Goal: Task Accomplishment & Management: Use online tool/utility

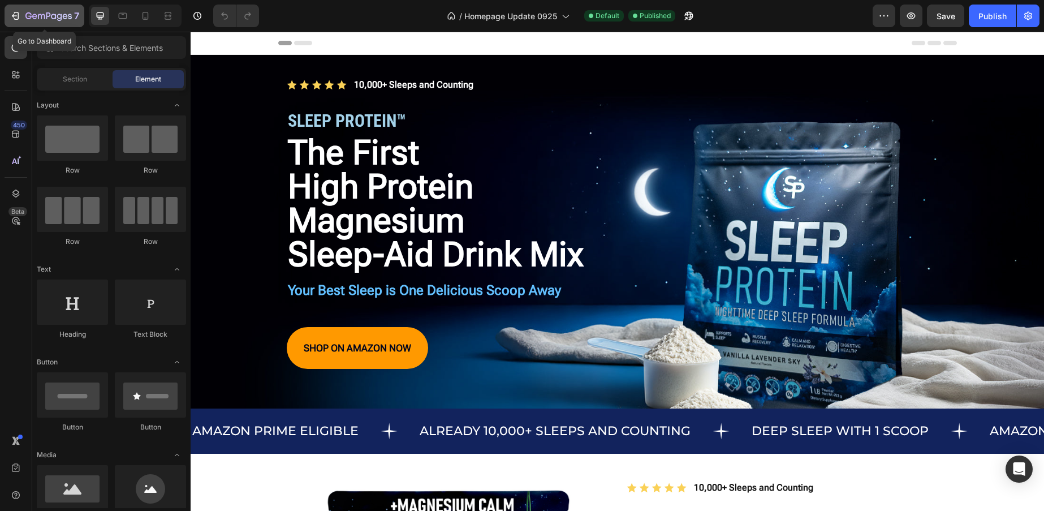
click at [41, 16] on icon "button" at bounding box center [41, 16] width 7 height 5
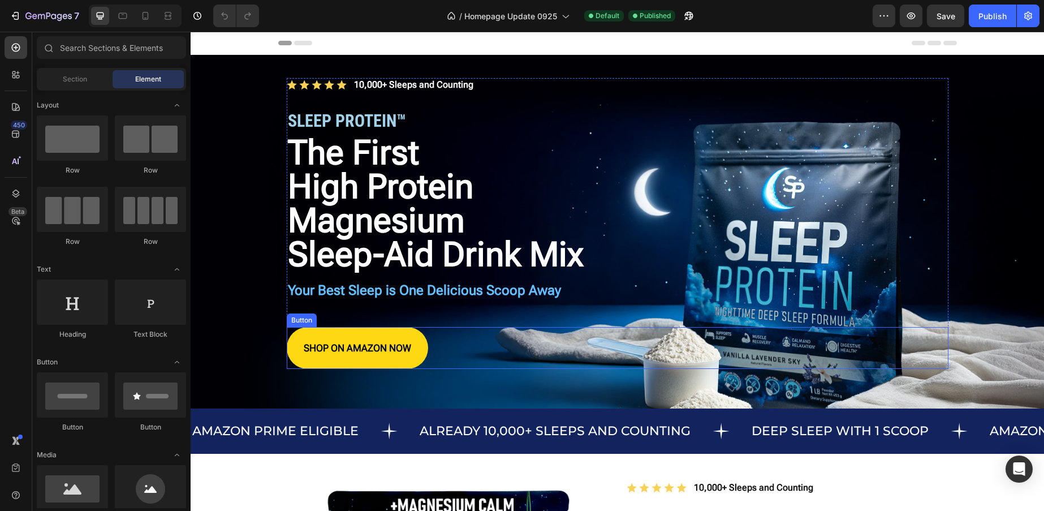
click at [413, 340] on link "SHOP ON AMAZON NOW" at bounding box center [357, 348] width 141 height 42
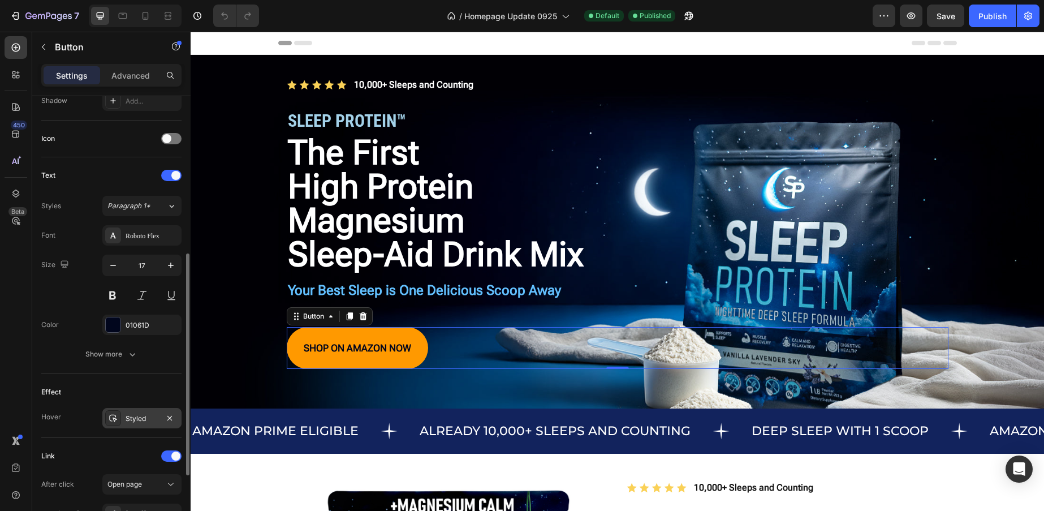
scroll to position [452, 0]
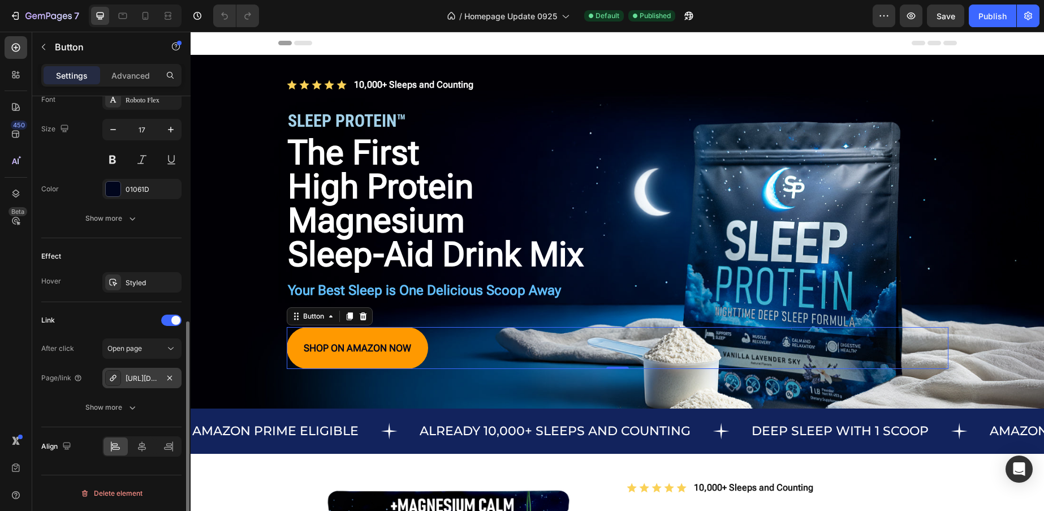
click at [160, 379] on div "https://www.amazon.com/dp/B0DZBLSKP8?maas=maas_adg_3F1BD9942F39DD206250AE621819…" at bounding box center [141, 378] width 79 height 20
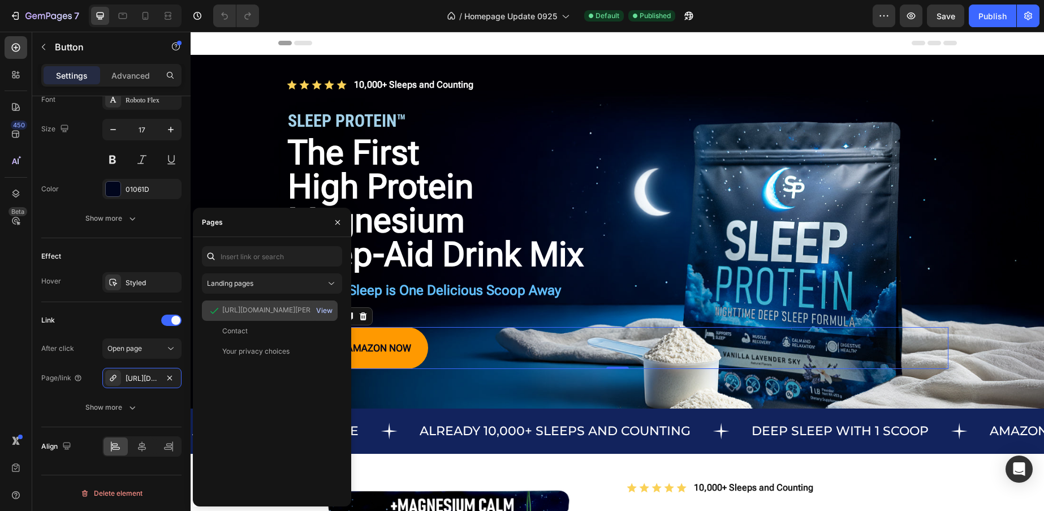
click at [325, 308] on div "View" at bounding box center [324, 310] width 16 height 10
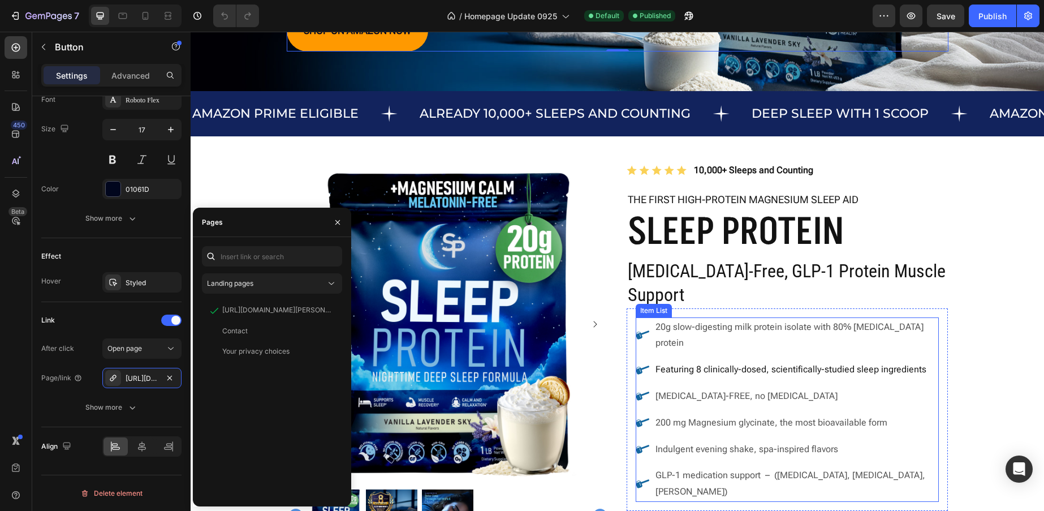
scroll to position [710, 0]
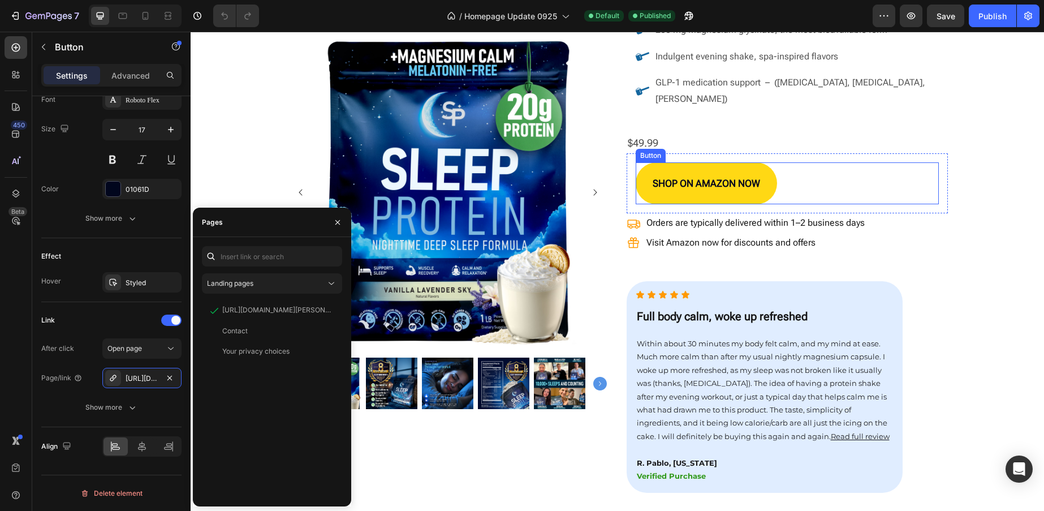
click at [741, 162] on link "SHOP ON AMAZON NOW" at bounding box center [706, 183] width 141 height 42
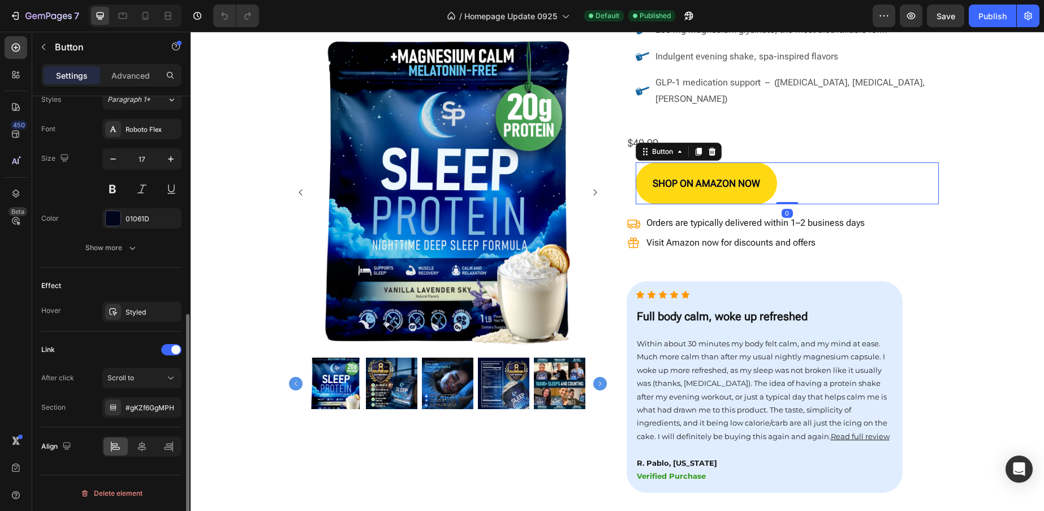
scroll to position [423, 0]
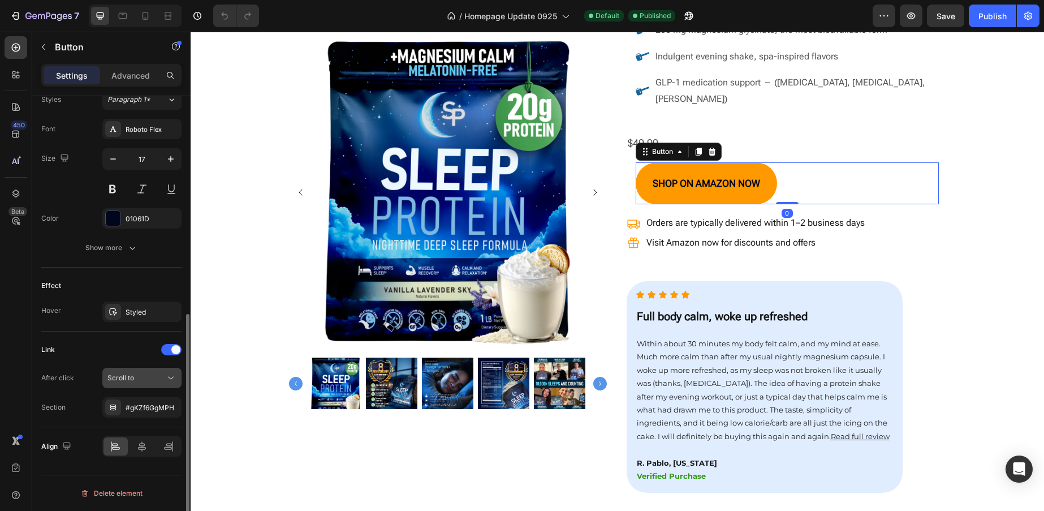
click at [175, 375] on icon at bounding box center [170, 377] width 11 height 11
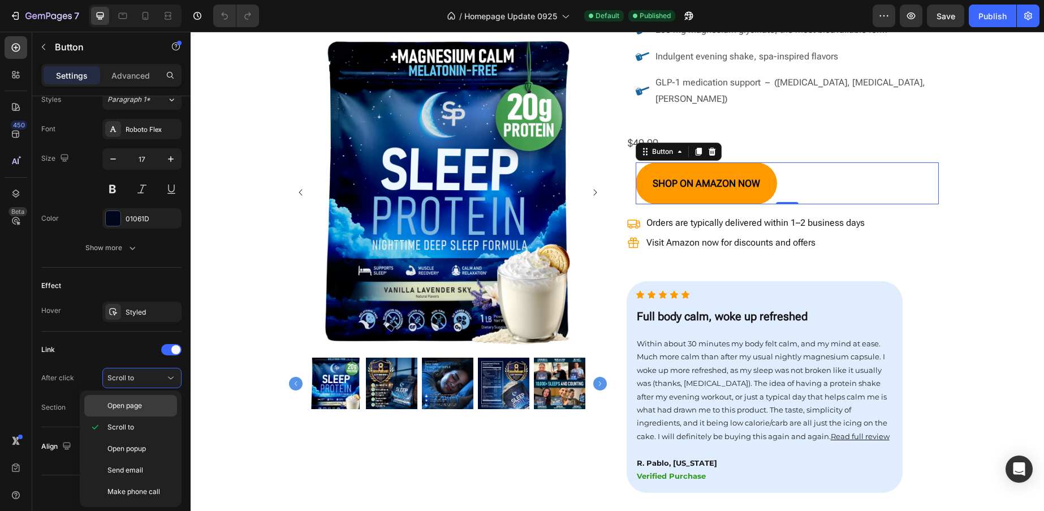
drag, startPoint x: 148, startPoint y: 405, endPoint x: 165, endPoint y: 407, distance: 17.1
click at [148, 405] on p "Open page" at bounding box center [139, 405] width 64 height 10
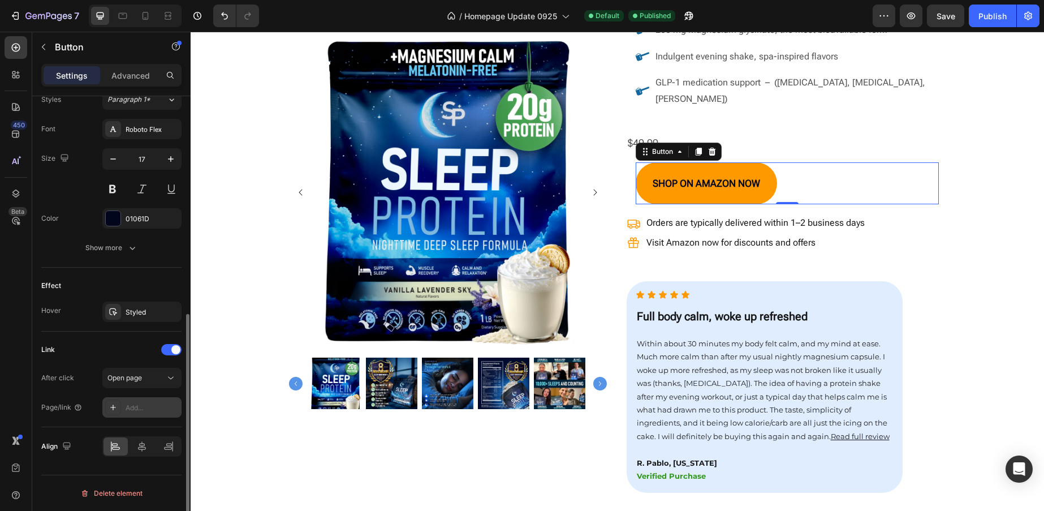
click at [159, 409] on div "Add..." at bounding box center [152, 408] width 53 height 10
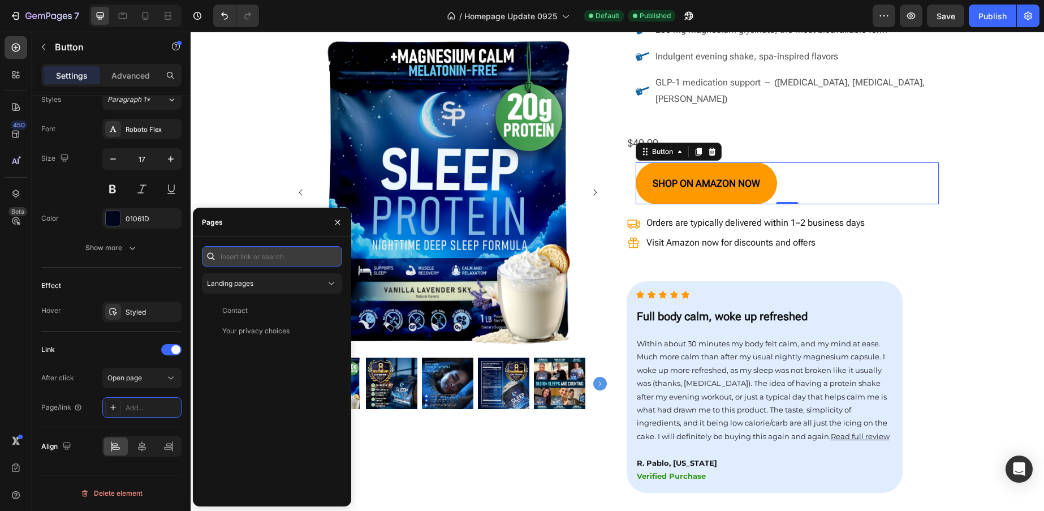
click at [270, 260] on input "text" at bounding box center [272, 256] width 140 height 20
paste input "https://www.amazon.com/dp/B0DZBLSKP8?maas=maas_adg_3F1BD9942F39DD206250AE621819…"
type input "https://www.amazon.com/dp/B0DZBLSKP8?maas=maas_adg_3F1BD9942F39DD206250AE621819…"
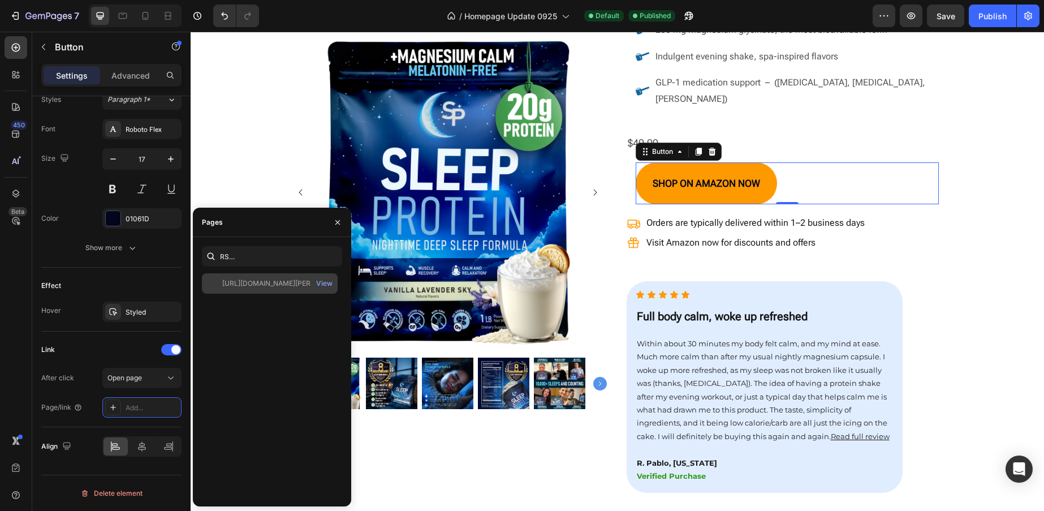
click at [298, 284] on div "https://www.amazon.com/dp/B0DZBLSKP8?maas=maas_adg_3F1BD9942F39DD206250AE621819…" at bounding box center [276, 283] width 109 height 10
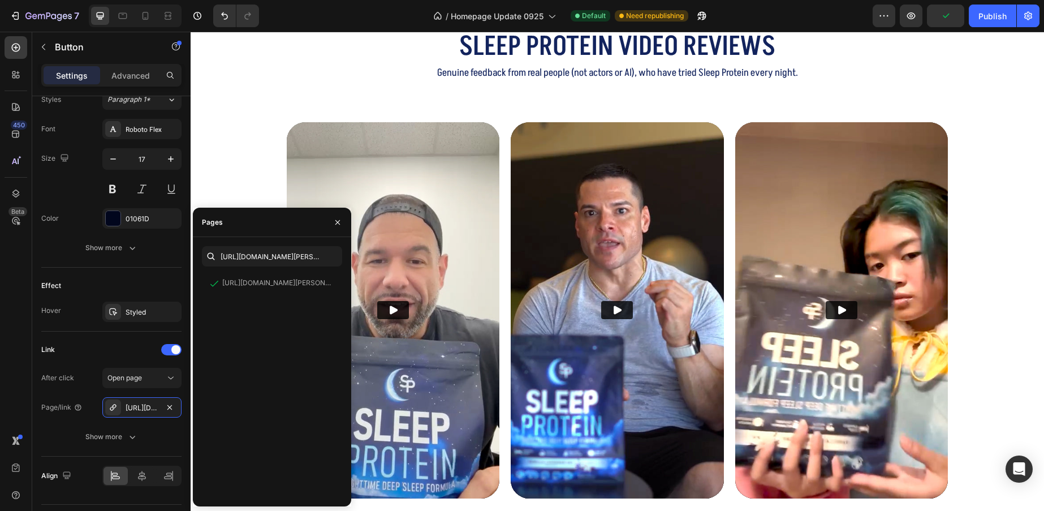
scroll to position [3071, 0]
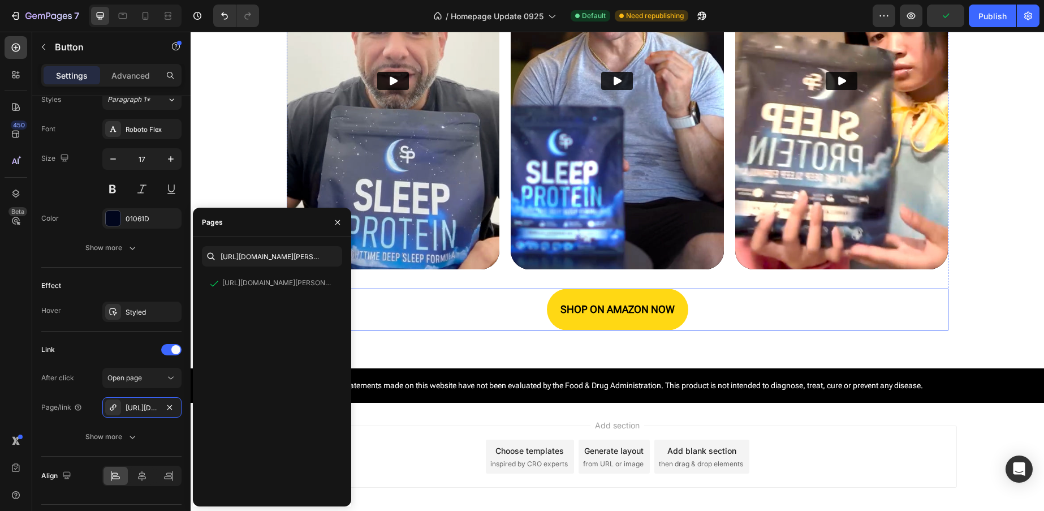
click at [658, 292] on link "SHOP ON AMAZON NOW" at bounding box center [617, 309] width 141 height 42
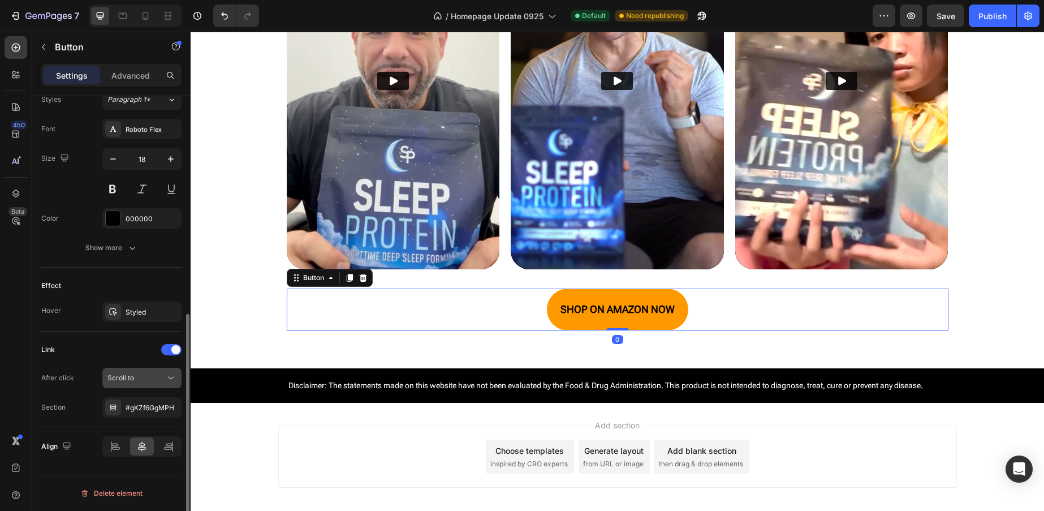
click at [166, 374] on icon at bounding box center [170, 377] width 11 height 11
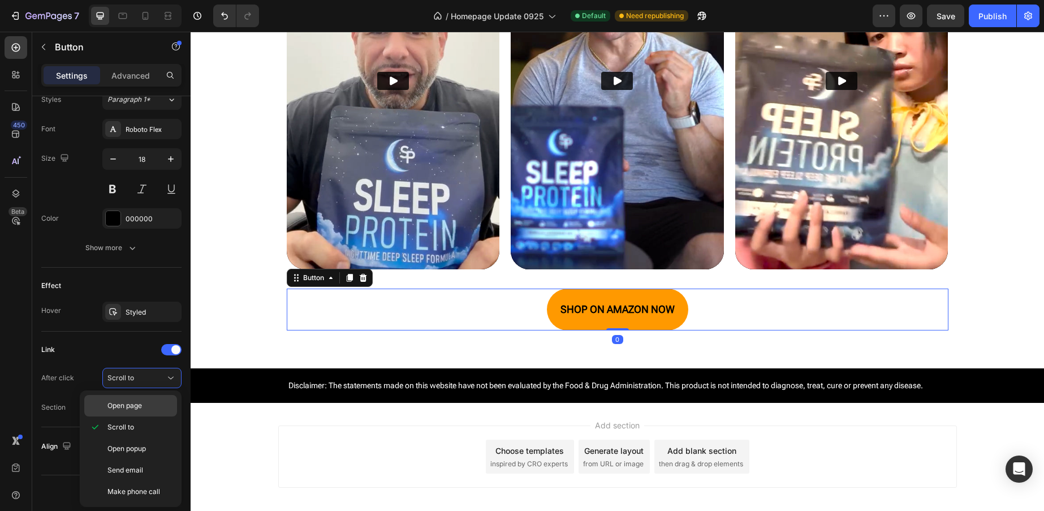
click at [140, 405] on span "Open page" at bounding box center [124, 405] width 34 height 10
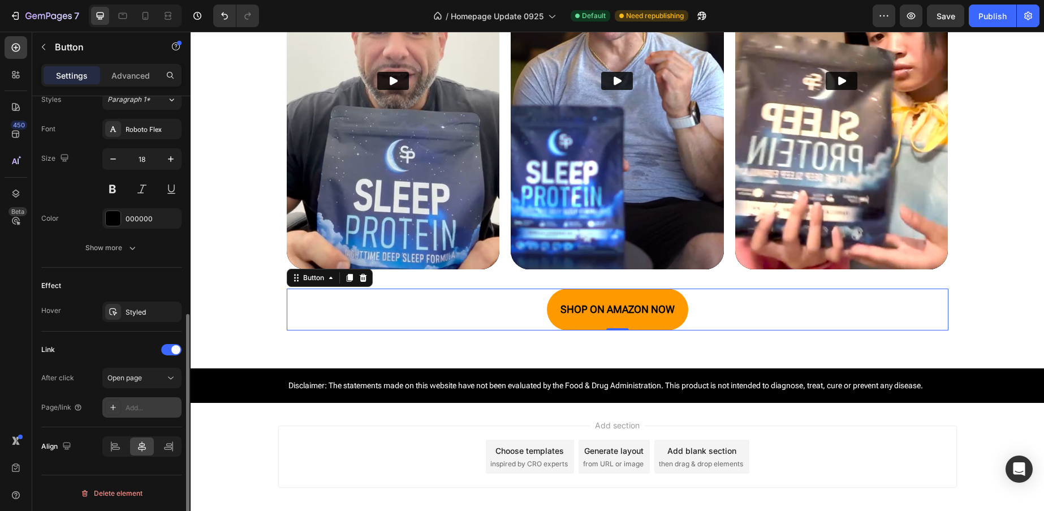
click at [145, 409] on div "Add..." at bounding box center [152, 408] width 53 height 10
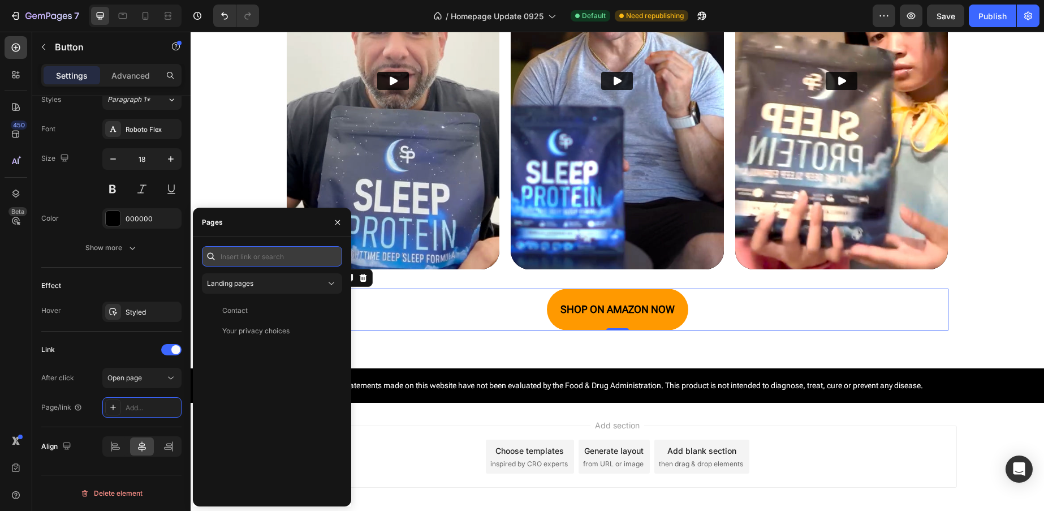
click at [279, 252] on input "text" at bounding box center [272, 256] width 140 height 20
paste input "https://www.amazon.com/dp/B0DZBLSKP8?maas=maas_adg_3F1BD9942F39DD206250AE621819…"
type input "https://www.amazon.com/dp/B0DZBLSKP8?maas=maas_adg_3F1BD9942F39DD206250AE621819…"
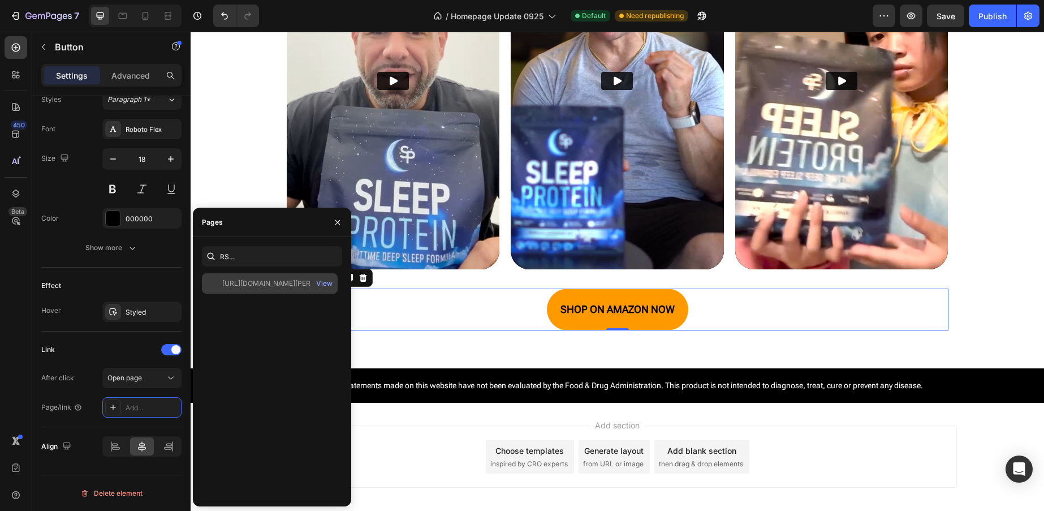
click at [304, 282] on div "https://www.amazon.com/dp/B0DZBLSKP8?maas=maas_adg_3F1BD9942F39DD206250AE621819…" at bounding box center [276, 283] width 109 height 10
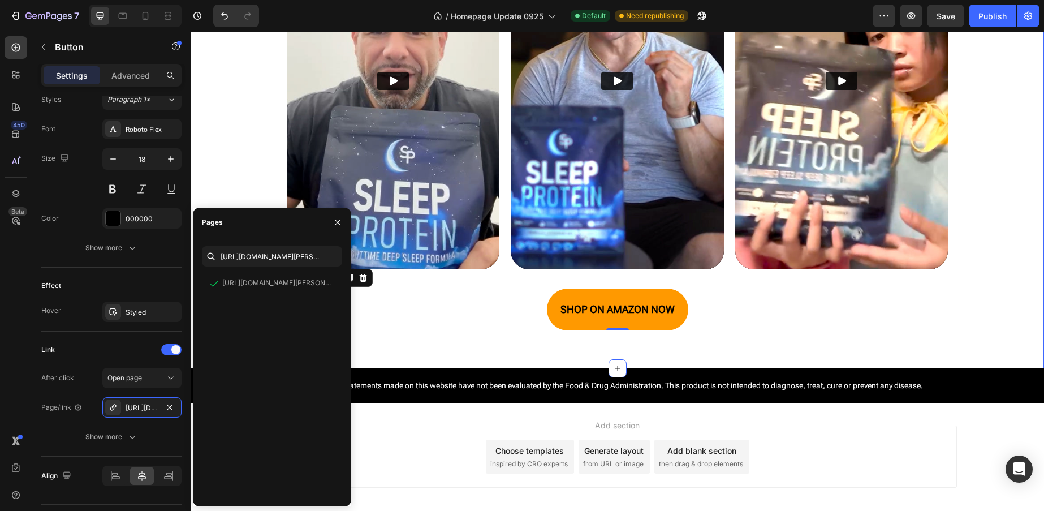
scroll to position [3099, 0]
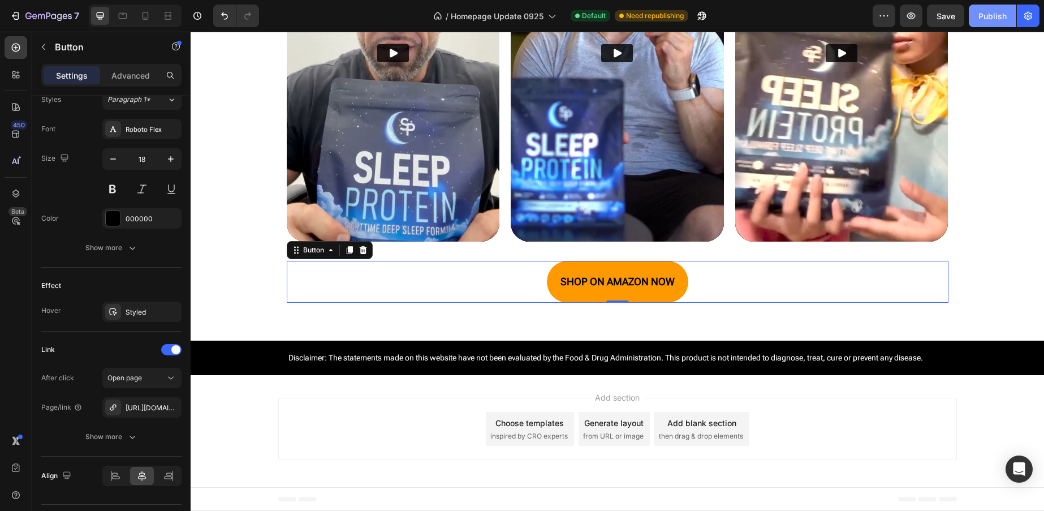
click at [983, 21] on div "Publish" at bounding box center [992, 16] width 28 height 12
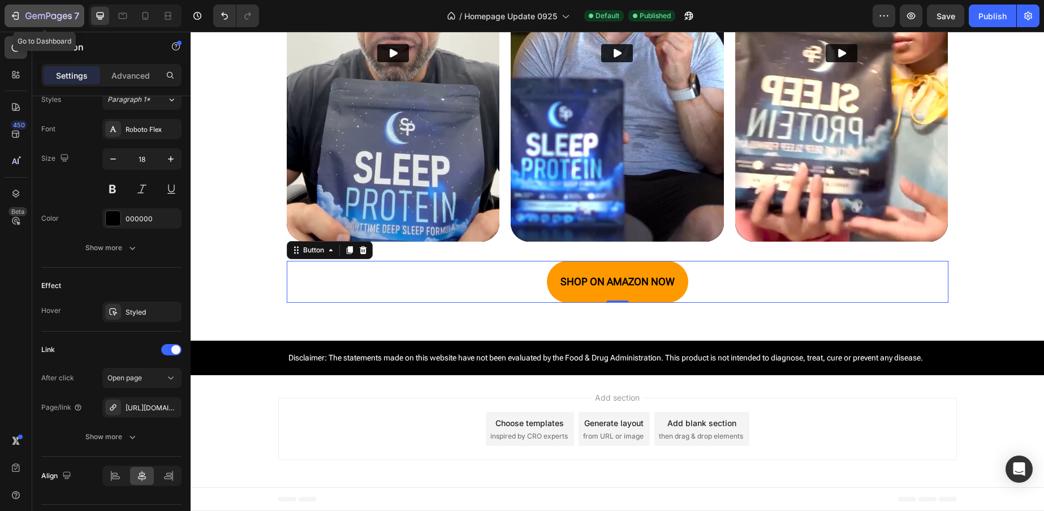
click at [36, 12] on icon "button" at bounding box center [48, 17] width 46 height 10
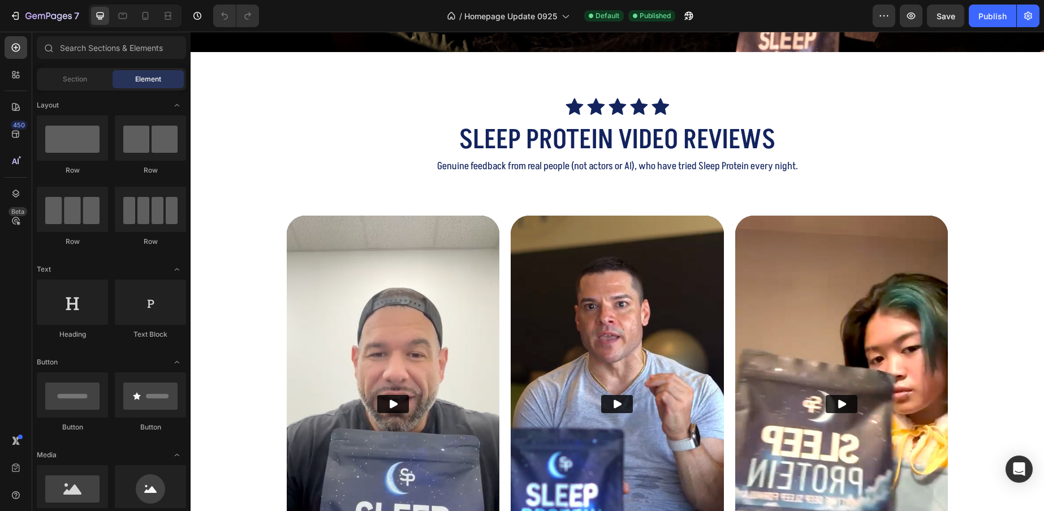
scroll to position [3169, 0]
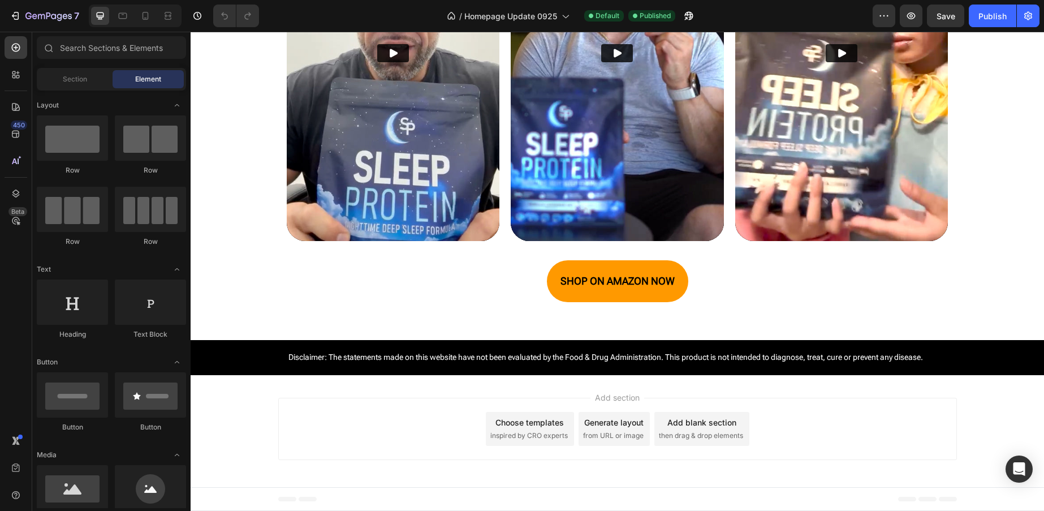
click at [531, 424] on div "Choose templates" at bounding box center [529, 422] width 68 height 12
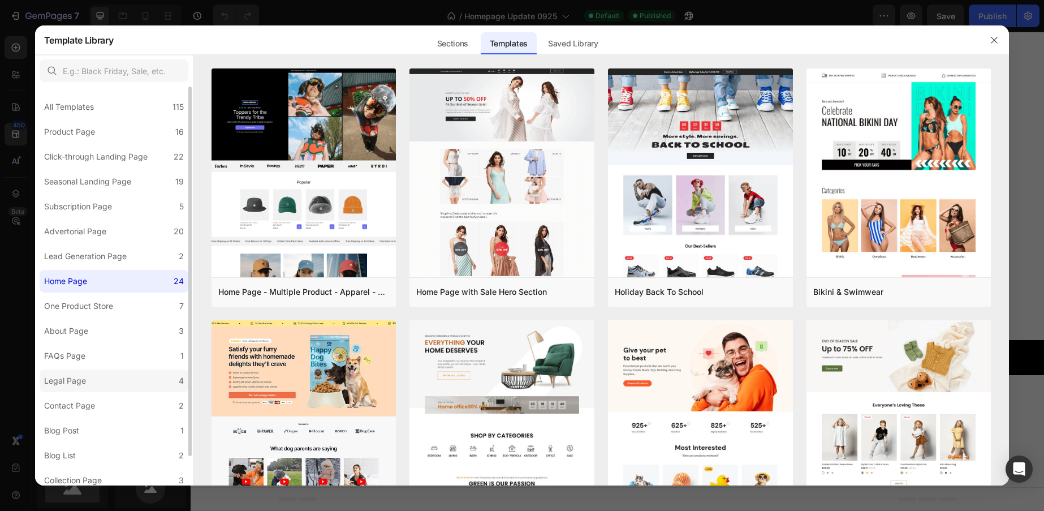
scroll to position [31, 0]
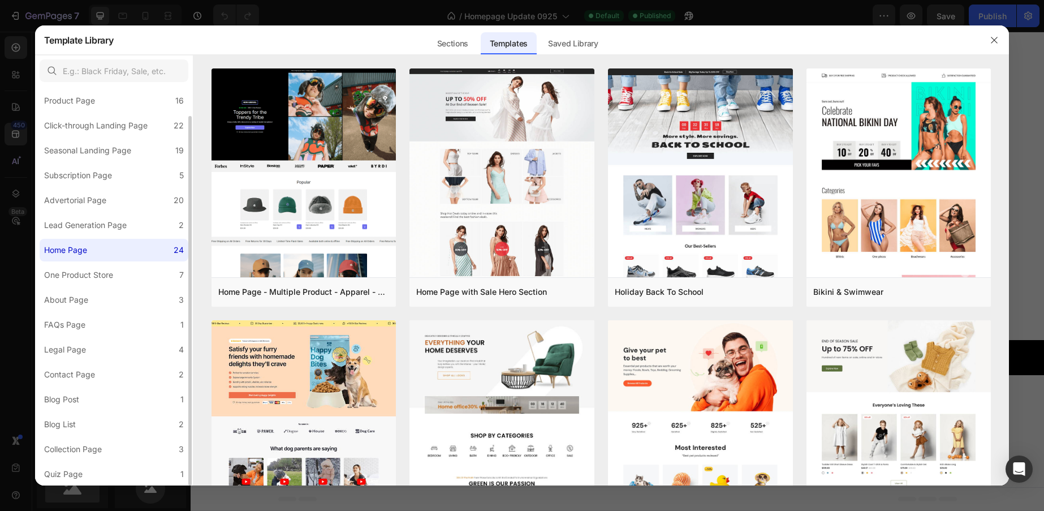
click at [445, 44] on div "Sections" at bounding box center [452, 43] width 49 height 23
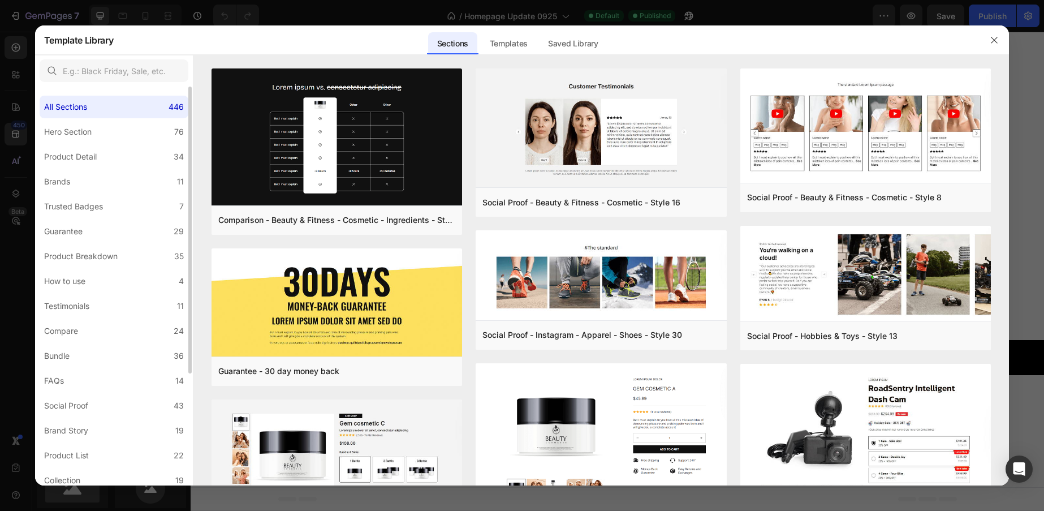
scroll to position [155, 0]
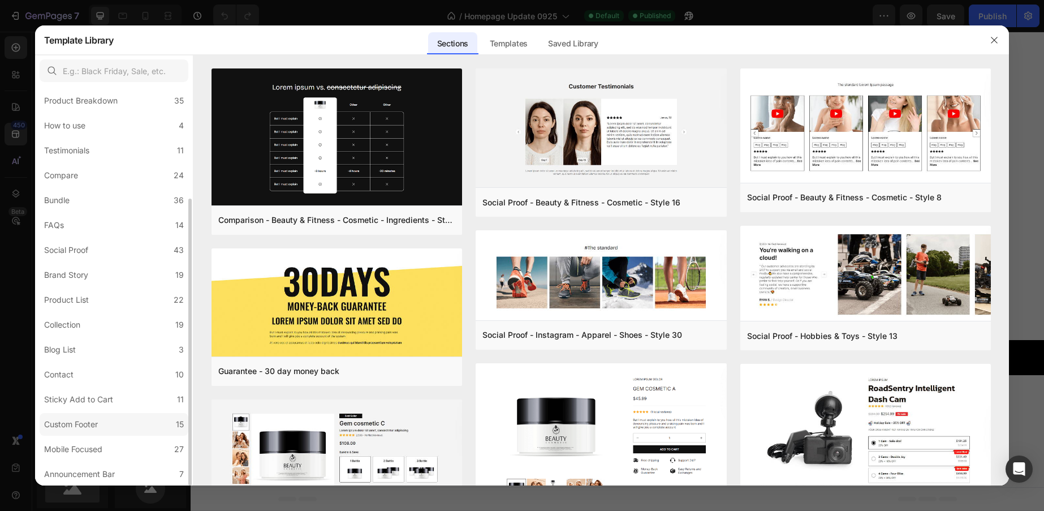
click at [94, 422] on div "Custom Footer" at bounding box center [71, 424] width 54 height 14
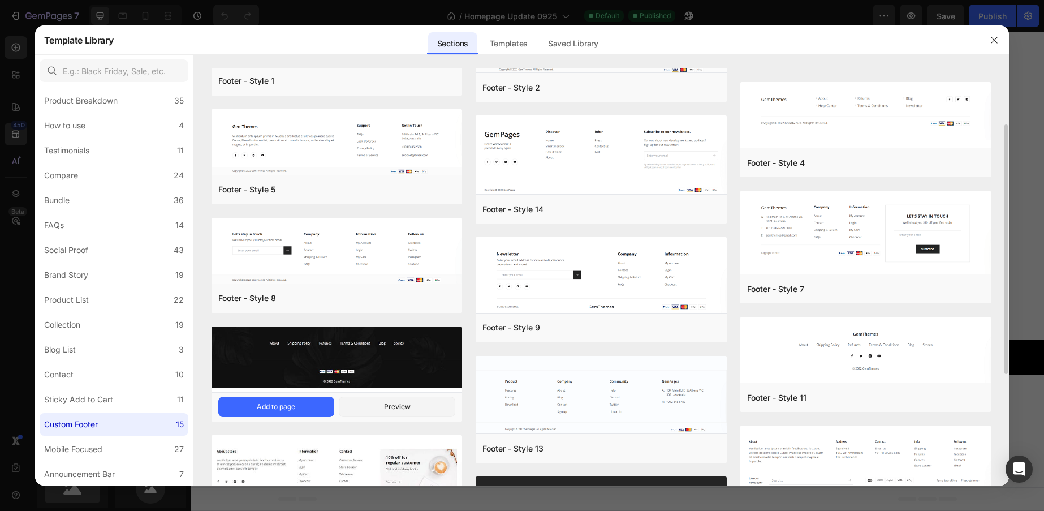
scroll to position [0, 0]
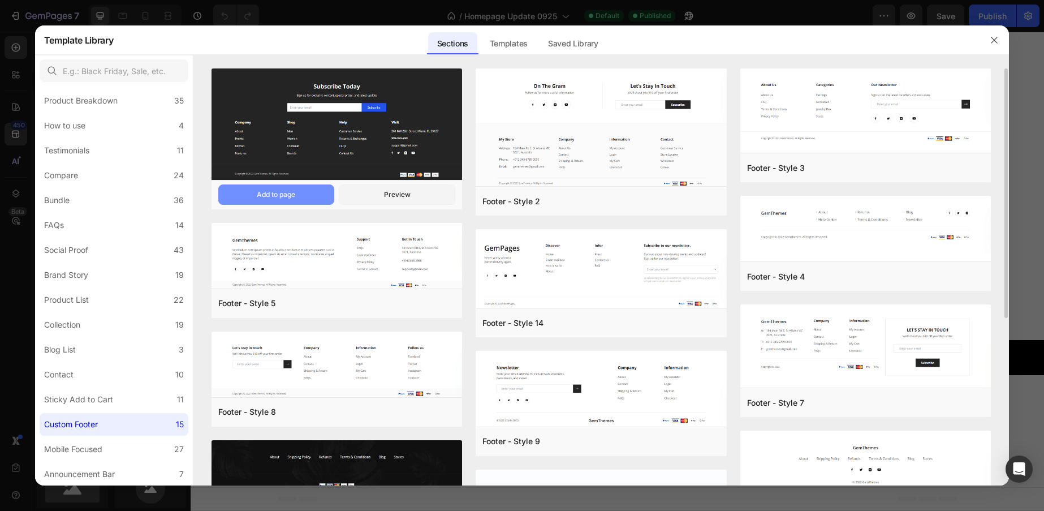
click at [269, 200] on button "Add to page" at bounding box center [276, 194] width 116 height 20
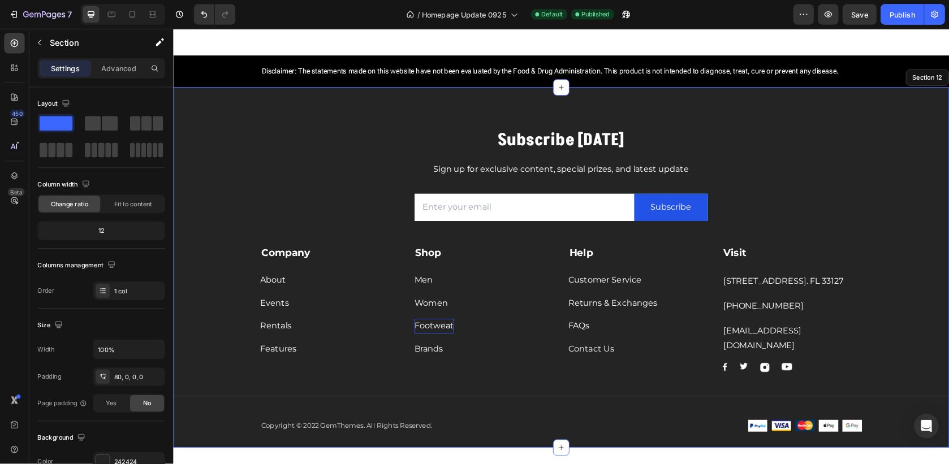
scroll to position [3513, 0]
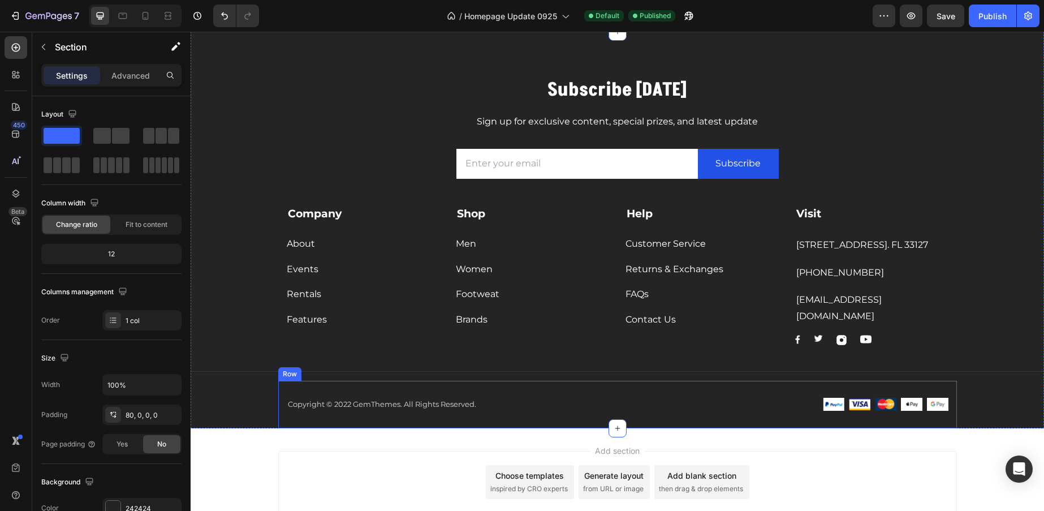
click at [799, 413] on div "Copyright © 2022 GemThemes. All Rights Reserved. Text block Image Image Image I…" at bounding box center [617, 404] width 679 height 47
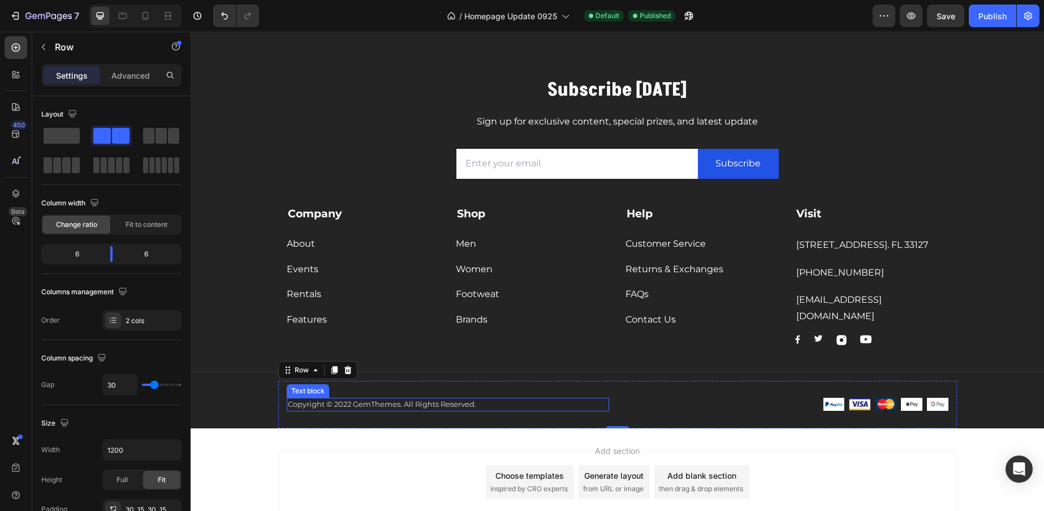
click at [370, 407] on p "Copyright © 2022 GemThemes. All Rights Reserved." at bounding box center [448, 404] width 320 height 11
click at [371, 407] on p "Copyright © 2022 GemThemes. All Rights Reserved." at bounding box center [448, 404] width 320 height 11
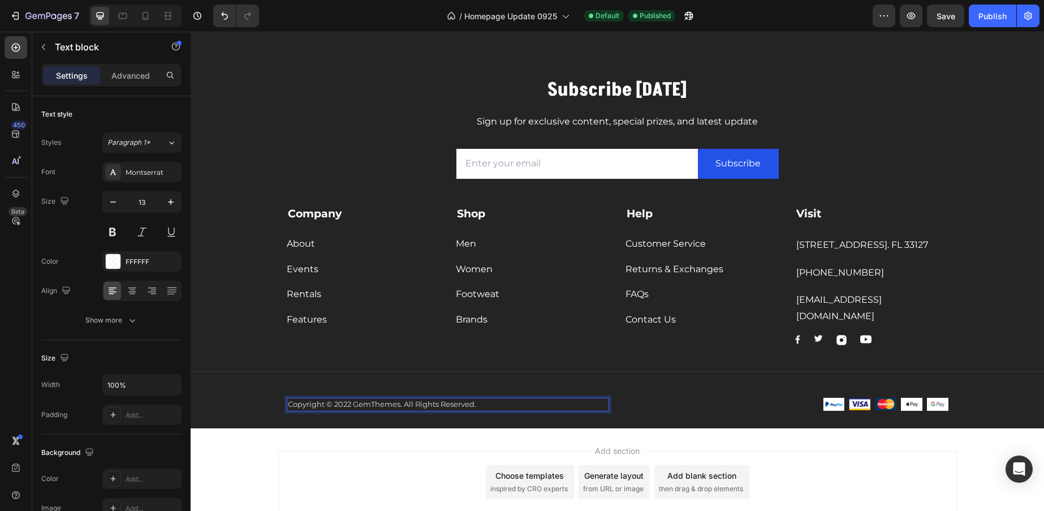
click at [345, 405] on p "Copyright © 2022 GemThemes. All Rights Reserved." at bounding box center [448, 404] width 320 height 11
drag, startPoint x: 342, startPoint y: 406, endPoint x: 398, endPoint y: 409, distance: 56.1
click at [398, 409] on p "Copyright © 2022 GemThemes. All Rights Reserved." at bounding box center [448, 404] width 320 height 11
click at [531, 381] on icon "Editor contextual toolbar" at bounding box center [530, 382] width 11 height 11
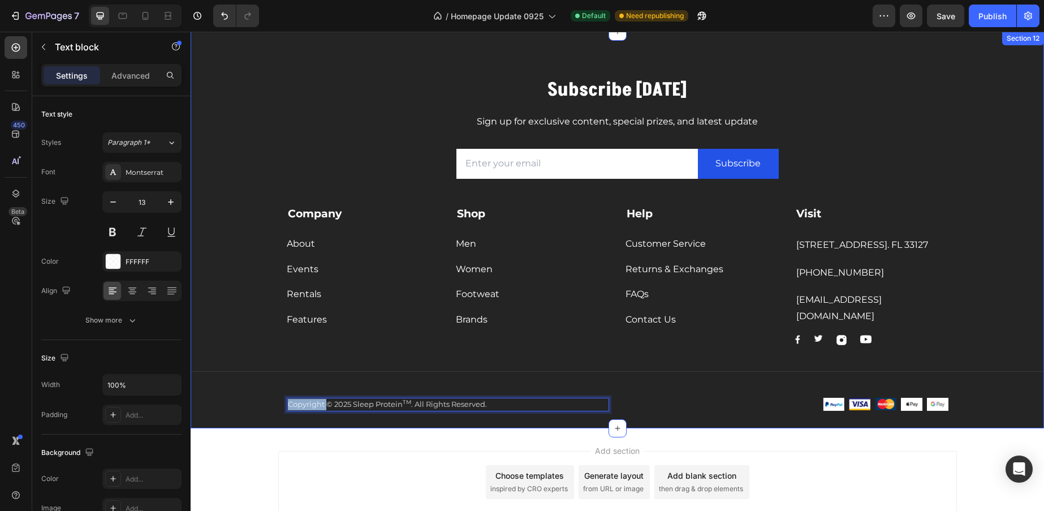
drag, startPoint x: 322, startPoint y: 403, endPoint x: 267, endPoint y: 402, distance: 54.3
click at [267, 402] on div "Subscribe Today Heading Sign up for exclusive content, special prizes, and late…" at bounding box center [617, 252] width 853 height 351
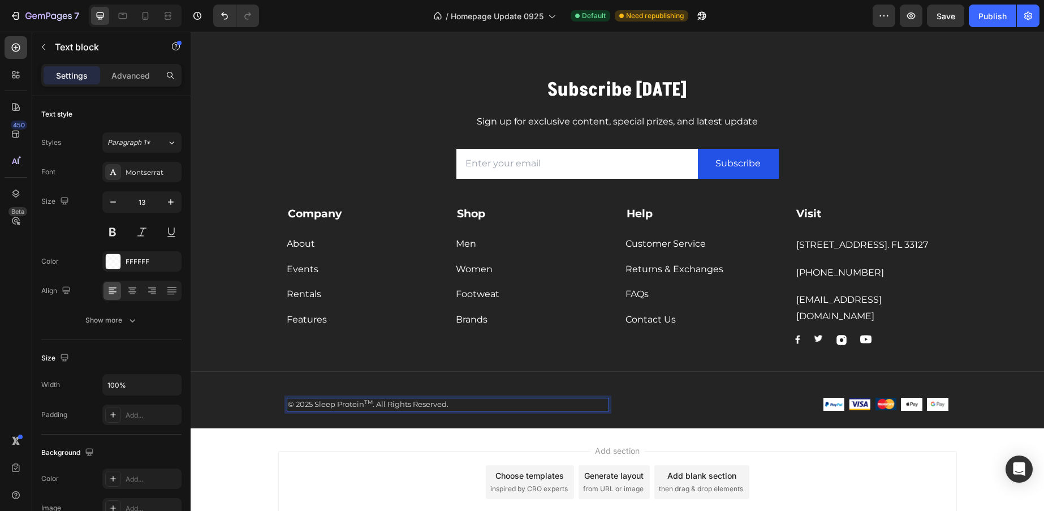
click at [483, 408] on p "© 2025 Sleep Protein TM . All Rights Reserved." at bounding box center [448, 404] width 320 height 11
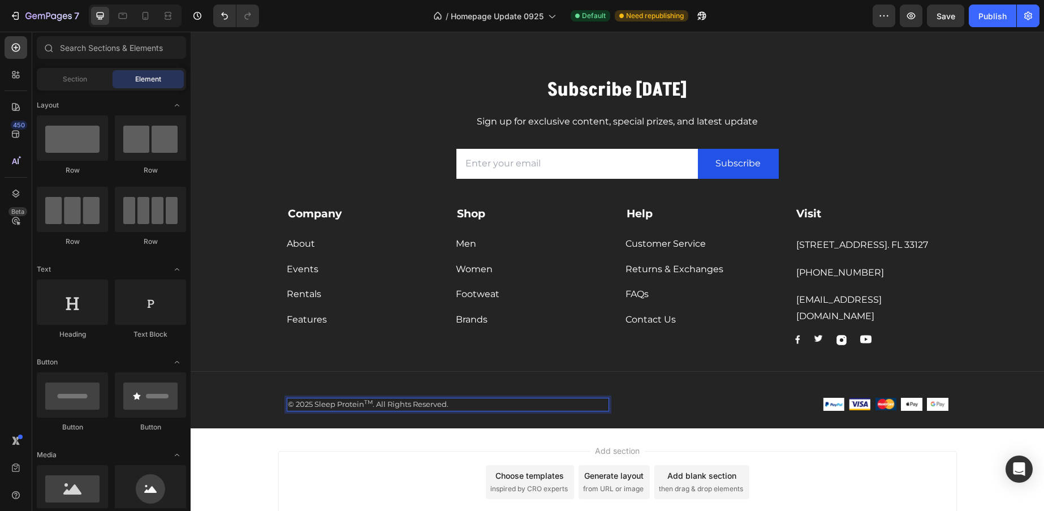
drag, startPoint x: 456, startPoint y: 430, endPoint x: 467, endPoint y: 421, distance: 14.8
click at [456, 430] on div "Add section Choose templates inspired by CRO experts Generate layout from URL o…" at bounding box center [617, 484] width 853 height 112
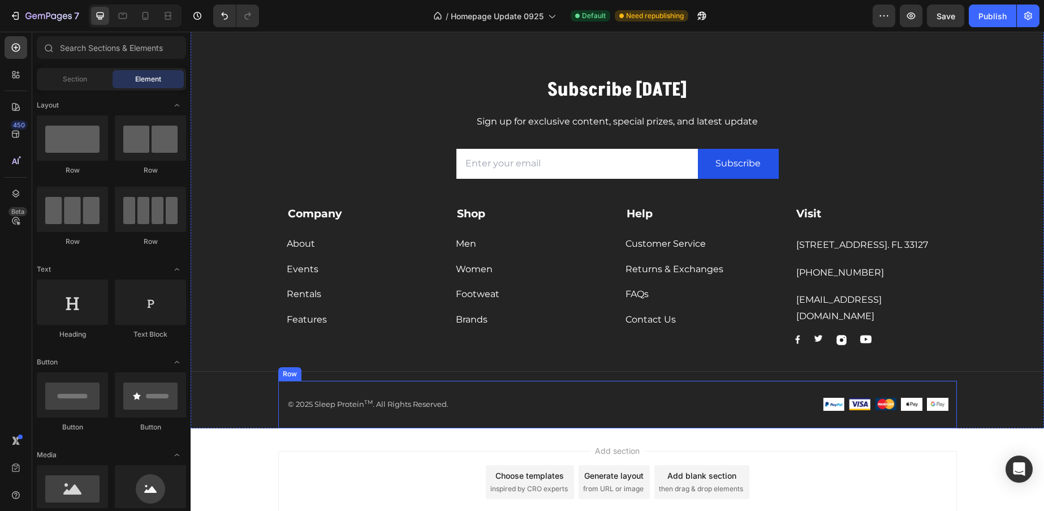
click at [485, 403] on p "© 2025 Sleep Protein TM . All Rights Reserved." at bounding box center [448, 404] width 320 height 11
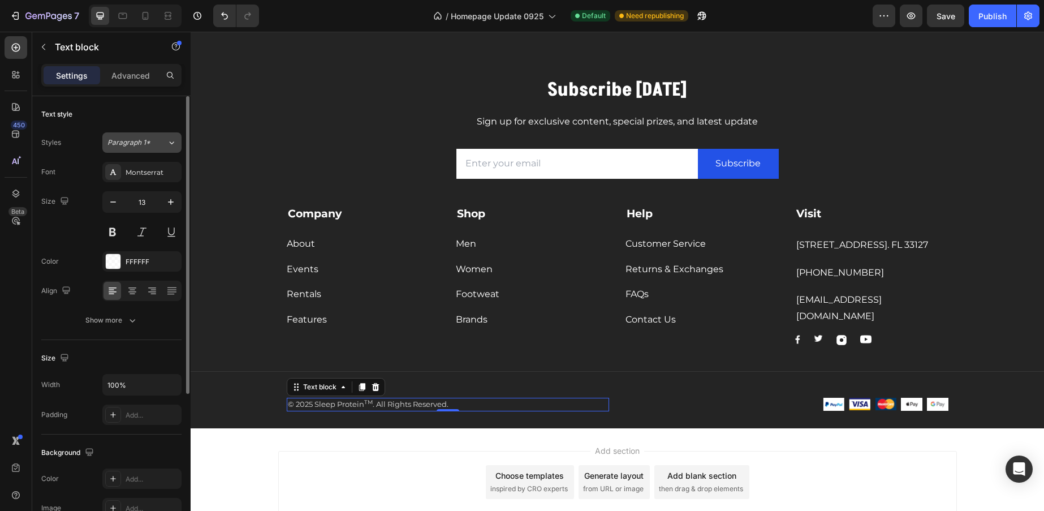
click at [171, 144] on icon at bounding box center [172, 142] width 5 height 3
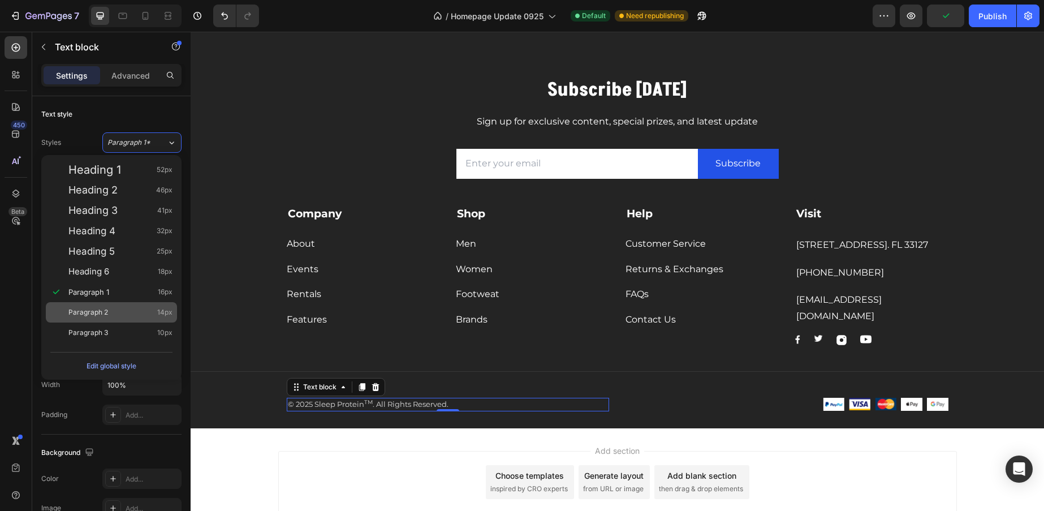
drag, startPoint x: 144, startPoint y: 330, endPoint x: 163, endPoint y: 312, distance: 26.4
click at [144, 330] on div "Paragraph 3 10px" at bounding box center [120, 332] width 104 height 11
type input "10"
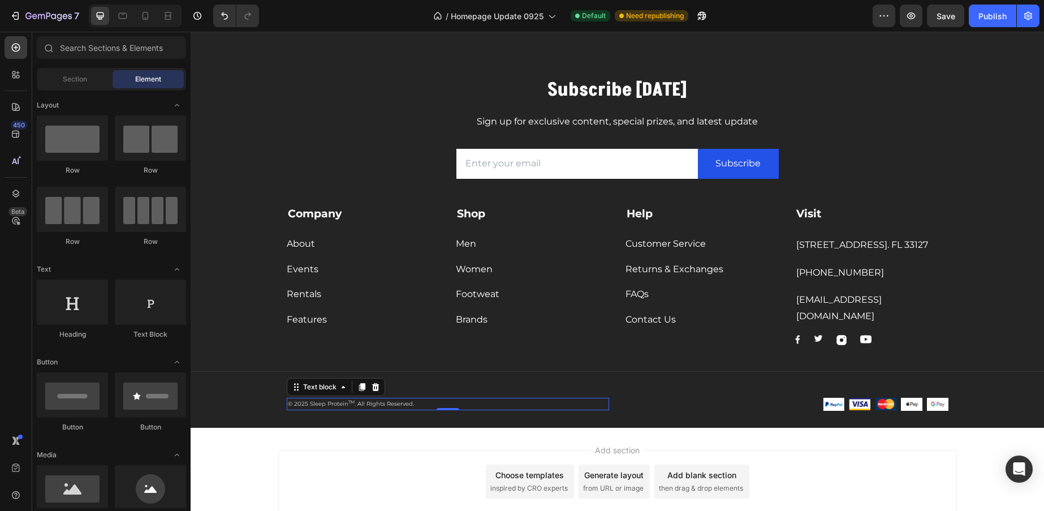
drag, startPoint x: 387, startPoint y: 450, endPoint x: 400, endPoint y: 438, distance: 17.6
click at [388, 449] on div "Add section Choose templates inspired by CRO experts Generate layout from URL o…" at bounding box center [617, 483] width 853 height 112
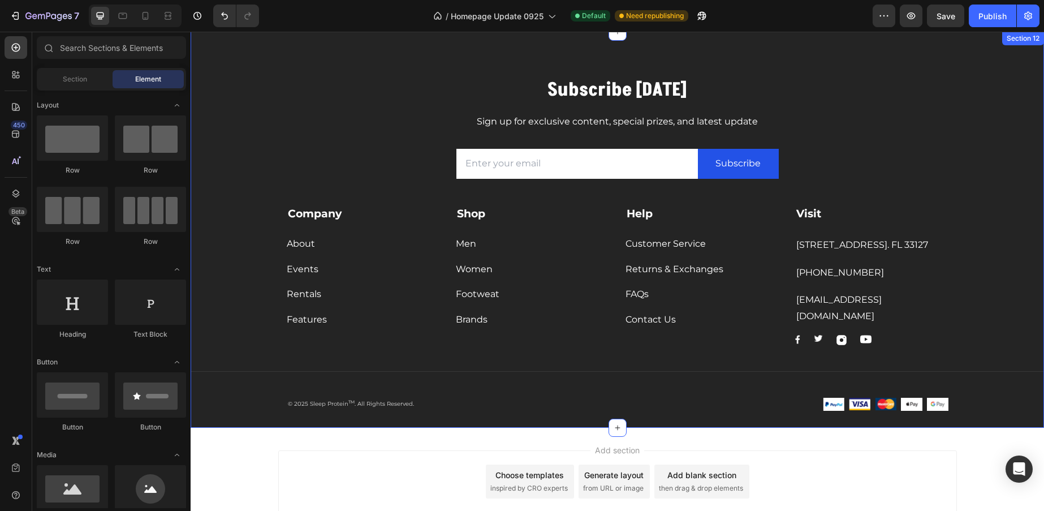
drag, startPoint x: 960, startPoint y: 404, endPoint x: 952, endPoint y: 404, distance: 8.5
click at [960, 404] on div "Subscribe Today Heading Sign up for exclusive content, special prizes, and late…" at bounding box center [617, 252] width 853 height 351
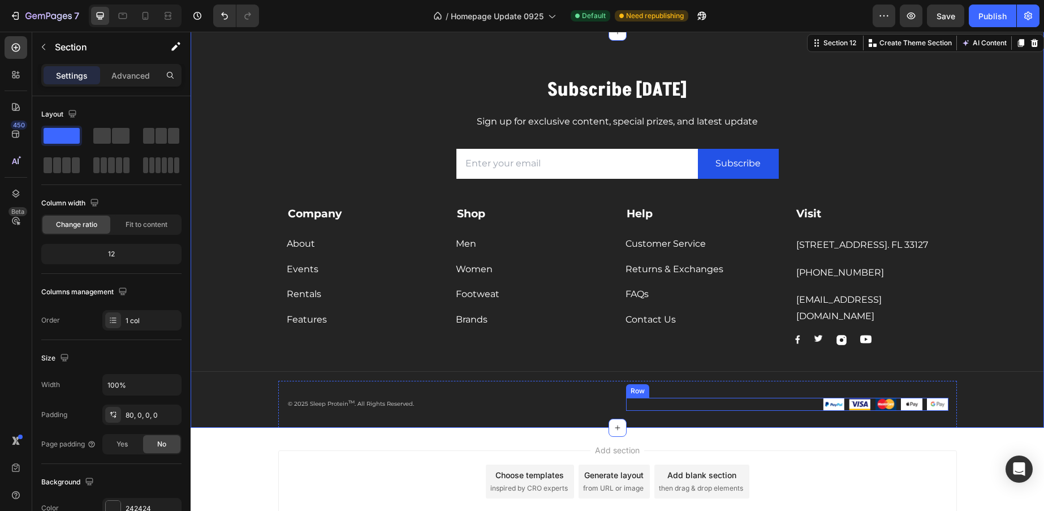
click at [816, 403] on div "Image Image Image Image Image Row" at bounding box center [787, 404] width 322 height 13
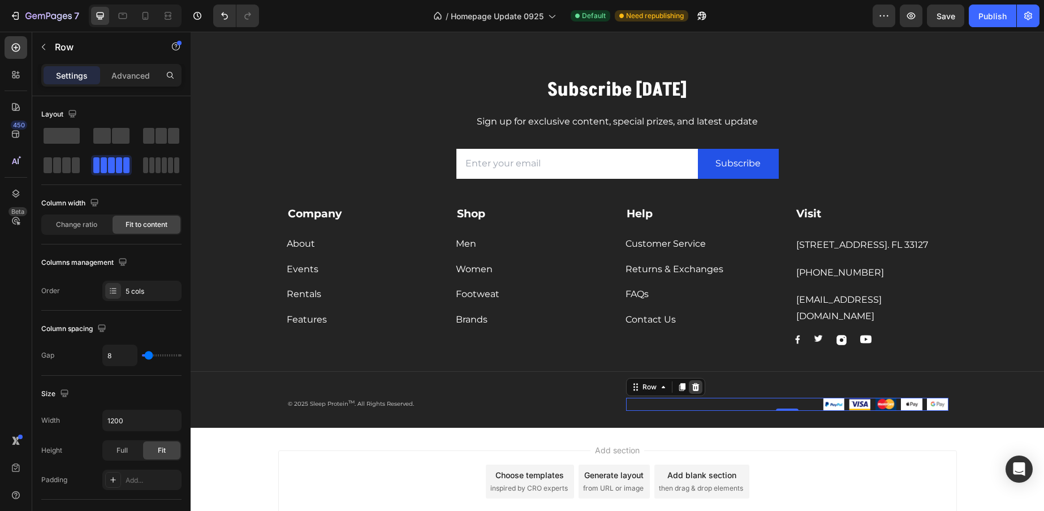
click at [692, 388] on icon at bounding box center [695, 387] width 7 height 8
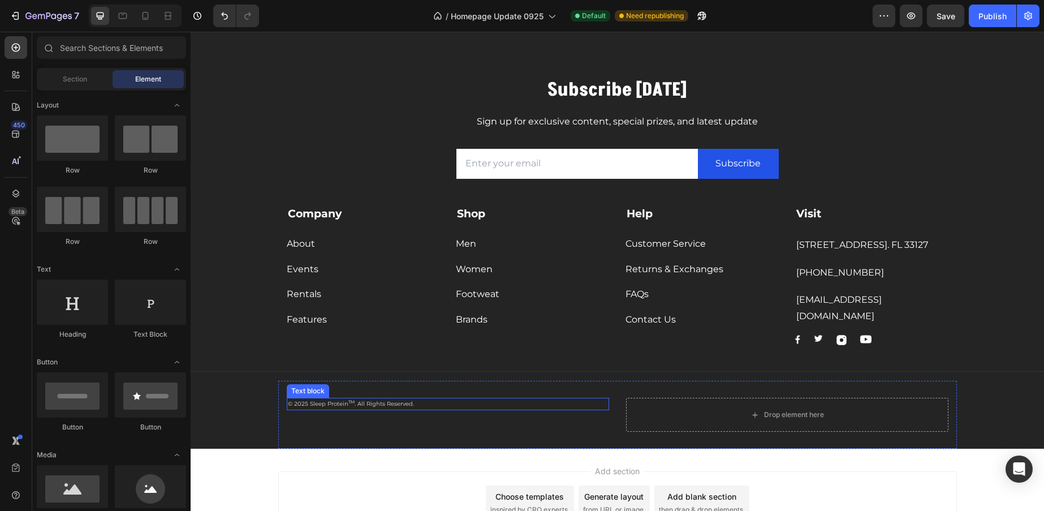
click at [439, 404] on p "© 2025 Sleep Protein TM . All Rights Reserved." at bounding box center [448, 404] width 320 height 10
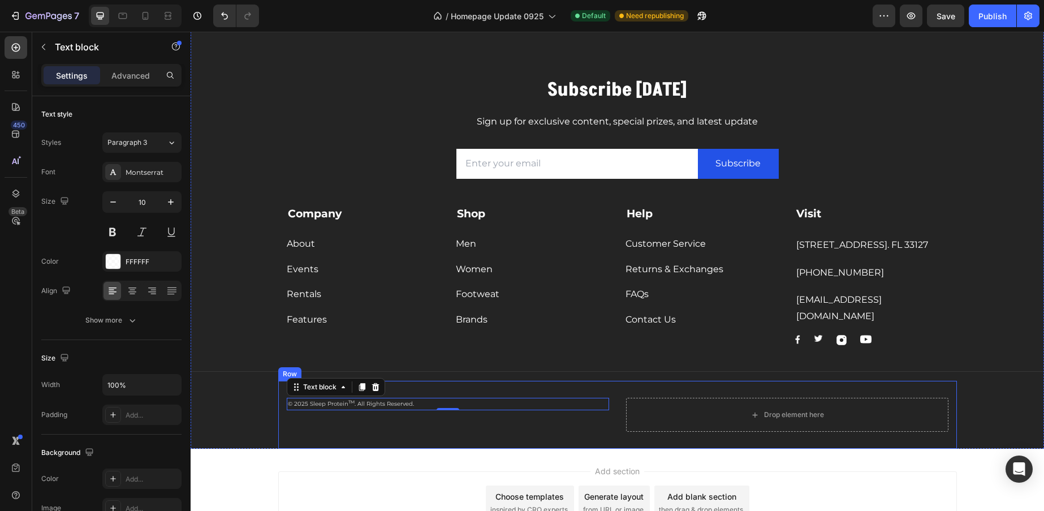
click at [617, 432] on div "© 2025 Sleep Protein TM . All Rights Reserved. Text block 0 Drop element here R…" at bounding box center [617, 415] width 679 height 68
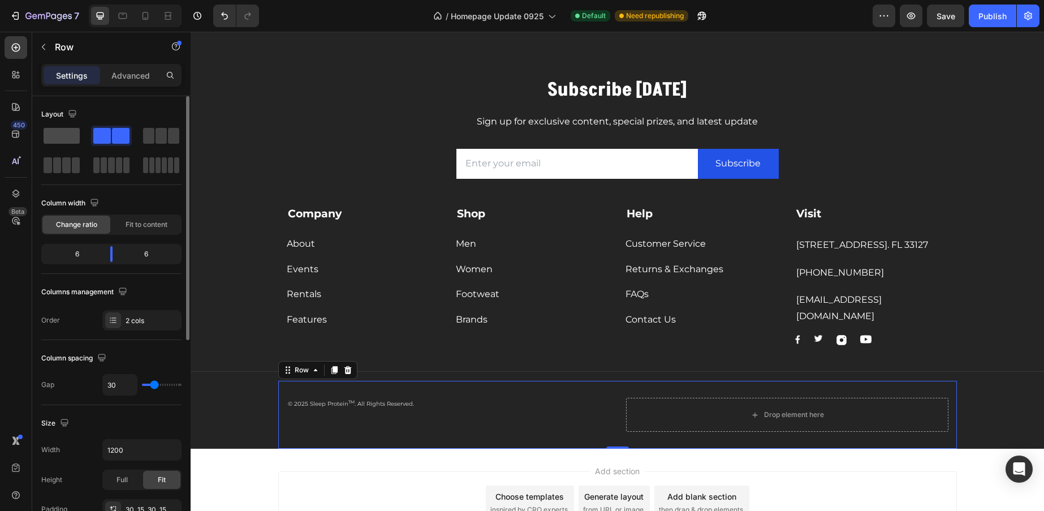
click at [74, 141] on span at bounding box center [62, 136] width 36 height 16
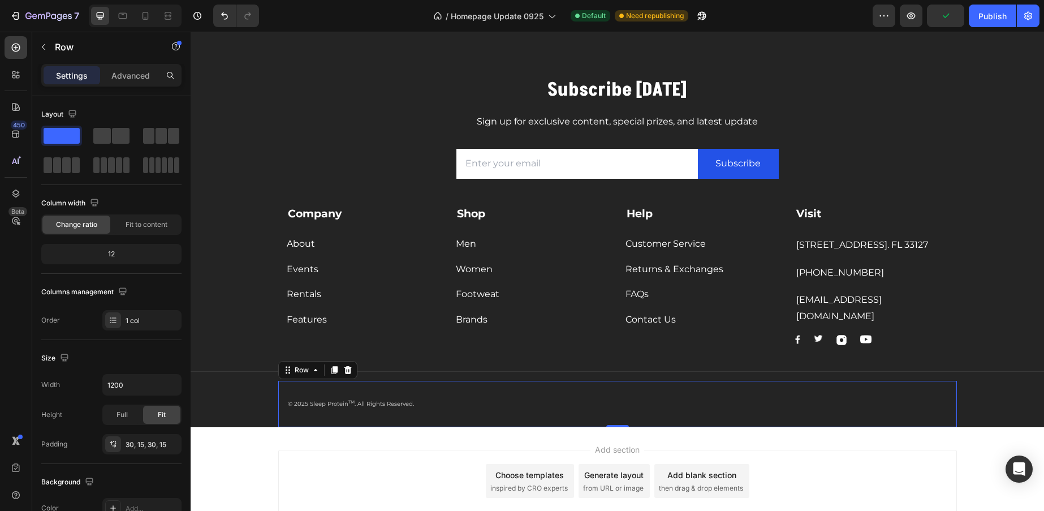
click at [498, 391] on div "© 2025 Sleep Protein TM . All Rights Reserved. Text block Row 0" at bounding box center [617, 404] width 679 height 46
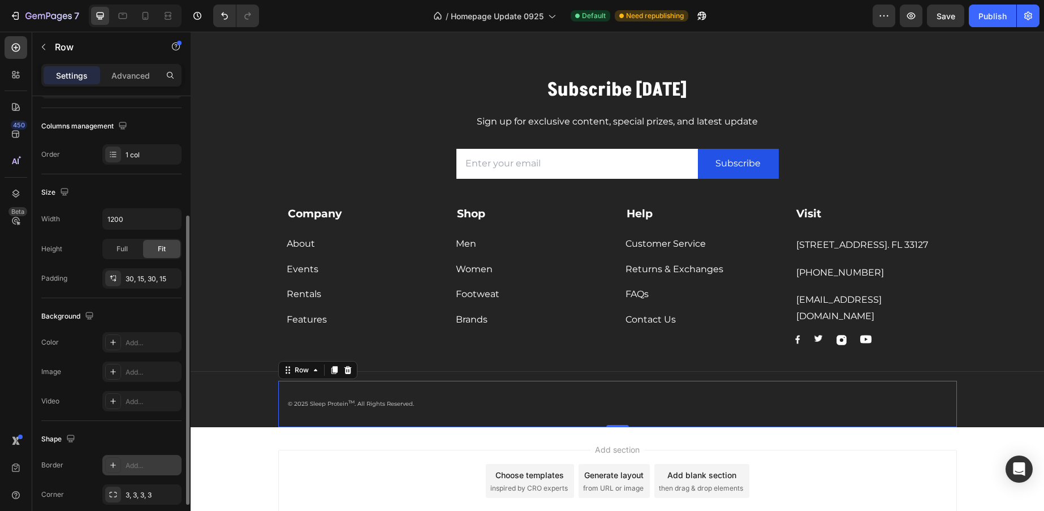
scroll to position [243, 0]
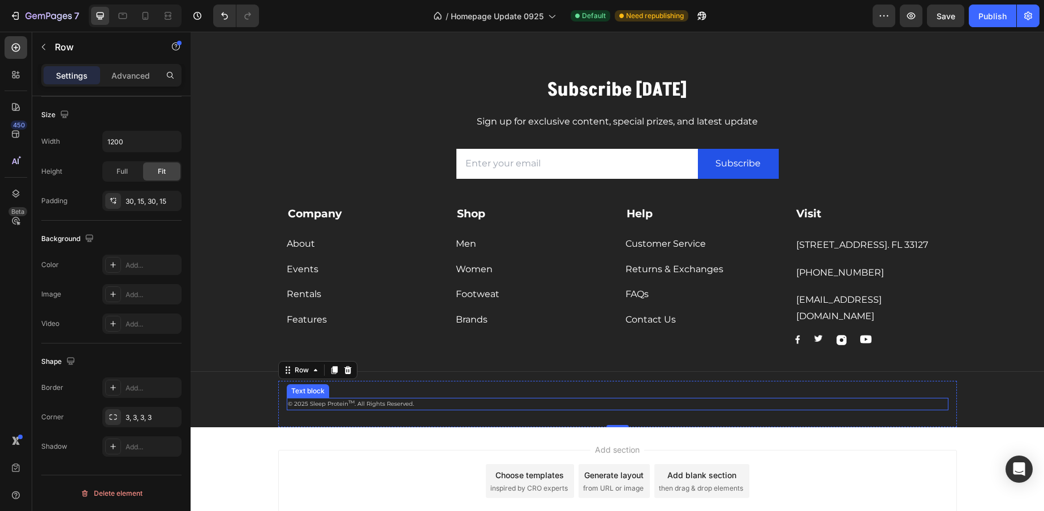
click at [361, 400] on p "© 2025 Sleep Protein TM . All Rights Reserved." at bounding box center [617, 404] width 659 height 10
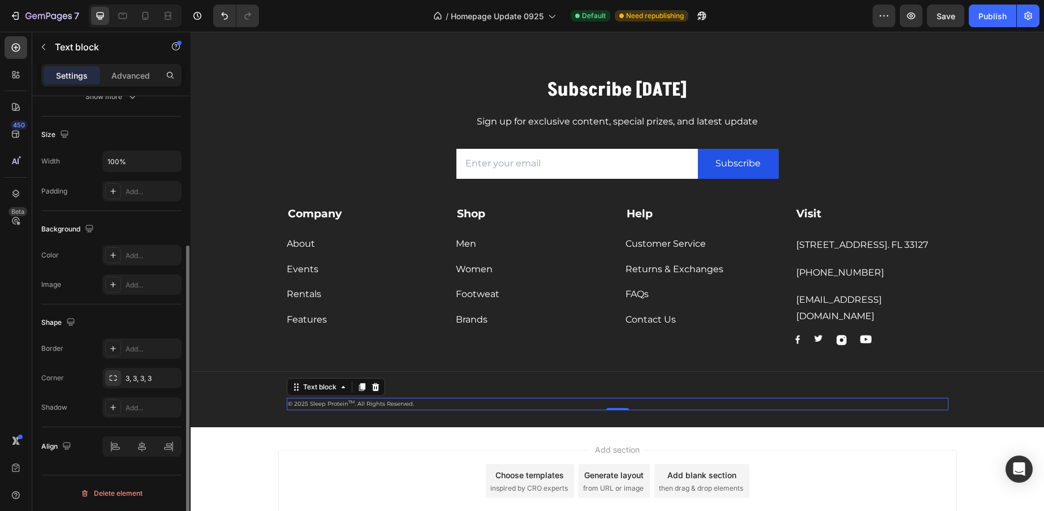
scroll to position [0, 0]
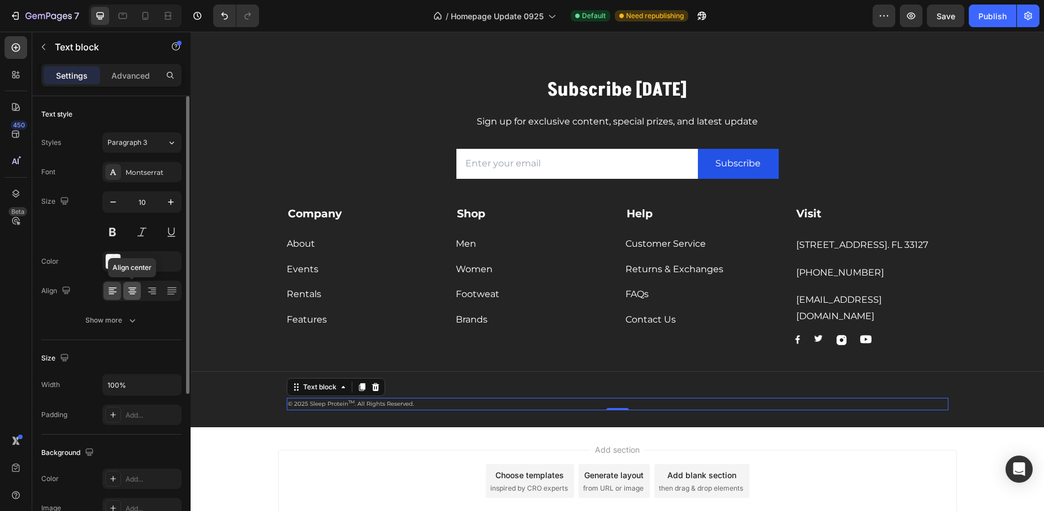
drag, startPoint x: 132, startPoint y: 286, endPoint x: 275, endPoint y: 316, distance: 146.2
click at [132, 286] on icon at bounding box center [132, 290] width 11 height 11
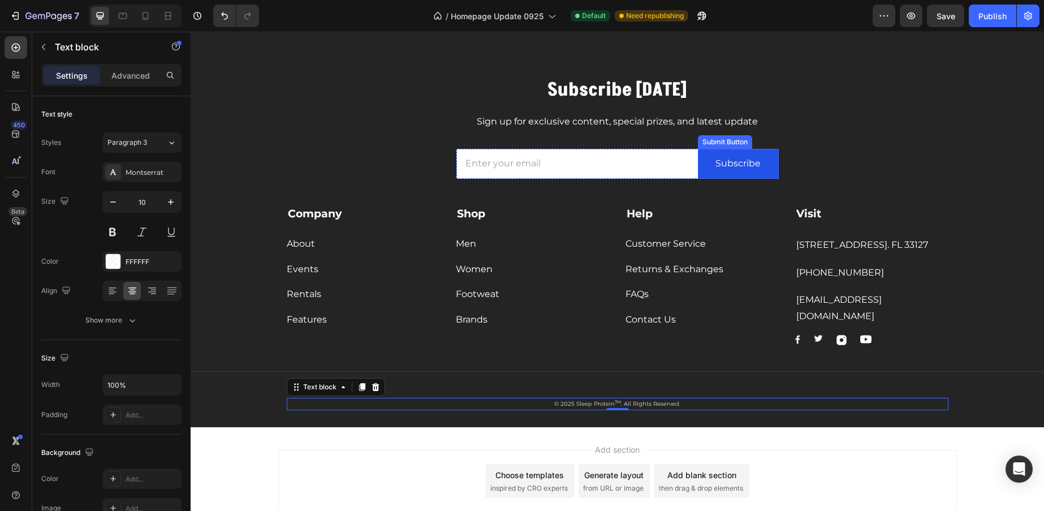
click at [647, 164] on input "email" at bounding box center [577, 164] width 242 height 30
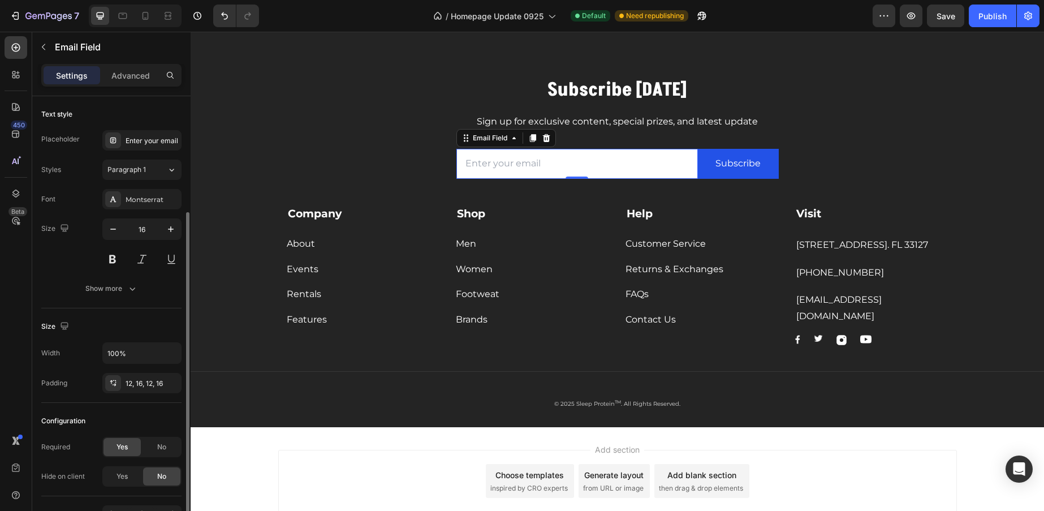
scroll to position [69, 0]
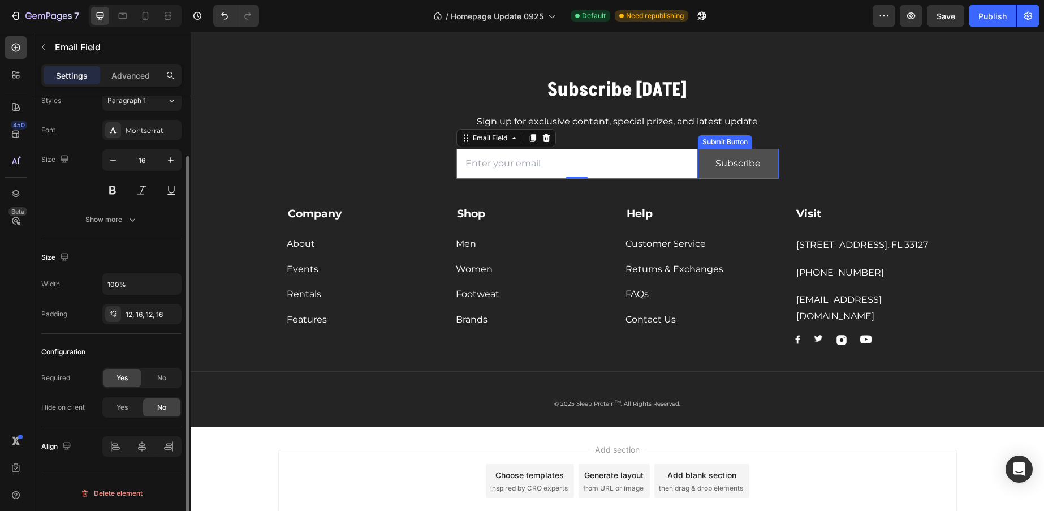
click at [762, 168] on button "Subscribe" at bounding box center [738, 164] width 81 height 30
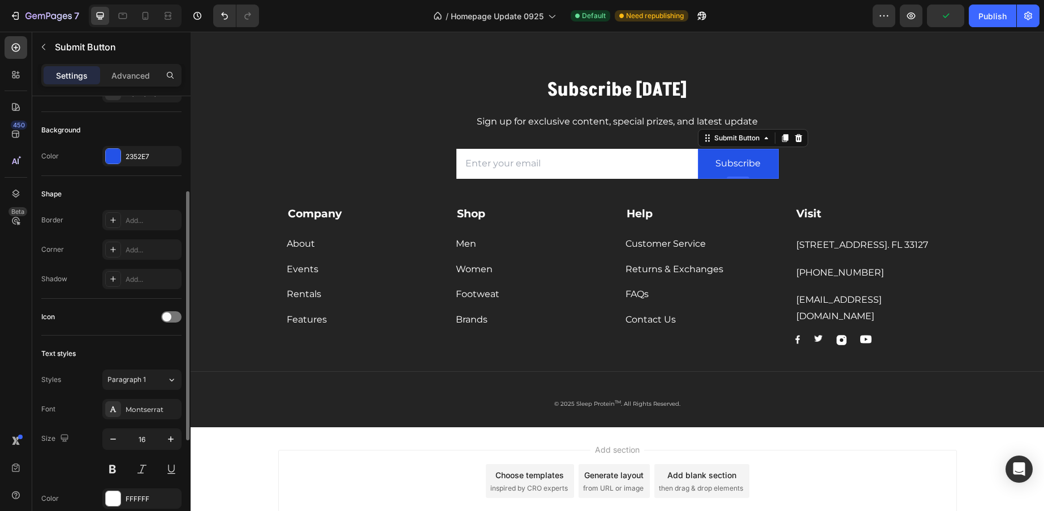
scroll to position [0, 0]
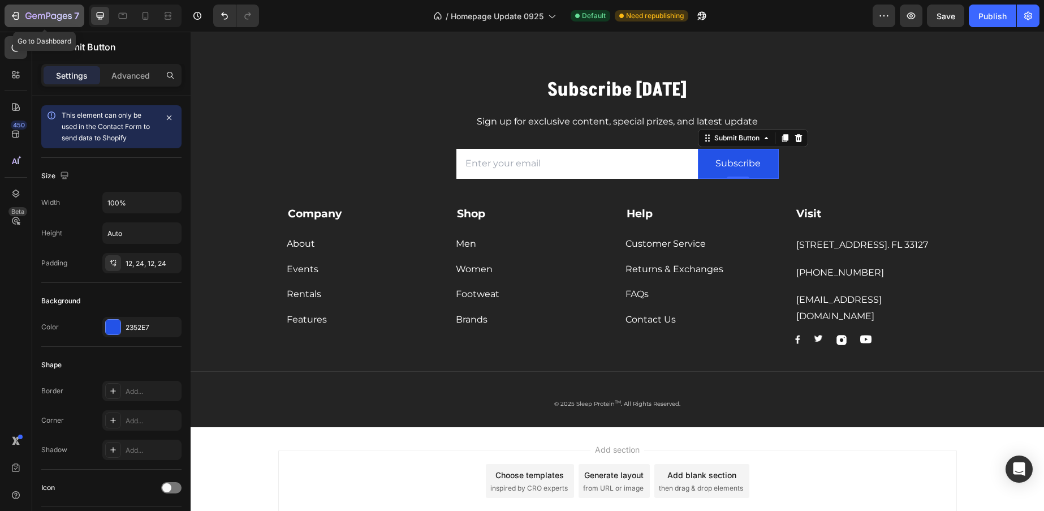
click at [54, 20] on icon "button" at bounding box center [48, 17] width 46 height 10
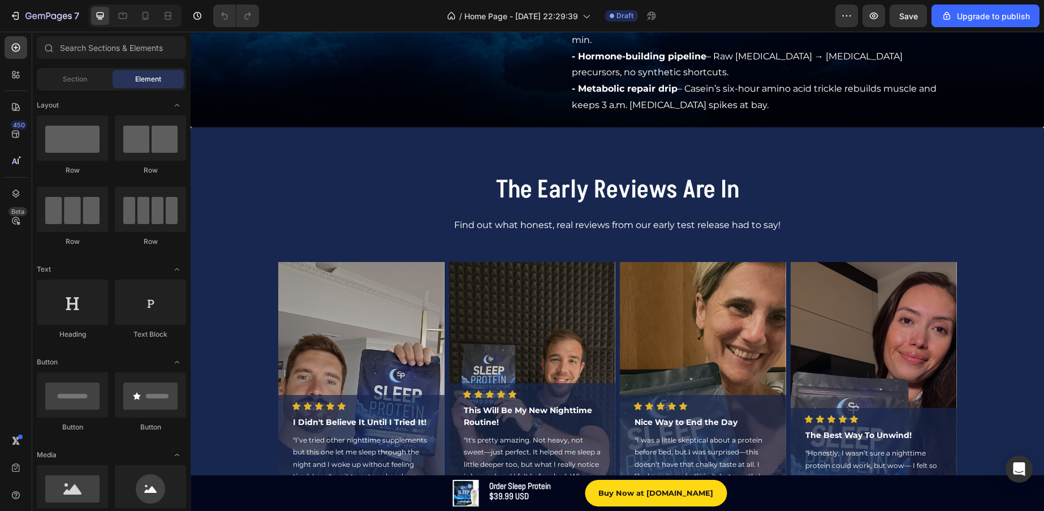
scroll to position [4343, 0]
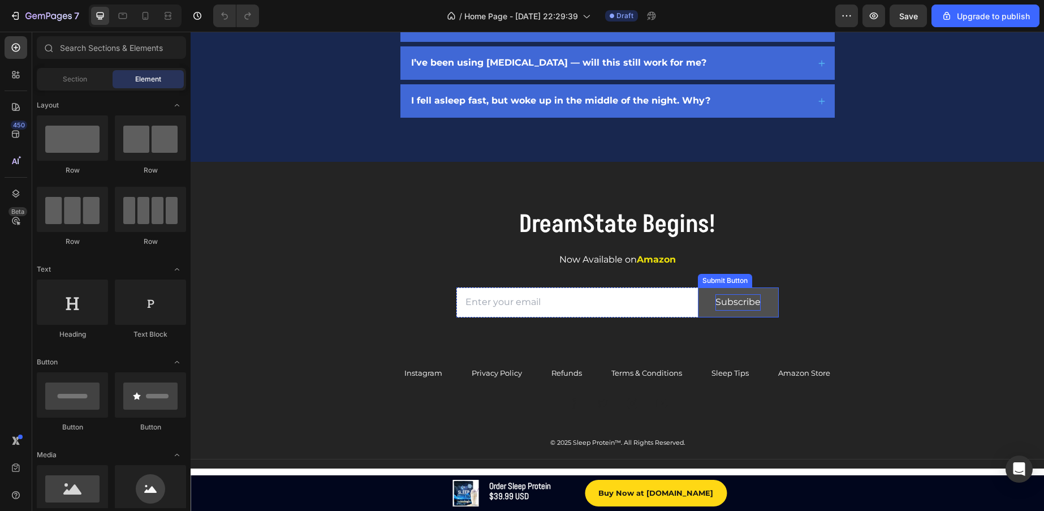
click at [750, 297] on div "Subscribe" at bounding box center [737, 302] width 45 height 16
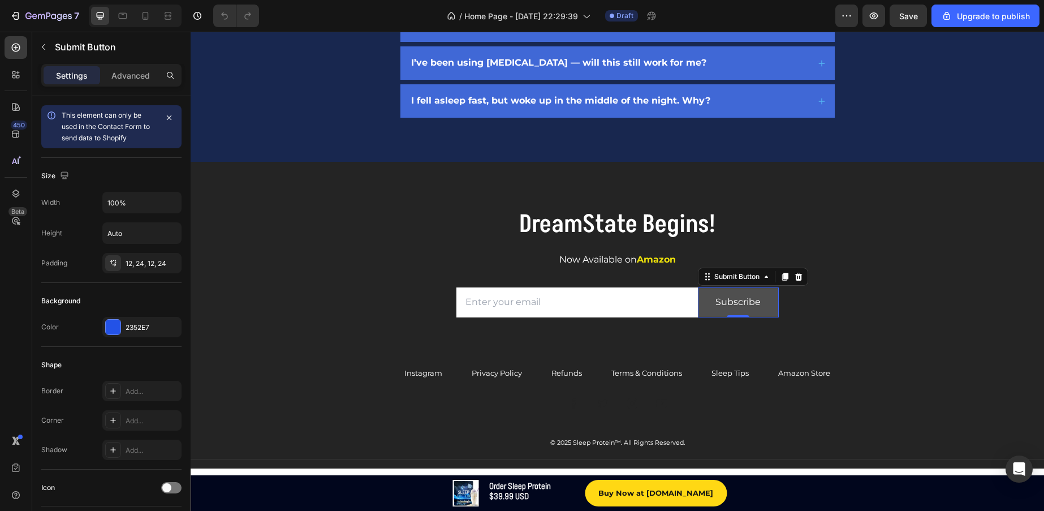
click at [761, 298] on button "Subscribe" at bounding box center [738, 302] width 81 height 30
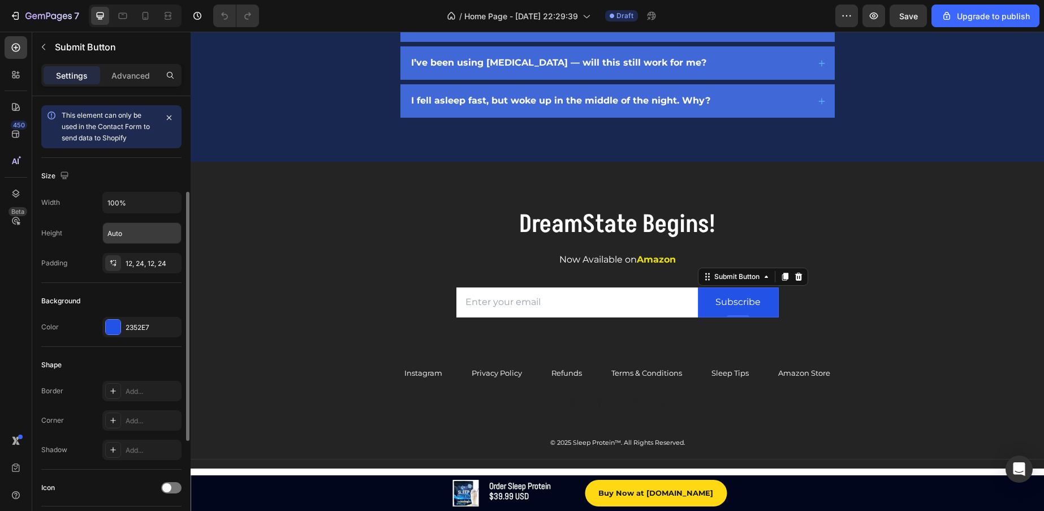
scroll to position [355, 0]
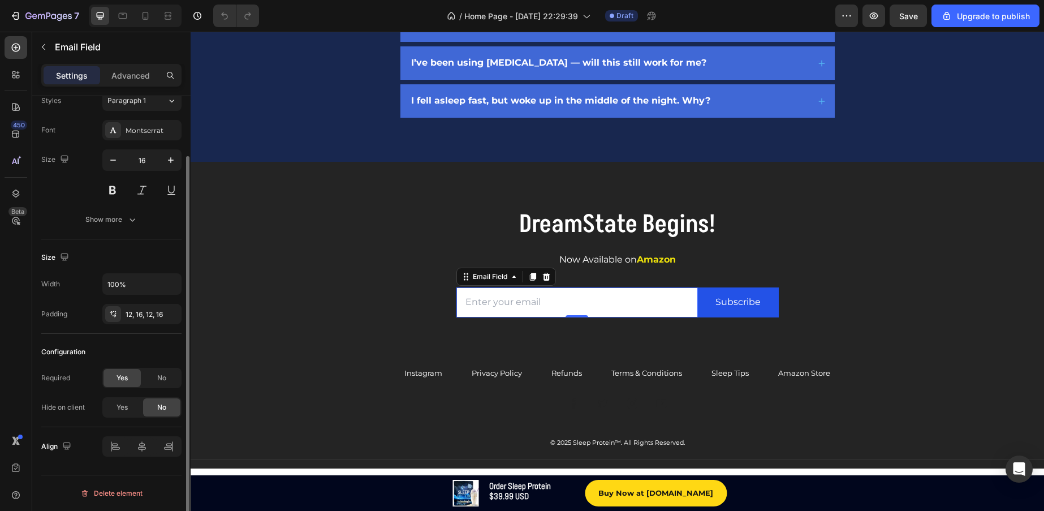
click at [624, 287] on input "email" at bounding box center [577, 302] width 242 height 30
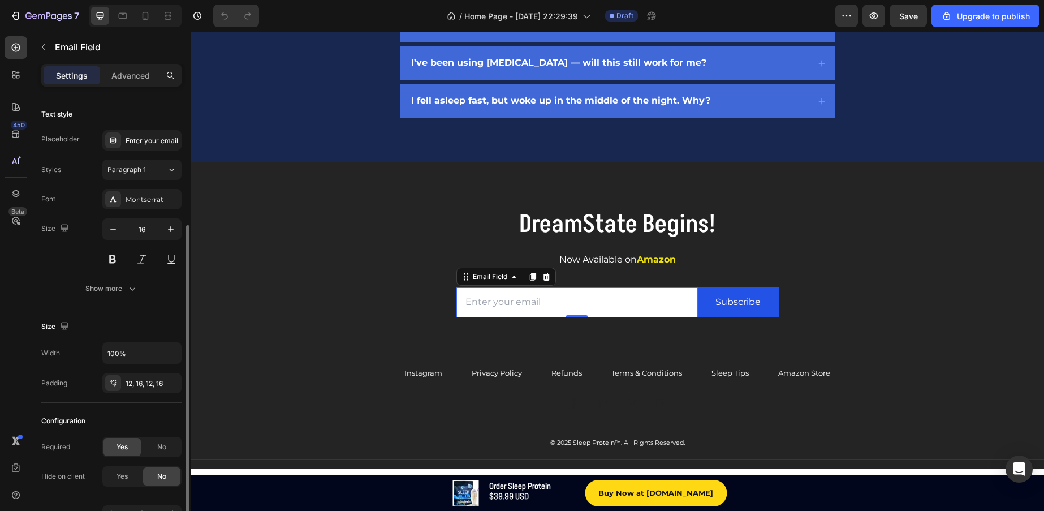
scroll to position [69, 0]
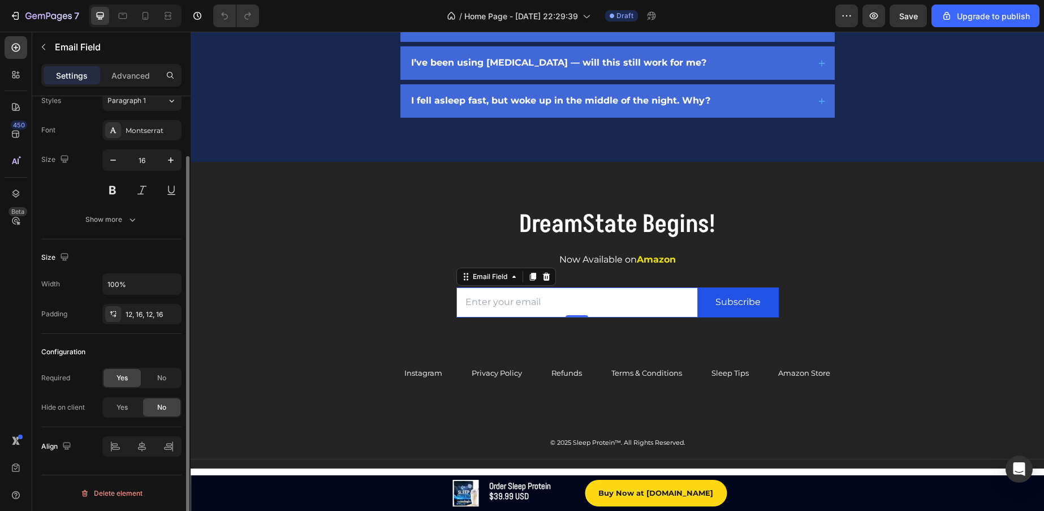
drag, startPoint x: 137, startPoint y: 75, endPoint x: 105, endPoint y: 406, distance: 333.0
click at [137, 75] on p "Advanced" at bounding box center [130, 76] width 38 height 12
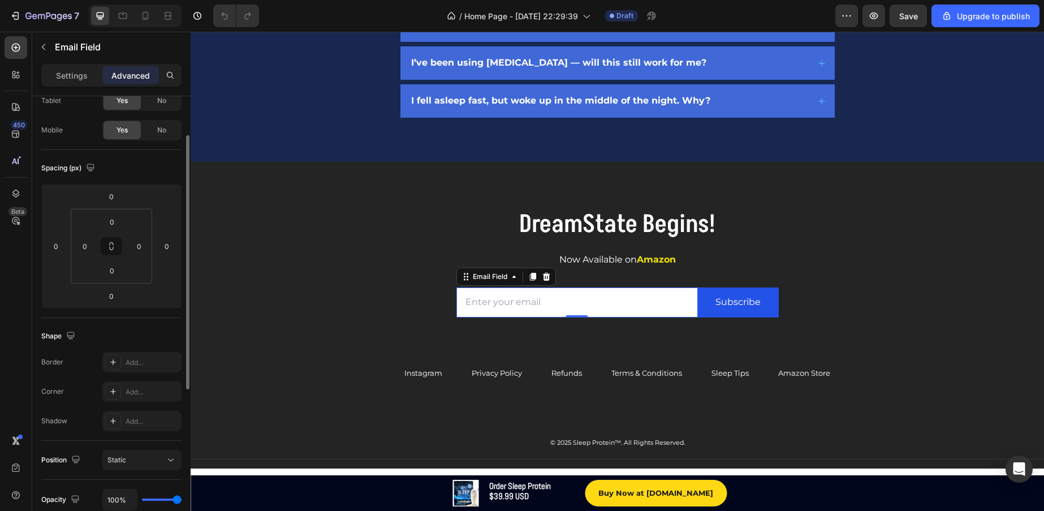
scroll to position [338, 0]
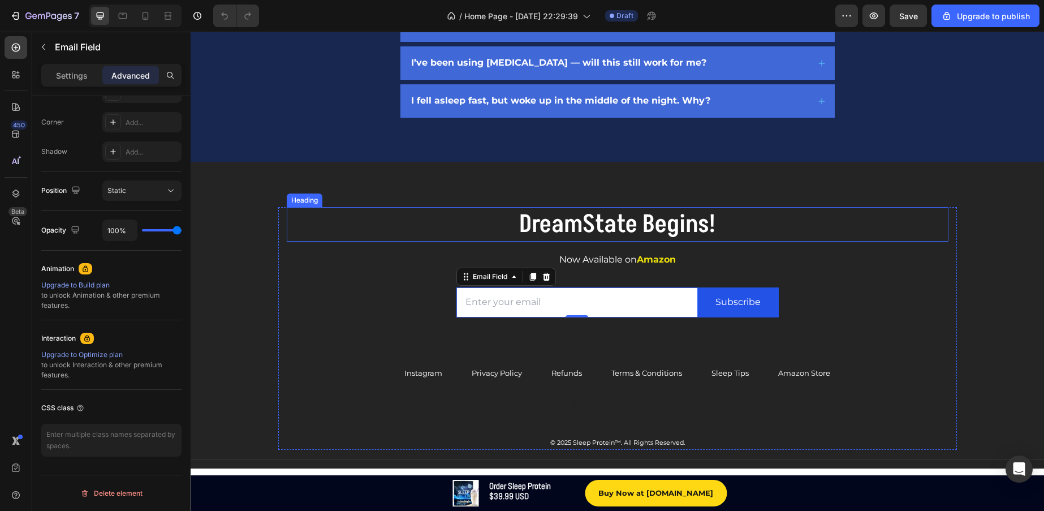
click at [567, 225] on h2 "DreamState Begins!" at bounding box center [618, 224] width 662 height 34
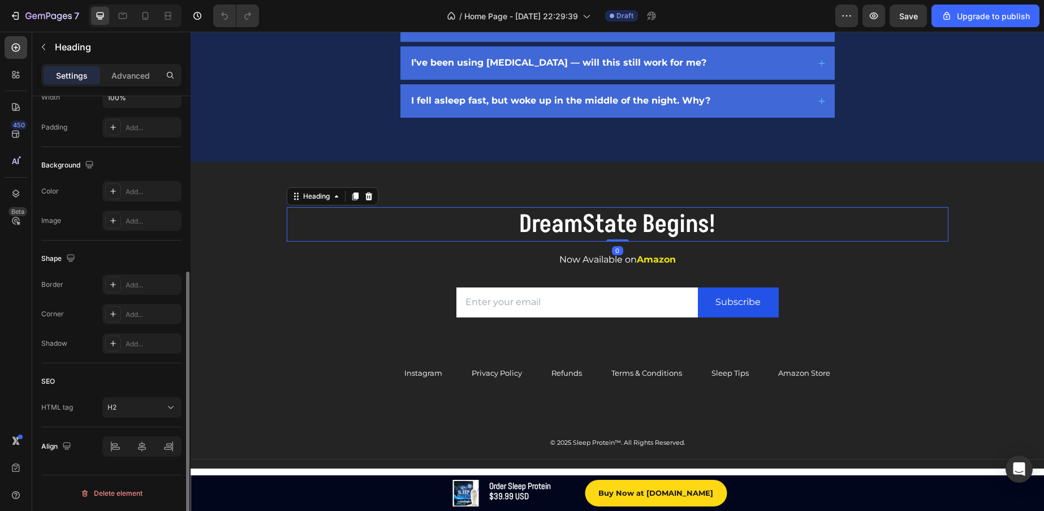
scroll to position [0, 0]
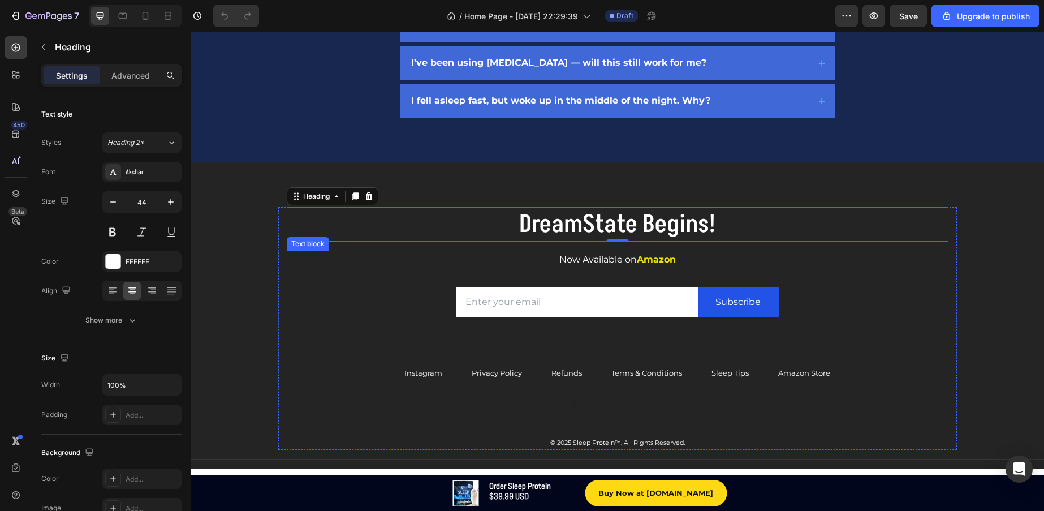
click at [661, 254] on strong "Amazon" at bounding box center [656, 259] width 39 height 11
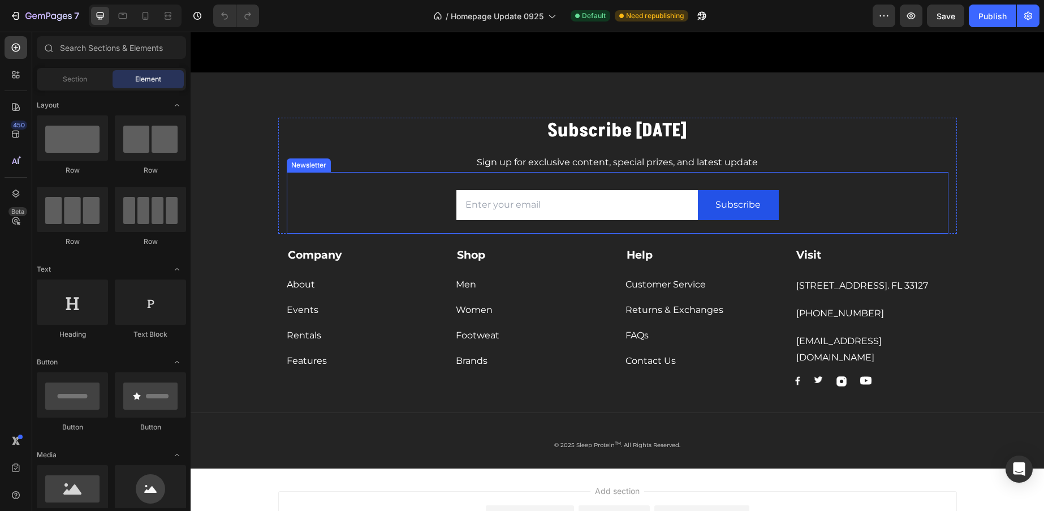
scroll to position [3699, 0]
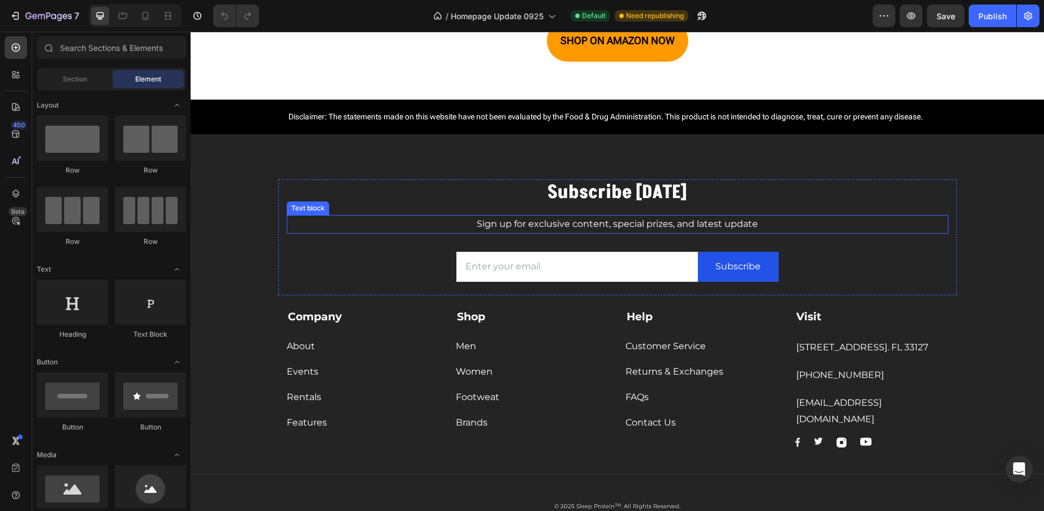
click at [753, 226] on p "Sign up for exclusive content, special prizes, and latest update" at bounding box center [617, 224] width 659 height 16
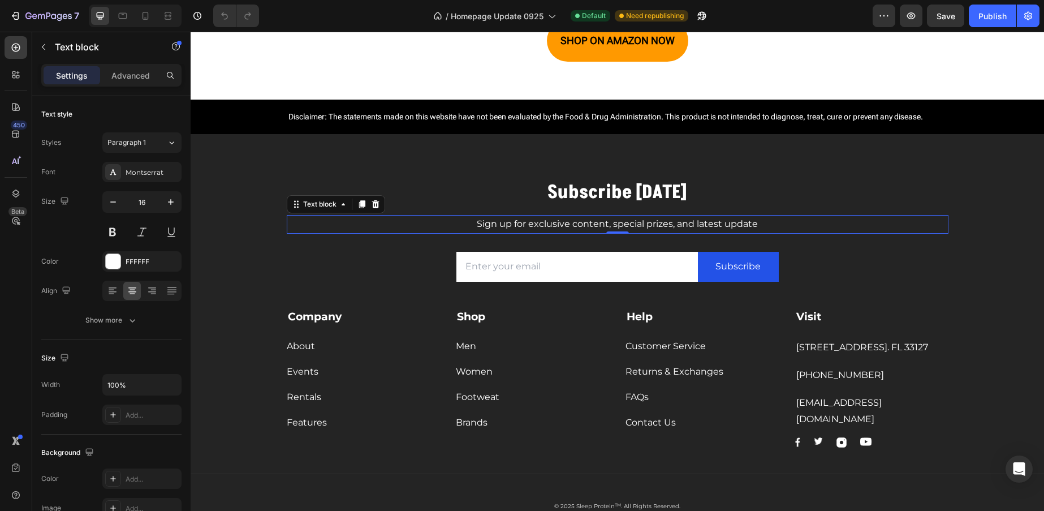
click at [752, 226] on p "Sign up for exclusive content, special prizes, and latest update" at bounding box center [617, 224] width 659 height 16
click at [567, 269] on input "email" at bounding box center [577, 267] width 242 height 30
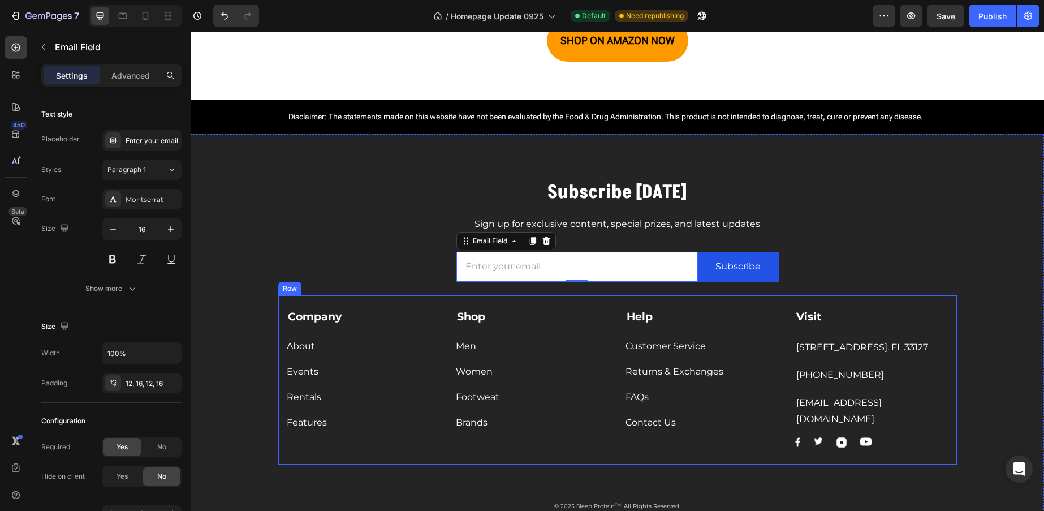
click at [426, 329] on div "About Button" at bounding box center [363, 340] width 153 height 30
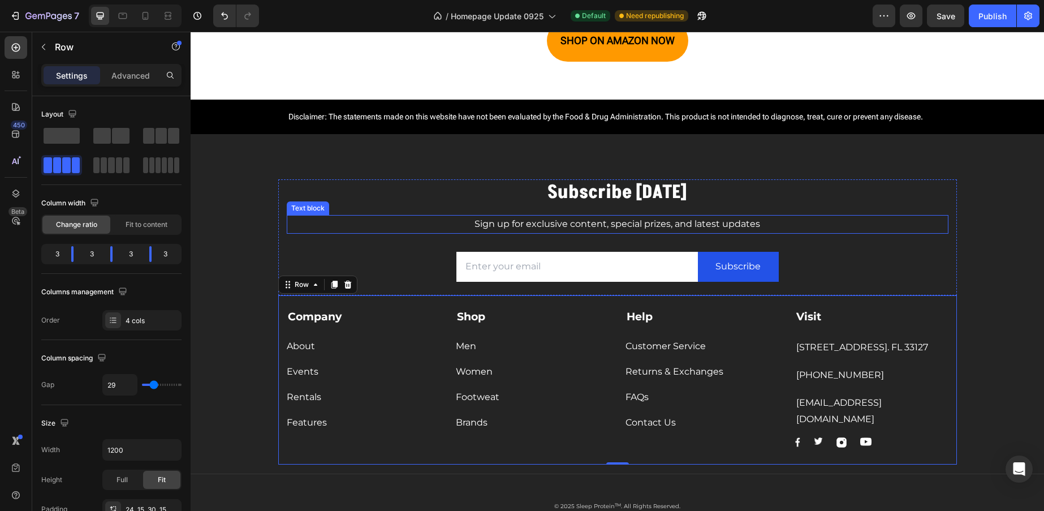
click at [691, 226] on p "Sign up for exclusive content, special prizes, and latest updates" at bounding box center [617, 224] width 659 height 16
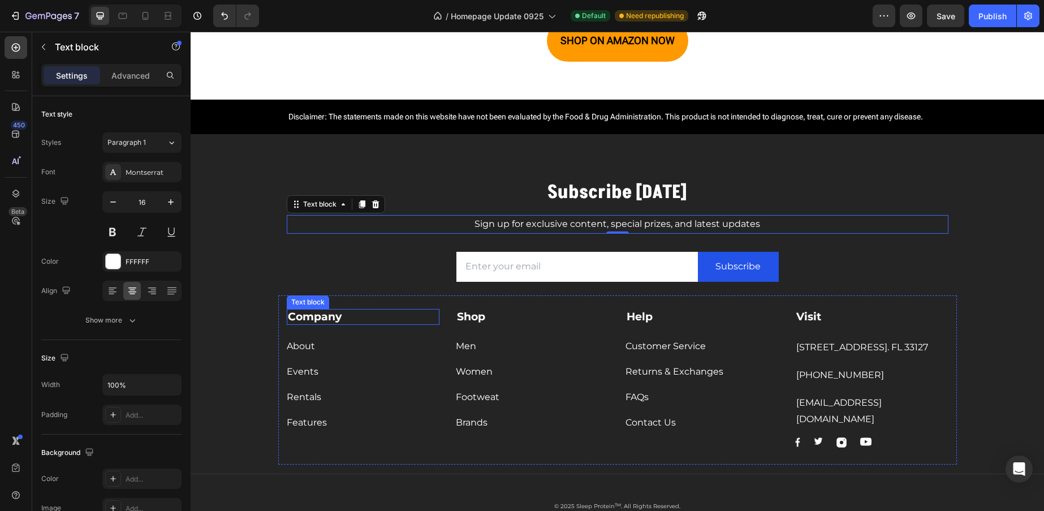
click at [329, 319] on strong "Company" at bounding box center [315, 316] width 54 height 13
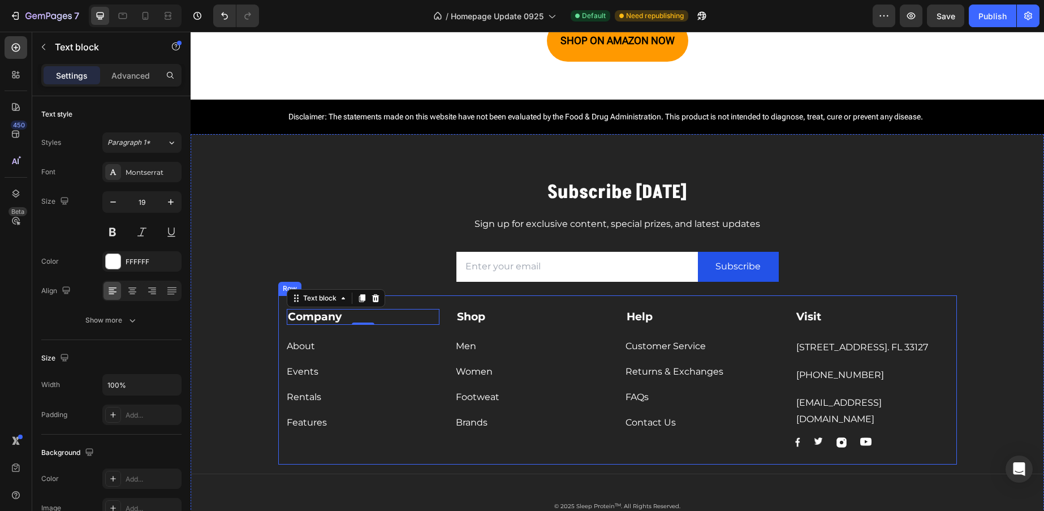
click at [557, 304] on div "Company Text block 0 About Button Events Button Rentals Button Features Button …" at bounding box center [617, 380] width 679 height 170
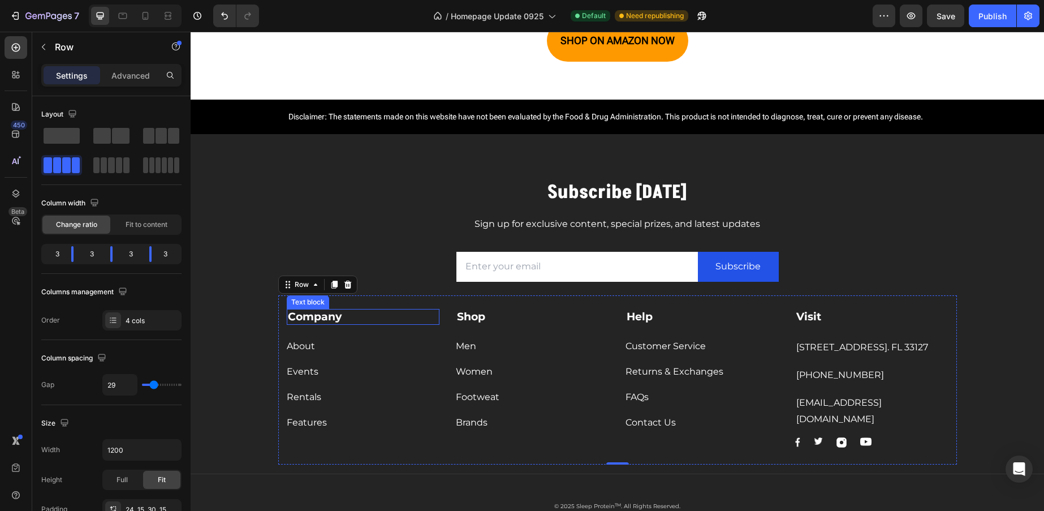
click at [399, 317] on p "Company" at bounding box center [363, 317] width 151 height 14
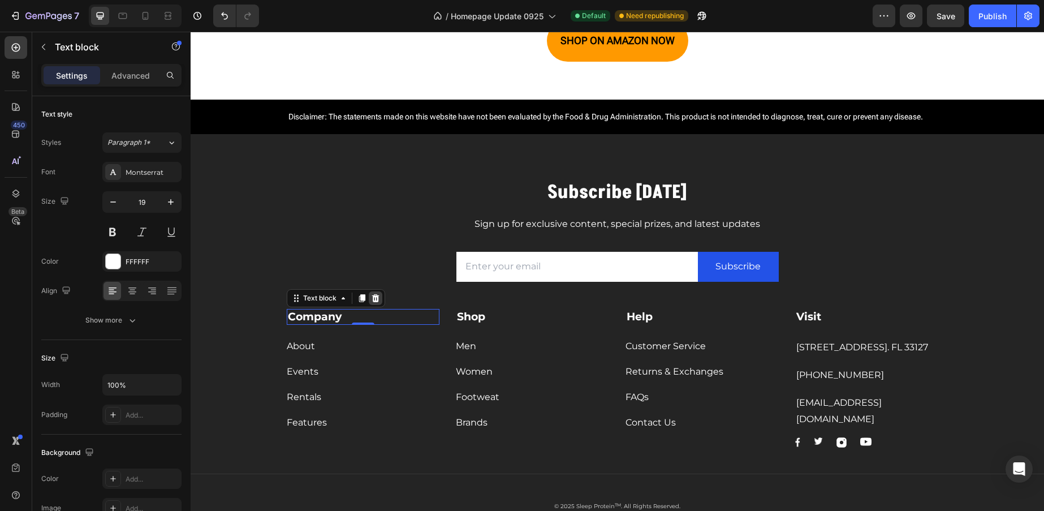
click at [371, 297] on icon at bounding box center [374, 297] width 7 height 8
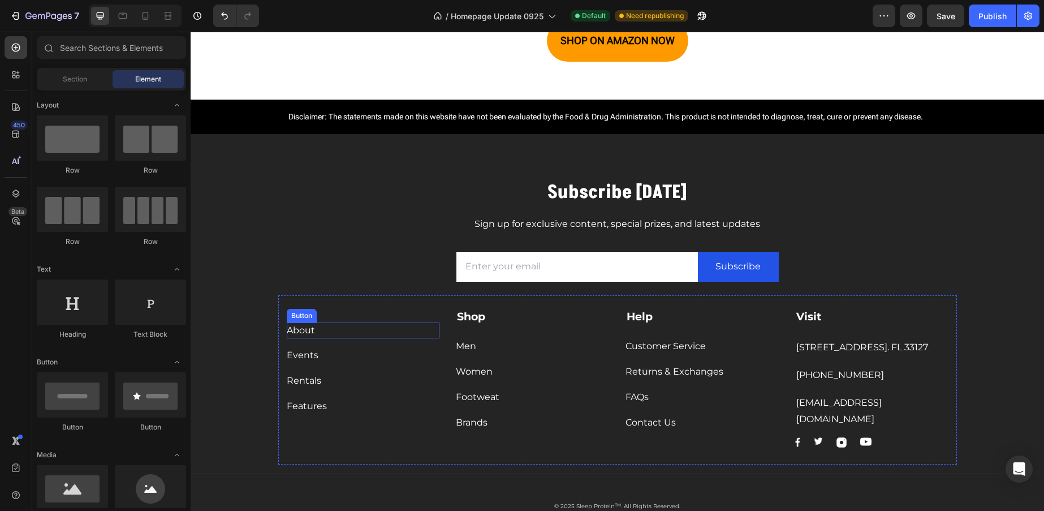
click at [365, 325] on div "About Button" at bounding box center [363, 330] width 153 height 16
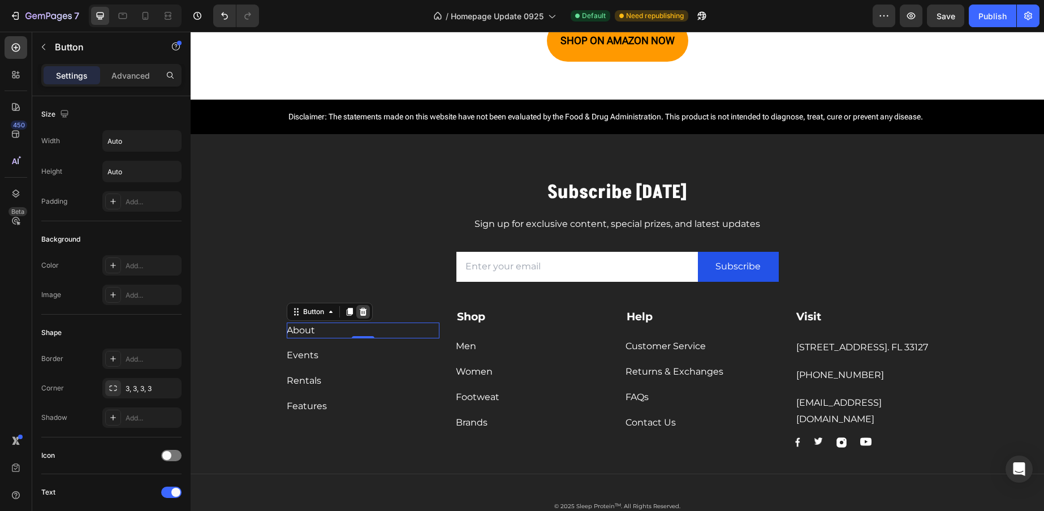
click at [362, 314] on icon at bounding box center [362, 311] width 9 height 9
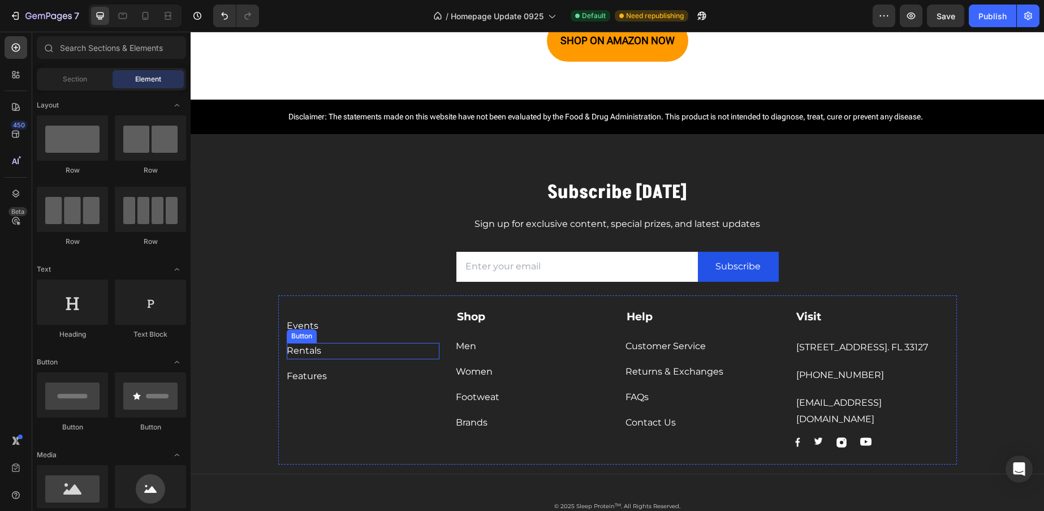
click at [362, 342] on div "Rentals Button" at bounding box center [363, 346] width 153 height 25
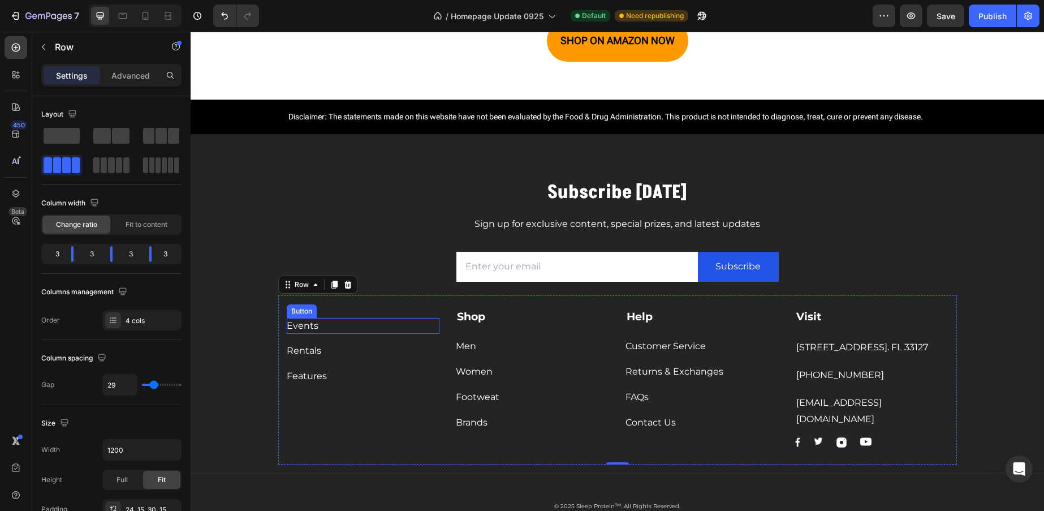
click at [368, 329] on div "Events Button" at bounding box center [363, 326] width 153 height 16
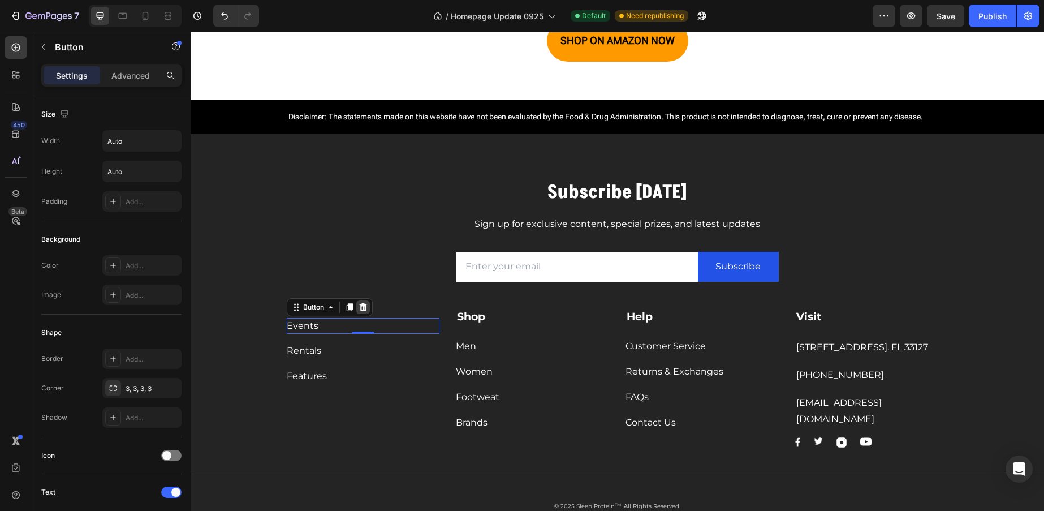
click at [359, 310] on icon at bounding box center [362, 307] width 9 height 9
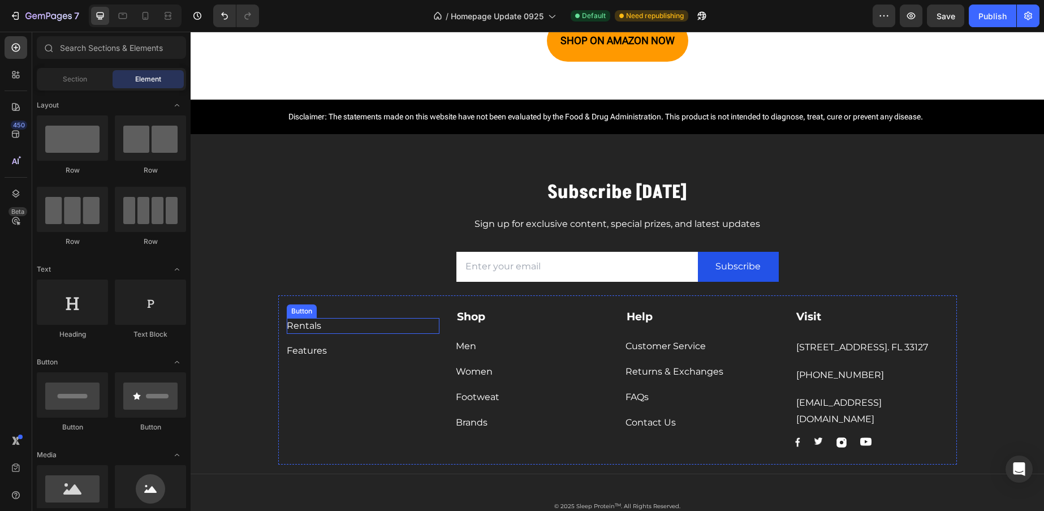
click at [359, 327] on div "Rentals Button" at bounding box center [363, 326] width 153 height 16
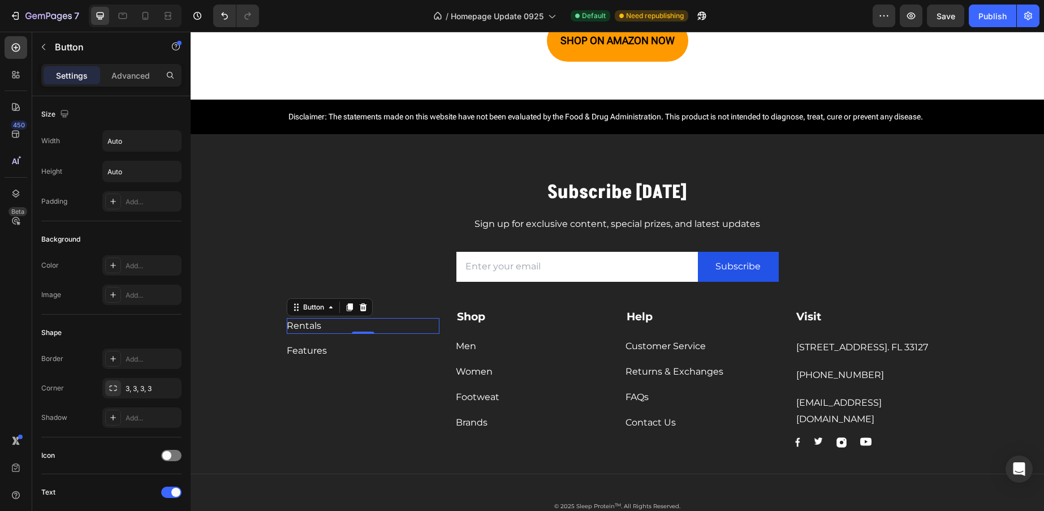
drag, startPoint x: 357, startPoint y: 310, endPoint x: 355, endPoint y: 318, distance: 8.8
click at [359, 310] on icon at bounding box center [362, 307] width 7 height 8
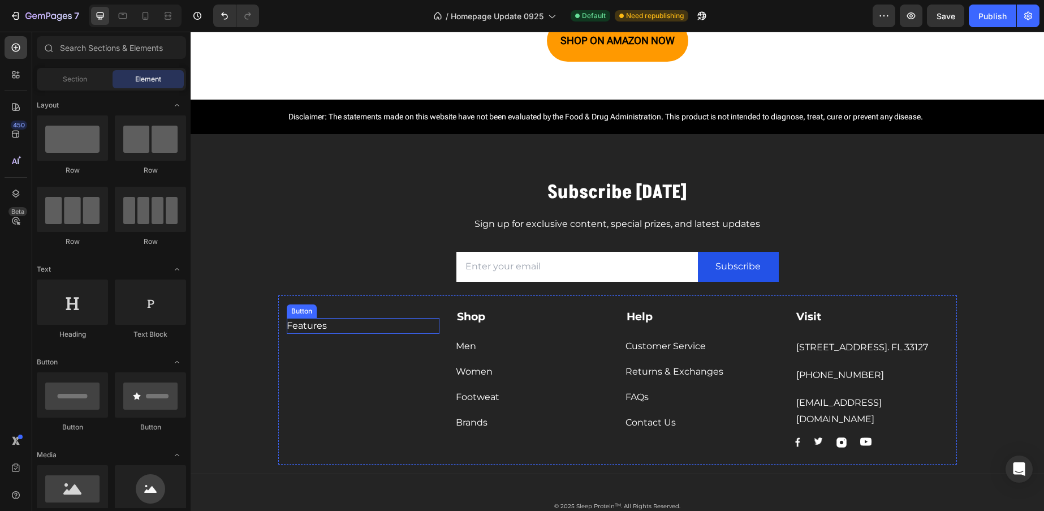
drag, startPoint x: 355, startPoint y: 331, endPoint x: 355, endPoint y: 322, distance: 8.5
click at [355, 331] on div "Features Button" at bounding box center [363, 326] width 153 height 16
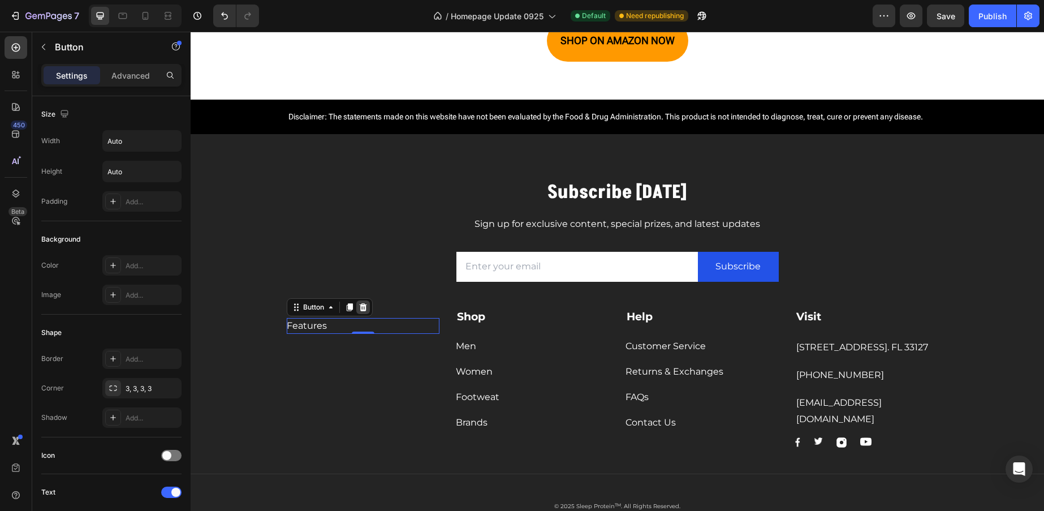
click at [358, 309] on icon at bounding box center [362, 307] width 9 height 9
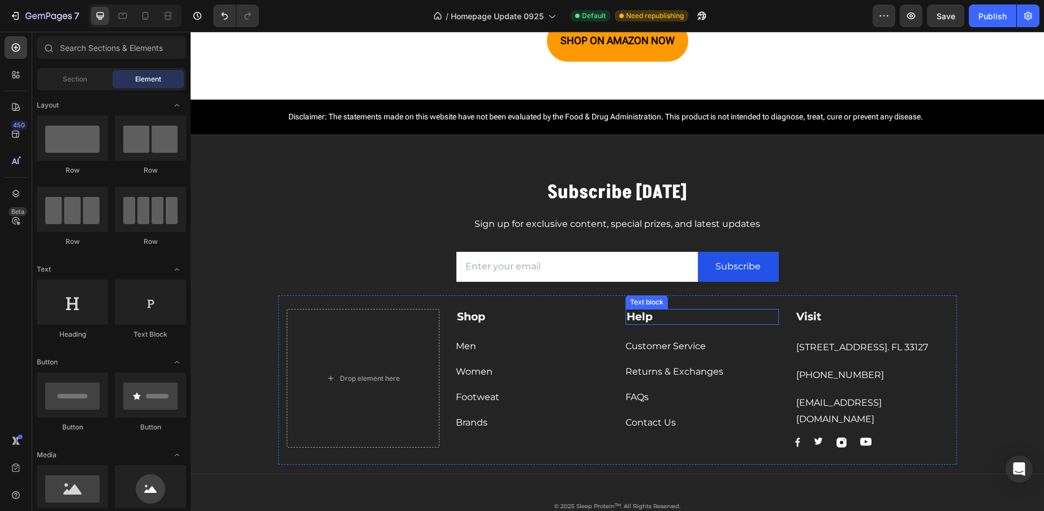
click at [718, 320] on p "Help" at bounding box center [702, 317] width 151 height 14
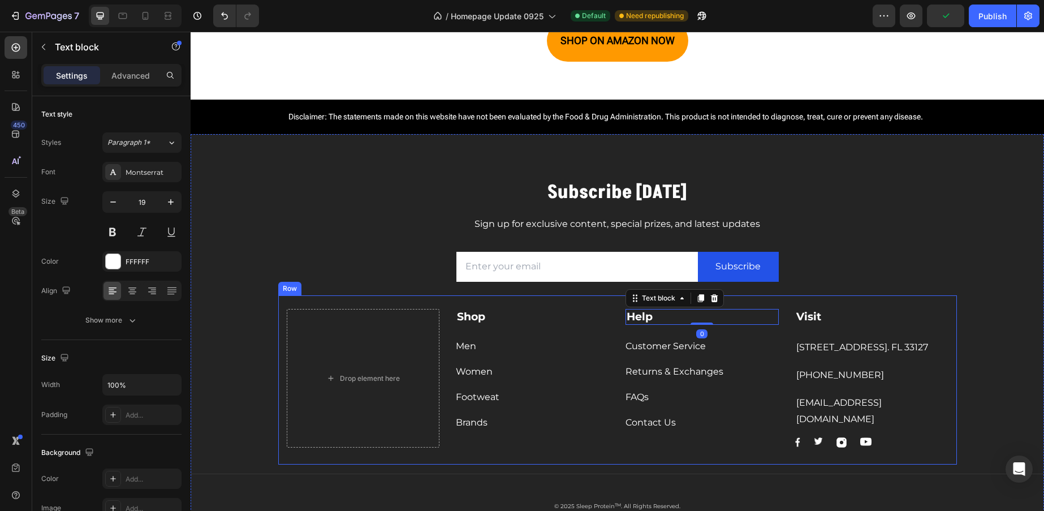
click at [812, 305] on div "Drop element here Shop Text block Men Button Women Button Footweat Button Brand…" at bounding box center [617, 380] width 679 height 170
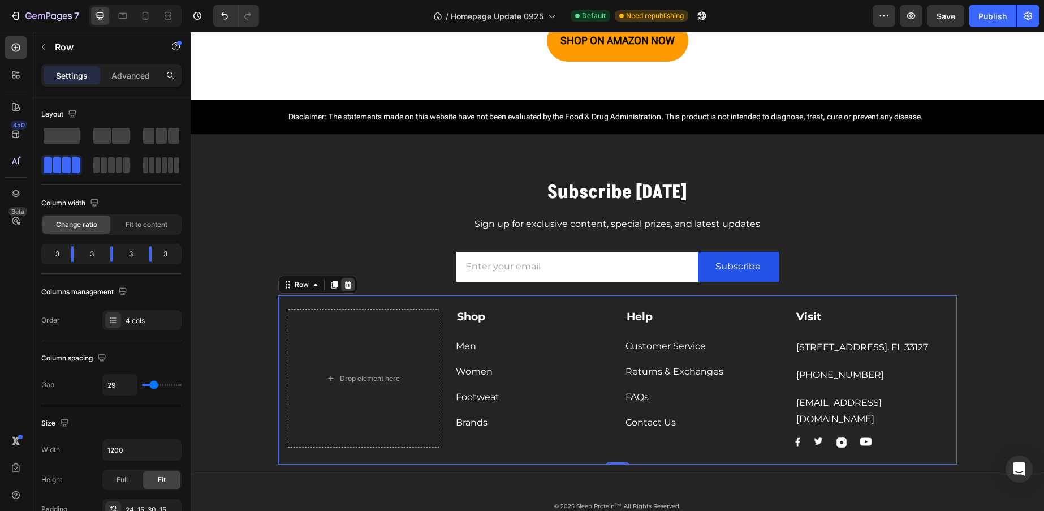
click at [348, 286] on div at bounding box center [348, 285] width 14 height 14
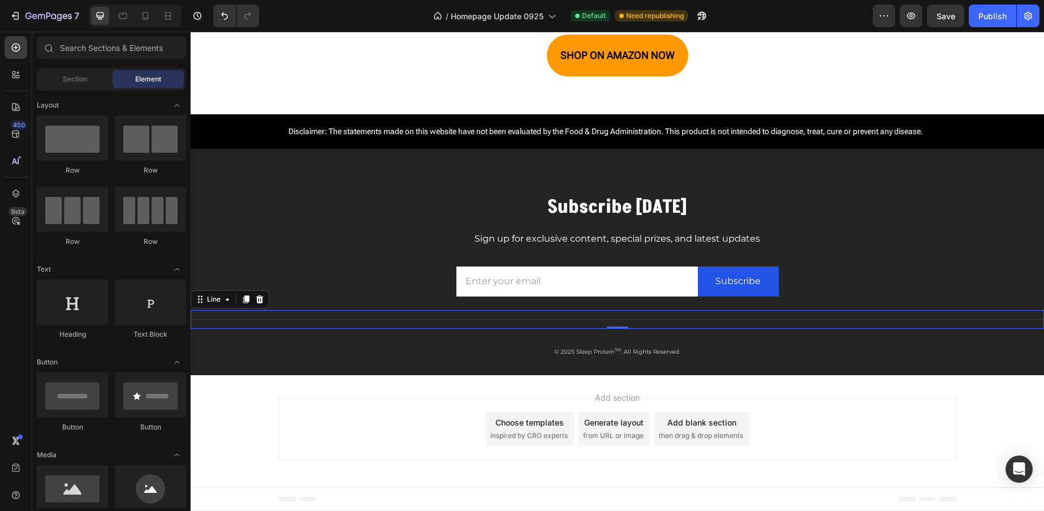
click at [599, 310] on div "Title Line 0" at bounding box center [617, 319] width 853 height 19
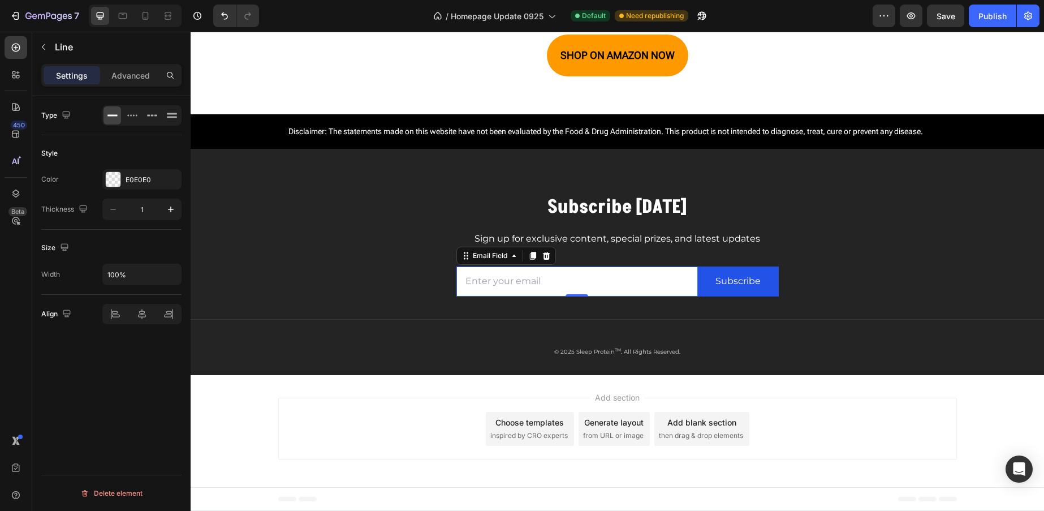
click at [607, 294] on input "email" at bounding box center [577, 281] width 242 height 30
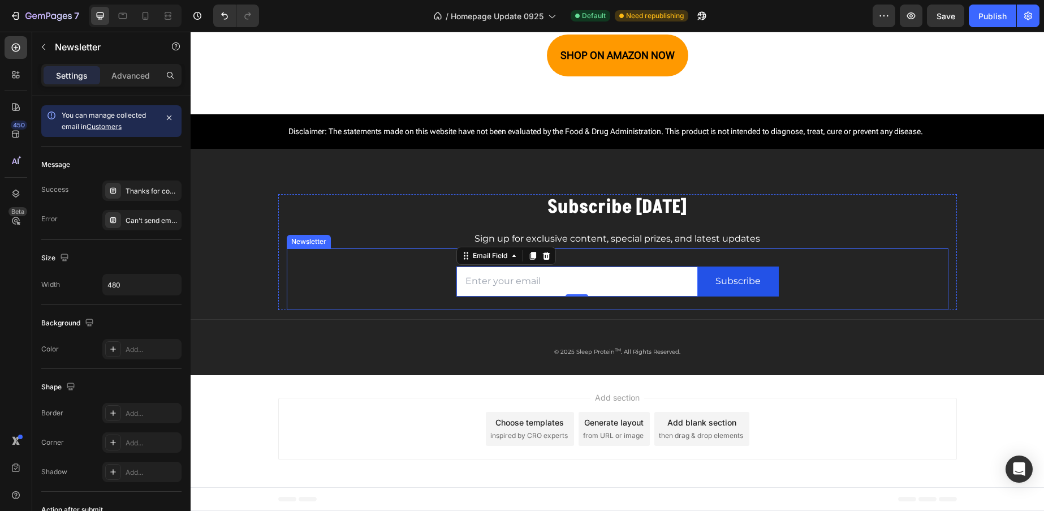
click at [667, 306] on div "Email Field 0 Subscribe Submit Button Row Newsletter" at bounding box center [618, 279] width 662 height 62
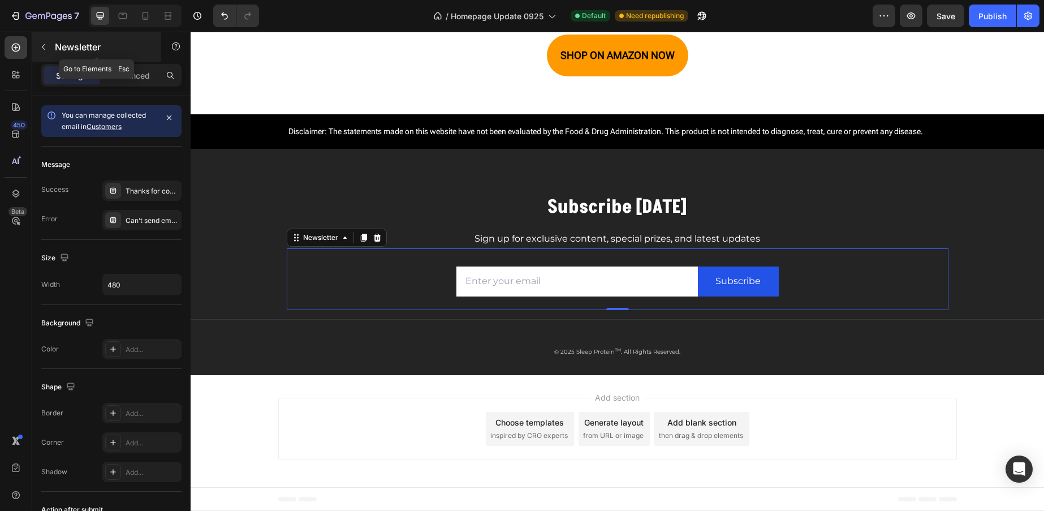
click at [46, 47] on icon "button" at bounding box center [43, 46] width 9 height 9
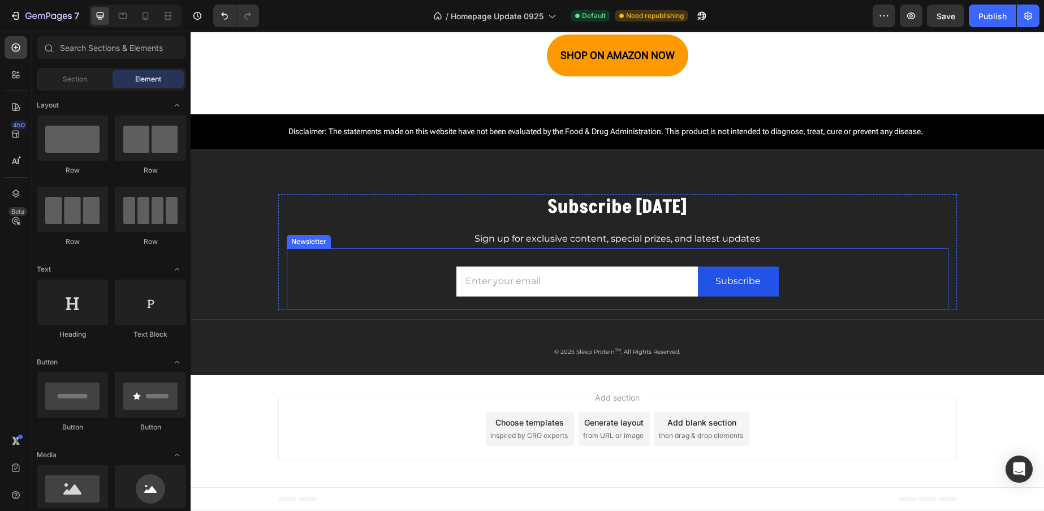
click at [889, 291] on div "Email Field Subscribe Submit Button Row Newsletter" at bounding box center [618, 279] width 662 height 62
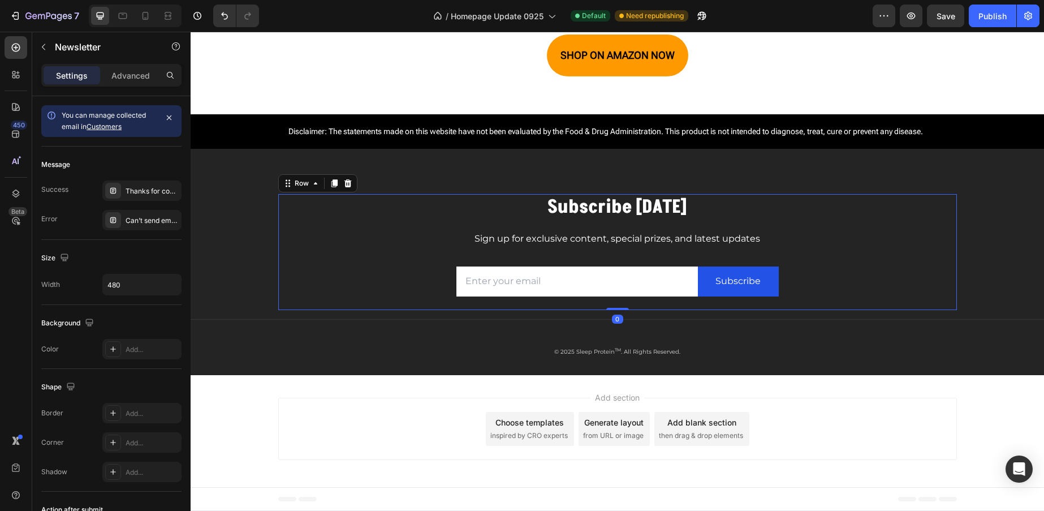
click at [951, 284] on div "Subscribe Today Heading Sign up for exclusive content, special prizes, and late…" at bounding box center [617, 252] width 679 height 116
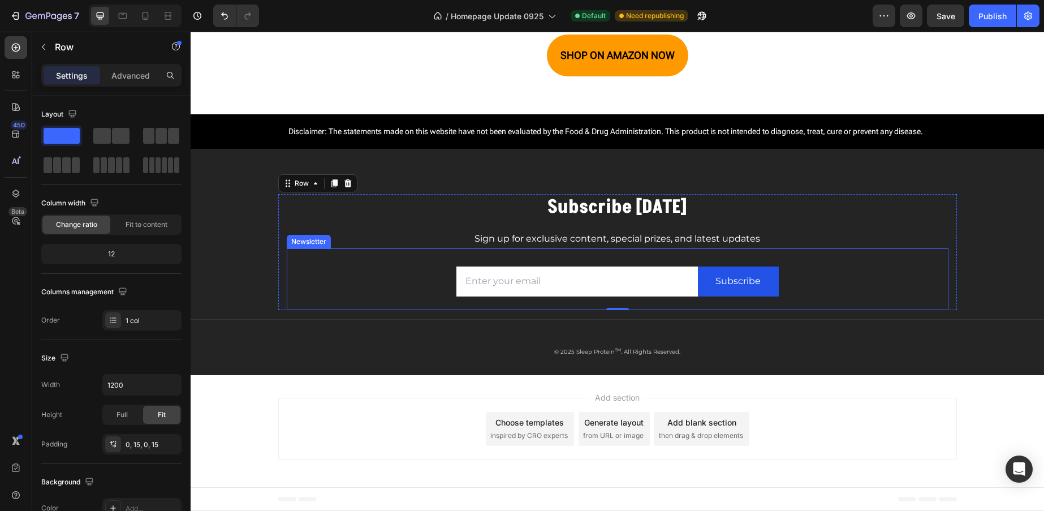
drag, startPoint x: 311, startPoint y: 194, endPoint x: 325, endPoint y: 123, distance: 72.0
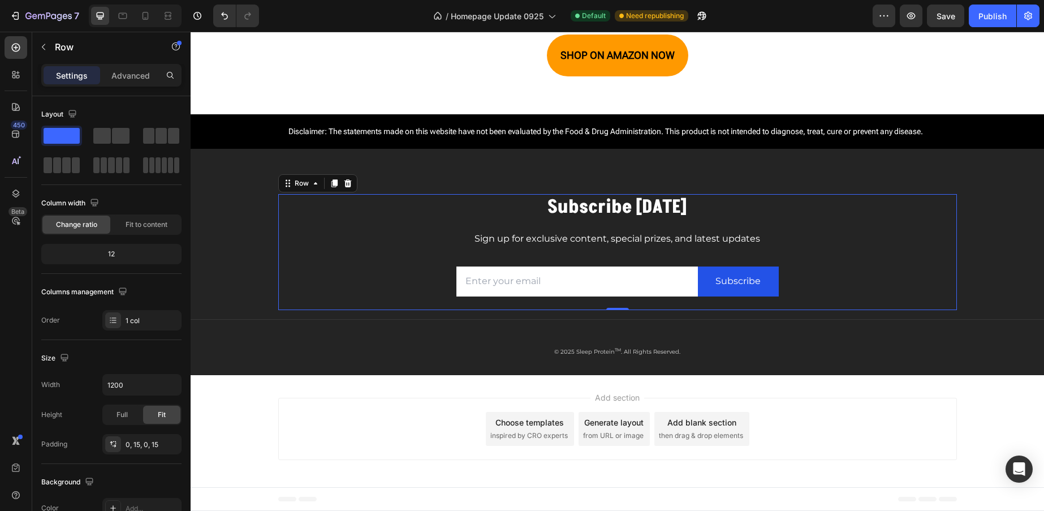
click at [947, 203] on div "Subscribe Today Heading Sign up for exclusive content, special prizes, and late…" at bounding box center [617, 252] width 679 height 116
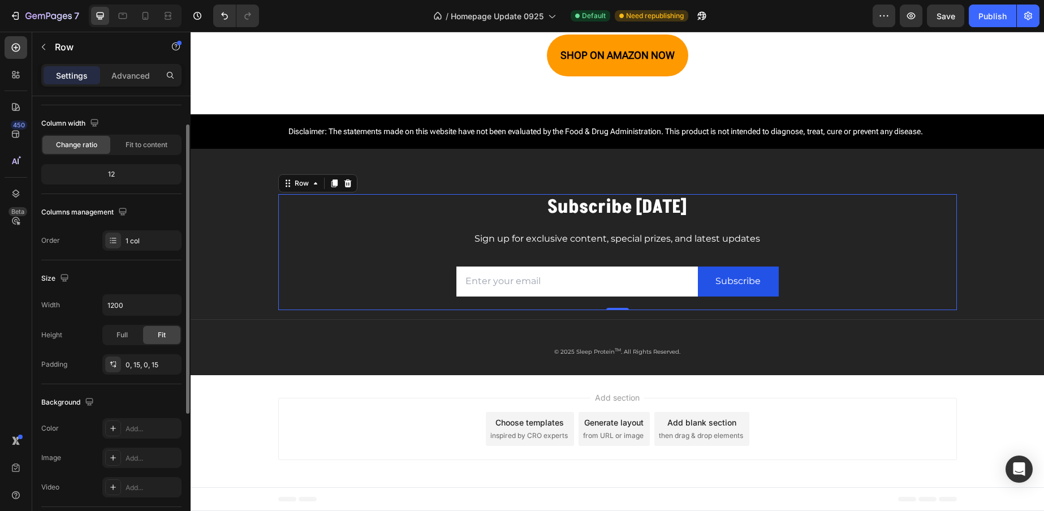
scroll to position [0, 0]
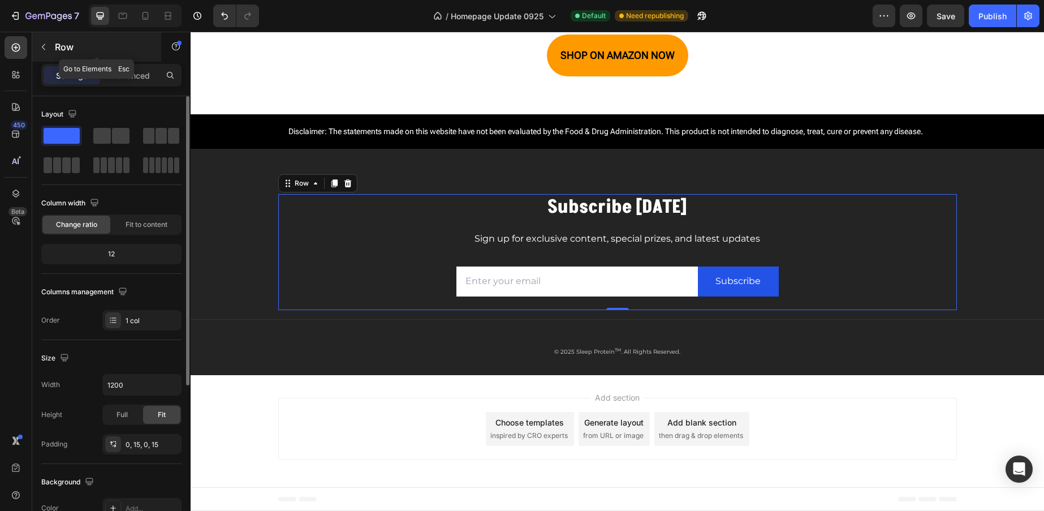
click at [47, 46] on icon "button" at bounding box center [43, 46] width 9 height 9
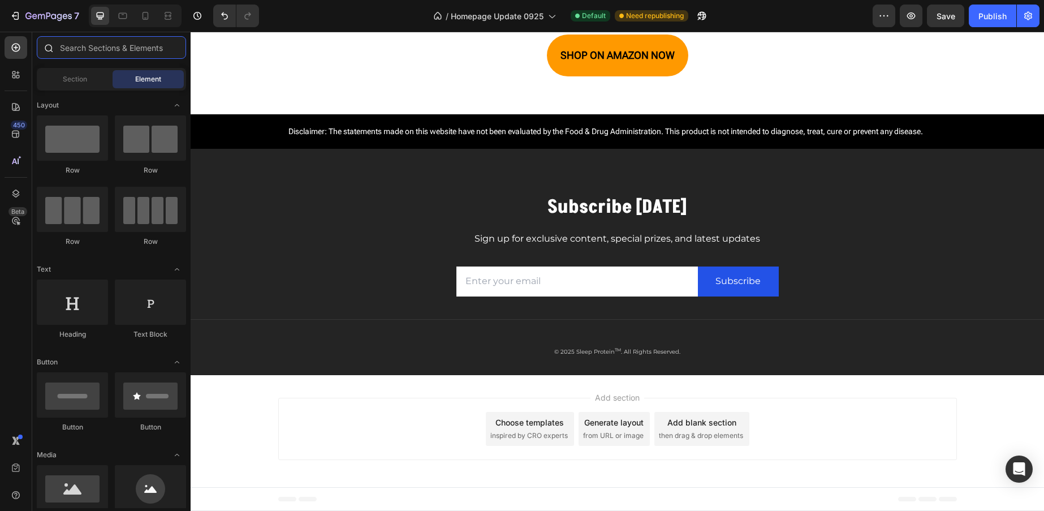
click at [94, 45] on input "text" at bounding box center [111, 47] width 149 height 23
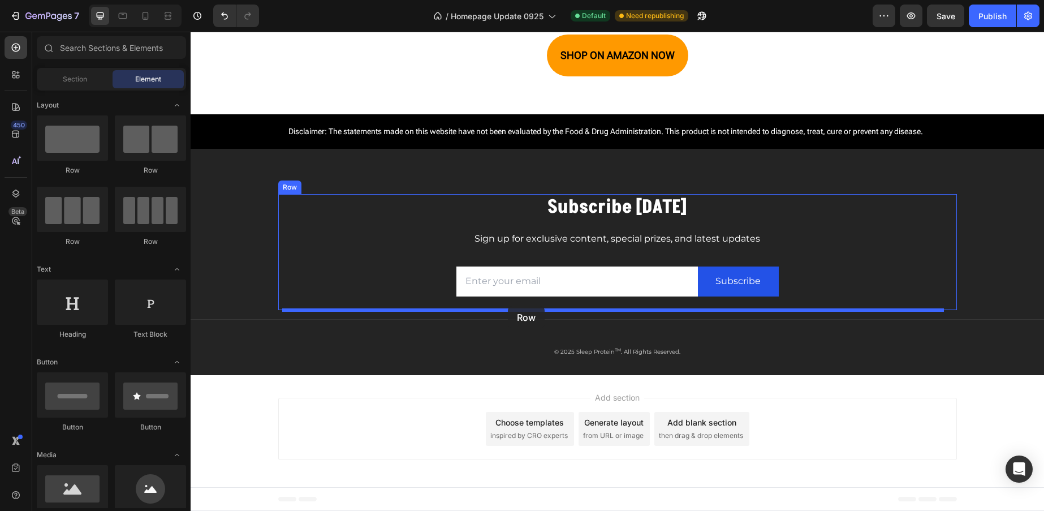
drag, startPoint x: 335, startPoint y: 245, endPoint x: 508, endPoint y: 306, distance: 182.8
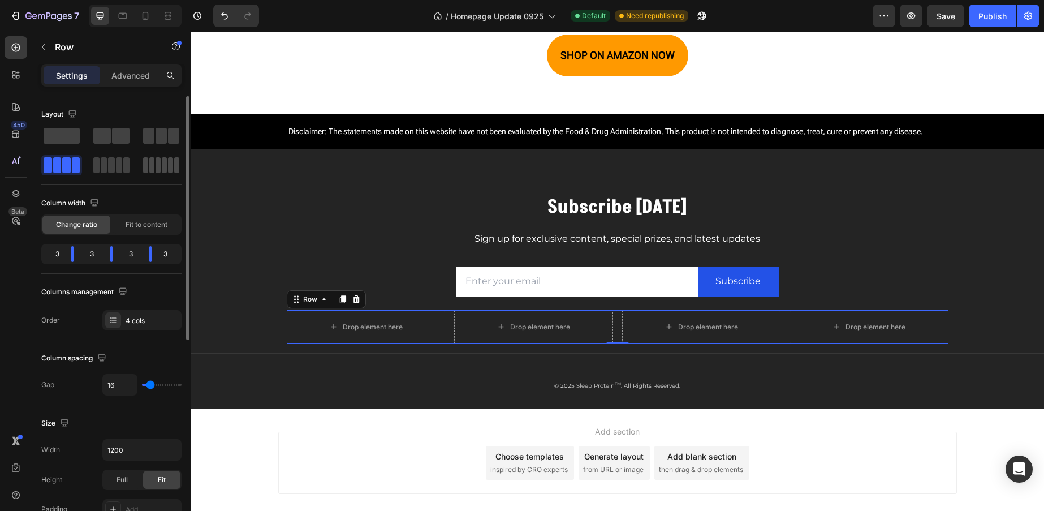
click at [162, 165] on span at bounding box center [164, 165] width 5 height 16
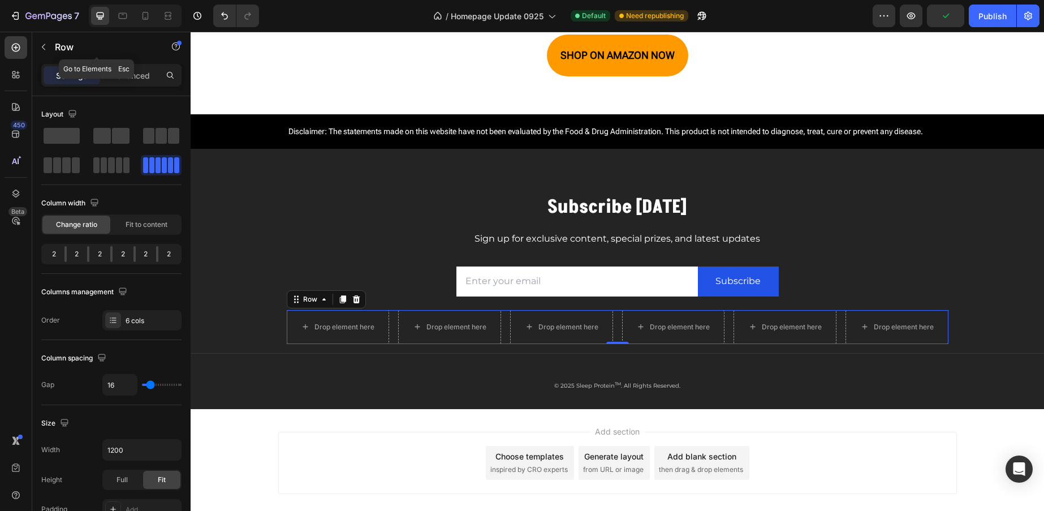
click at [45, 44] on icon "button" at bounding box center [43, 46] width 9 height 9
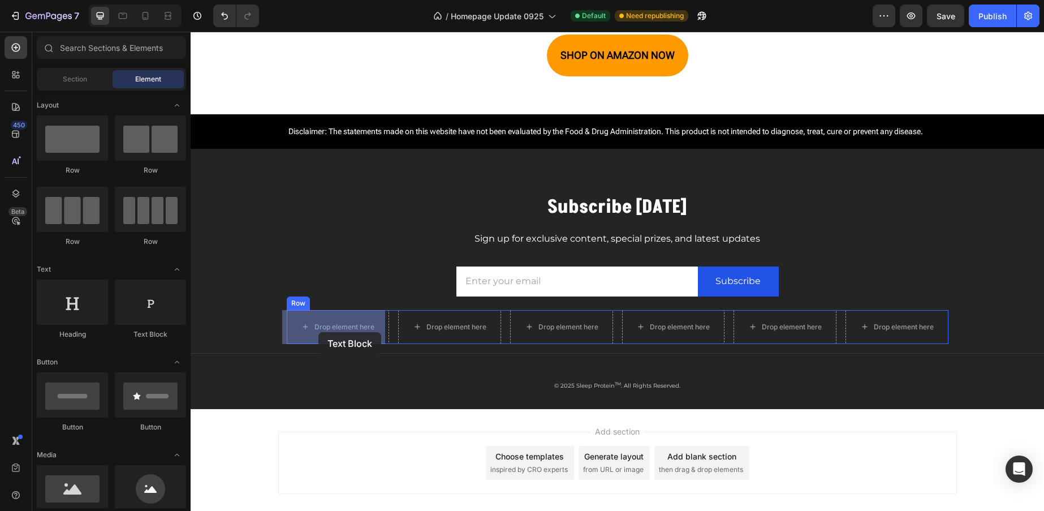
drag, startPoint x: 342, startPoint y: 345, endPoint x: 318, endPoint y: 332, distance: 27.1
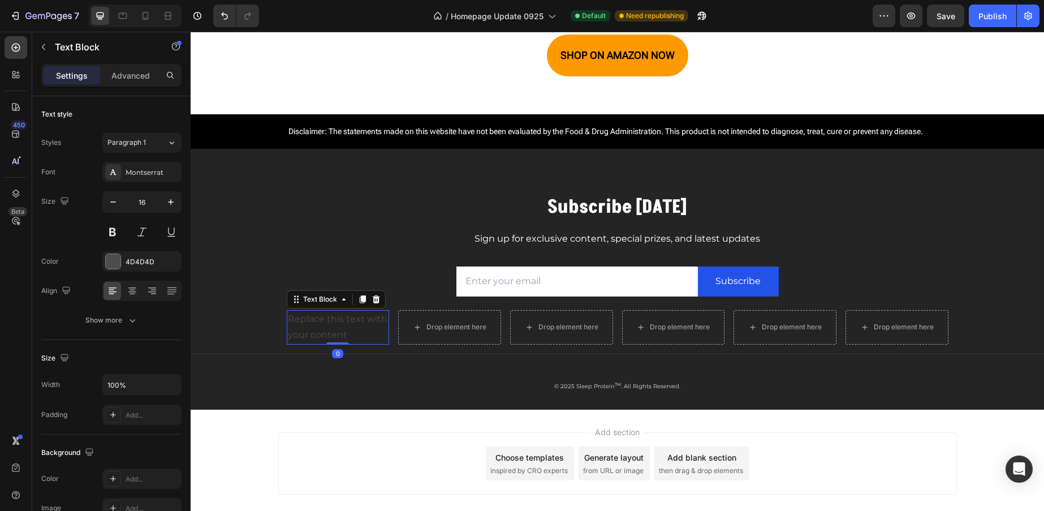
click at [340, 326] on div "Replace this text with your content" at bounding box center [338, 327] width 103 height 35
click at [340, 326] on p "Replace this text with your content" at bounding box center [338, 327] width 101 height 33
click at [341, 326] on p "Replace this text with your content" at bounding box center [338, 327] width 101 height 33
click at [441, 326] on div "Drop element here" at bounding box center [456, 326] width 60 height 9
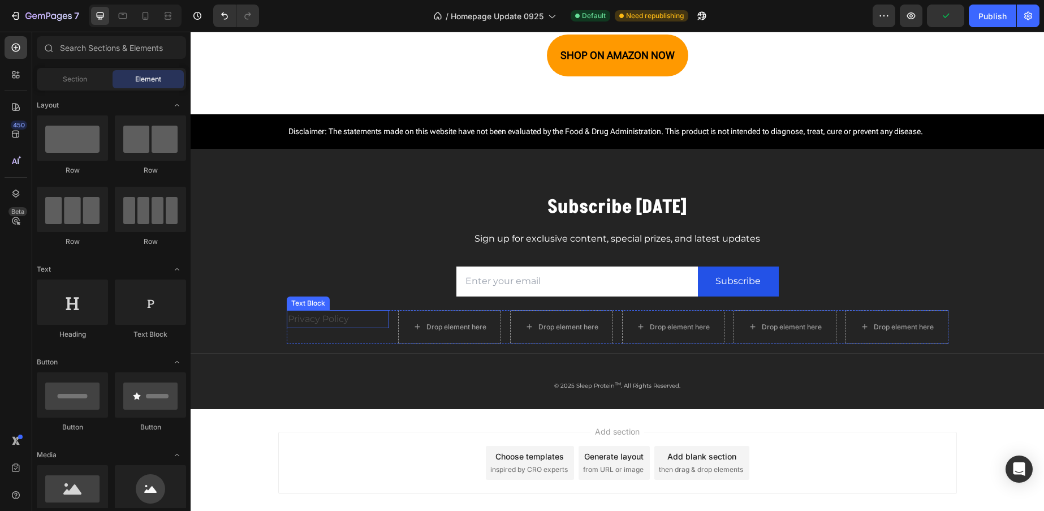
drag, startPoint x: 342, startPoint y: 322, endPoint x: 348, endPoint y: 323, distance: 5.9
click at [343, 322] on p "Privacy Policy" at bounding box center [338, 319] width 101 height 16
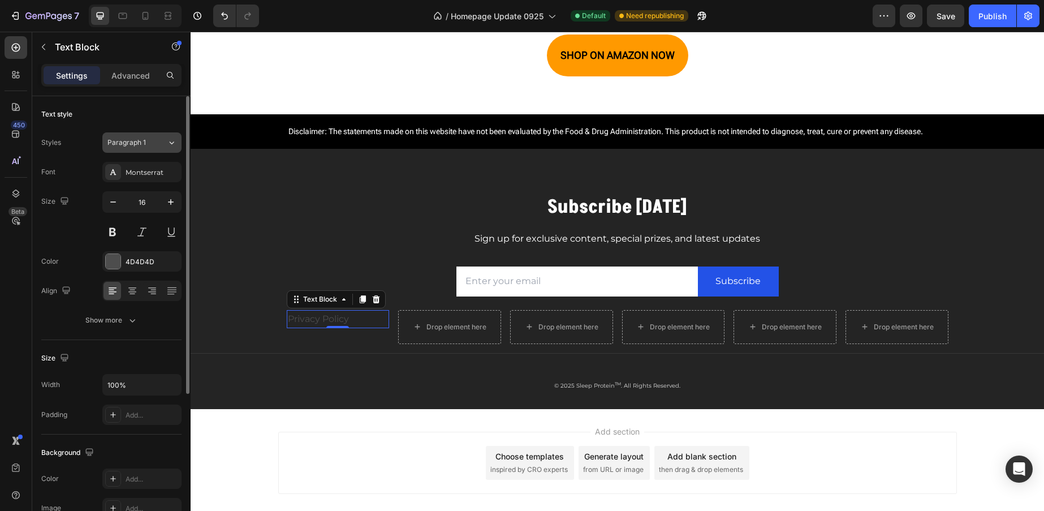
click at [169, 148] on button "Paragraph 1" at bounding box center [141, 142] width 79 height 20
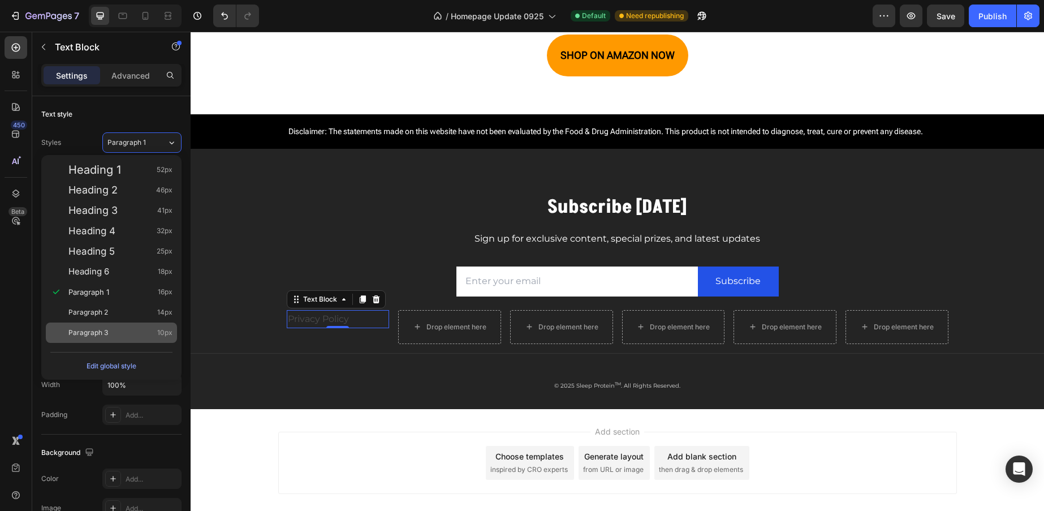
click at [114, 326] on div "Paragraph 3 10px" at bounding box center [111, 332] width 131 height 20
type input "10"
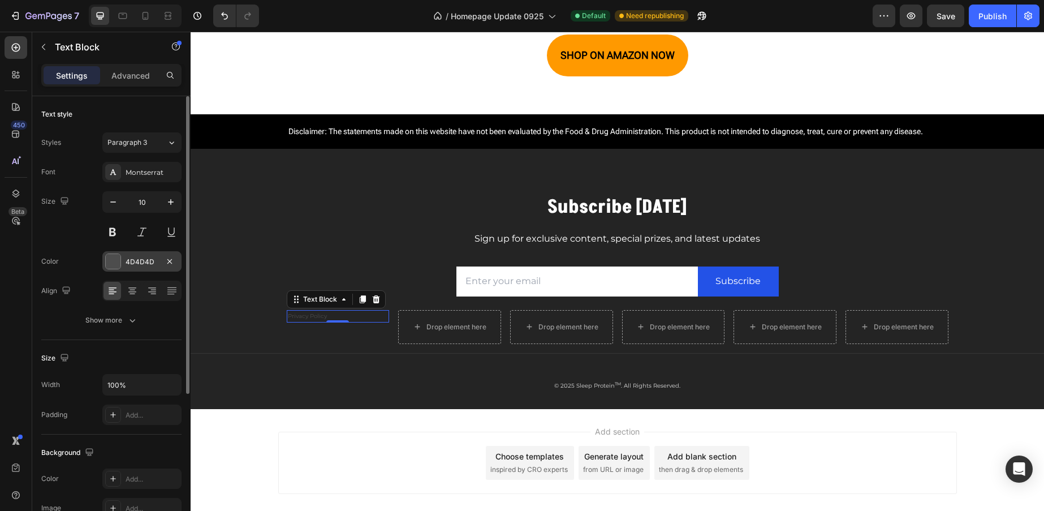
click at [115, 264] on div at bounding box center [113, 261] width 15 height 15
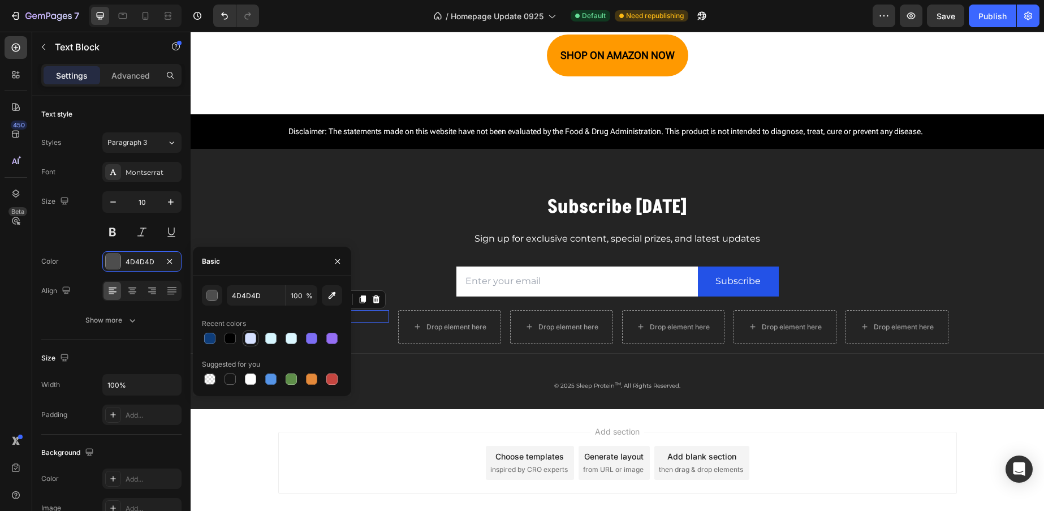
click at [250, 336] on div at bounding box center [250, 337] width 11 height 11
type input "D5E0FF"
click at [130, 289] on icon at bounding box center [132, 290] width 11 height 11
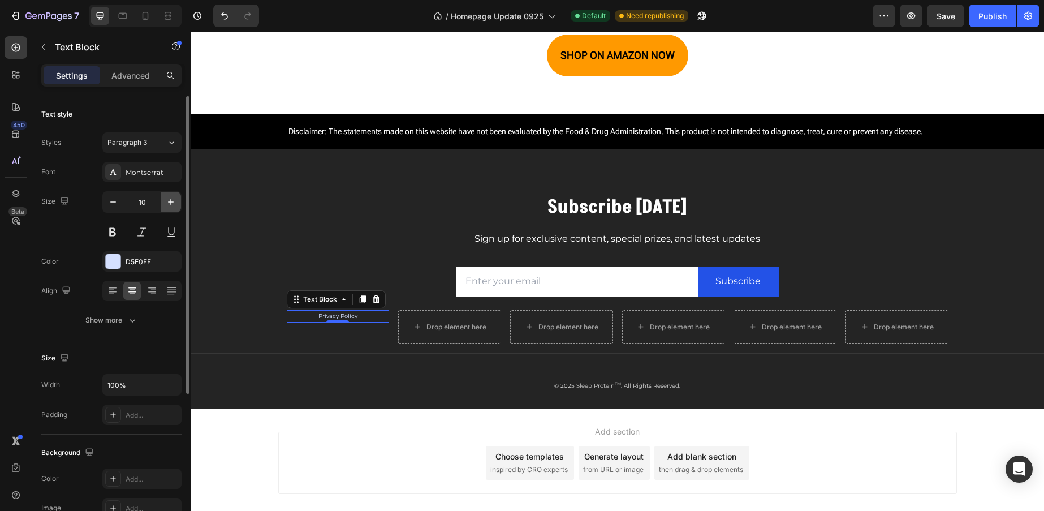
click at [169, 201] on icon "button" at bounding box center [170, 201] width 11 height 11
type input "11"
click at [128, 322] on icon "button" at bounding box center [132, 319] width 11 height 11
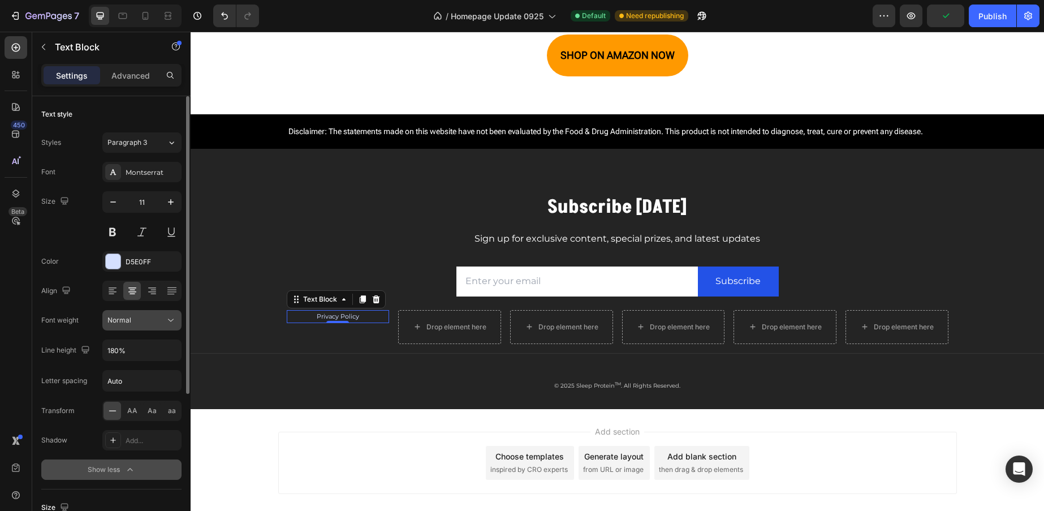
click at [172, 318] on icon at bounding box center [170, 319] width 11 height 11
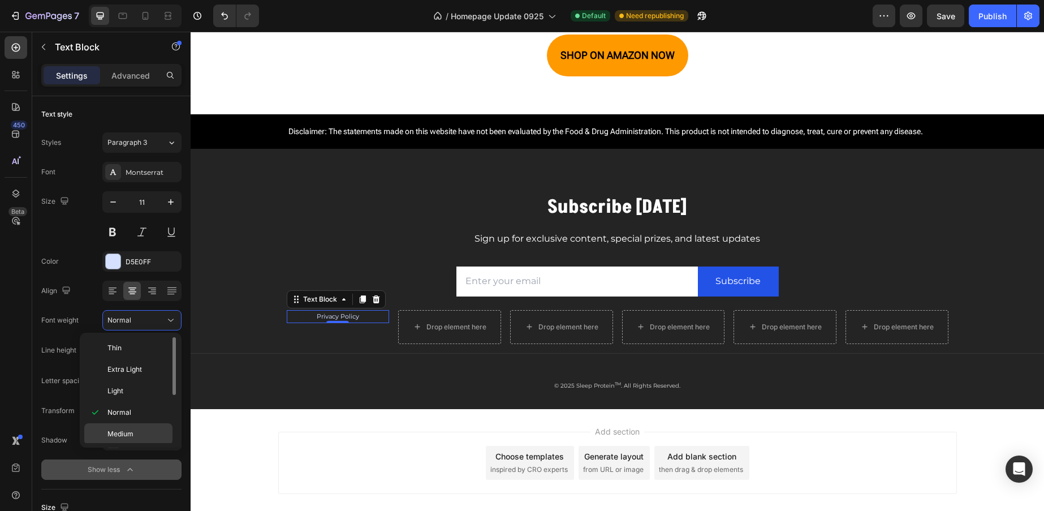
click at [132, 438] on div "Medium" at bounding box center [128, 433] width 88 height 21
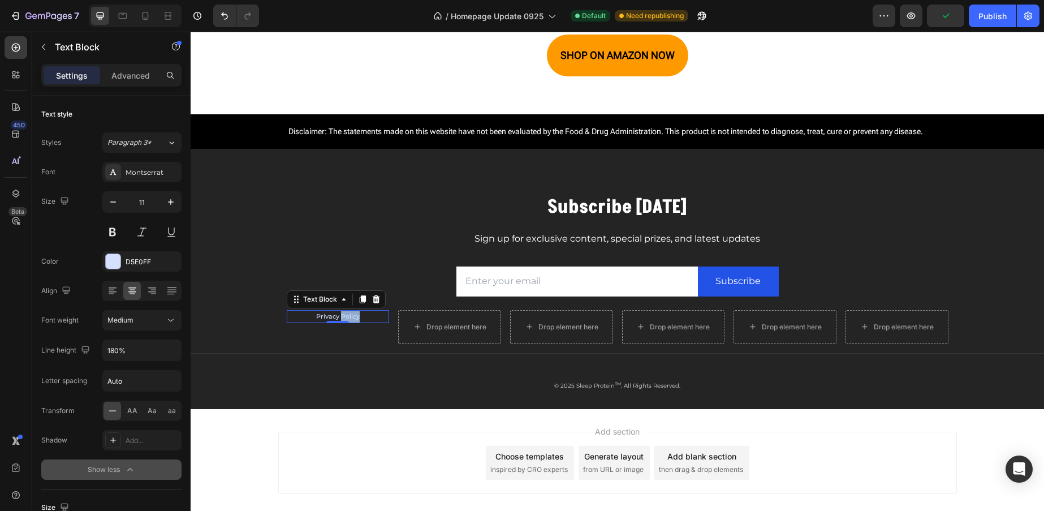
click at [349, 319] on p "Privacy Policy" at bounding box center [338, 316] width 101 height 11
click at [506, 295] on icon "Editor contextual toolbar" at bounding box center [508, 294] width 11 height 11
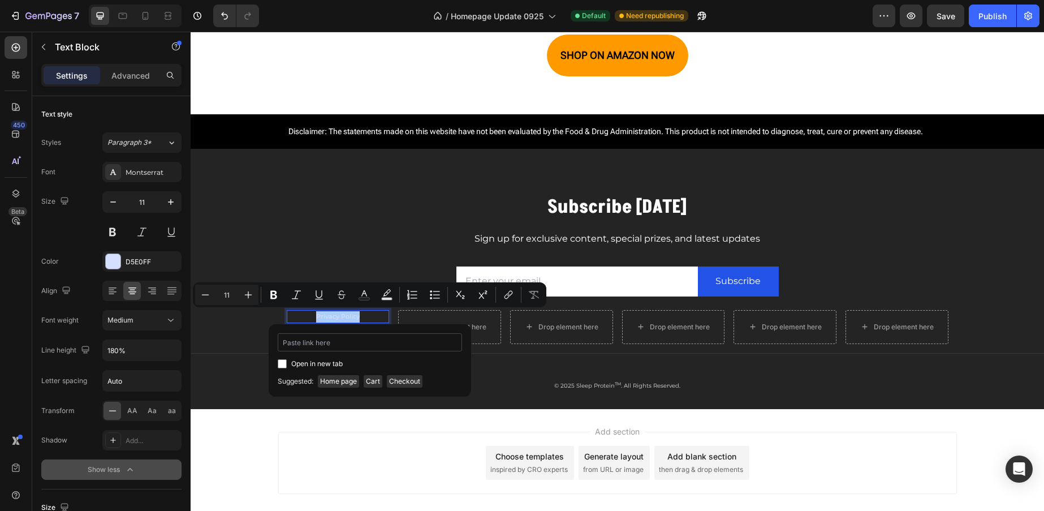
click at [381, 346] on input "Editor contextual toolbar" at bounding box center [370, 342] width 184 height 18
type input "privacy-policy"
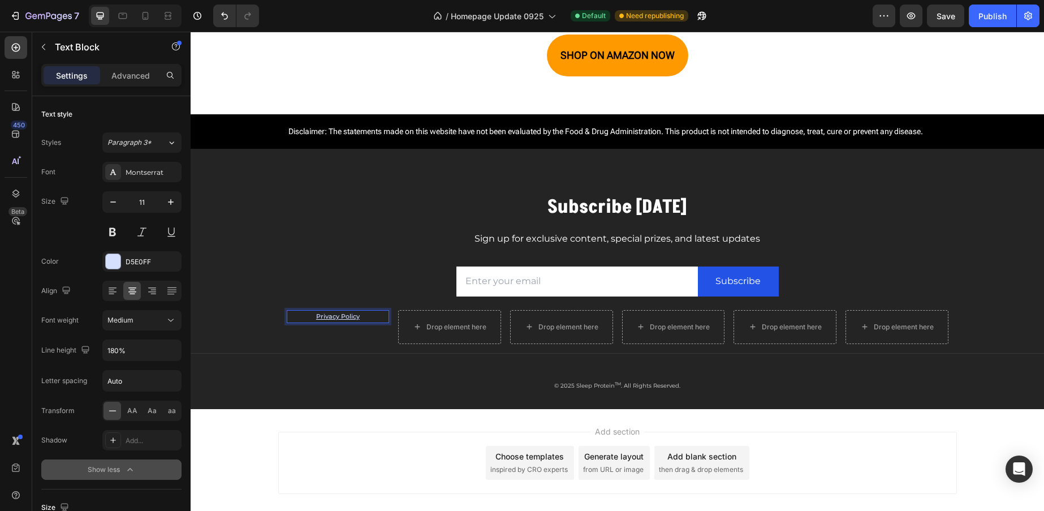
type input "11"
click at [331, 317] on u "Privacy Policy" at bounding box center [338, 316] width 44 height 8
click at [331, 316] on u "Privacy Policy" at bounding box center [338, 316] width 44 height 8
click at [505, 294] on icon "Editor contextual toolbar" at bounding box center [508, 294] width 11 height 11
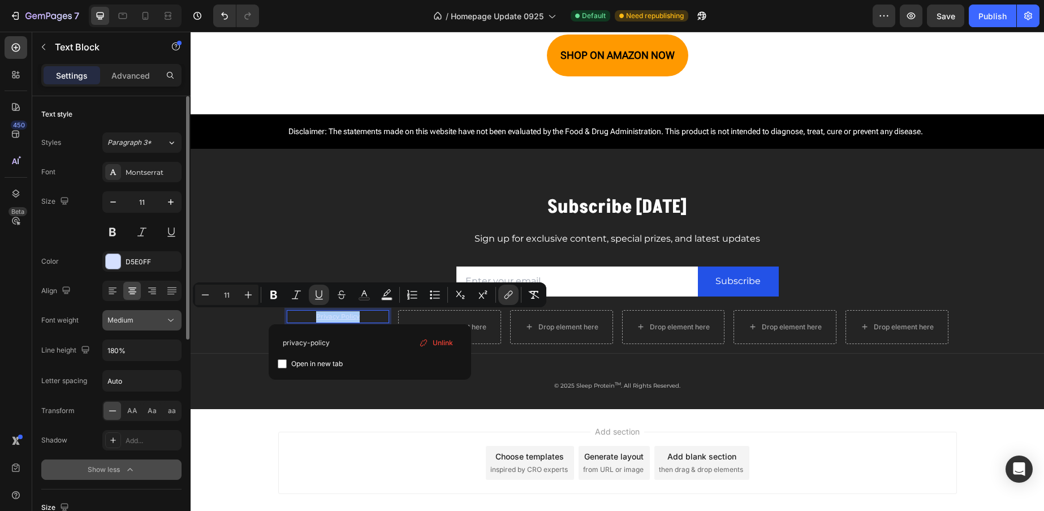
drag, startPoint x: 368, startPoint y: 341, endPoint x: 172, endPoint y: 317, distance: 197.1
click at [150, 0] on body "7 / Homepage Update 0925 Default Need republishing Preview Save Publish 450 Bet…" at bounding box center [522, 0] width 1044 height 0
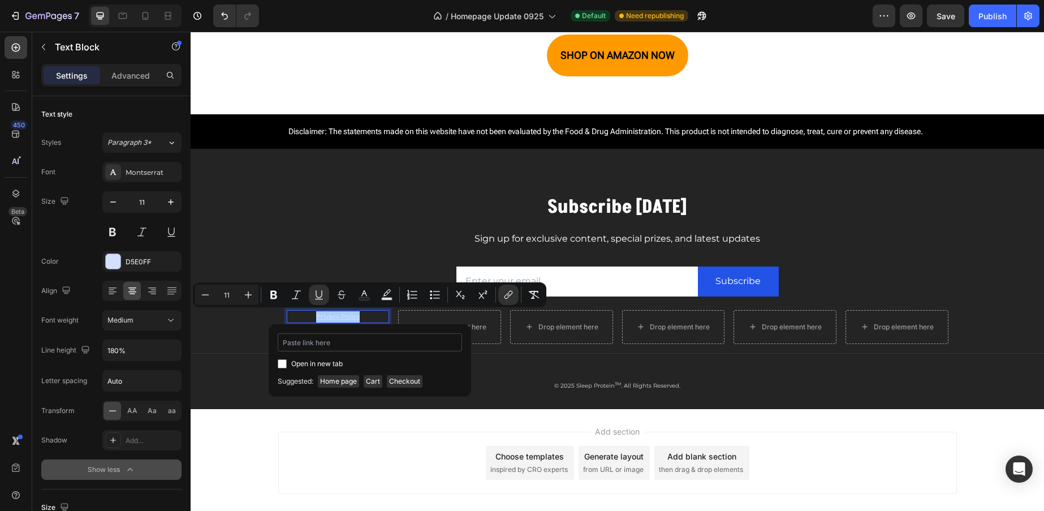
type input "https://www.sleepprotein.com/policies/privacy-policy"
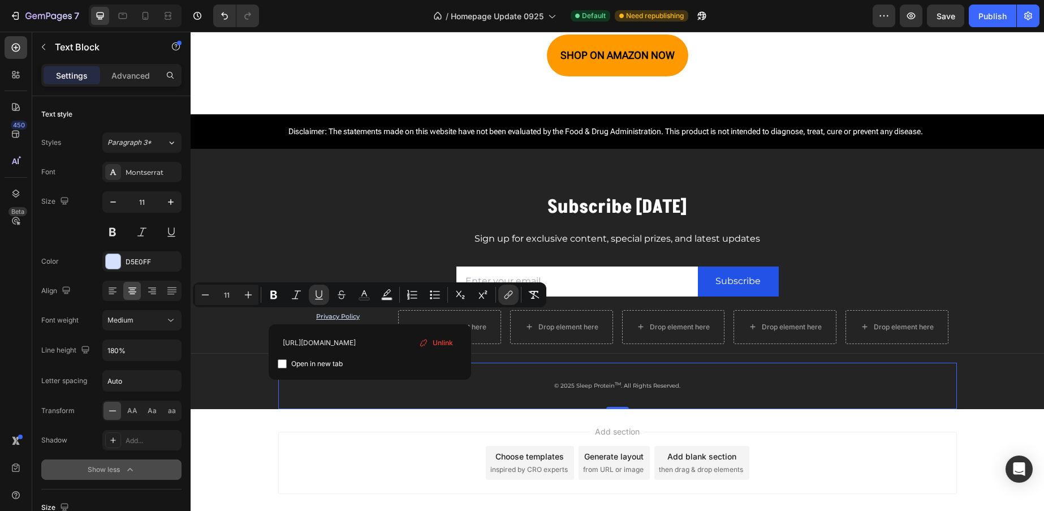
click at [408, 396] on div "© 2025 Sleep Protein TM . All Rights Reserved. Text block Row 0" at bounding box center [617, 385] width 679 height 46
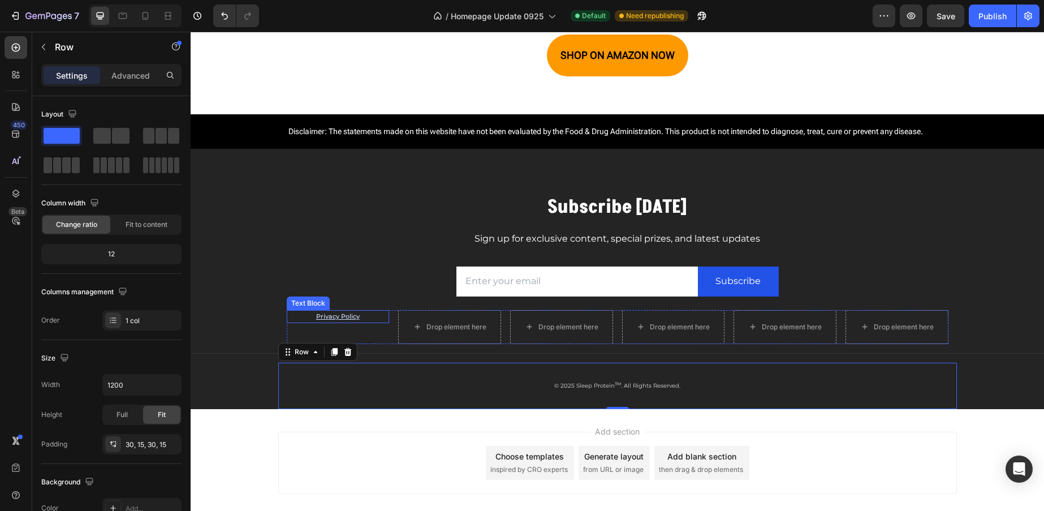
click at [358, 319] on p "Privacy Policy" at bounding box center [338, 316] width 101 height 11
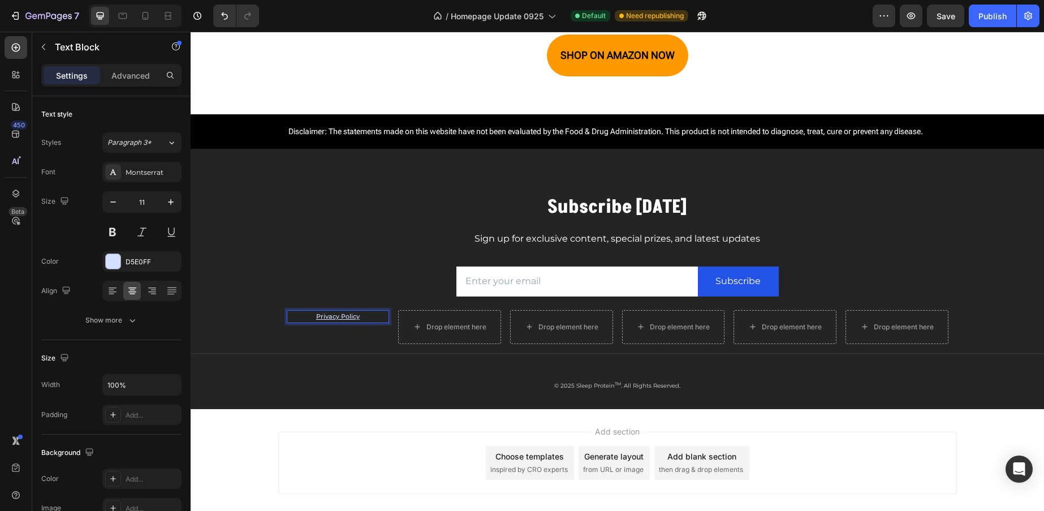
click at [359, 318] on p "Privacy Policy" at bounding box center [338, 316] width 101 height 11
click at [318, 295] on icon "Editor contextual toolbar" at bounding box center [318, 294] width 11 height 11
click at [287, 336] on div "Privacy Policy Text Block 0" at bounding box center [338, 327] width 103 height 34
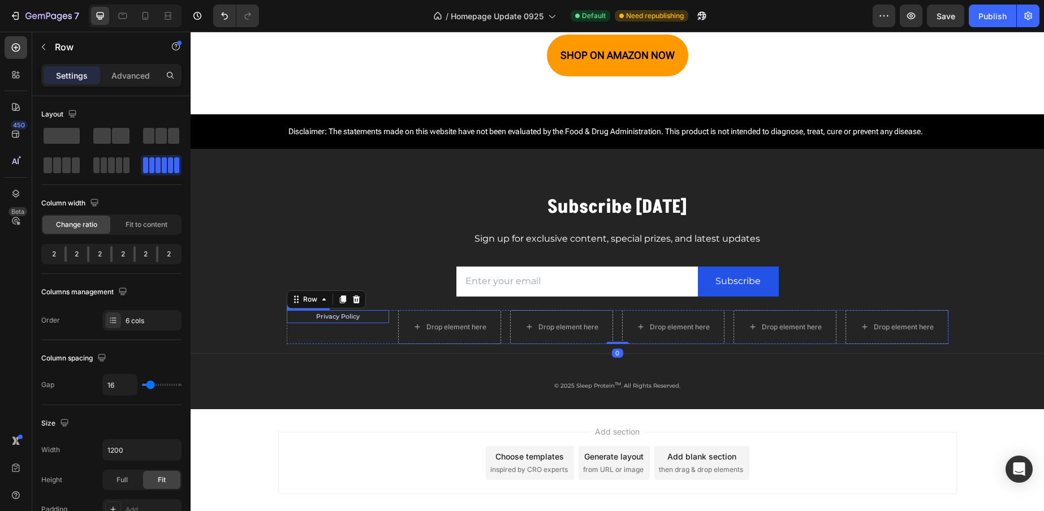
click at [297, 315] on p "Privacy Policy" at bounding box center [338, 316] width 101 height 11
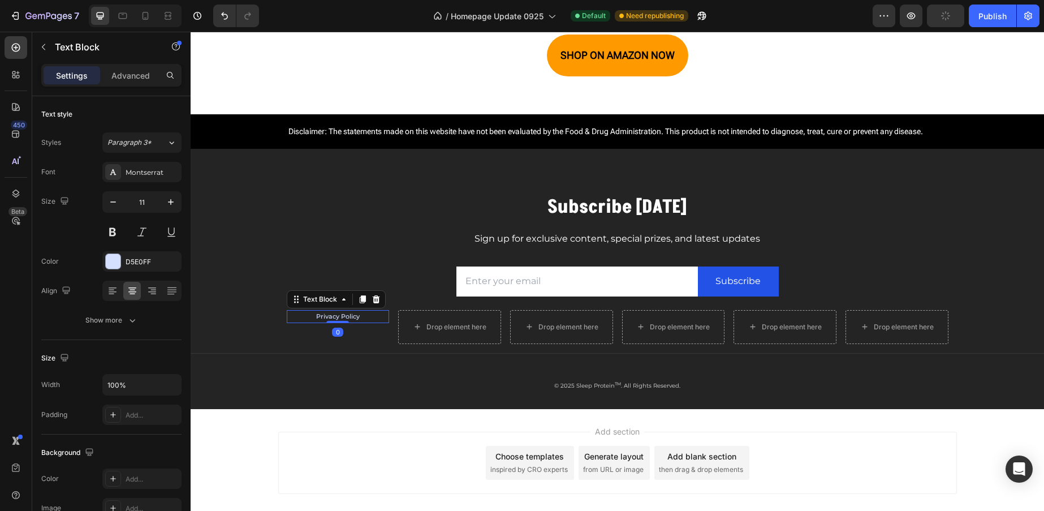
click at [359, 301] on icon at bounding box center [362, 299] width 6 height 8
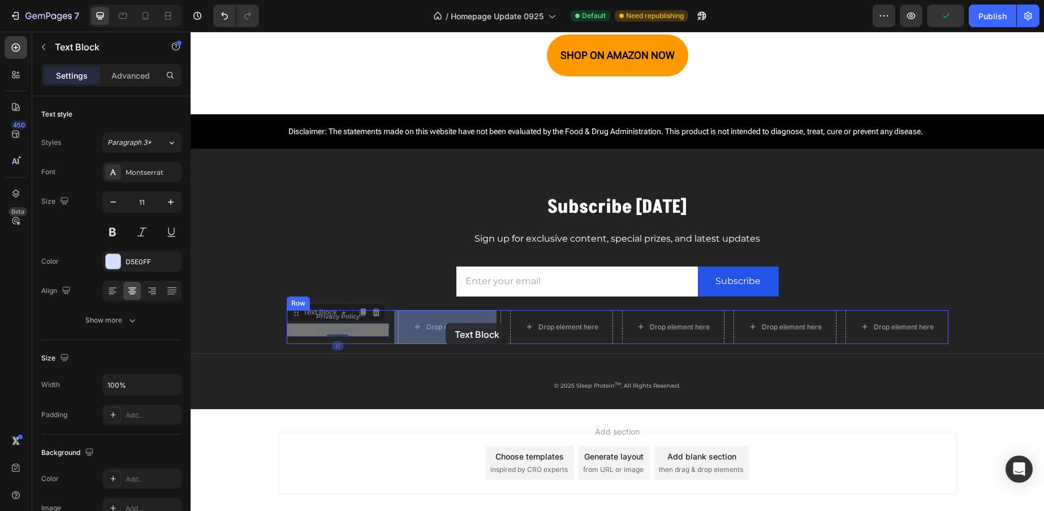
drag, startPoint x: 291, startPoint y: 312, endPoint x: 446, endPoint y: 323, distance: 155.3
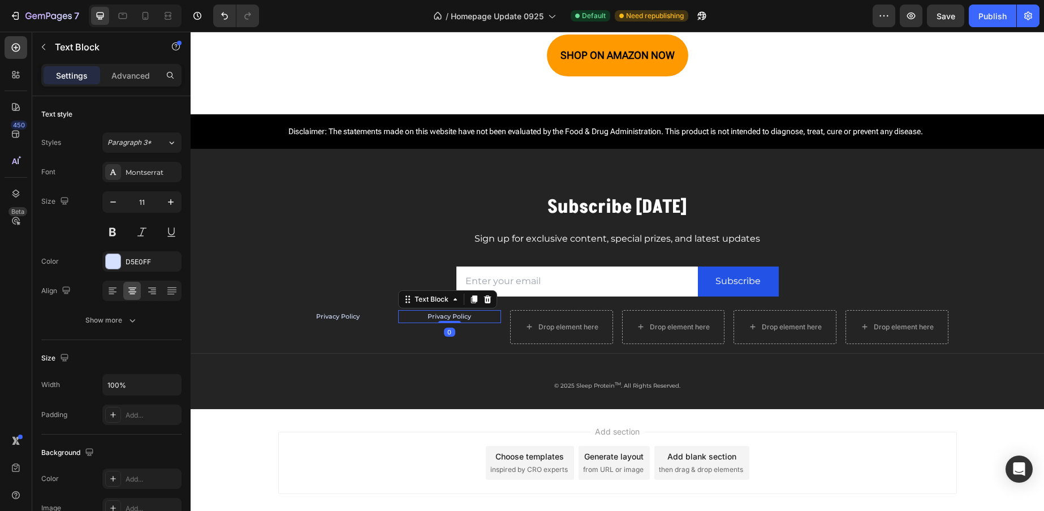
click at [459, 315] on link "Privacy Policy" at bounding box center [449, 316] width 44 height 8
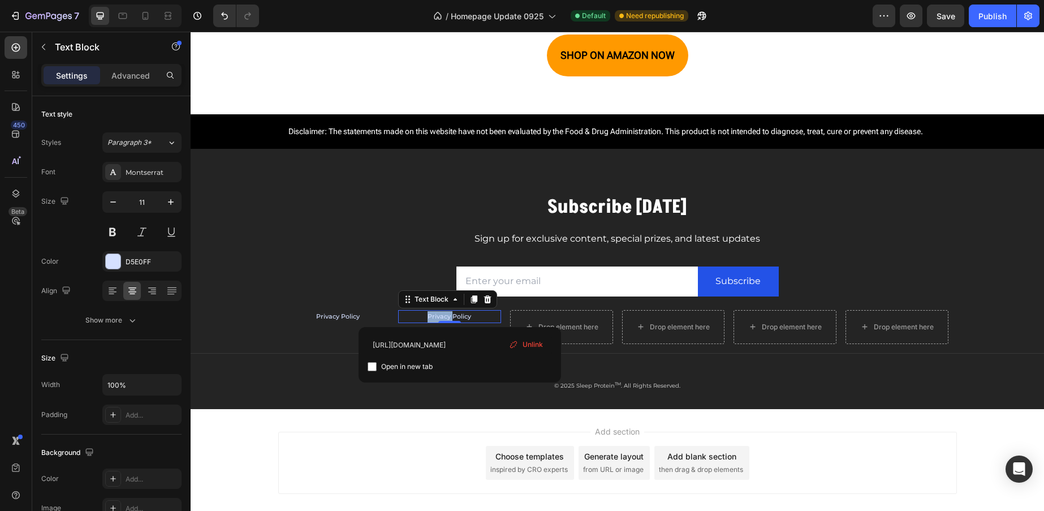
click at [459, 315] on link "Privacy Policy" at bounding box center [449, 316] width 44 height 8
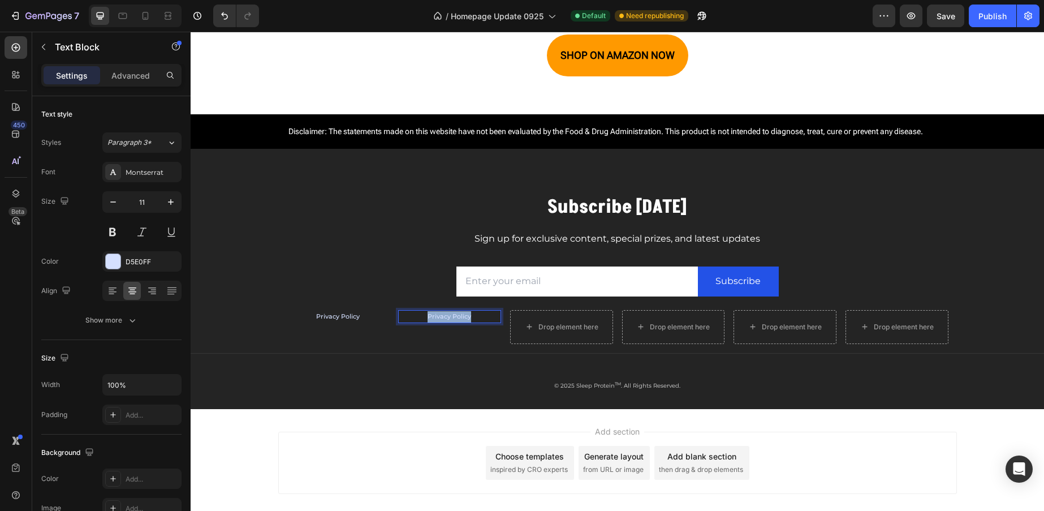
click at [459, 315] on link "Privacy Policy" at bounding box center [449, 316] width 44 height 8
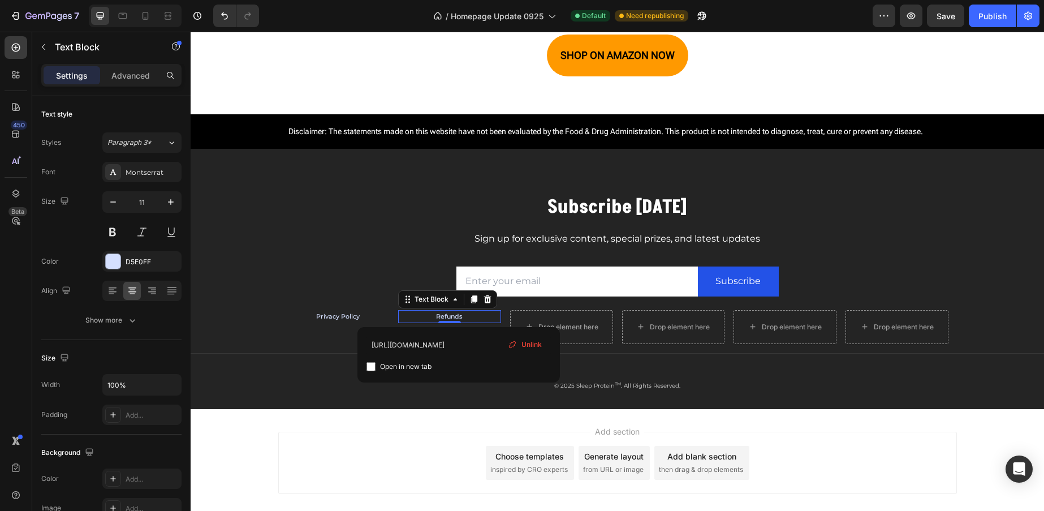
click at [532, 345] on span "Unlink" at bounding box center [531, 344] width 20 height 10
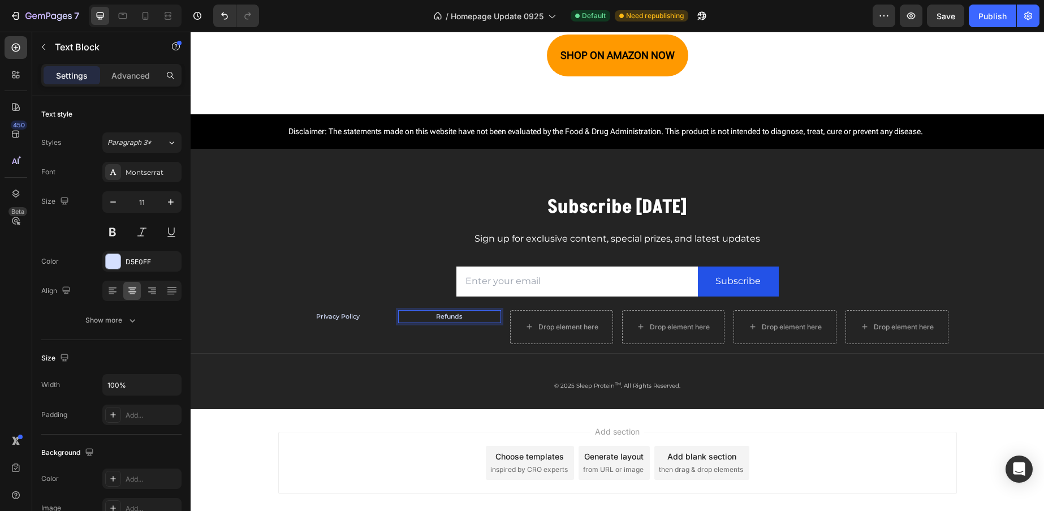
click at [465, 318] on p "Refunds" at bounding box center [449, 316] width 101 height 11
click at [580, 297] on icon "Editor contextual toolbar" at bounding box center [583, 294] width 11 height 11
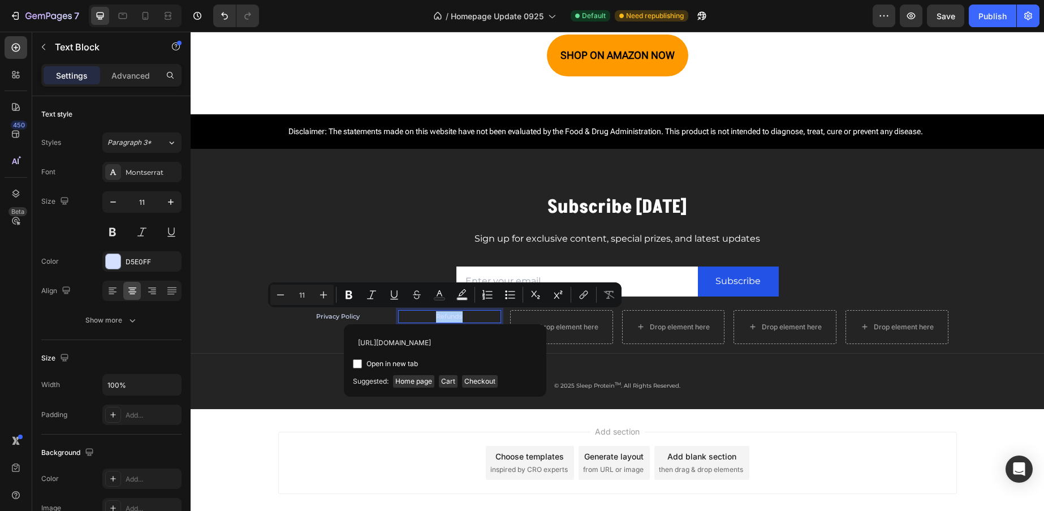
scroll to position [0, 43]
type input "https://www.sleepprotein.com/policies/refund-policy"
click at [459, 361] on div "Open in new tab" at bounding box center [445, 364] width 184 height 14
checkbox input "true"
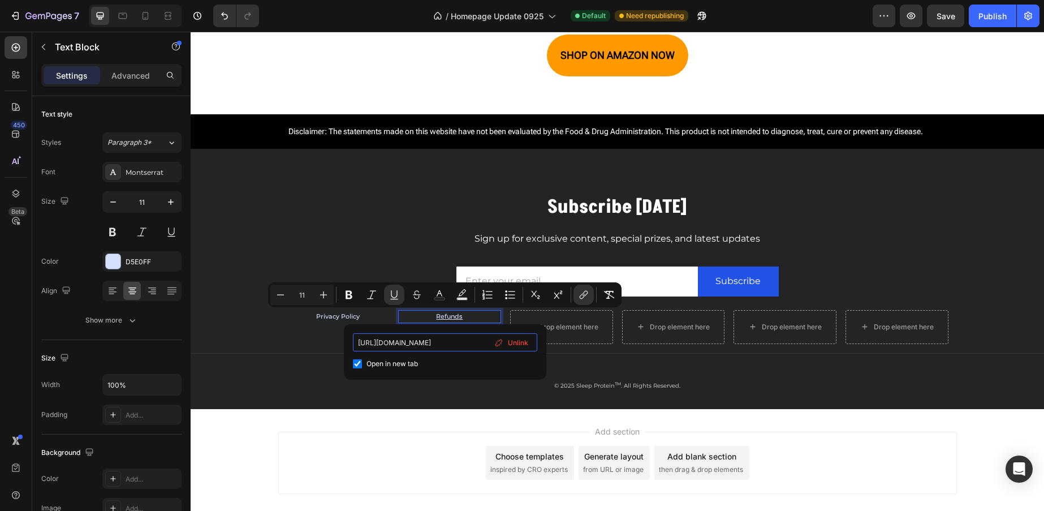
click at [465, 344] on input "https://www.sleepprotein.com/policies/refund-policy" at bounding box center [445, 342] width 184 height 18
drag, startPoint x: 468, startPoint y: 344, endPoint x: 483, endPoint y: 343, distance: 15.8
click at [487, 343] on input "https://www.sleepprotein.com/policies/refund-policy" at bounding box center [445, 342] width 184 height 18
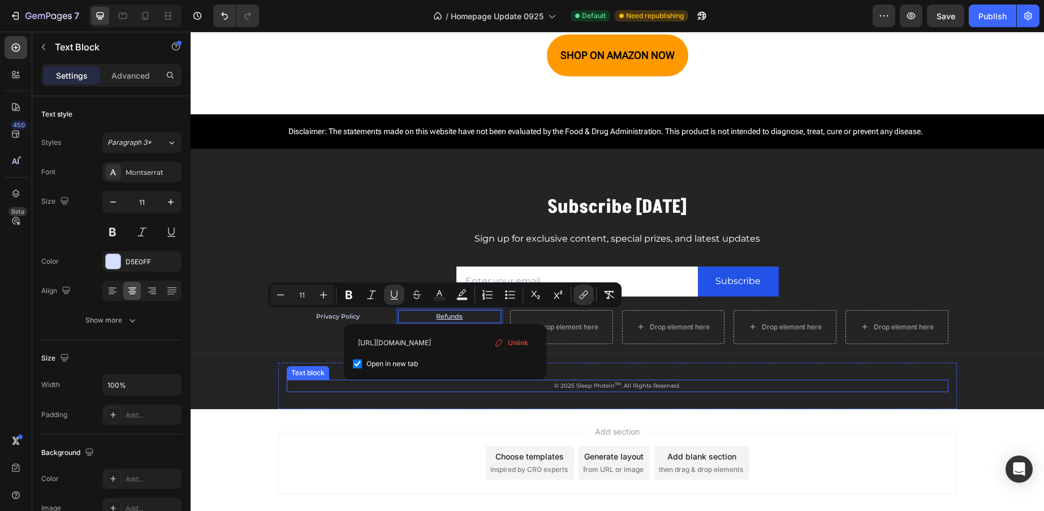
click at [455, 383] on p "© 2025 Sleep Protein TM . All Rights Reserved." at bounding box center [617, 386] width 659 height 10
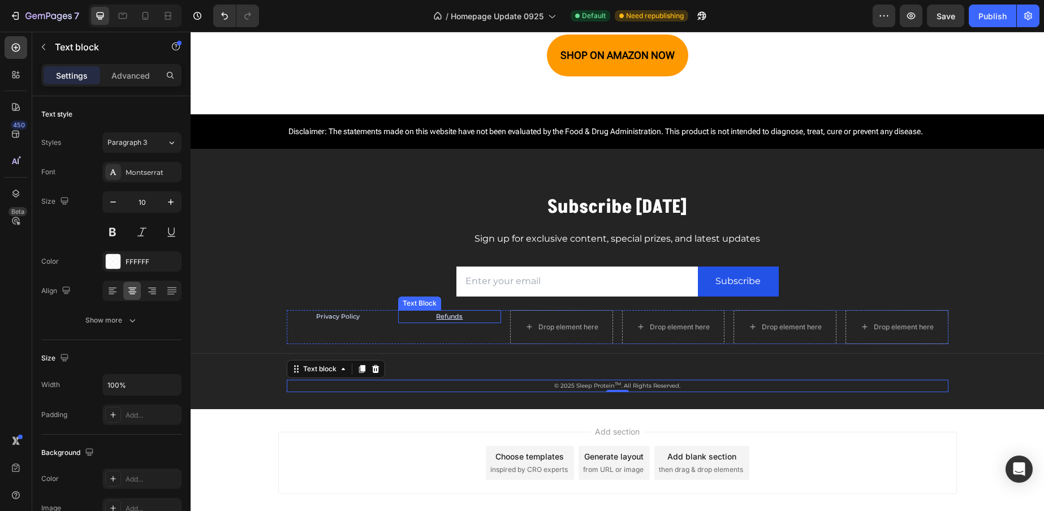
click at [476, 317] on p "Refunds" at bounding box center [449, 316] width 101 height 11
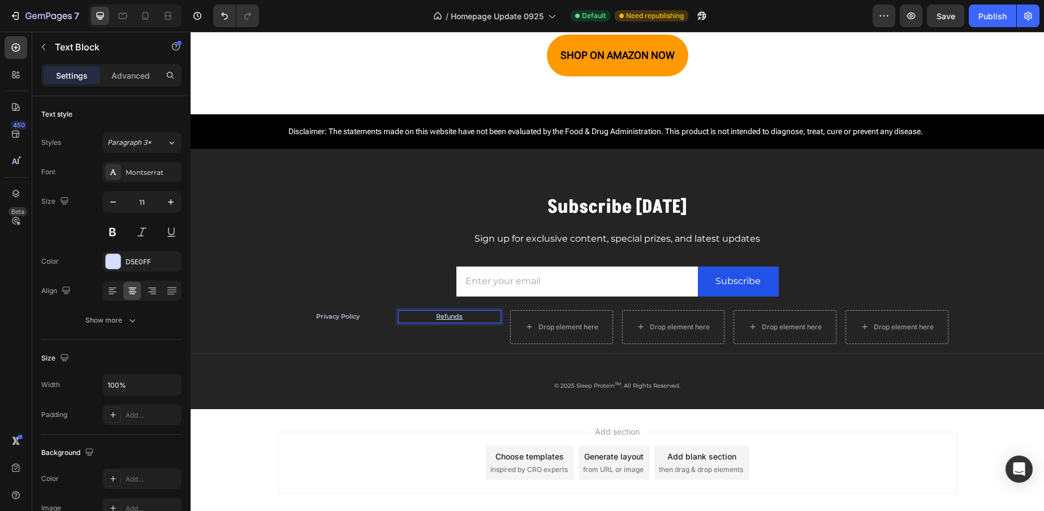
click at [476, 317] on p "Refunds" at bounding box center [449, 316] width 101 height 11
click at [391, 293] on icon "Editor contextual toolbar" at bounding box center [394, 294] width 6 height 8
click at [412, 343] on div "Refunds Text Block 0" at bounding box center [449, 327] width 103 height 34
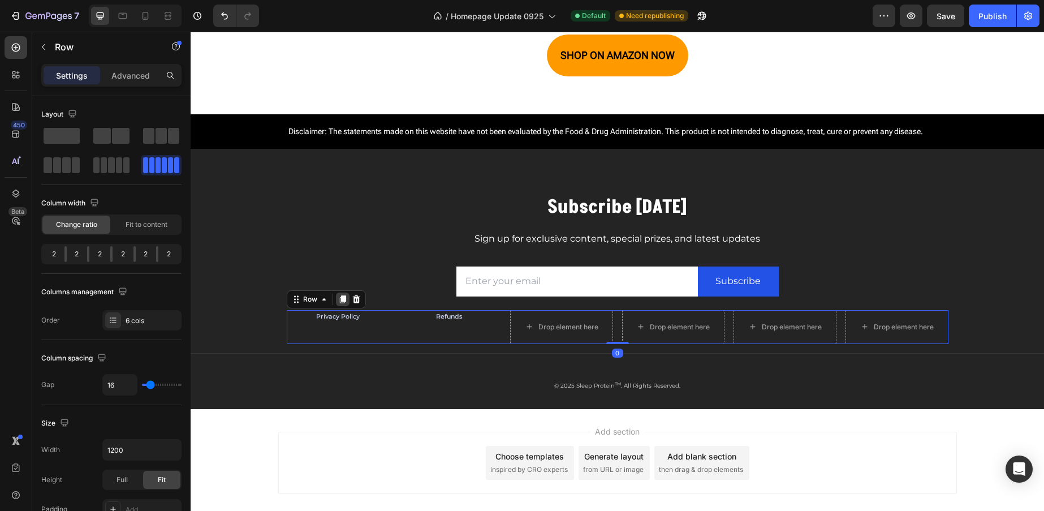
click at [338, 304] on div at bounding box center [343, 299] width 14 height 14
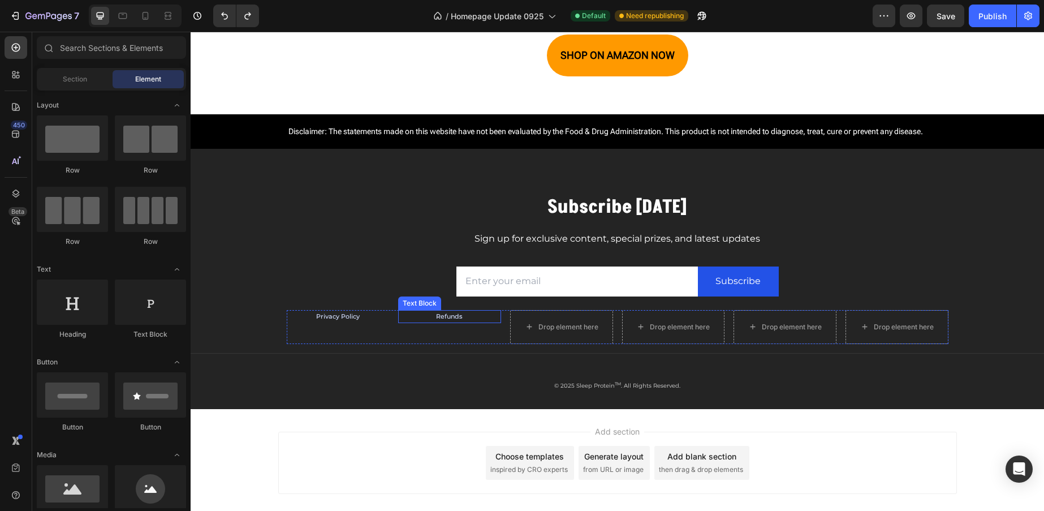
click at [470, 314] on p "Refunds" at bounding box center [449, 316] width 101 height 11
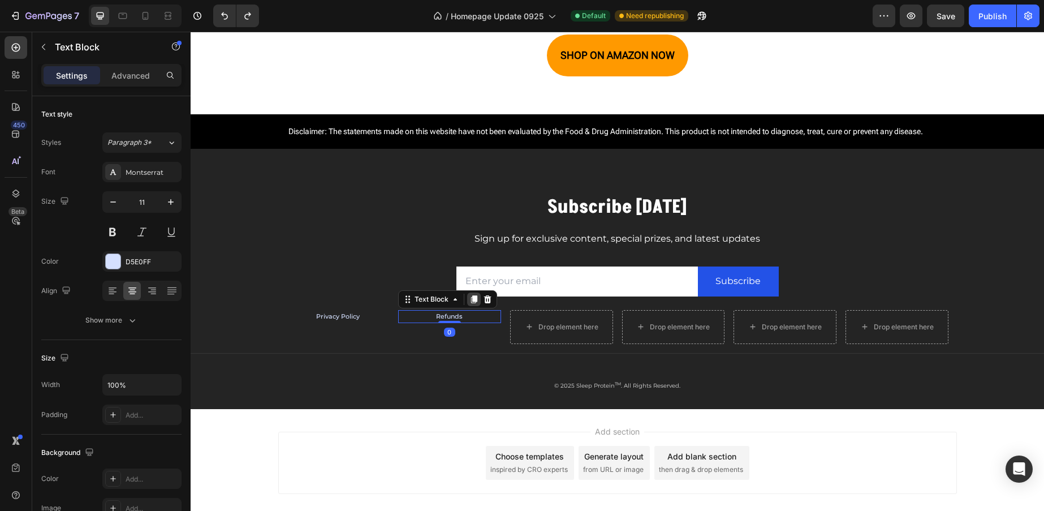
click at [471, 298] on icon at bounding box center [474, 299] width 6 height 8
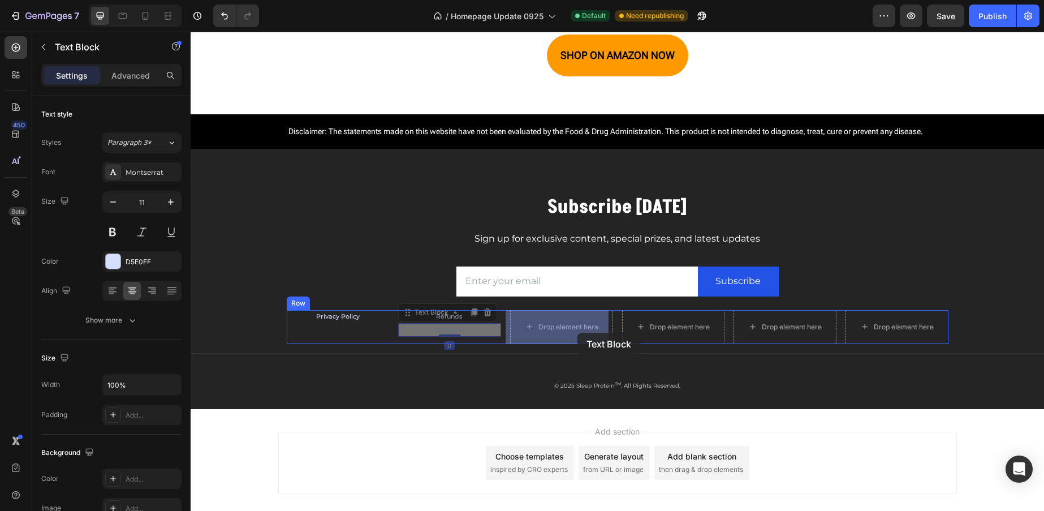
drag, startPoint x: 401, startPoint y: 313, endPoint x: 578, endPoint y: 326, distance: 176.9
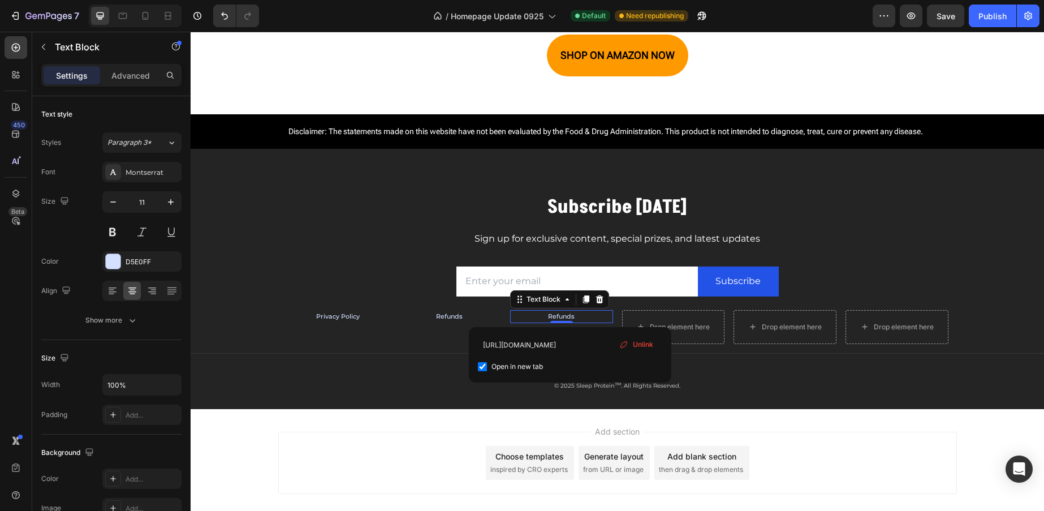
click at [571, 317] on p "Refunds" at bounding box center [561, 316] width 101 height 11
click at [572, 317] on p "Refunds" at bounding box center [561, 316] width 101 height 11
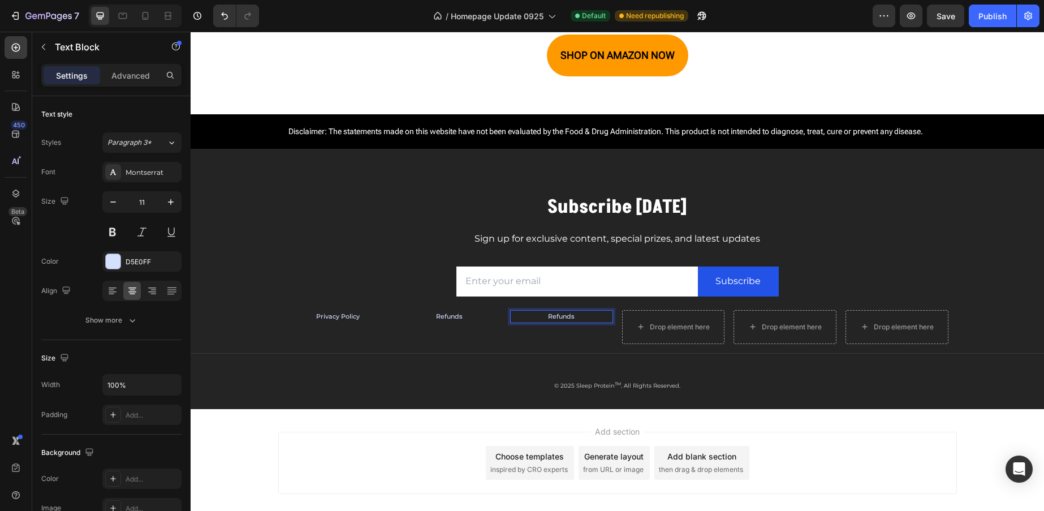
click at [572, 317] on p "Refunds" at bounding box center [561, 316] width 101 height 11
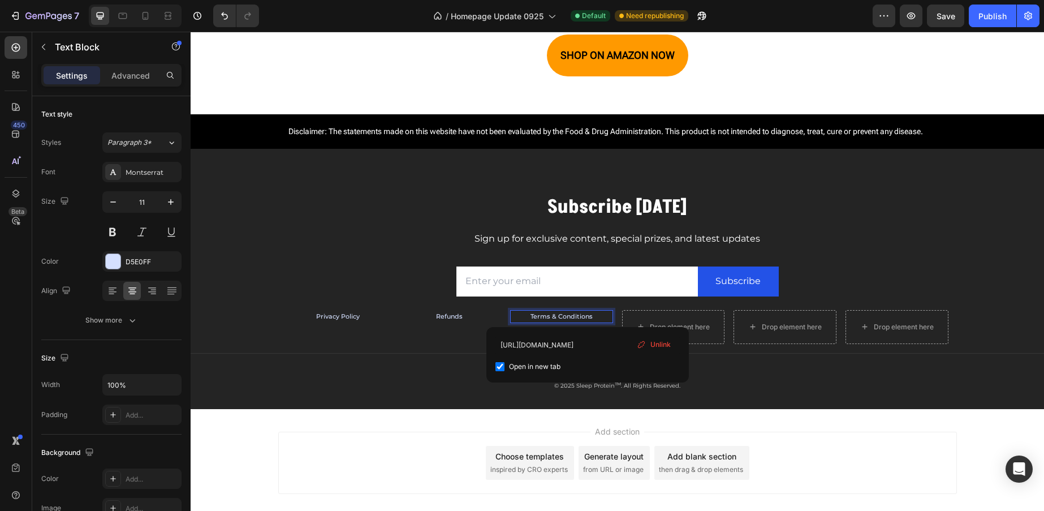
drag, startPoint x: 450, startPoint y: 314, endPoint x: 652, endPoint y: 340, distance: 203.5
click at [652, 340] on span "Unlink" at bounding box center [660, 344] width 20 height 10
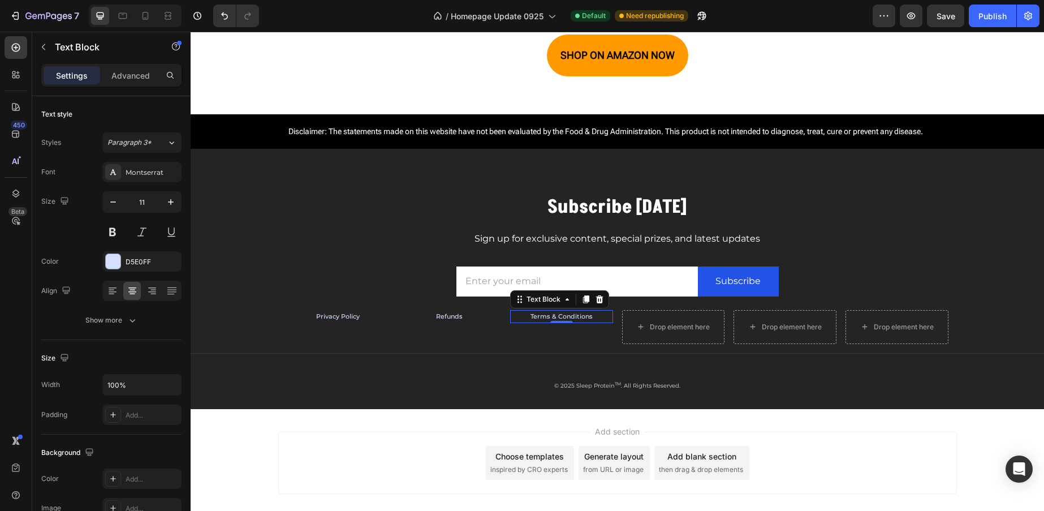
click at [589, 318] on p "Terms & Conditions" at bounding box center [561, 316] width 101 height 11
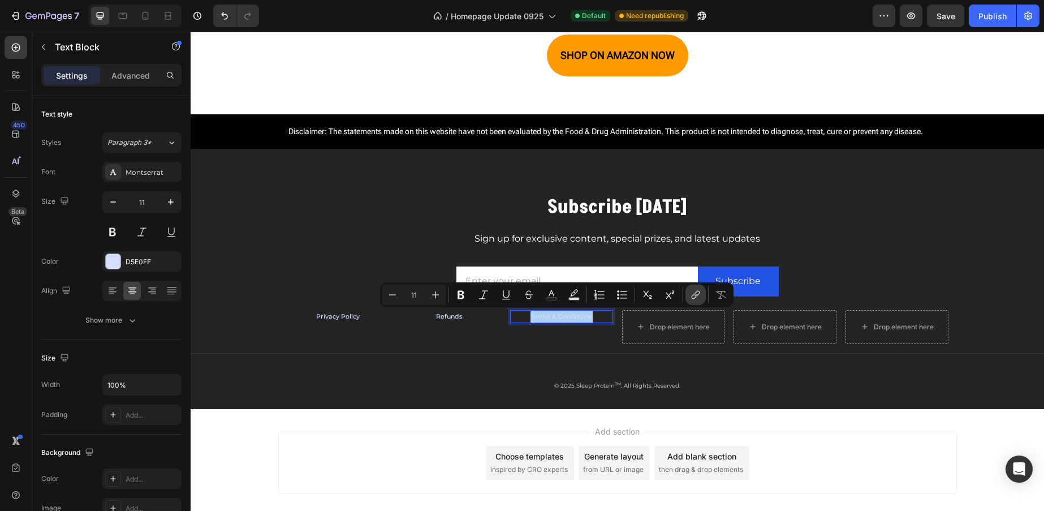
click at [694, 295] on icon "Editor contextual toolbar" at bounding box center [695, 294] width 11 height 11
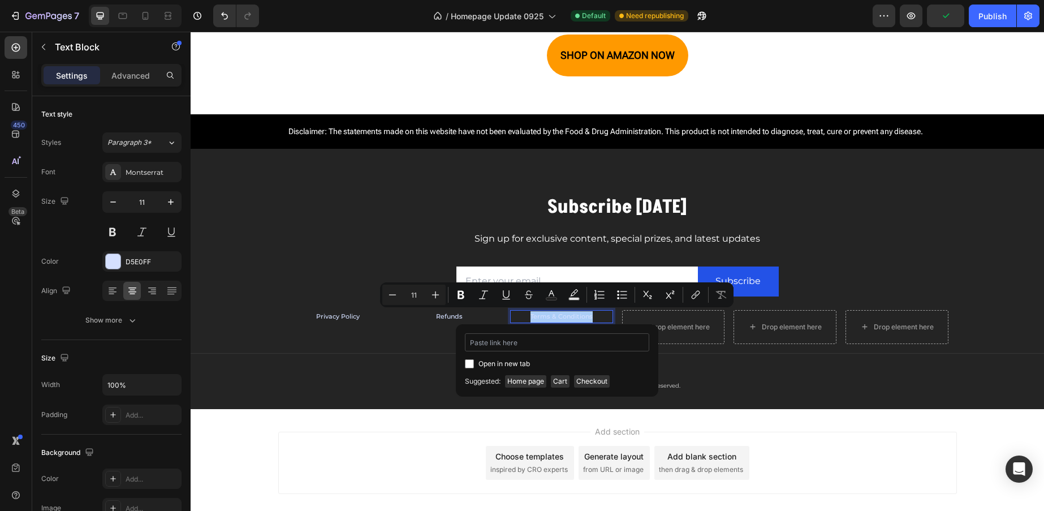
type input "https://www.sleepprotein.com/policies/terms-of-service"
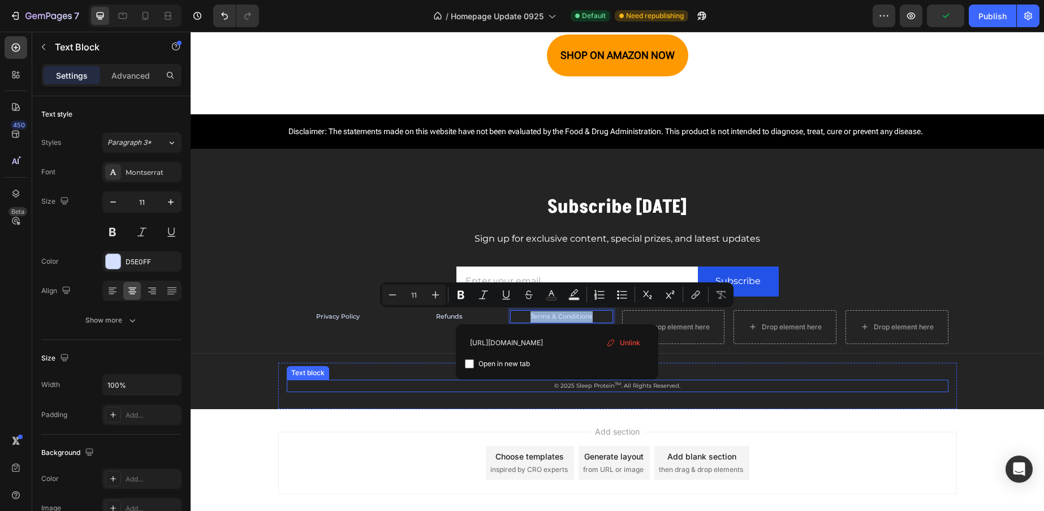
drag, startPoint x: 543, startPoint y: 391, endPoint x: 505, endPoint y: 390, distance: 37.9
click at [542, 391] on div "© 2025 Sleep Protein TM . All Rights Reserved." at bounding box center [618, 385] width 662 height 12
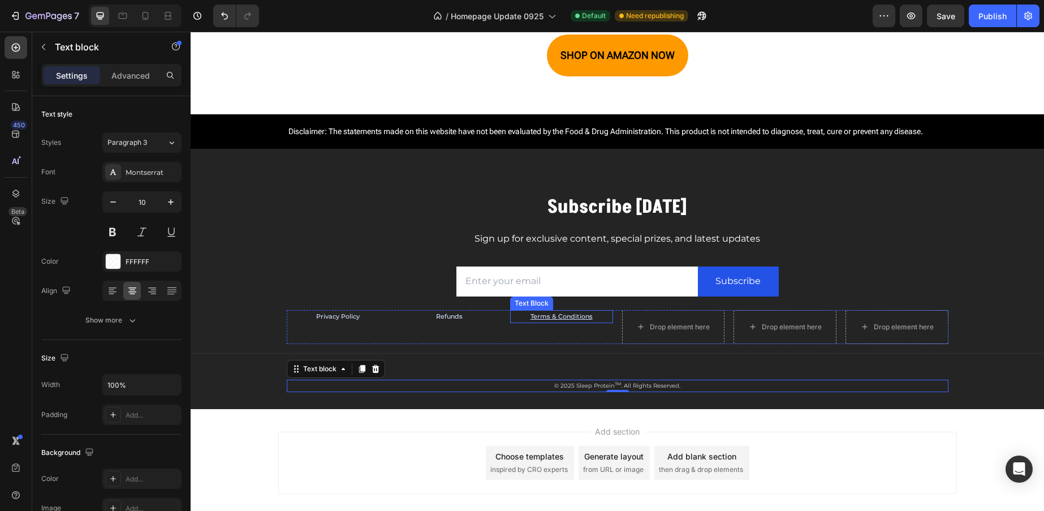
click at [597, 317] on p "Terms & Conditions" at bounding box center [561, 316] width 101 height 11
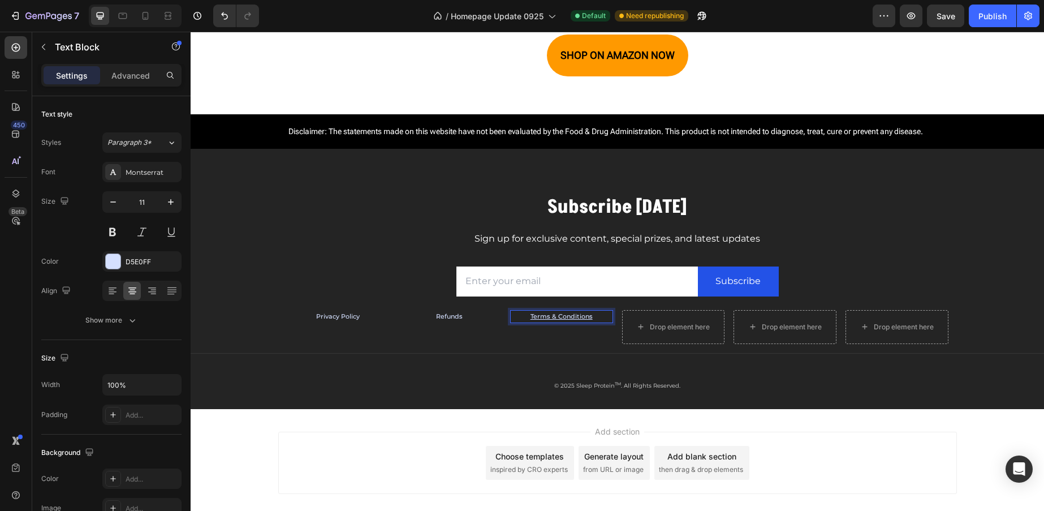
click at [597, 317] on p "Terms & Conditions" at bounding box center [561, 316] width 101 height 11
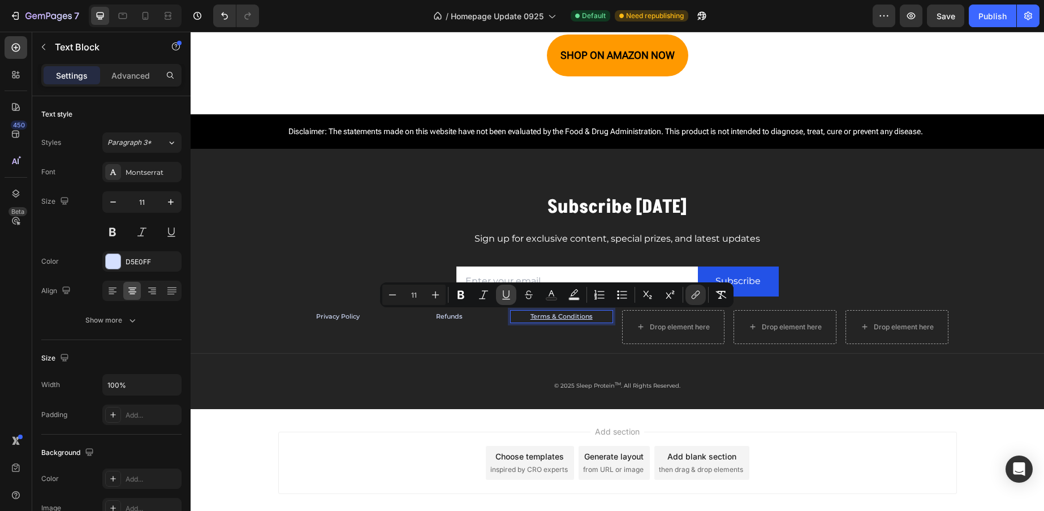
click at [503, 295] on icon "Editor contextual toolbar" at bounding box center [506, 294] width 6 height 8
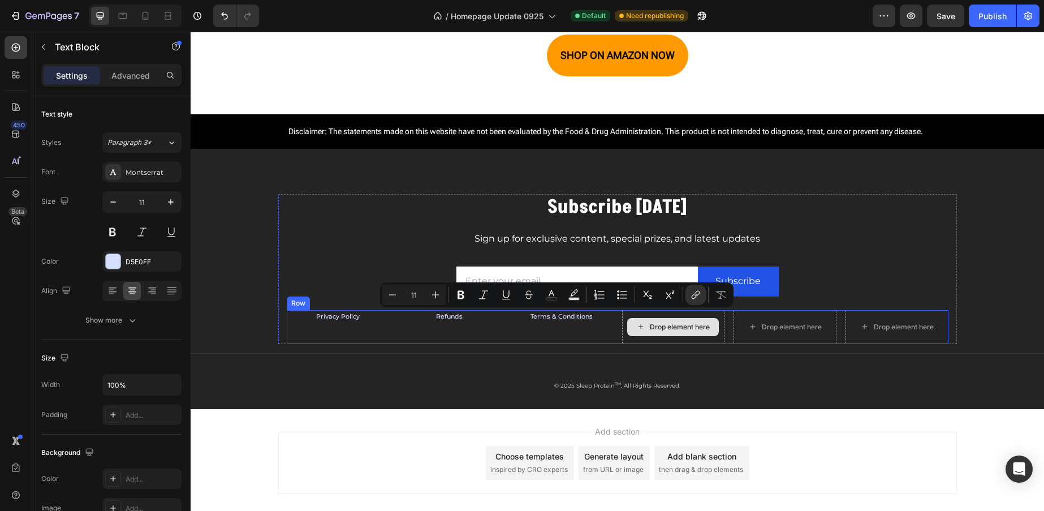
click at [680, 325] on div "Drop element here" at bounding box center [680, 326] width 60 height 9
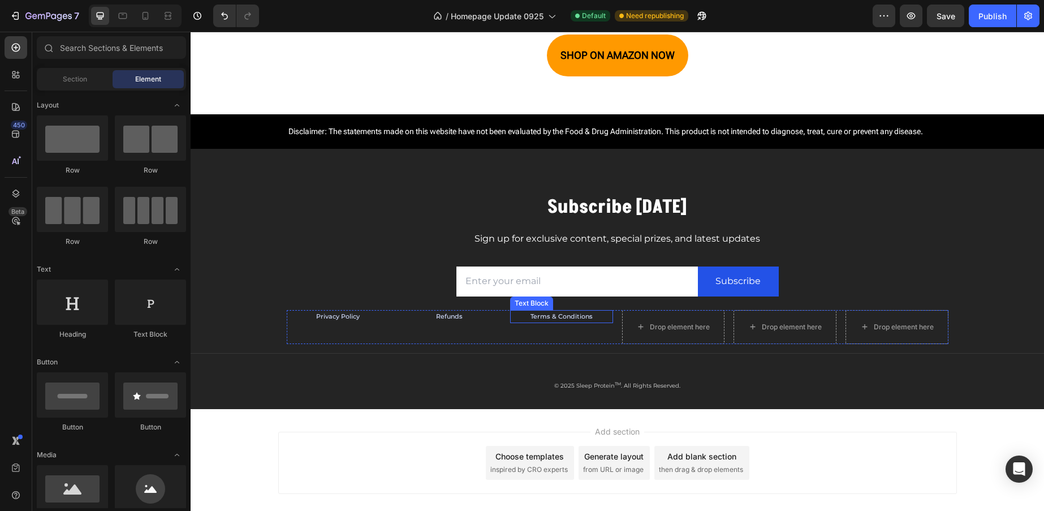
click at [541, 313] on link "Terms & Conditions" at bounding box center [561, 316] width 62 height 8
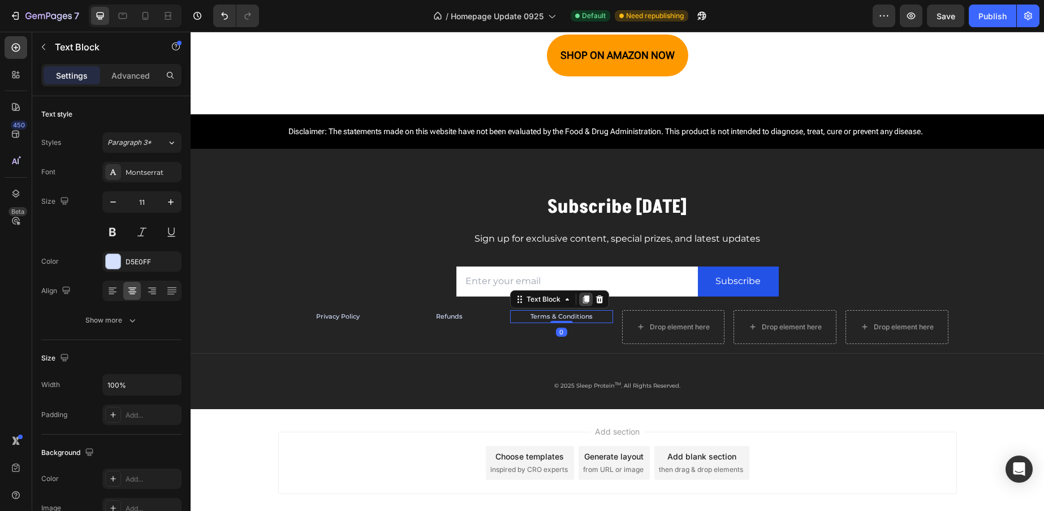
click at [583, 300] on icon at bounding box center [586, 299] width 6 height 8
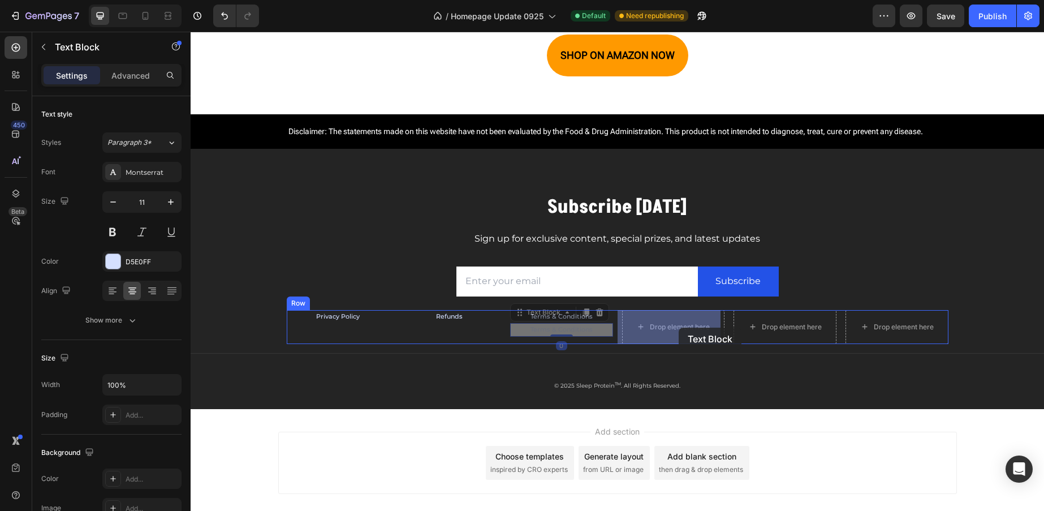
drag, startPoint x: 513, startPoint y: 314, endPoint x: 682, endPoint y: 329, distance: 169.8
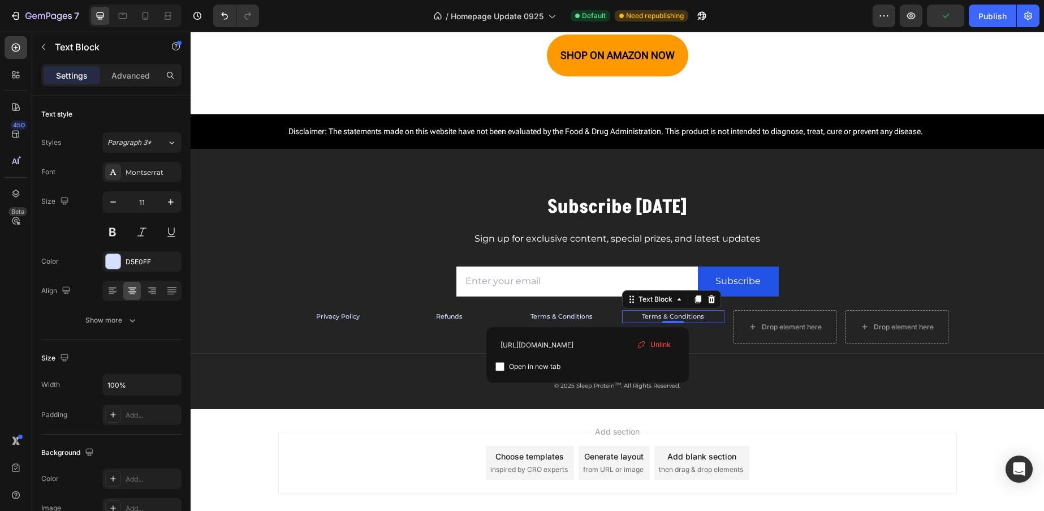
click at [681, 317] on link "Terms & Conditions" at bounding box center [673, 316] width 62 height 8
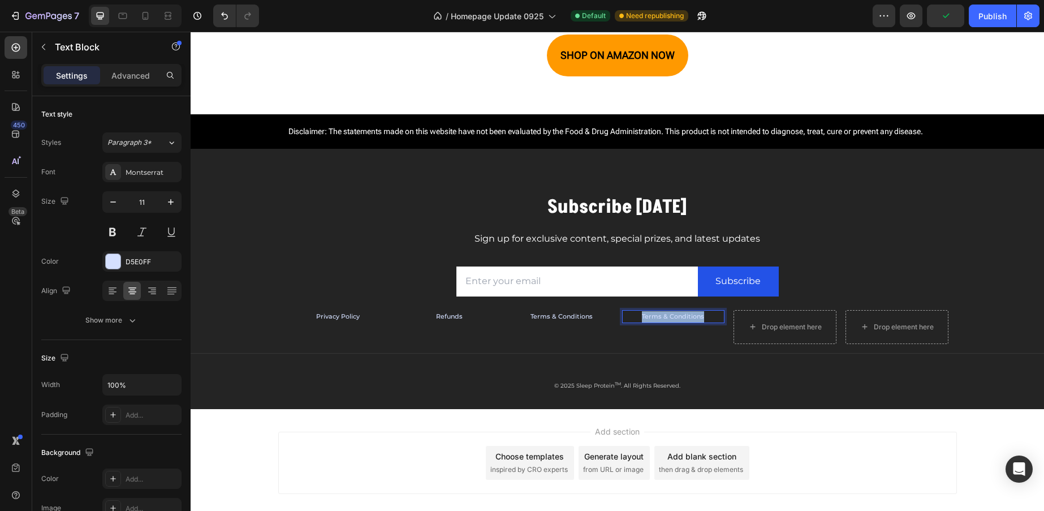
click at [681, 317] on link "Terms & Conditions" at bounding box center [673, 316] width 62 height 8
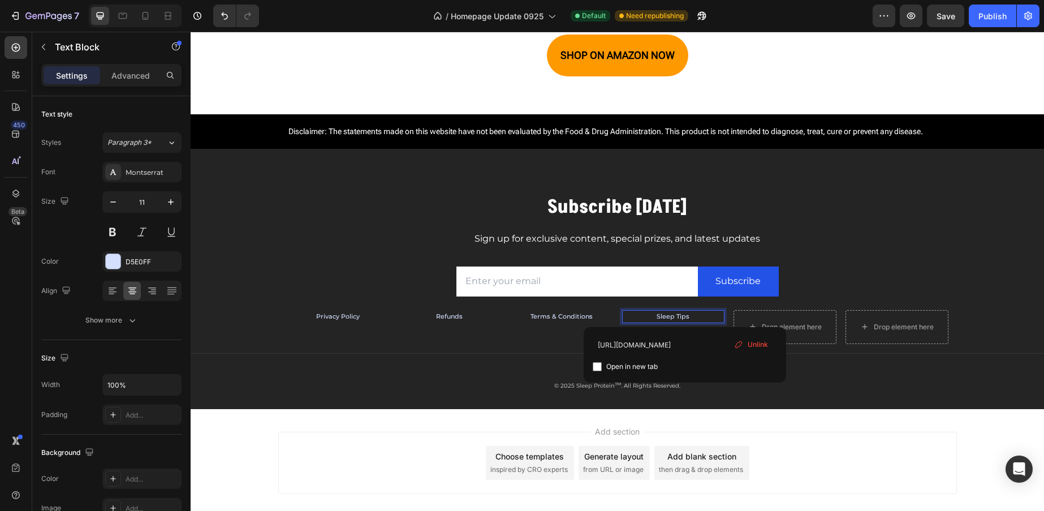
drag, startPoint x: 760, startPoint y: 348, endPoint x: 570, endPoint y: 317, distance: 192.6
click at [760, 348] on span "Unlink" at bounding box center [758, 344] width 20 height 10
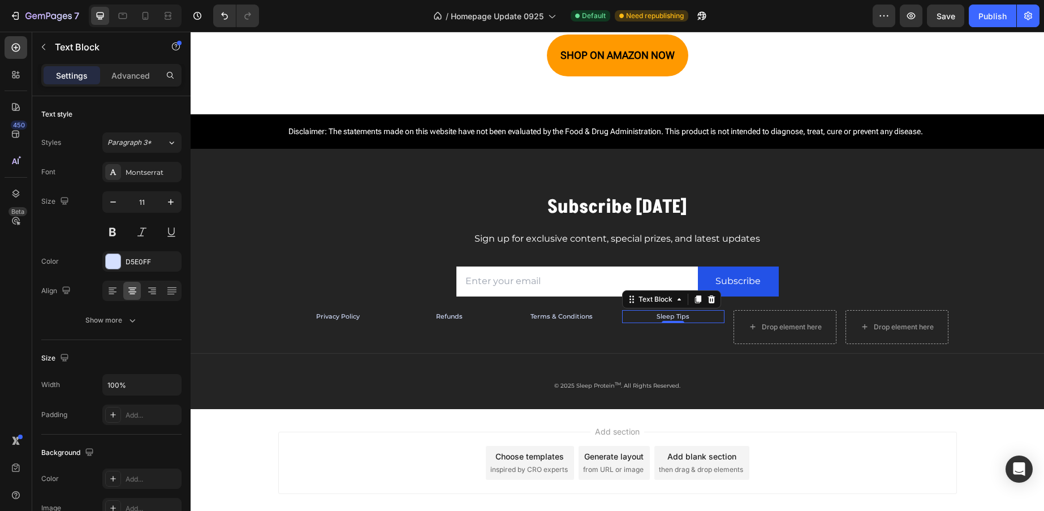
click at [685, 314] on p "Sleep Tips" at bounding box center [673, 316] width 101 height 11
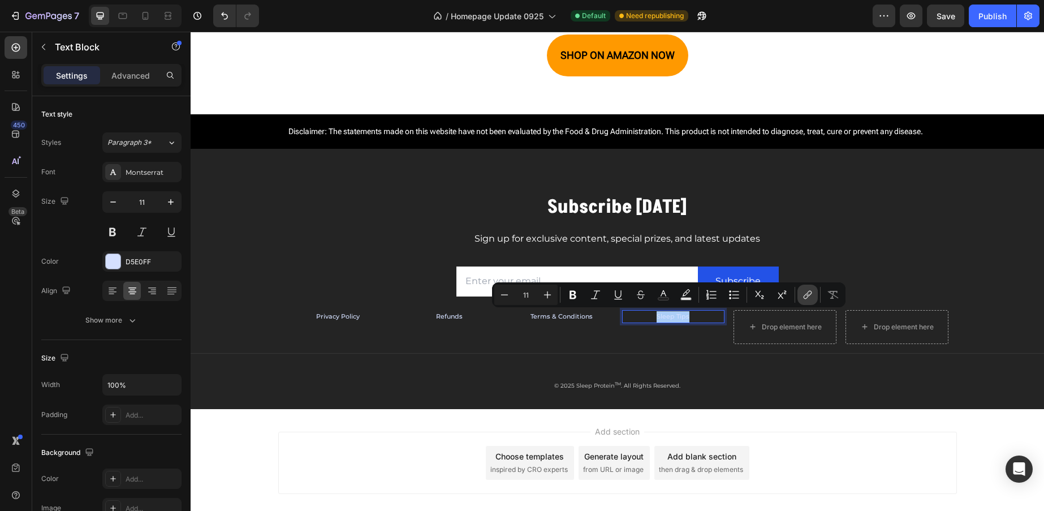
click at [809, 297] on icon "Editor contextual toolbar" at bounding box center [807, 294] width 11 height 11
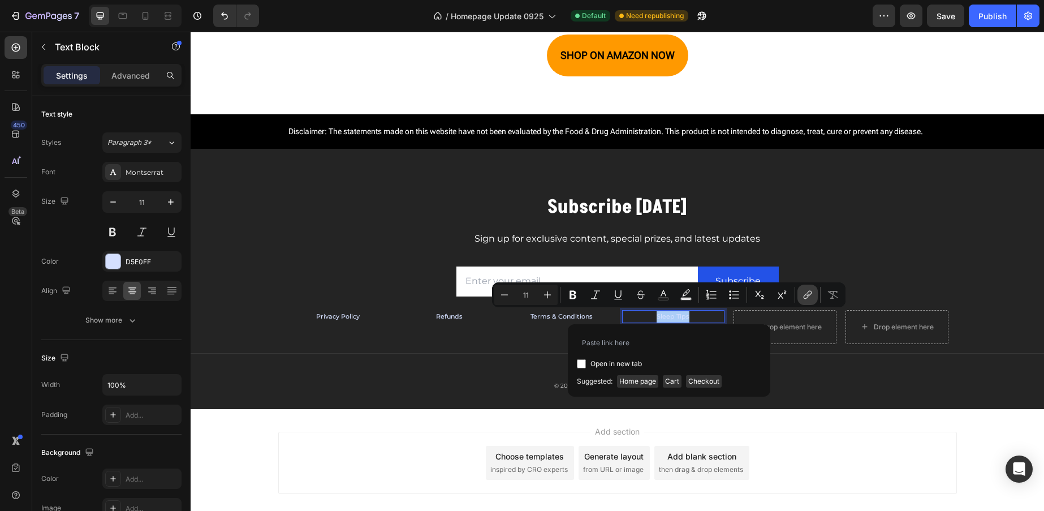
type input "https://www.sleepprotein.com/blogs/sleep-tips"
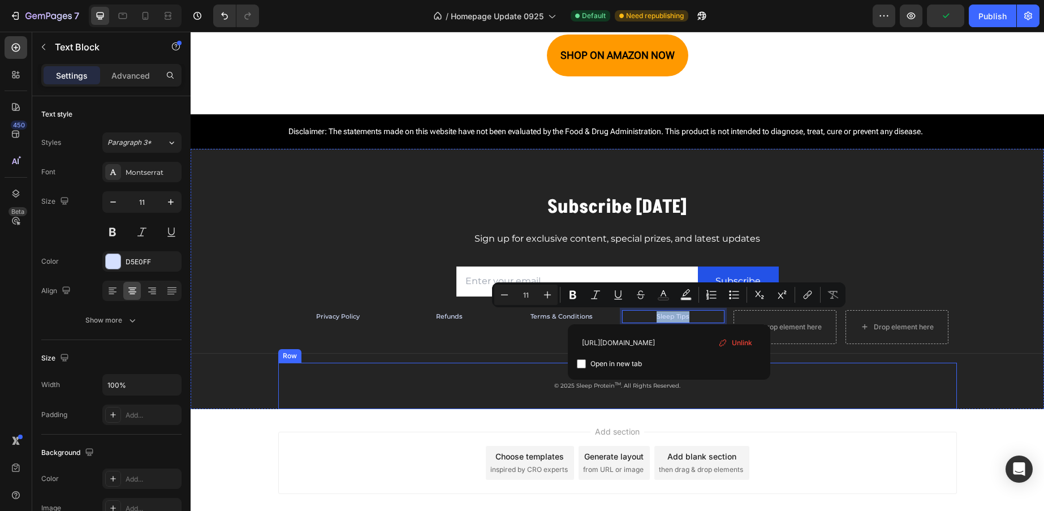
click at [797, 369] on div "© 2025 Sleep Protein TM . All Rights Reserved. Text block Row" at bounding box center [617, 385] width 679 height 46
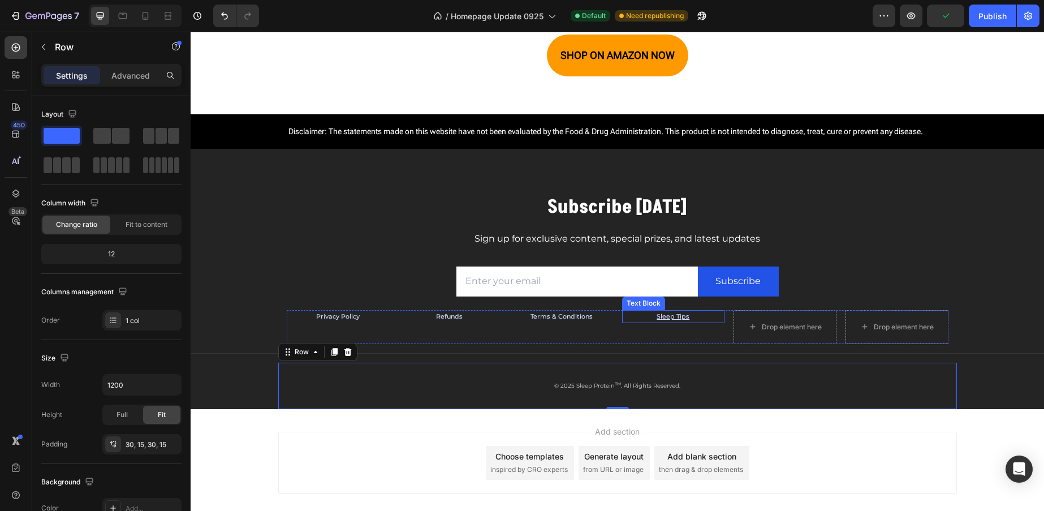
click at [691, 313] on p "Sleep Tips" at bounding box center [673, 316] width 101 height 11
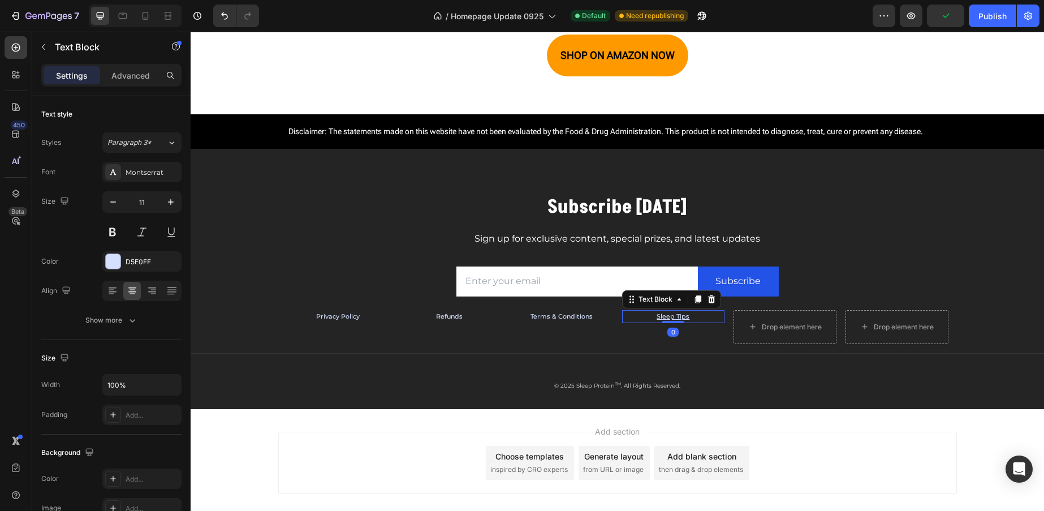
click at [690, 313] on p "Sleep Tips" at bounding box center [673, 316] width 101 height 11
click at [690, 317] on p "Sleep Tips ⁠⁠⁠⁠⁠⁠⁠" at bounding box center [673, 316] width 101 height 11
click at [690, 317] on p "Sleep Tips" at bounding box center [673, 316] width 101 height 11
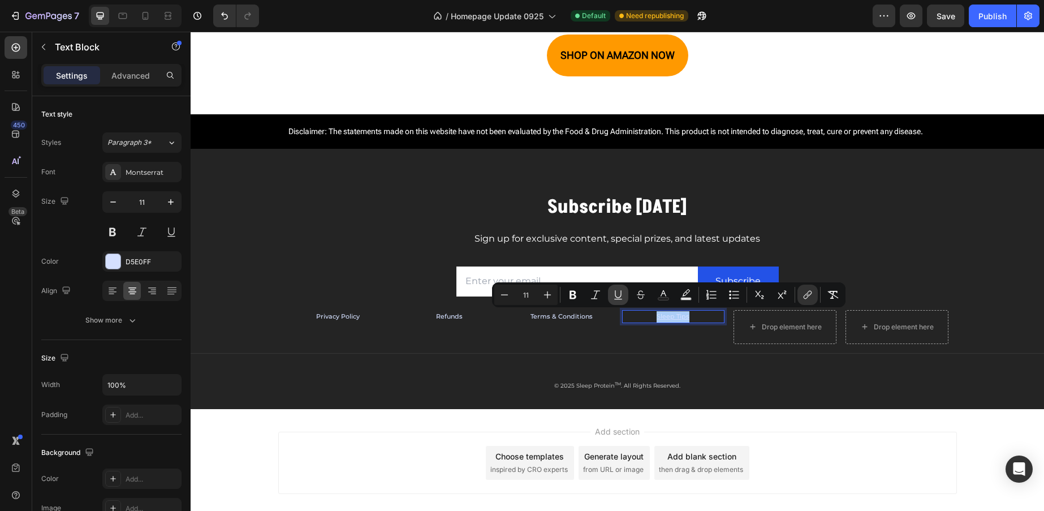
click at [616, 294] on icon "Editor contextual toolbar" at bounding box center [617, 294] width 11 height 11
click at [631, 317] on p "Sleep Tips" at bounding box center [673, 316] width 101 height 11
click at [623, 339] on div "Sleep Tips Text Block 0" at bounding box center [673, 327] width 103 height 34
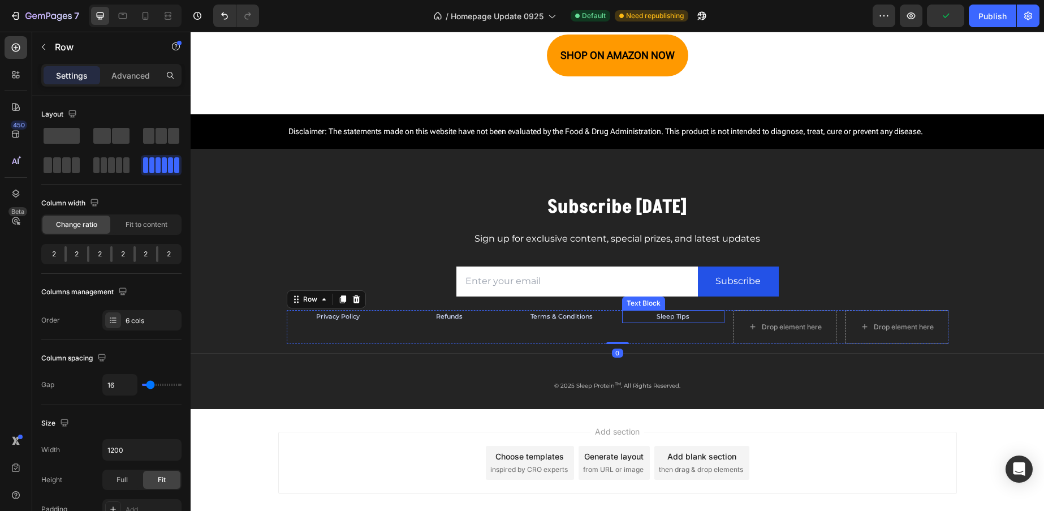
click at [629, 320] on p "Sleep Tips" at bounding box center [673, 316] width 101 height 11
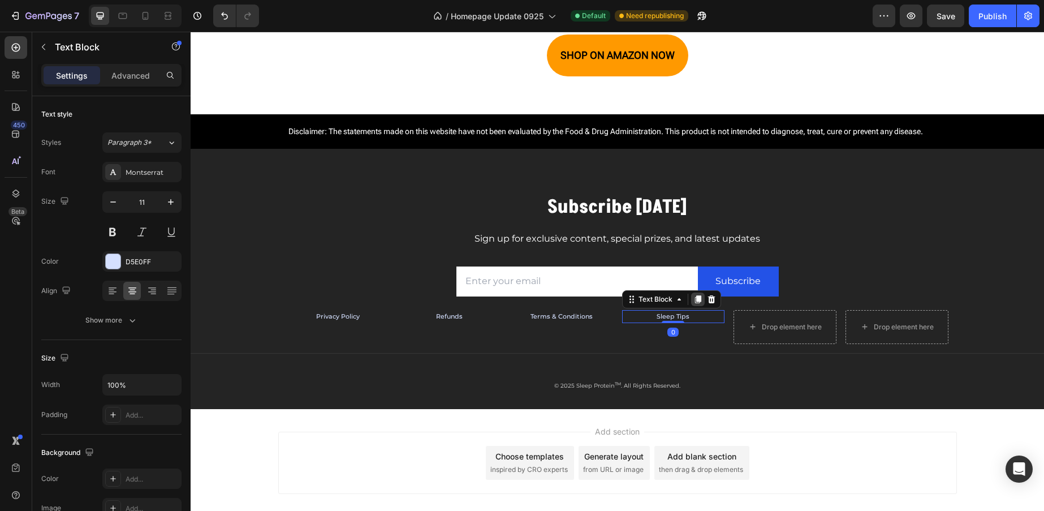
click at [694, 300] on icon at bounding box center [697, 299] width 6 height 8
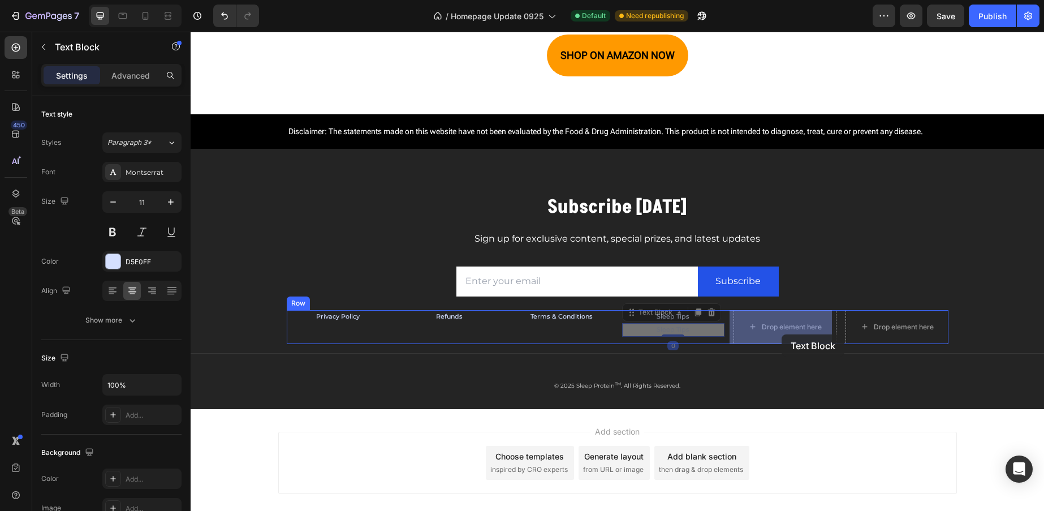
drag, startPoint x: 627, startPoint y: 312, endPoint x: 772, endPoint y: 338, distance: 147.5
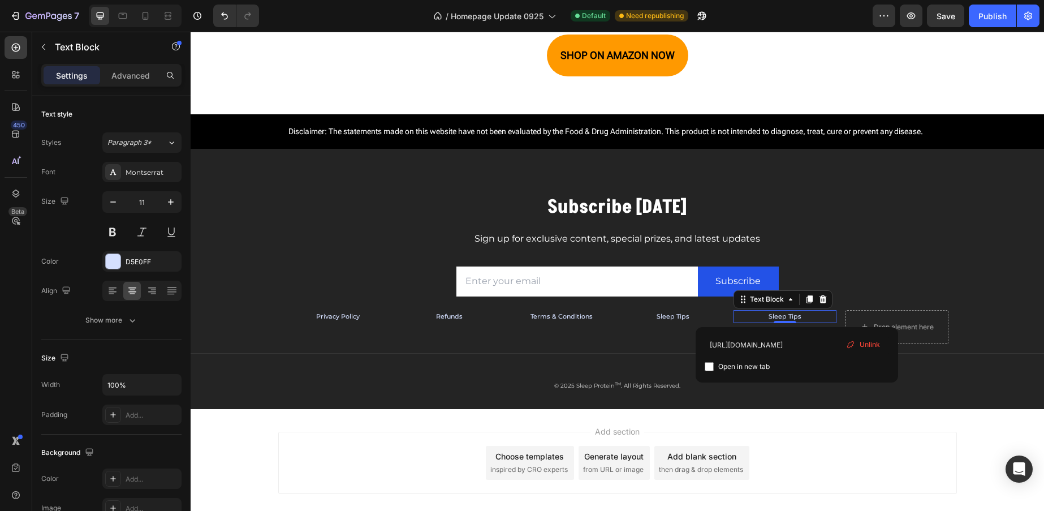
click at [800, 316] on p "Sleep Tips" at bounding box center [785, 316] width 101 height 11
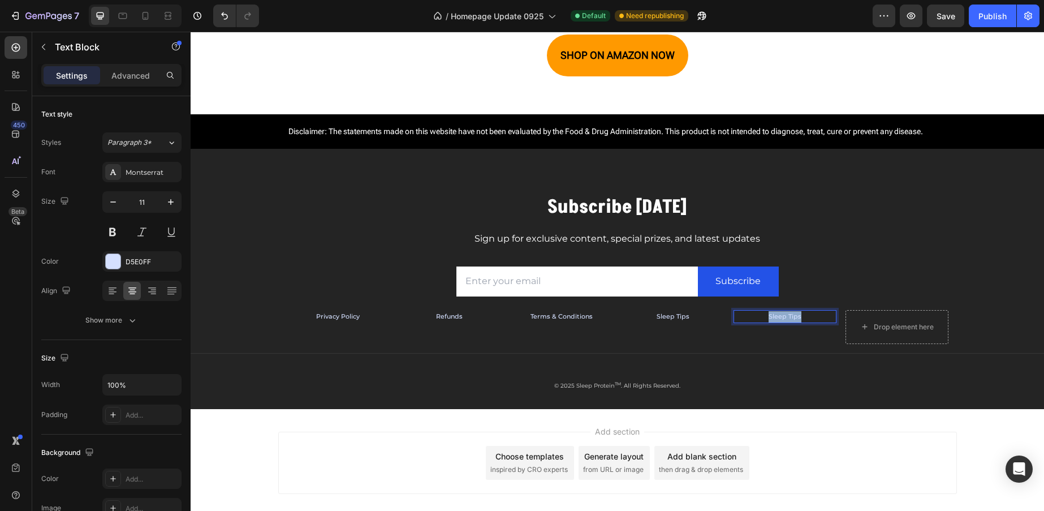
click at [800, 316] on p "Sleep Tips" at bounding box center [785, 316] width 101 height 11
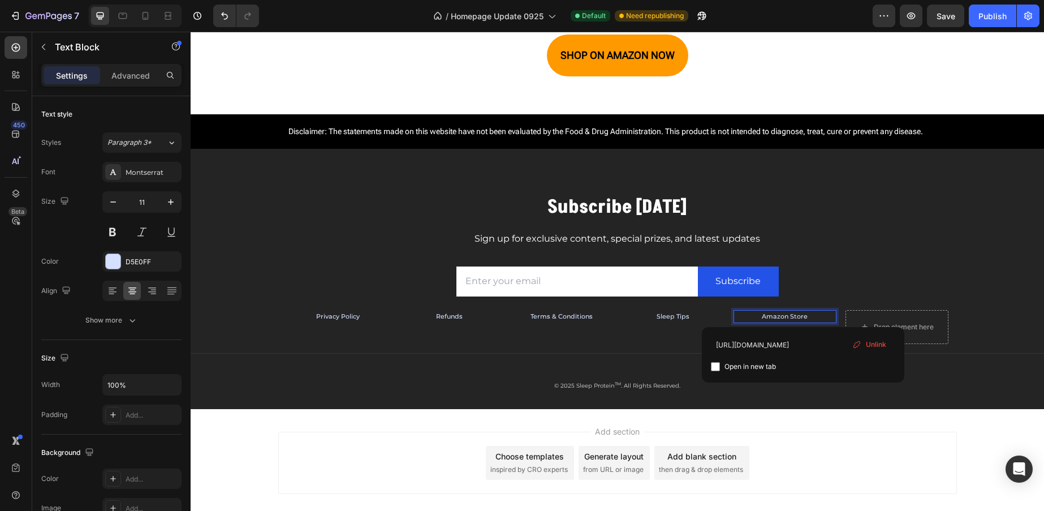
click at [889, 343] on div "Unlink" at bounding box center [869, 344] width 43 height 15
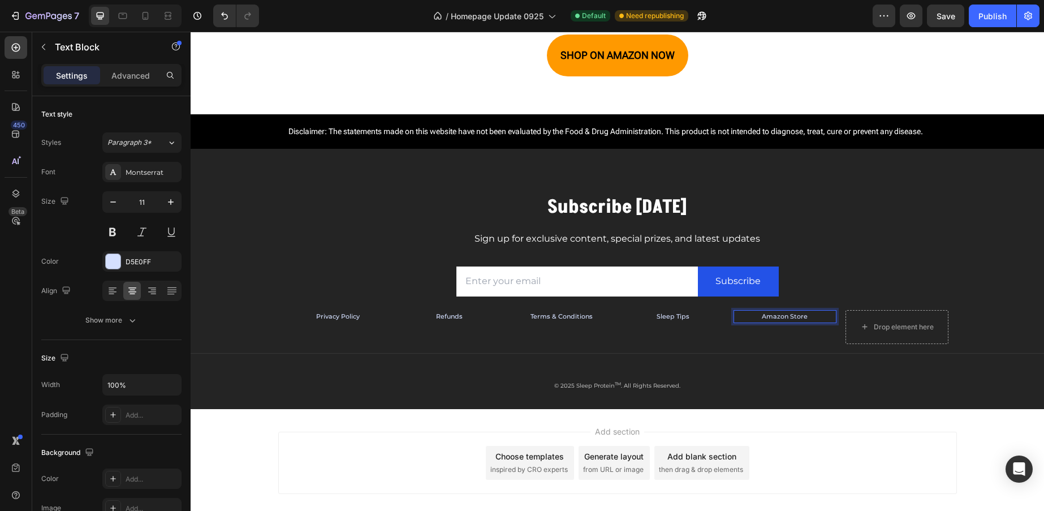
click at [820, 315] on p "Amazon Store" at bounding box center [785, 316] width 101 height 11
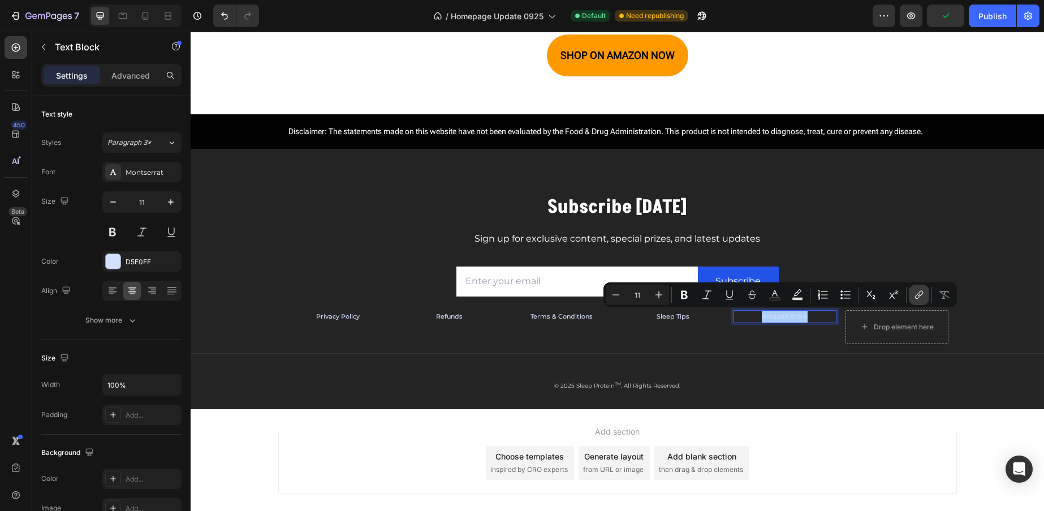
click at [917, 290] on icon "Editor contextual toolbar" at bounding box center [918, 294] width 11 height 11
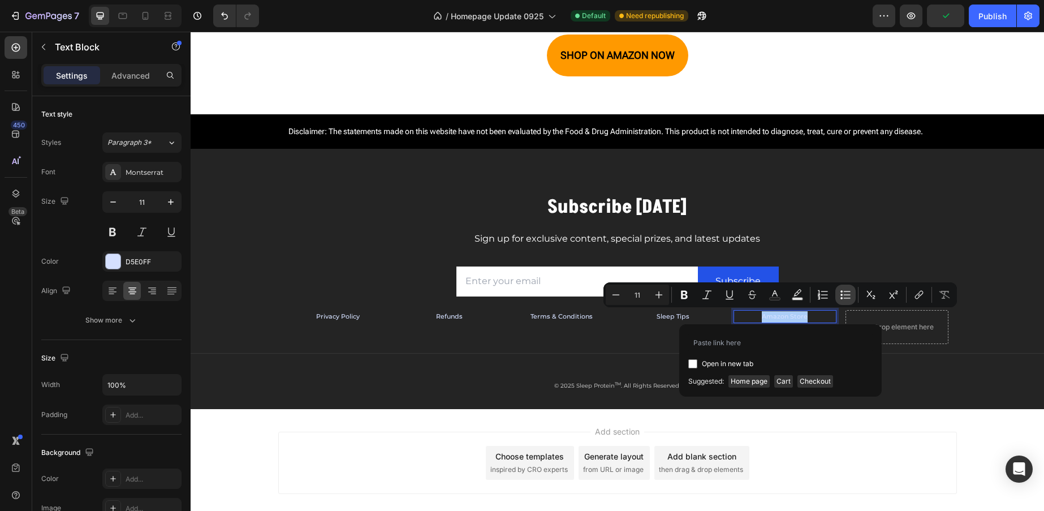
type input "https://www.amazon.com/dp/B0DZBLSKP8?maas=maas_adg_3F1BD9942F39DD206250AE621819…"
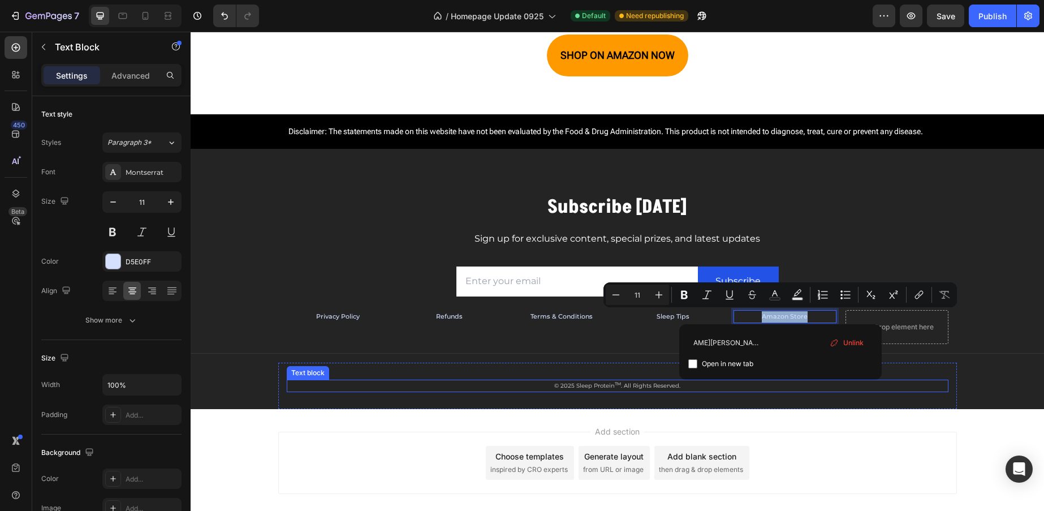
click at [845, 382] on p "© 2025 Sleep Protein TM . All Rights Reserved." at bounding box center [617, 386] width 659 height 10
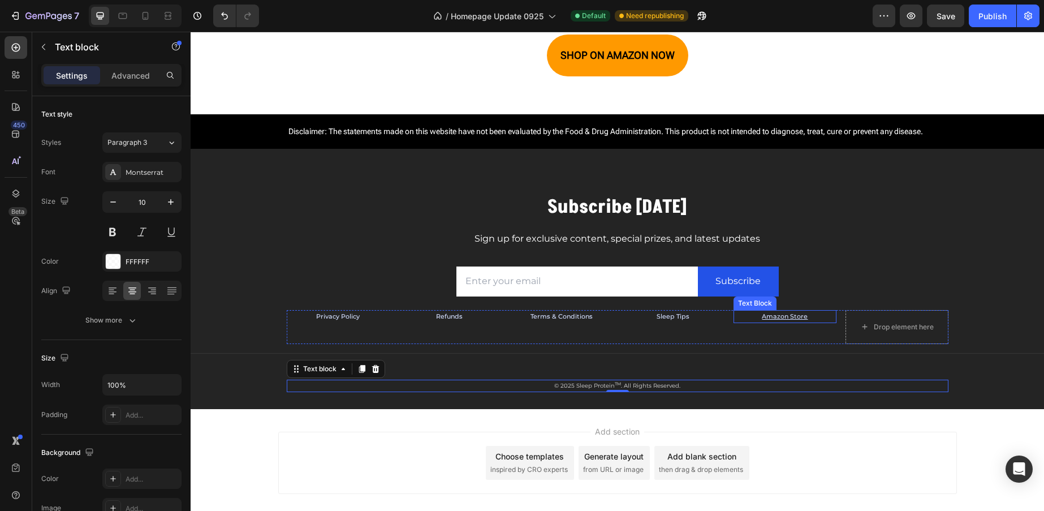
click at [813, 317] on p "Amazon Store" at bounding box center [785, 316] width 101 height 11
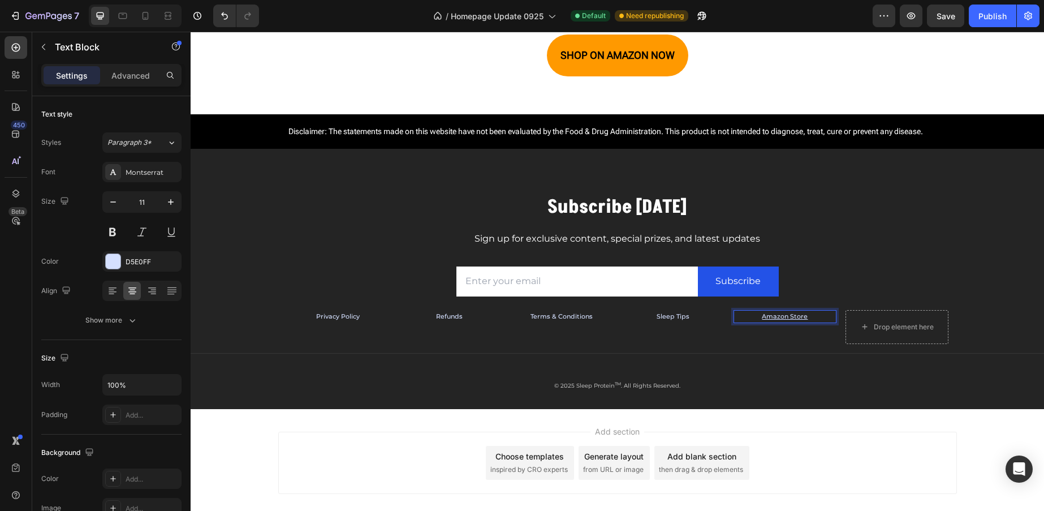
click at [813, 317] on p "Amazon Store" at bounding box center [785, 316] width 101 height 11
click at [724, 295] on icon "Editor contextual toolbar" at bounding box center [729, 294] width 11 height 11
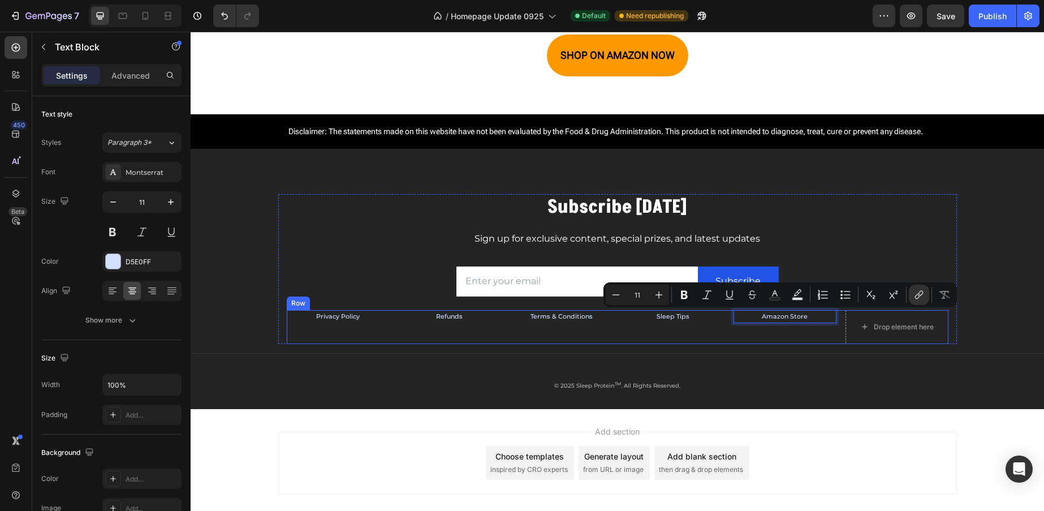
click at [750, 339] on div "Amazon Store Text Block 0" at bounding box center [784, 327] width 103 height 34
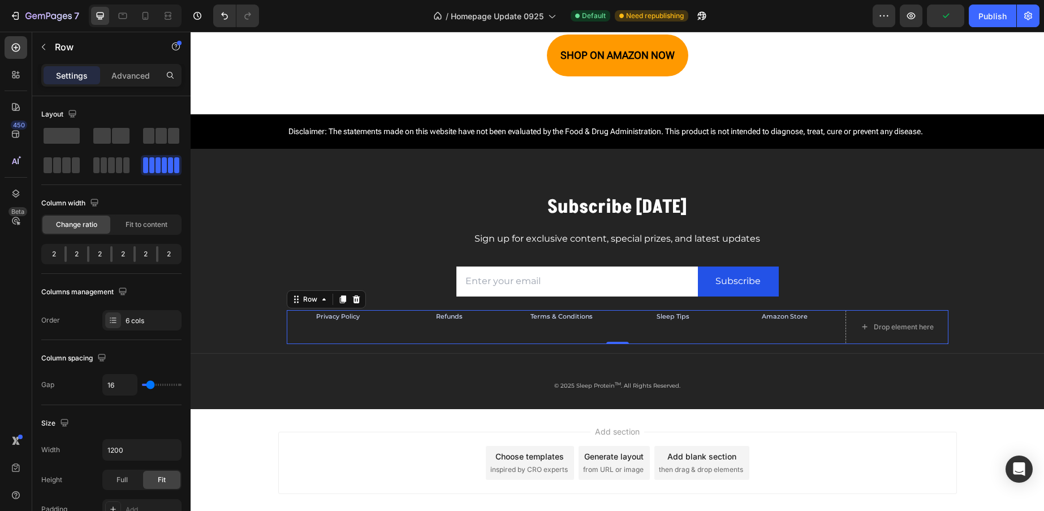
click at [719, 339] on div "Sleep Tips Text Block" at bounding box center [673, 327] width 103 height 34
click at [735, 317] on p "Amazon Store" at bounding box center [785, 316] width 101 height 11
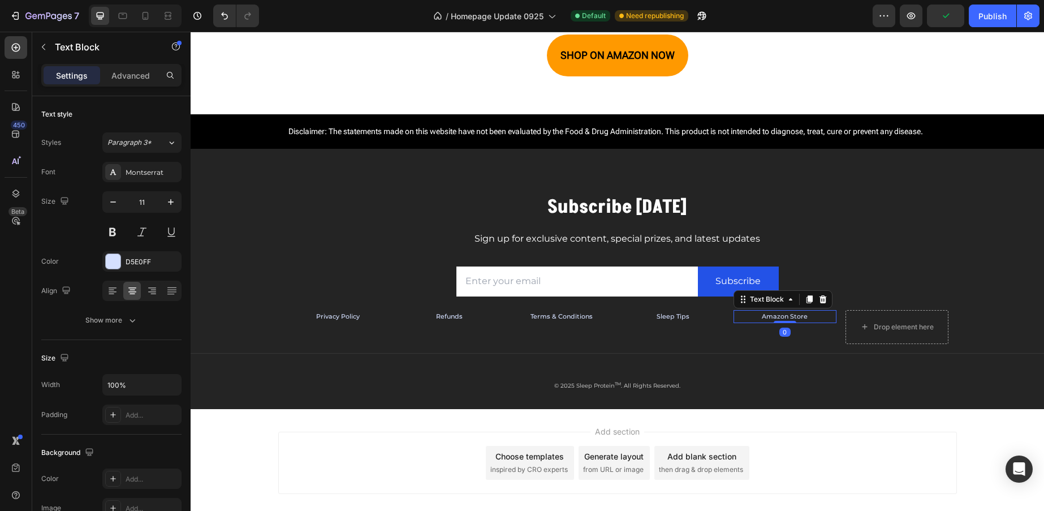
click at [726, 334] on div "Privacy Policy Text Block Refunds Text Block Terms & Conditions Text Block Slee…" at bounding box center [618, 327] width 662 height 34
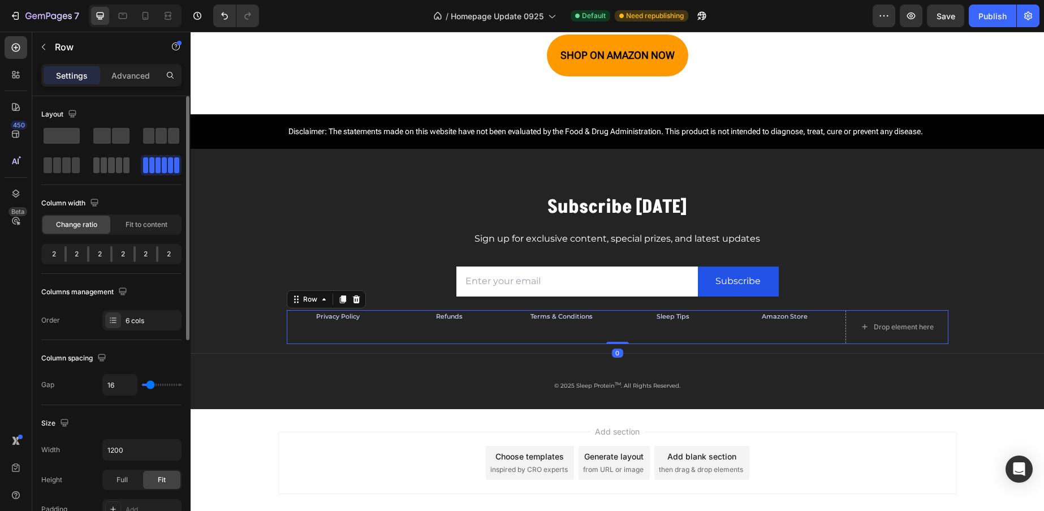
click at [113, 164] on span at bounding box center [111, 165] width 6 height 16
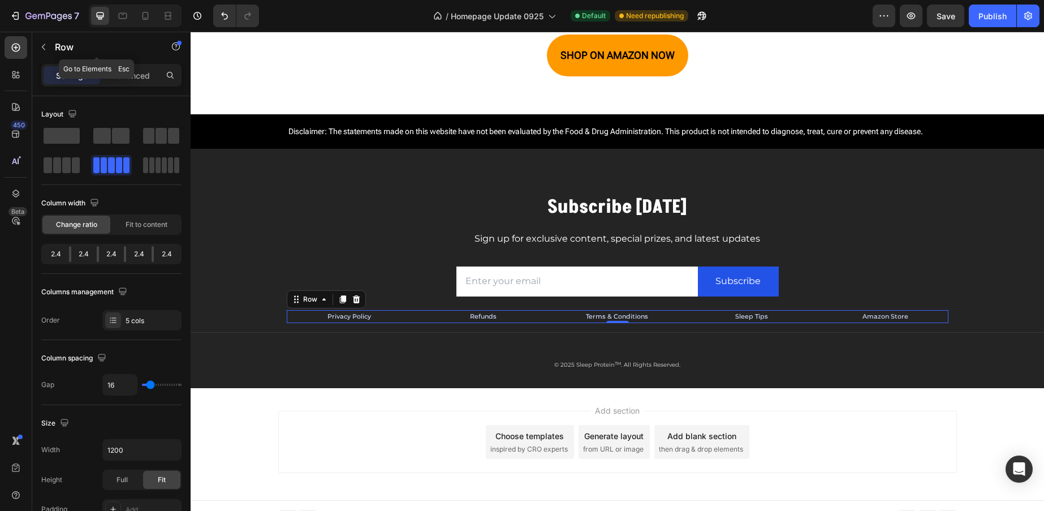
drag, startPoint x: 42, startPoint y: 49, endPoint x: 55, endPoint y: 58, distance: 15.7
click at [42, 49] on icon "button" at bounding box center [43, 46] width 9 height 9
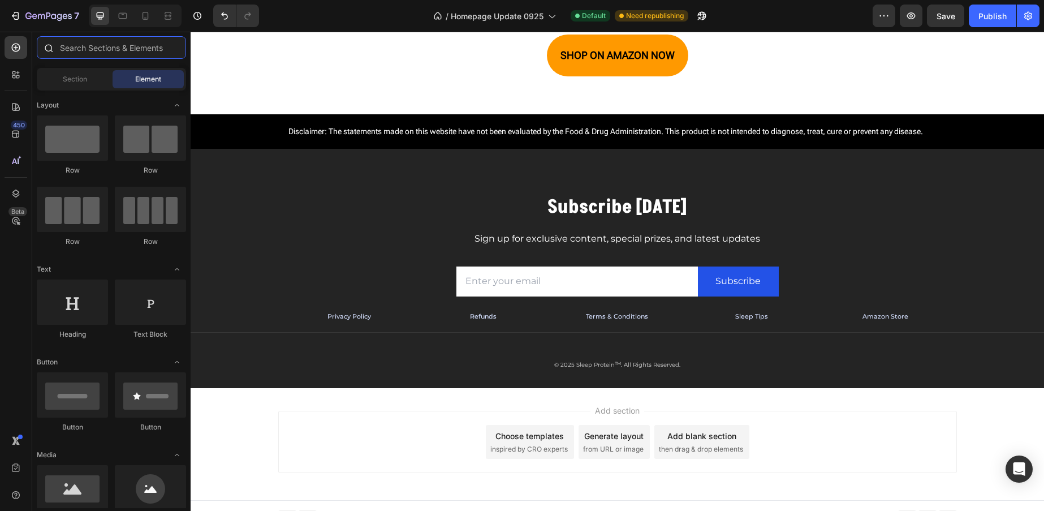
drag, startPoint x: 140, startPoint y: 47, endPoint x: 153, endPoint y: 40, distance: 14.7
click at [140, 47] on input "text" at bounding box center [111, 47] width 149 height 23
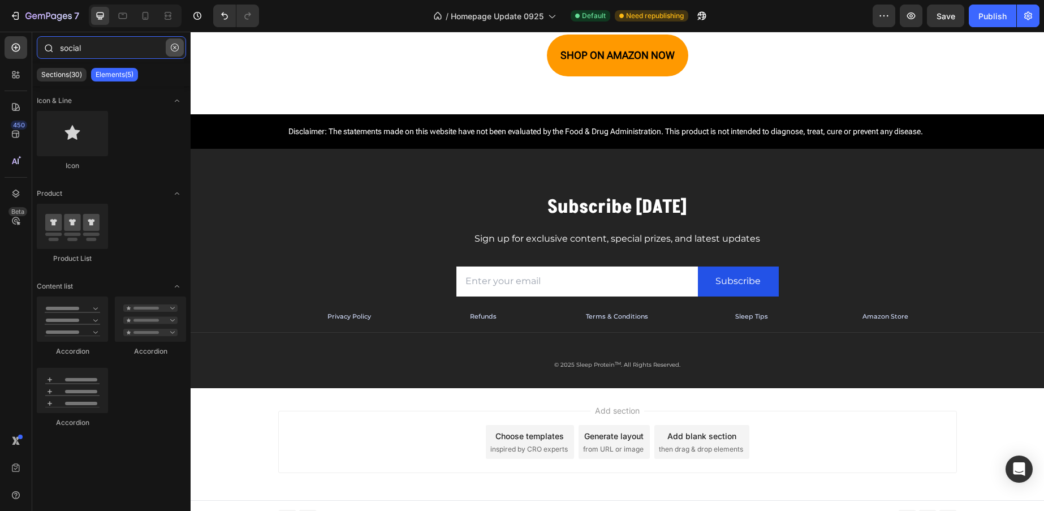
type input "social"
click at [175, 48] on icon "button" at bounding box center [175, 48] width 8 height 8
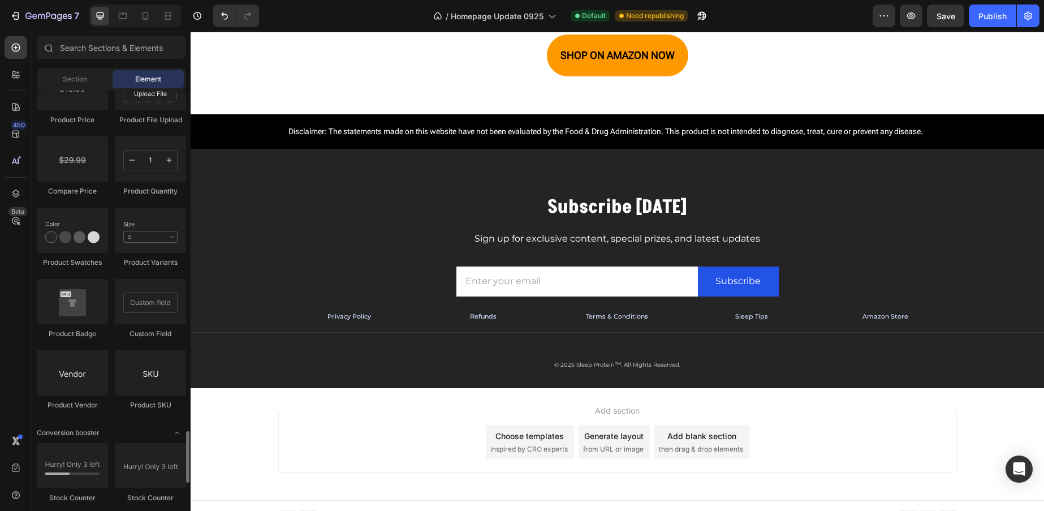
scroll to position [2084, 0]
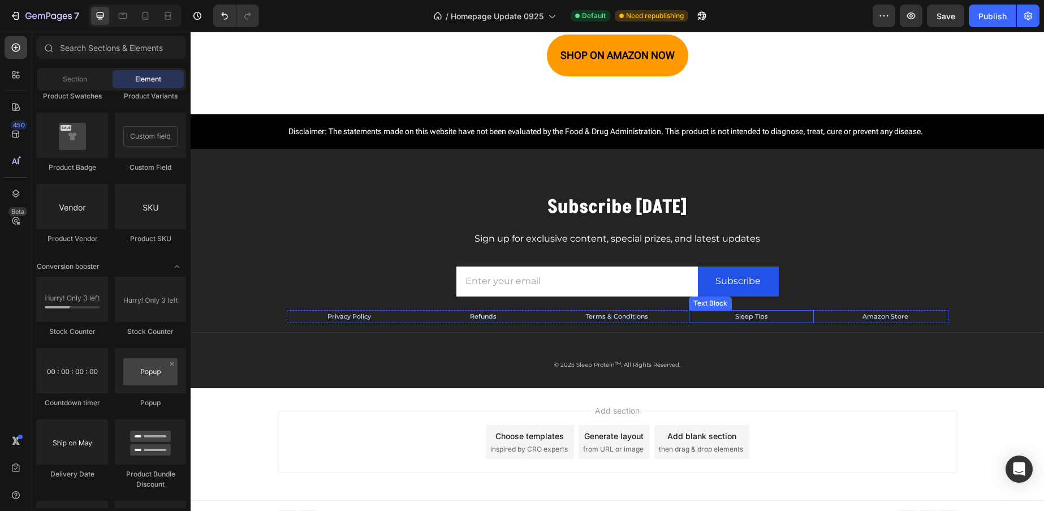
click at [692, 319] on p "Sleep Tips" at bounding box center [751, 316] width 123 height 11
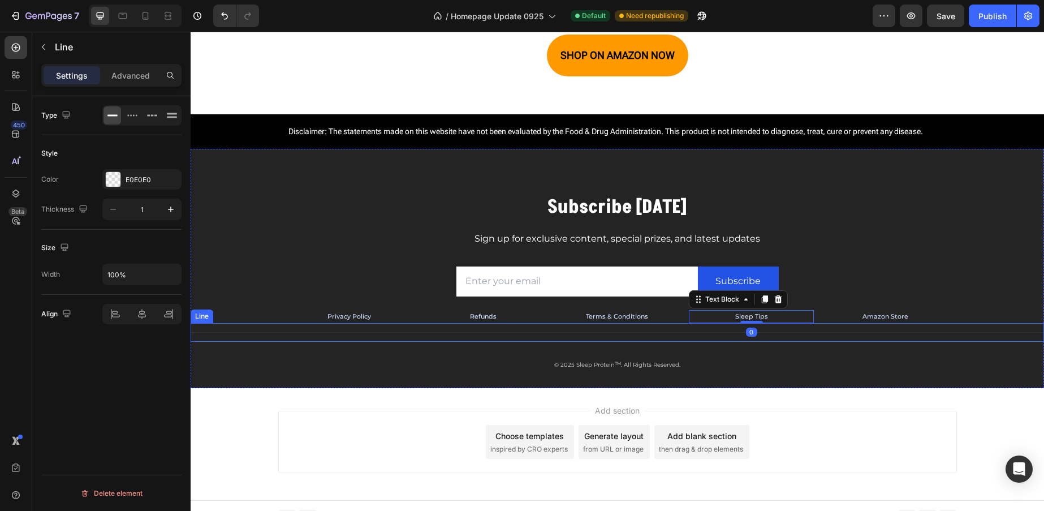
click at [650, 334] on div "Title Line" at bounding box center [617, 332] width 853 height 19
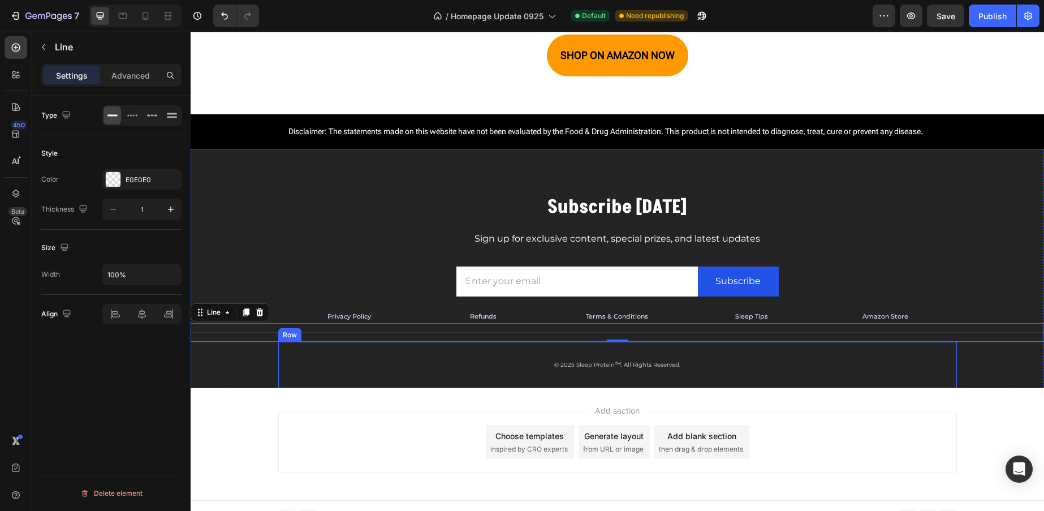
click at [634, 375] on div "© 2025 Sleep Protein TM . All Rights Reserved. Text block Row" at bounding box center [617, 365] width 679 height 46
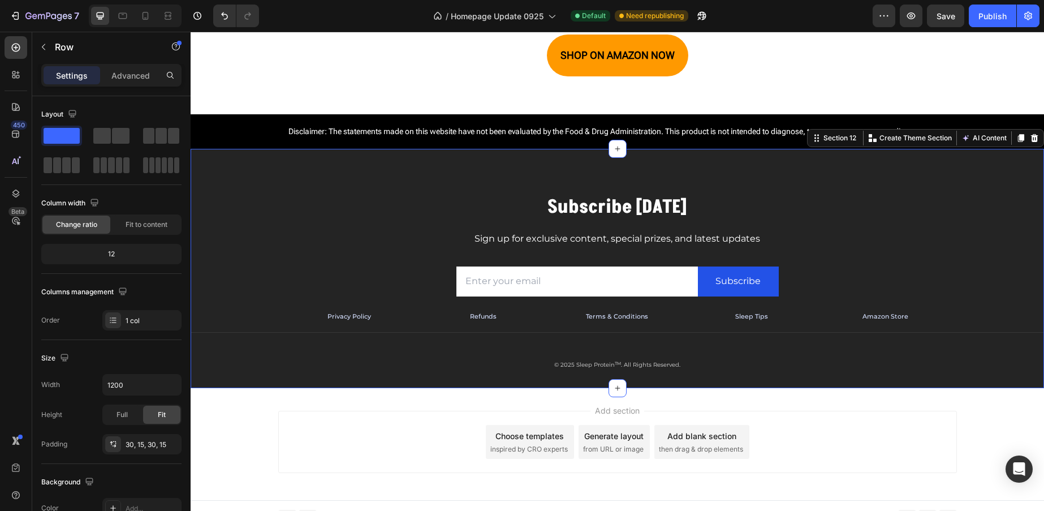
click at [252, 380] on div "Subscribe Today Heading Sign up for exclusive content, special prizes, and late…" at bounding box center [617, 291] width 853 height 194
click at [613, 388] on icon at bounding box center [617, 387] width 9 height 9
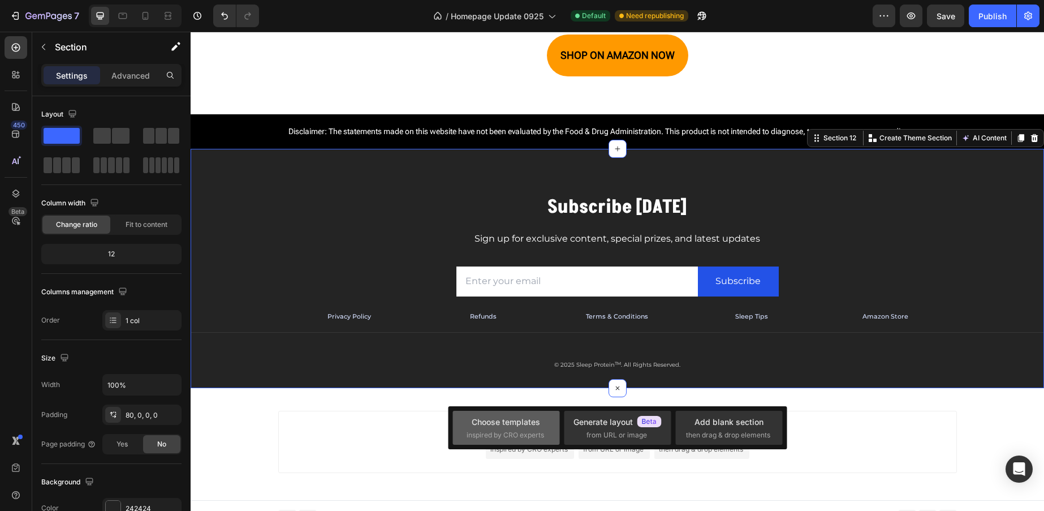
click at [512, 440] on div "Choose templates inspired by CRO experts" at bounding box center [505, 428] width 107 height 34
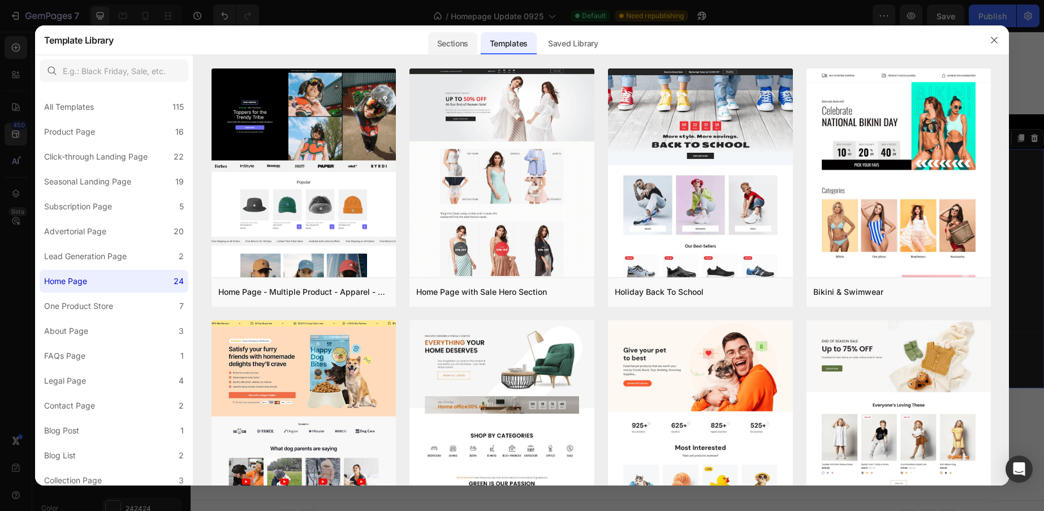
drag, startPoint x: 456, startPoint y: 29, endPoint x: 446, endPoint y: 39, distance: 14.0
click at [453, 32] on div "Sections" at bounding box center [452, 39] width 51 height 29
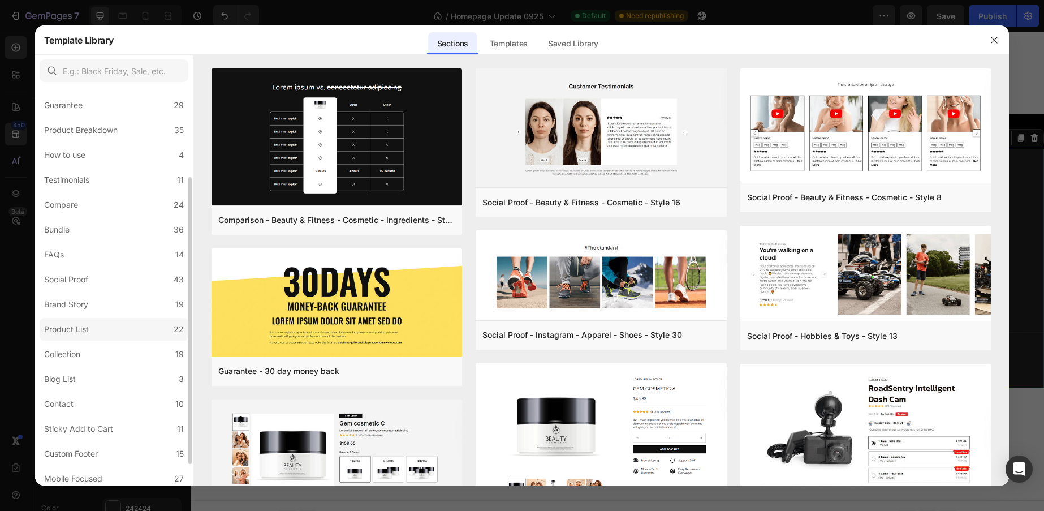
scroll to position [0, 0]
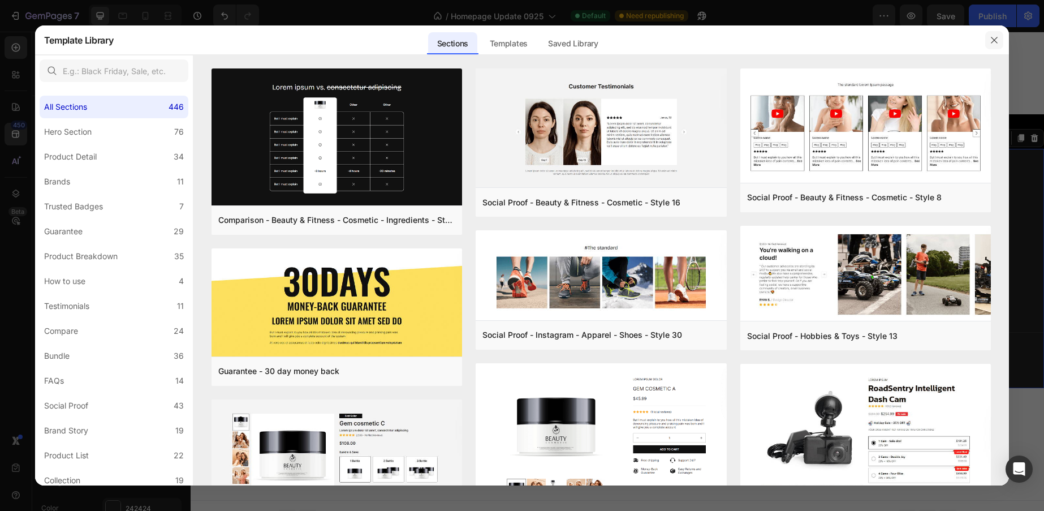
click at [999, 41] on icon "button" at bounding box center [994, 40] width 9 height 9
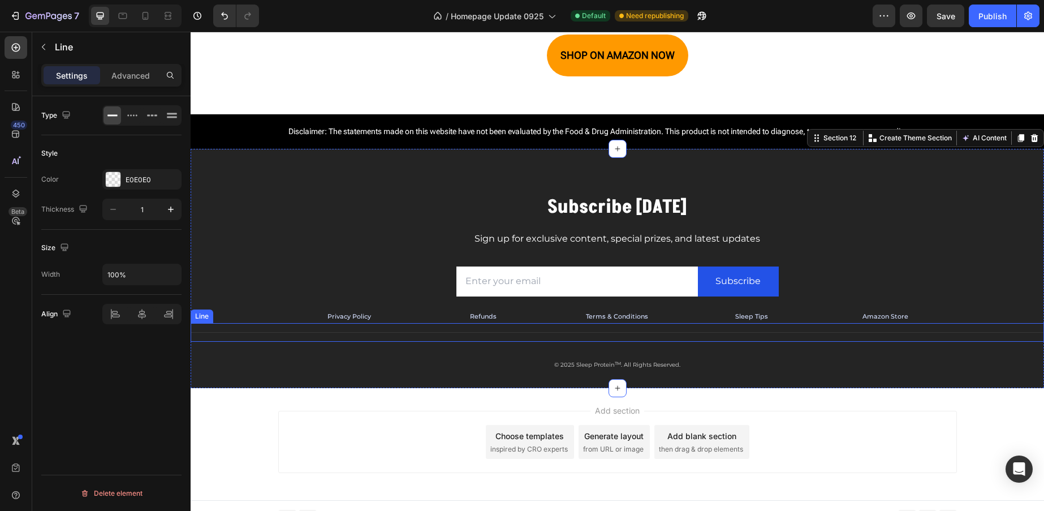
click at [550, 333] on div "Title Line" at bounding box center [617, 332] width 853 height 19
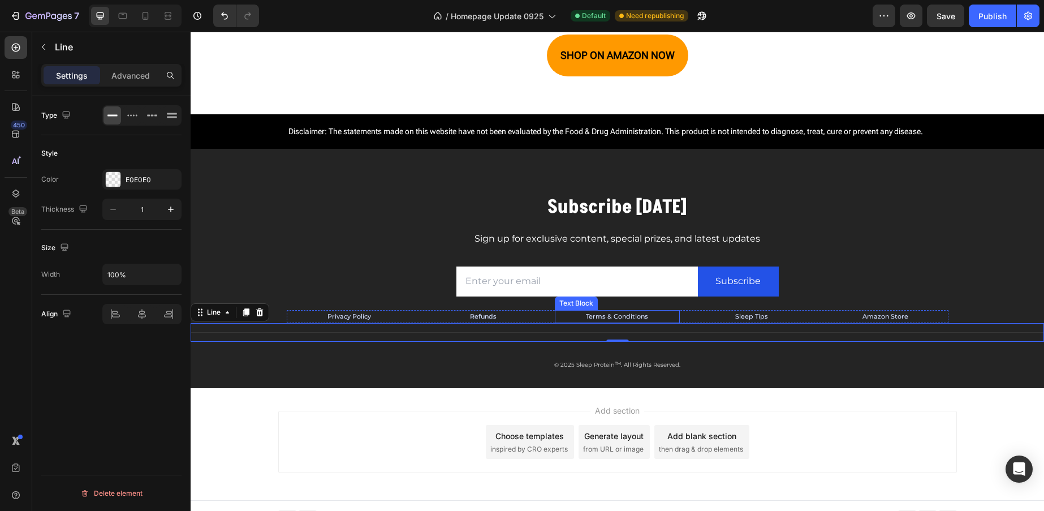
click at [559, 318] on p "Terms & Conditions" at bounding box center [617, 316] width 123 height 11
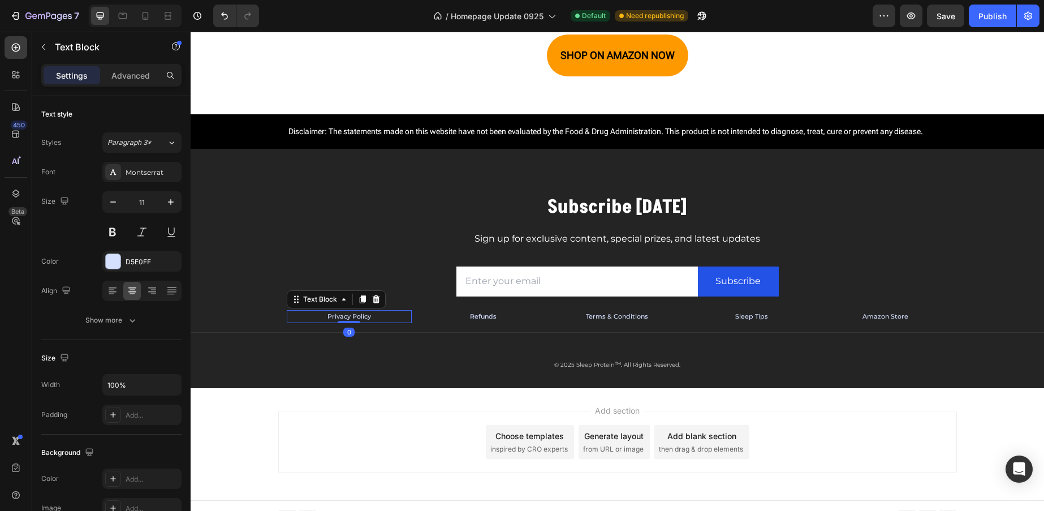
click at [301, 317] on p "Privacy Policy" at bounding box center [349, 316] width 123 height 11
click at [37, 38] on button "button" at bounding box center [43, 47] width 18 height 18
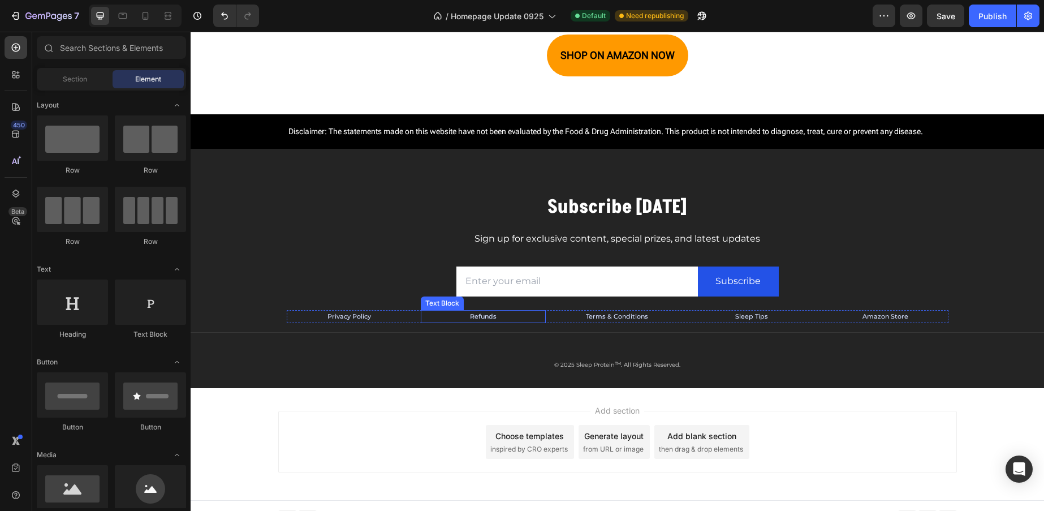
click at [540, 319] on div "Refunds" at bounding box center [483, 317] width 125 height 14
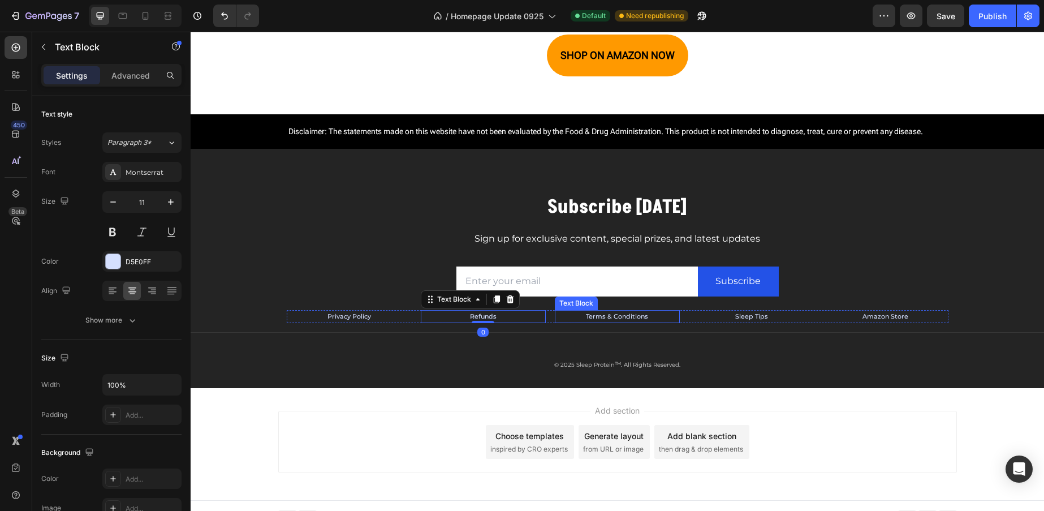
click at [571, 321] on p "Terms & Conditions" at bounding box center [617, 316] width 123 height 11
click at [432, 313] on p "Refunds" at bounding box center [483, 316] width 123 height 11
click at [297, 319] on p "Privacy Policy" at bounding box center [349, 316] width 123 height 11
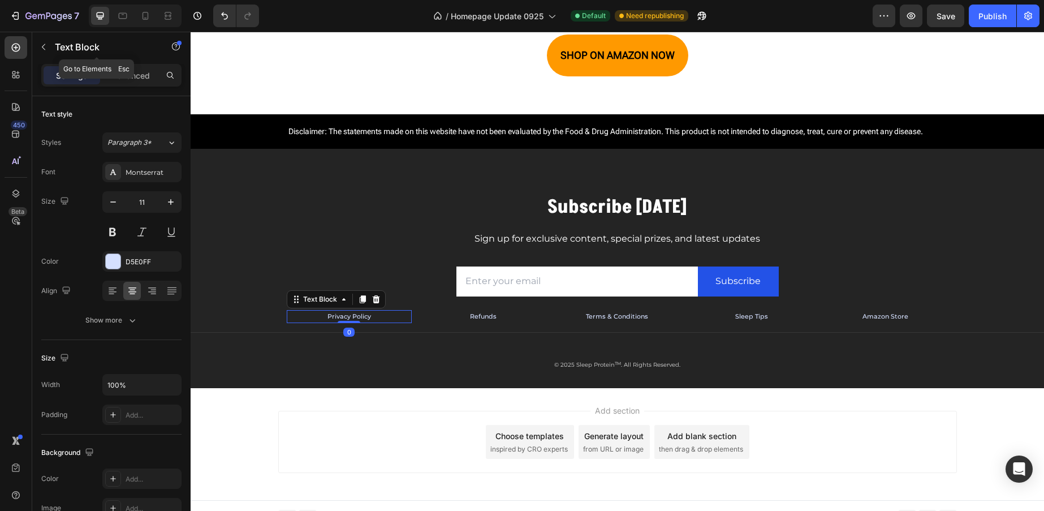
click at [51, 45] on button "button" at bounding box center [43, 47] width 18 height 18
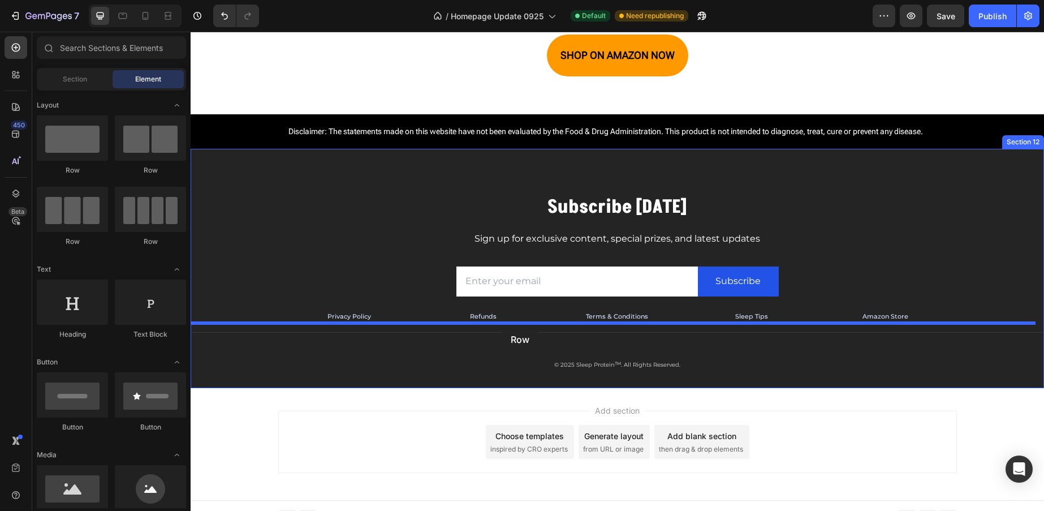
drag, startPoint x: 264, startPoint y: 175, endPoint x: 564, endPoint y: 300, distance: 324.7
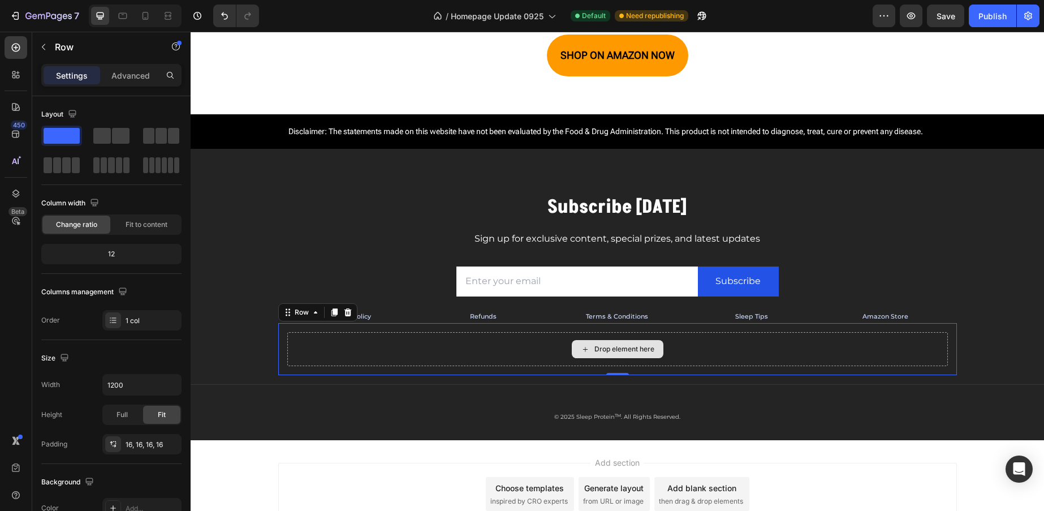
click at [607, 349] on div "Drop element here" at bounding box center [624, 348] width 60 height 9
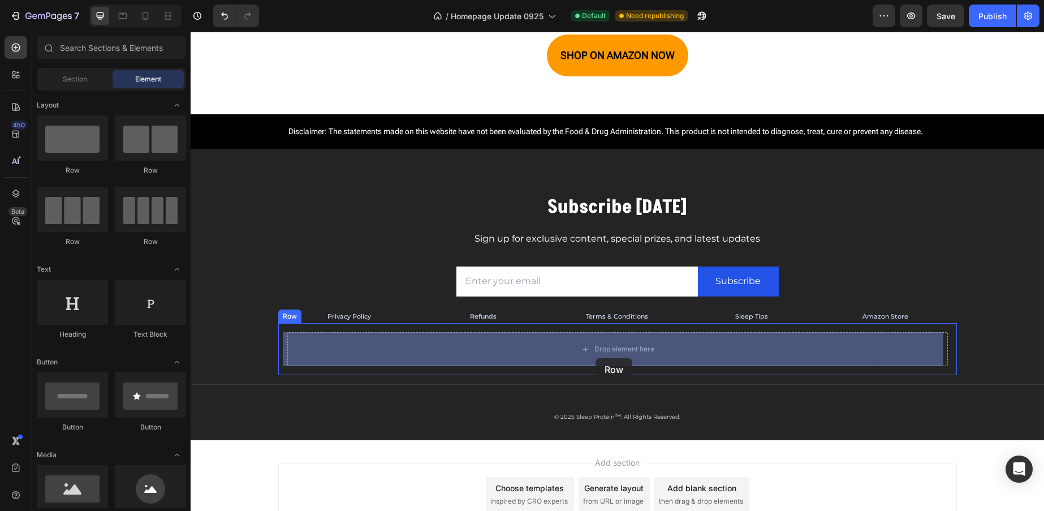
drag, startPoint x: 341, startPoint y: 245, endPoint x: 703, endPoint y: 369, distance: 382.8
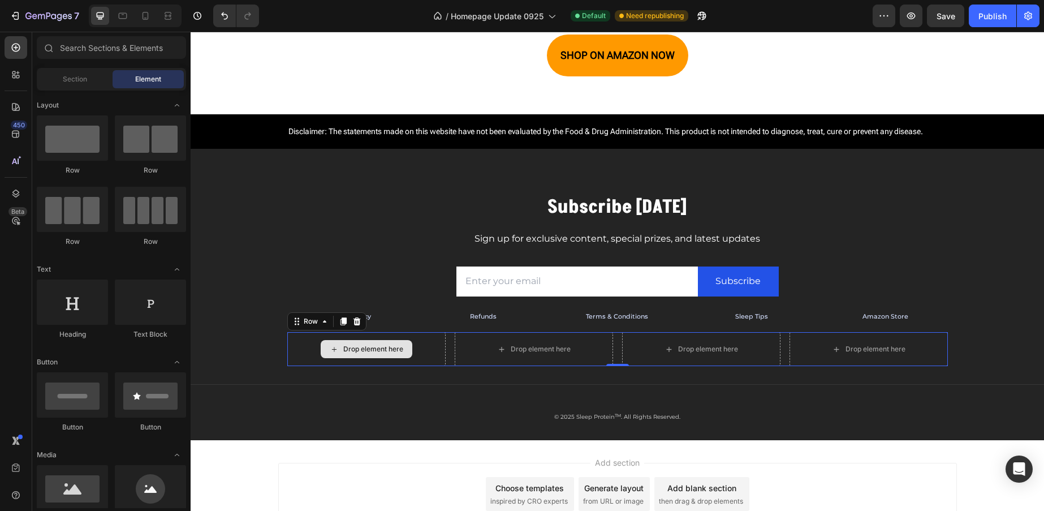
click at [379, 342] on div "Drop element here" at bounding box center [367, 349] width 92 height 18
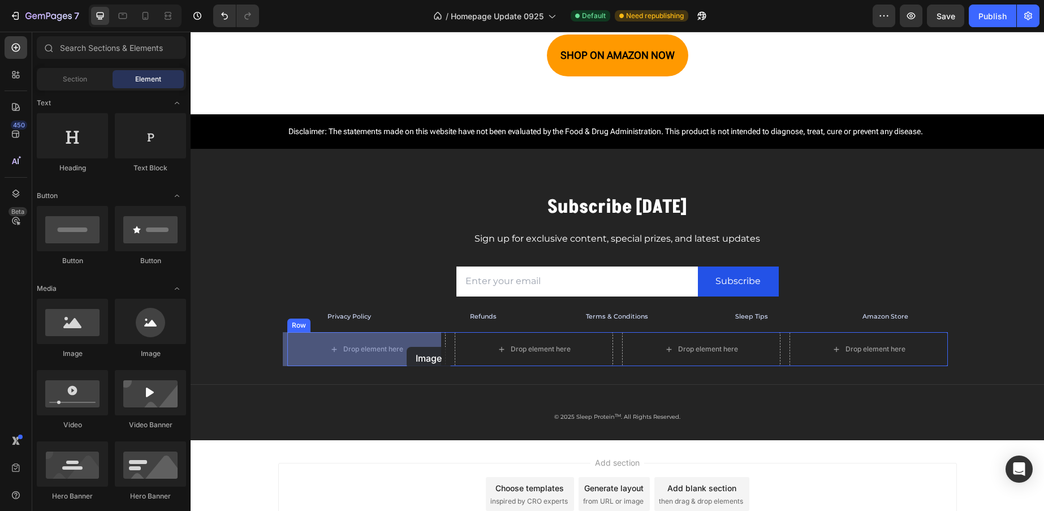
drag, startPoint x: 257, startPoint y: 368, endPoint x: 407, endPoint y: 347, distance: 150.8
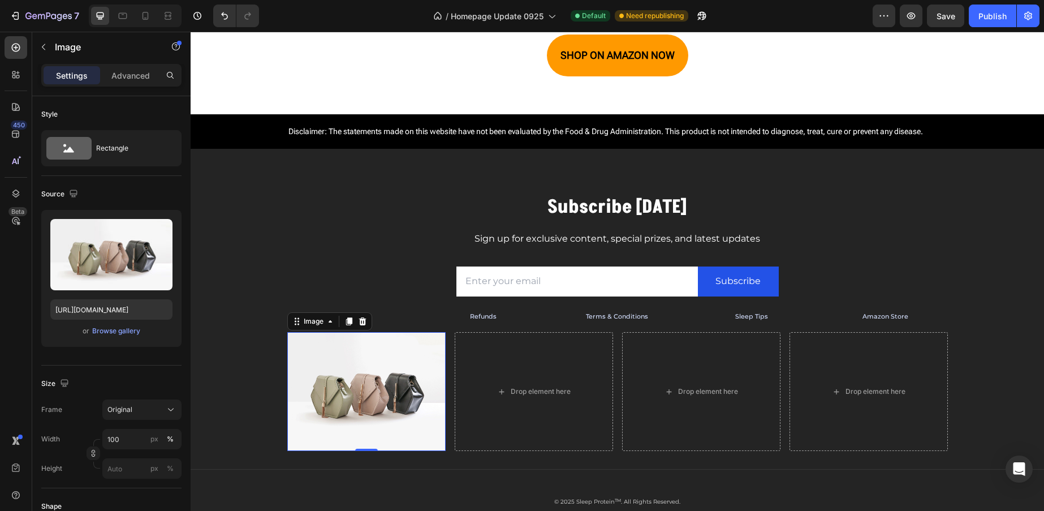
click at [412, 394] on img at bounding box center [366, 391] width 158 height 119
click at [115, 331] on div "Browse gallery" at bounding box center [116, 331] width 48 height 10
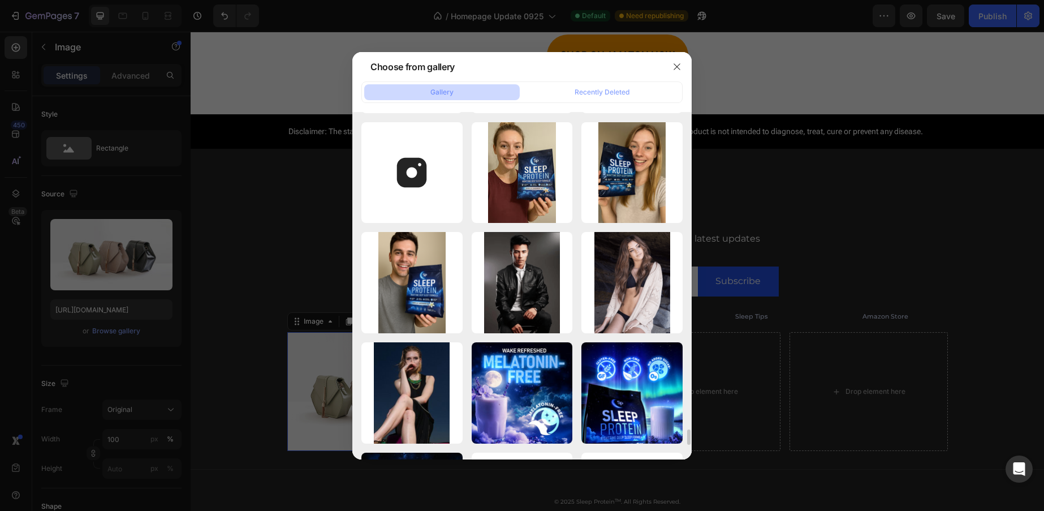
scroll to position [6834, 0]
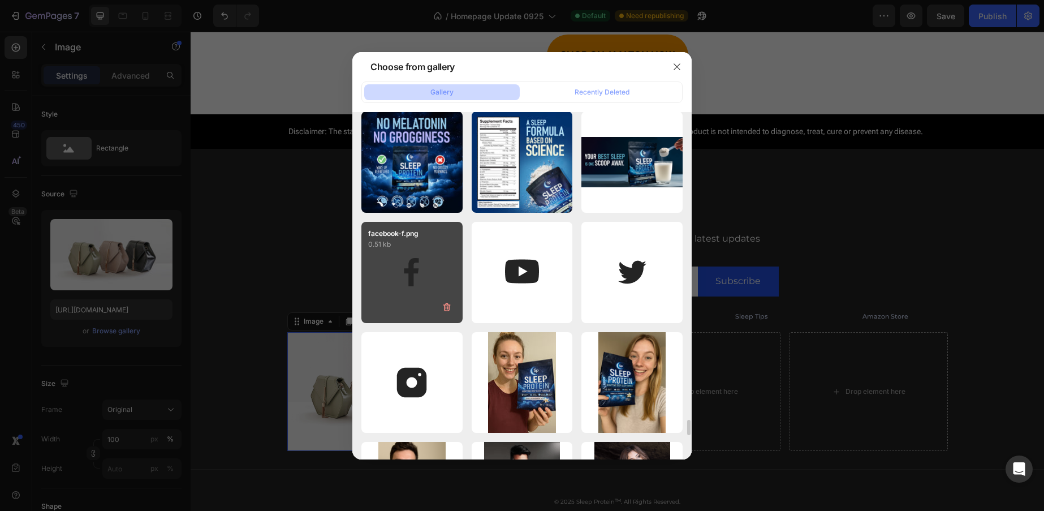
click at [412, 268] on div "facebook-f.png 0.51 kb" at bounding box center [411, 272] width 101 height 101
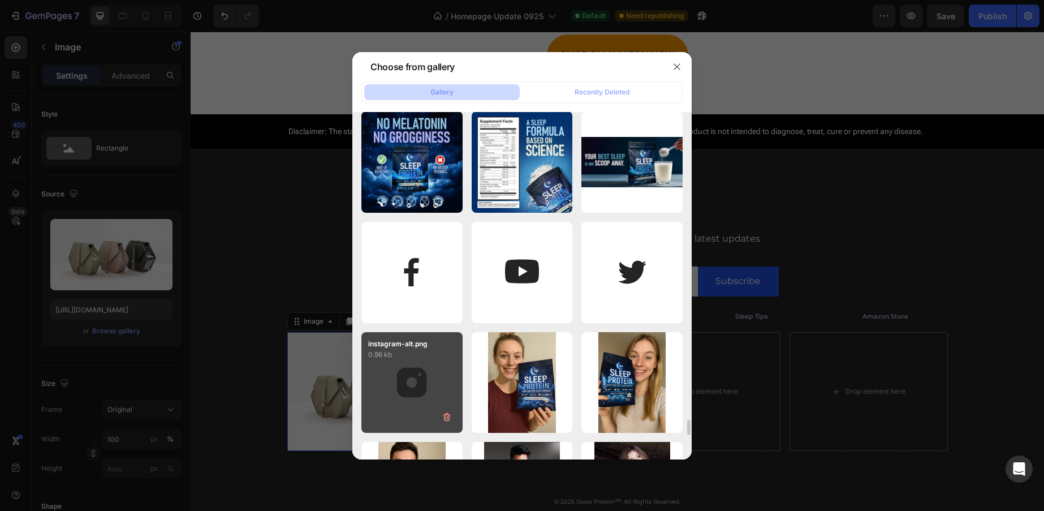
type input "https://cdn.shopify.com/s/files/1/0913/3411/5635/files/gempages_561426315719213…"
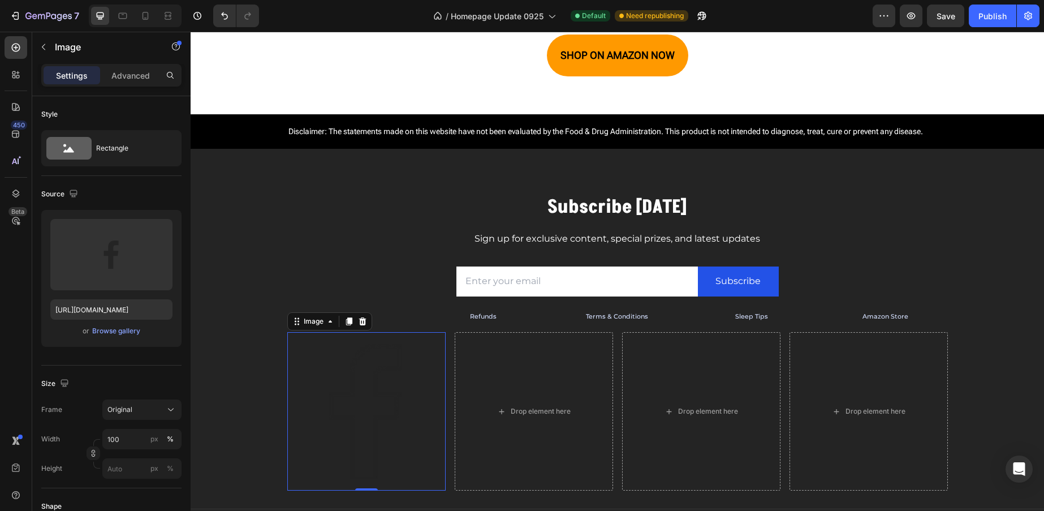
click at [429, 476] on img at bounding box center [366, 411] width 158 height 158
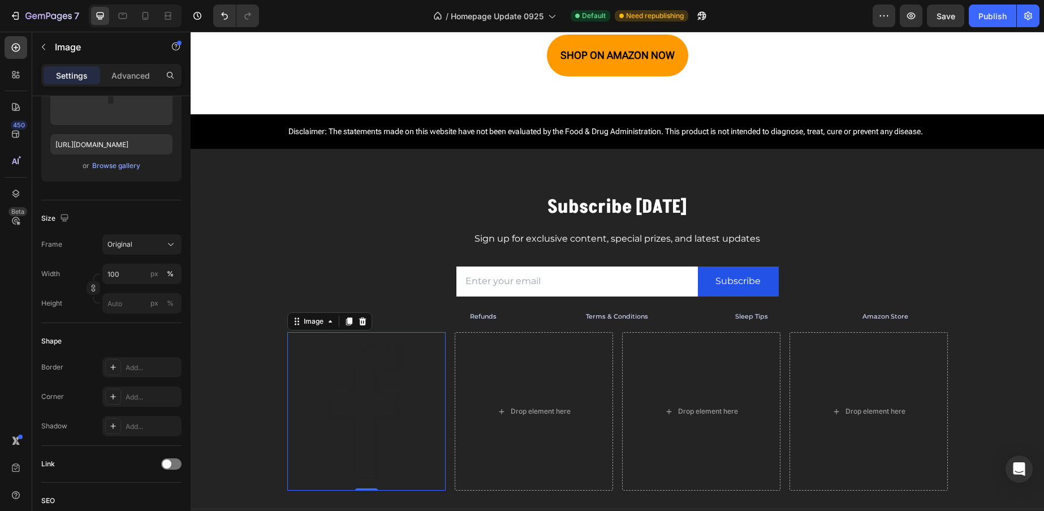
click at [381, 352] on img at bounding box center [366, 411] width 158 height 158
click at [303, 340] on img at bounding box center [366, 411] width 158 height 158
click at [295, 349] on img at bounding box center [366, 411] width 158 height 158
click at [251, 390] on div "Subscribe Today Heading Sign up for exclusive content, special prizes, and late…" at bounding box center [617, 379] width 853 height 370
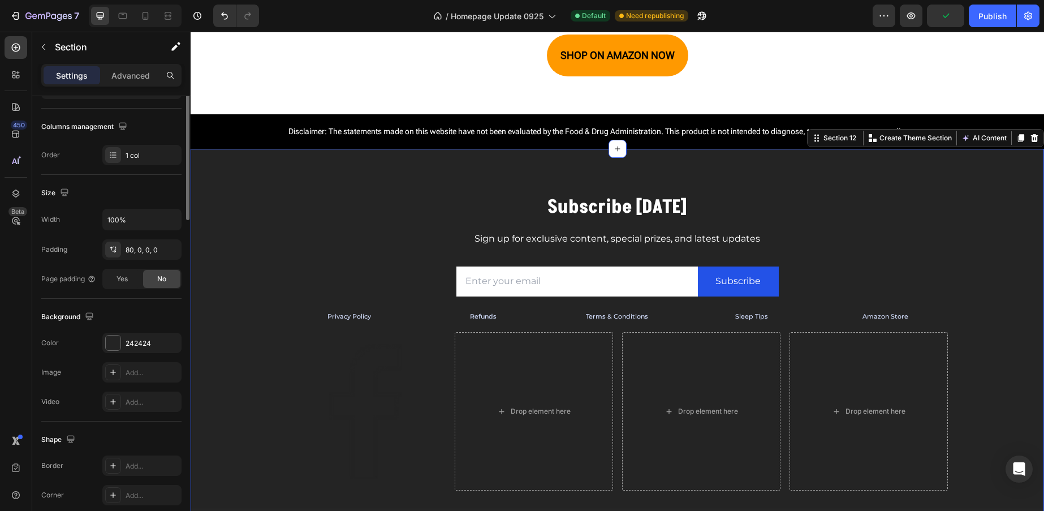
scroll to position [0, 0]
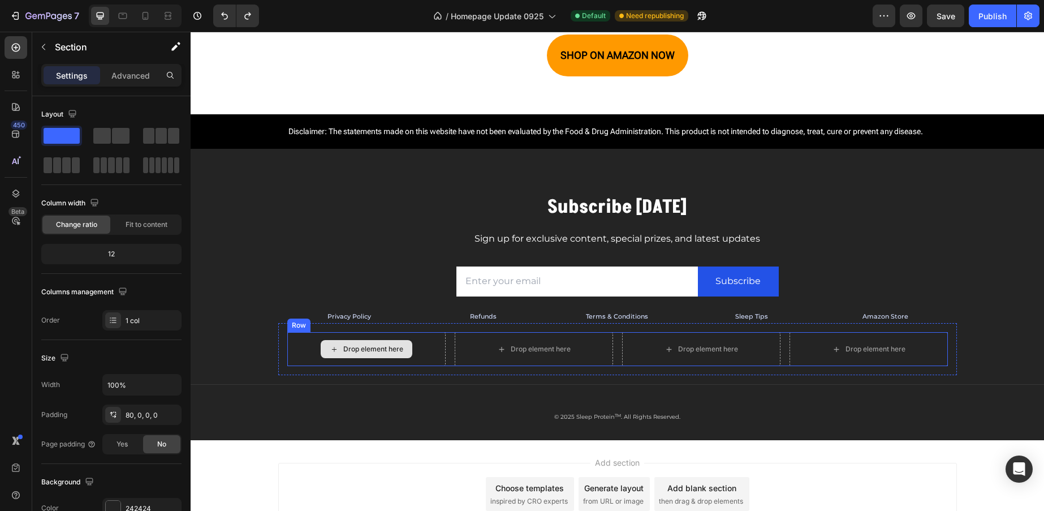
click at [370, 348] on div "Drop element here" at bounding box center [373, 348] width 60 height 9
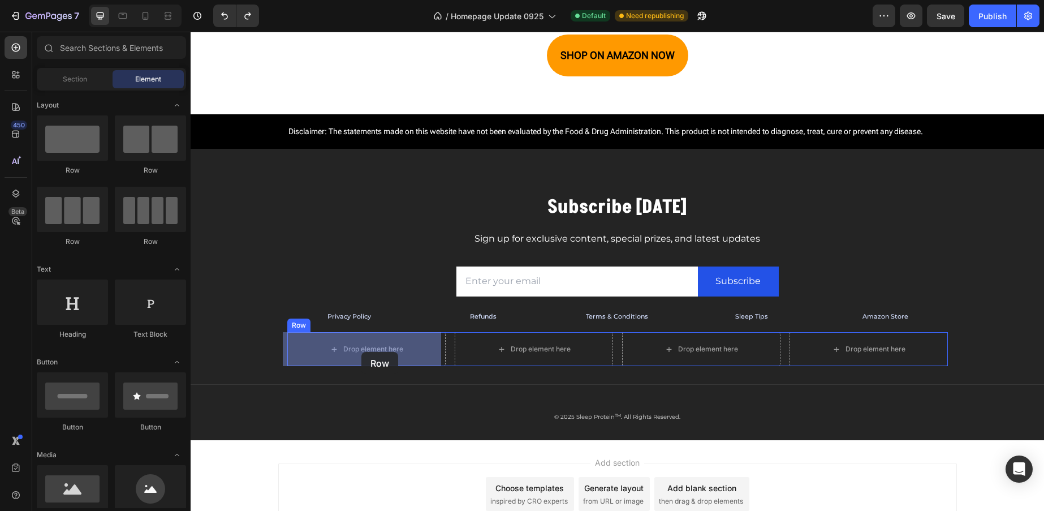
drag, startPoint x: 356, startPoint y: 229, endPoint x: 360, endPoint y: 351, distance: 121.6
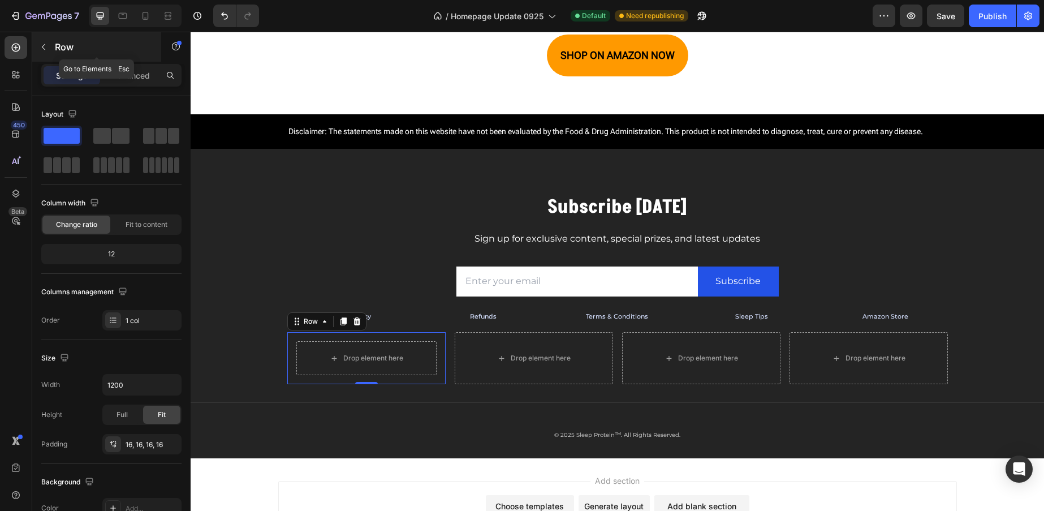
click at [44, 42] on icon "button" at bounding box center [43, 46] width 9 height 9
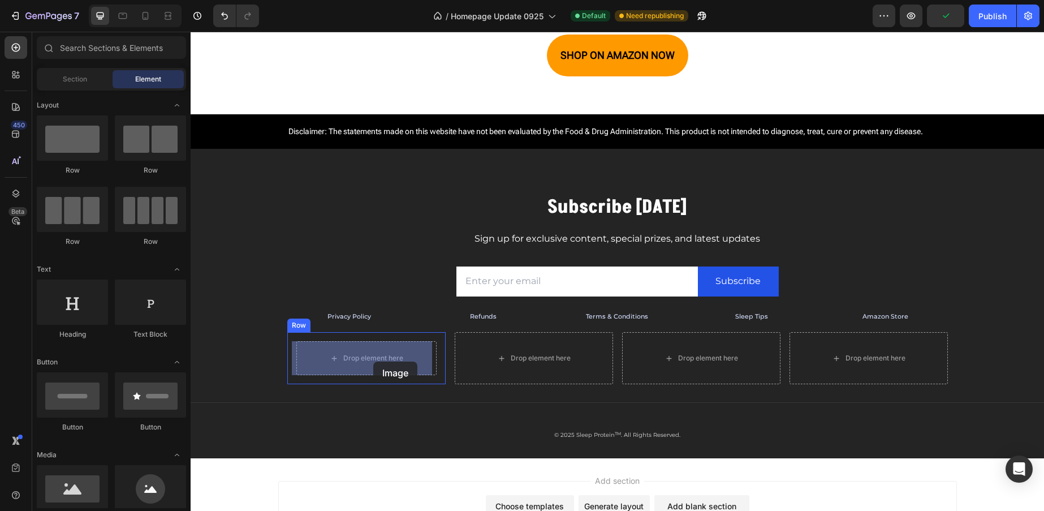
drag, startPoint x: 249, startPoint y: 529, endPoint x: 373, endPoint y: 361, distance: 208.5
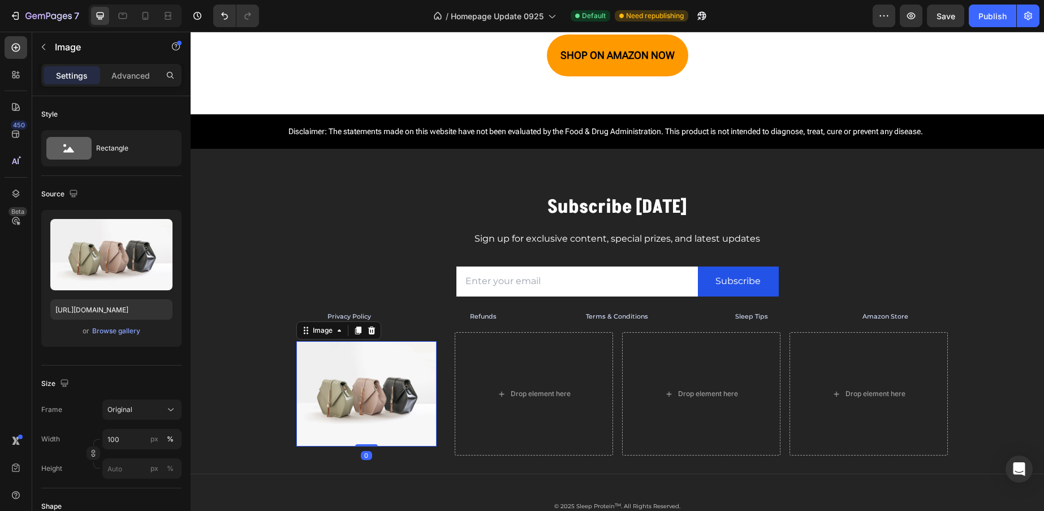
click at [370, 404] on img at bounding box center [366, 393] width 140 height 105
click at [105, 332] on div "Browse gallery" at bounding box center [116, 331] width 48 height 10
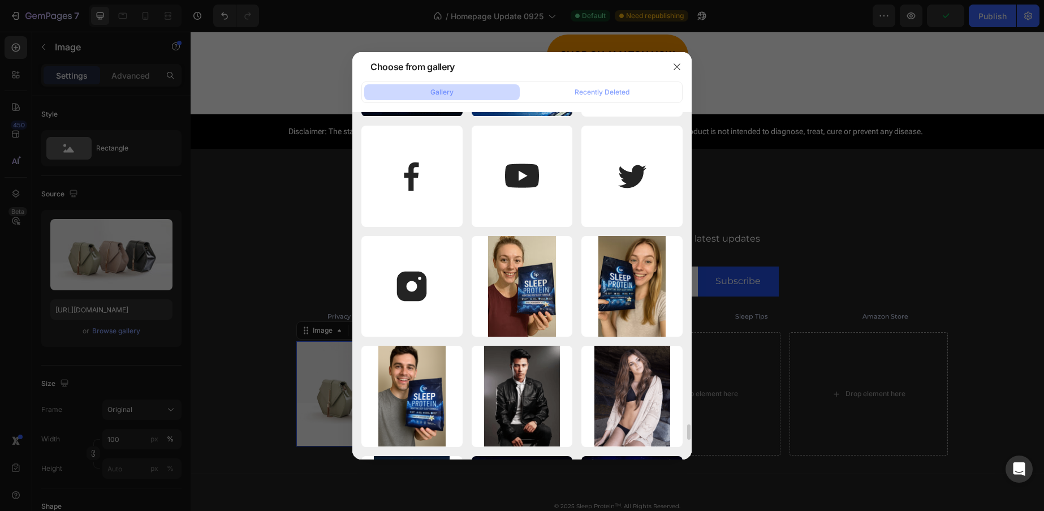
scroll to position [6937, 0]
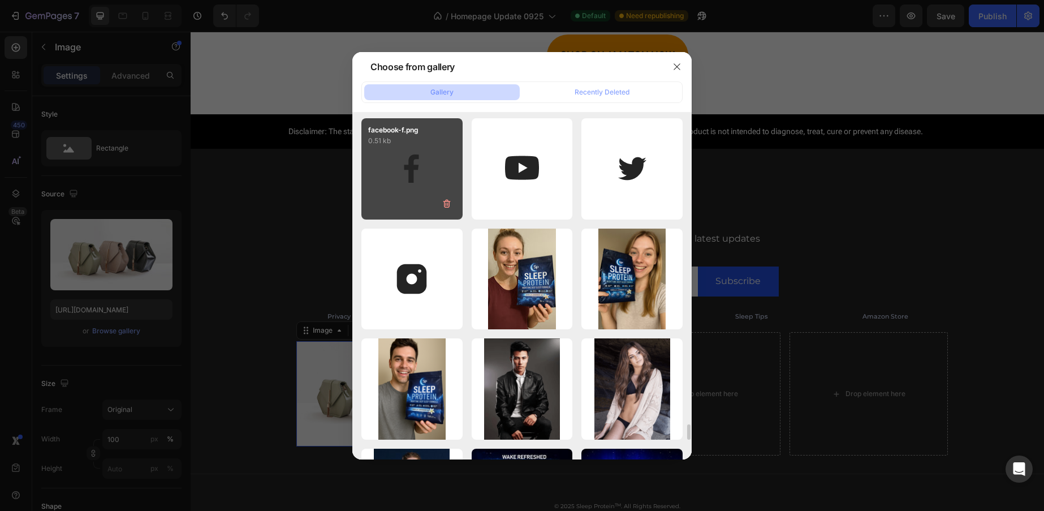
click at [422, 172] on div "facebook-f.png 0.51 kb" at bounding box center [411, 168] width 101 height 101
type input "https://cdn.shopify.com/s/files/1/0913/3411/5635/files/gempages_561426315719213…"
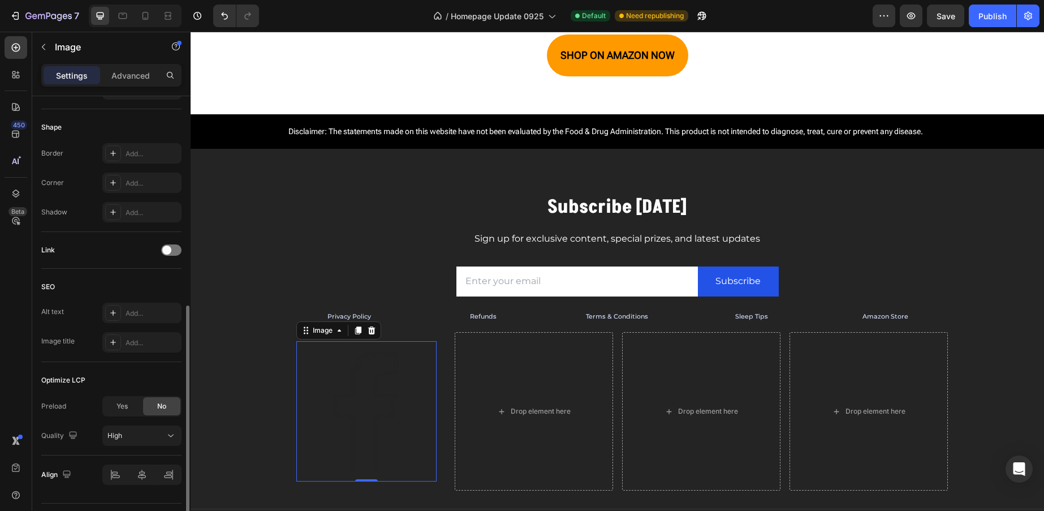
scroll to position [407, 0]
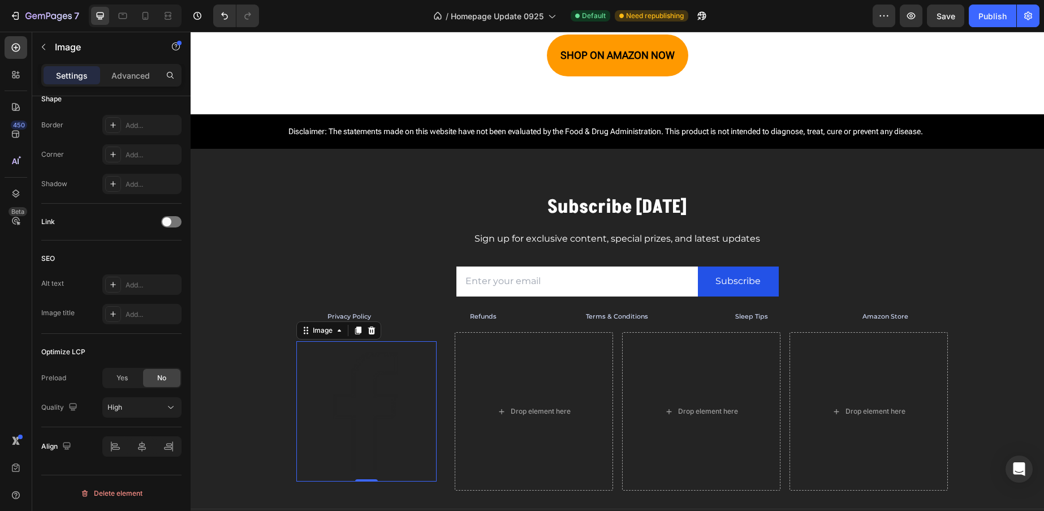
click at [439, 486] on div "Image 0 Row" at bounding box center [366, 411] width 158 height 158
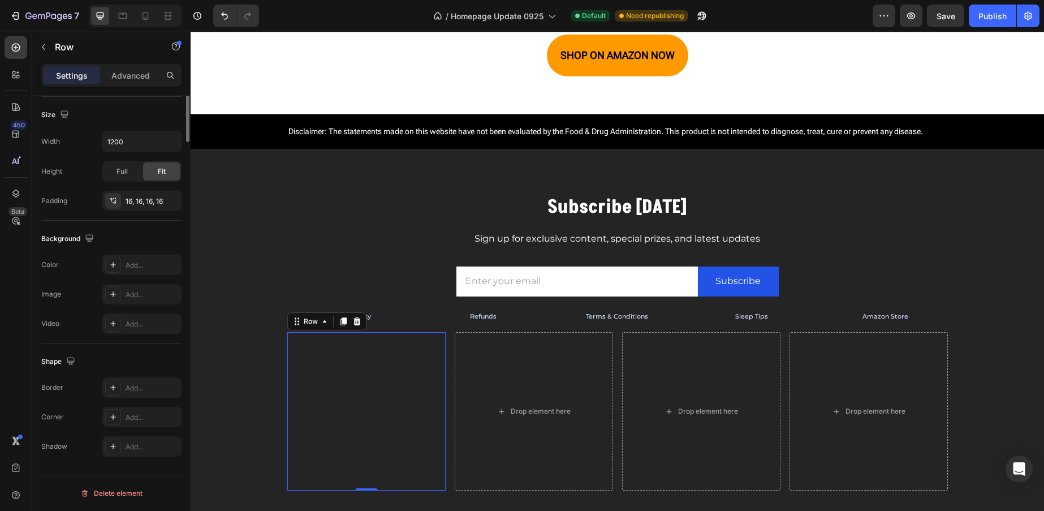
scroll to position [0, 0]
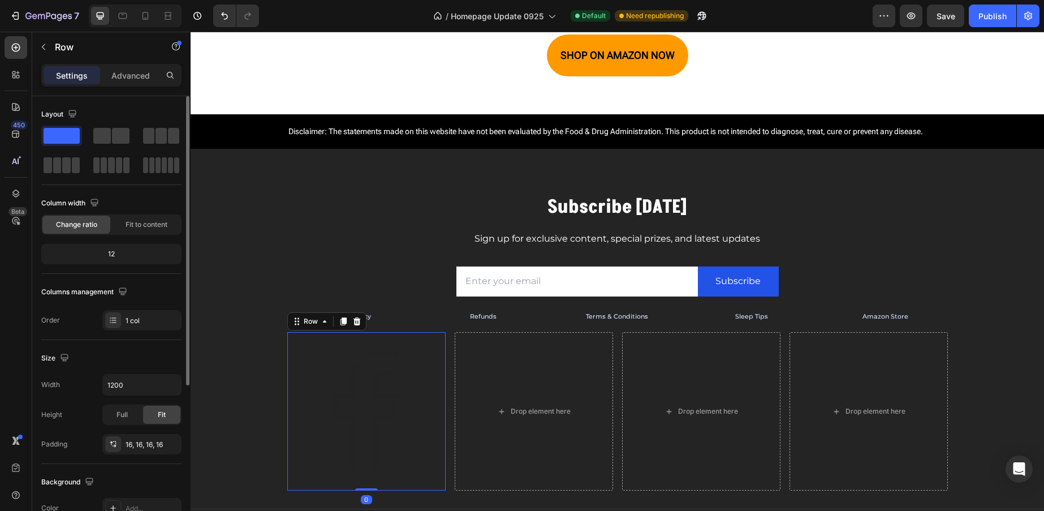
click at [425, 483] on div "Image Row 0" at bounding box center [366, 411] width 158 height 158
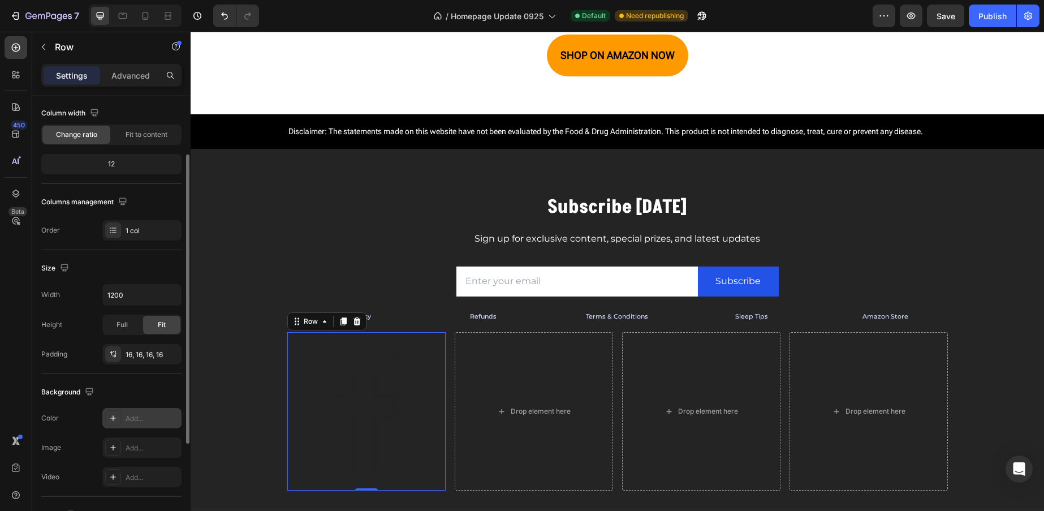
click at [137, 422] on div "Add..." at bounding box center [152, 418] width 53 height 10
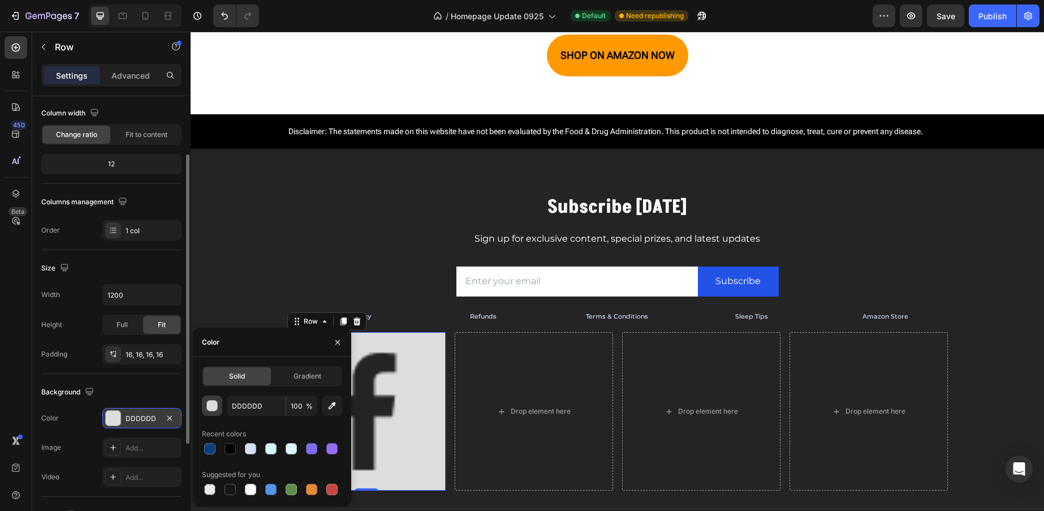
click at [218, 407] on button "button" at bounding box center [212, 405] width 20 height 20
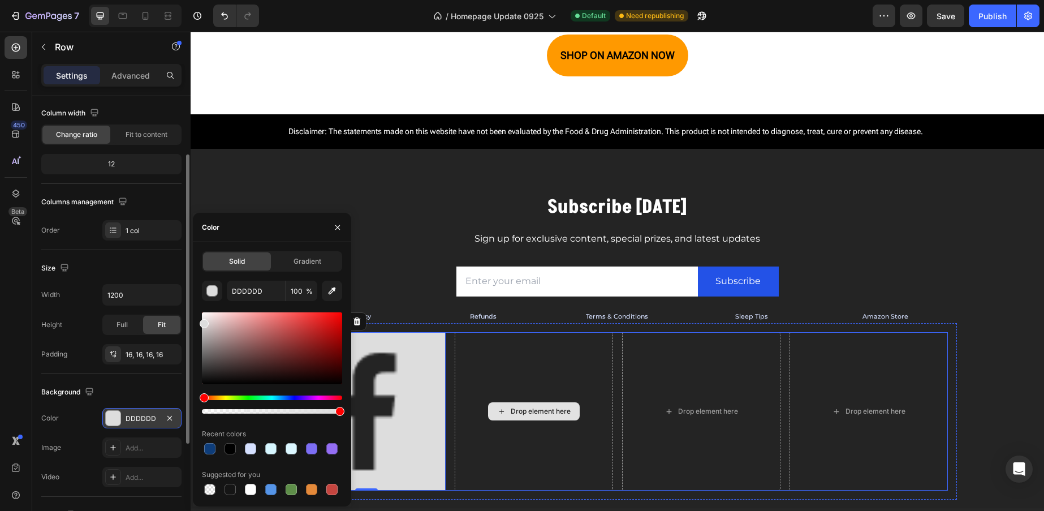
click at [455, 435] on div "Drop element here" at bounding box center [534, 411] width 158 height 158
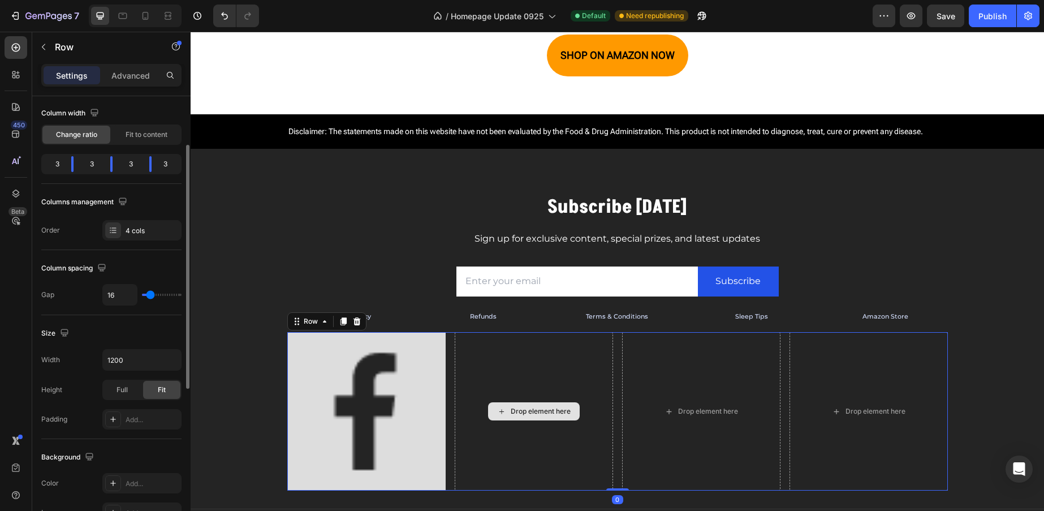
click at [403, 426] on img at bounding box center [366, 411] width 140 height 140
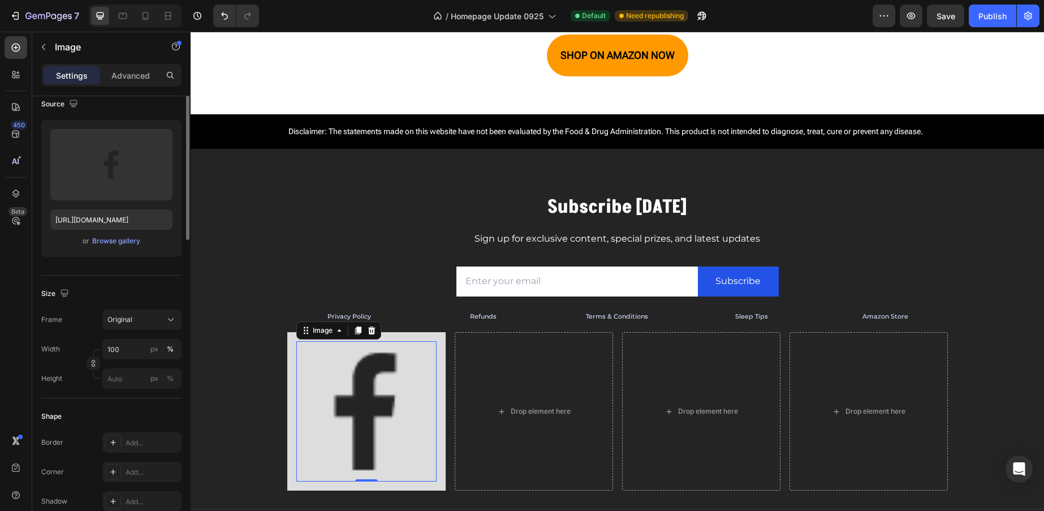
scroll to position [0, 0]
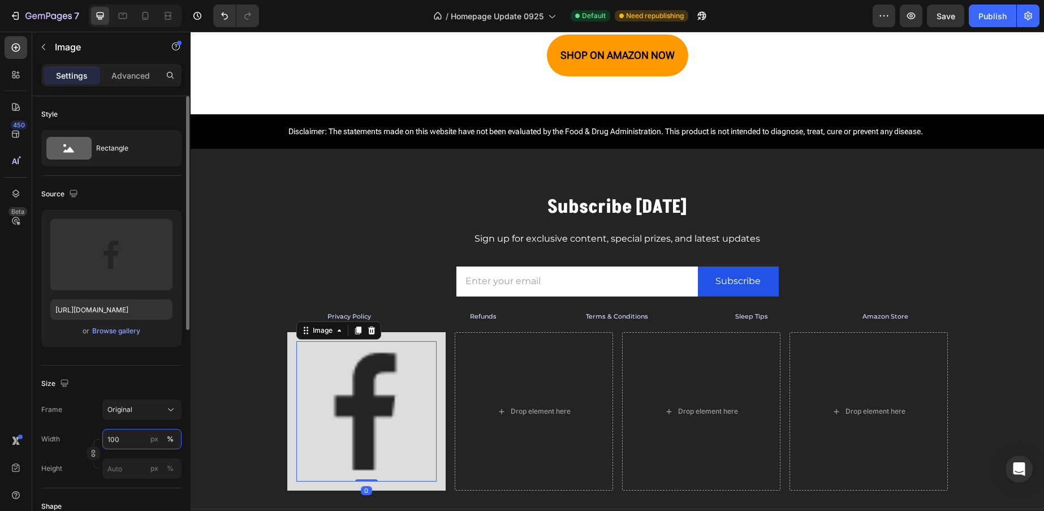
click at [139, 440] on input "100" at bounding box center [141, 439] width 79 height 20
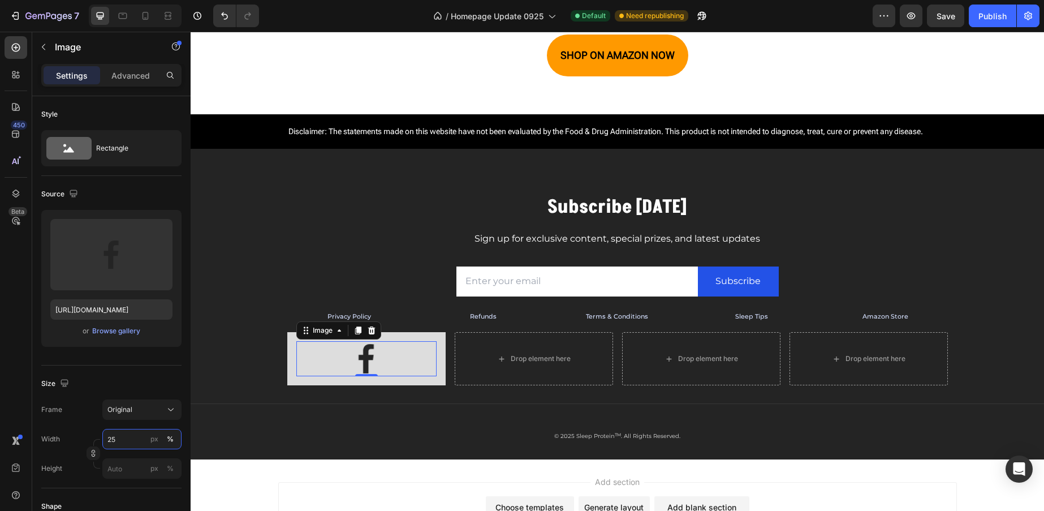
type input "25"
click at [407, 362] on div at bounding box center [366, 358] width 140 height 35
click at [329, 349] on div at bounding box center [366, 358] width 140 height 35
click at [369, 360] on img at bounding box center [366, 358] width 35 height 35
click at [120, 327] on div "Browse gallery" at bounding box center [116, 331] width 48 height 10
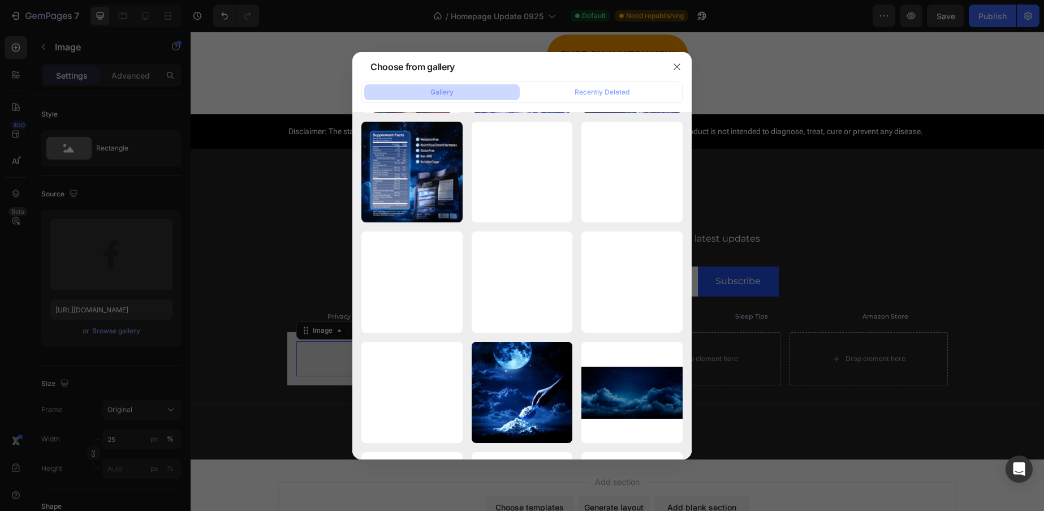
scroll to position [7587, 0]
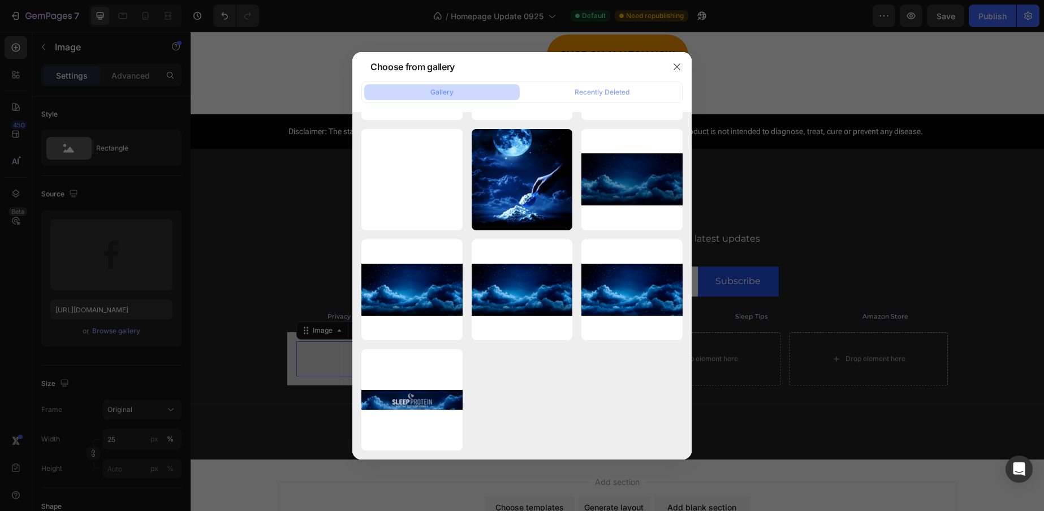
click at [115, 247] on div at bounding box center [522, 255] width 1044 height 511
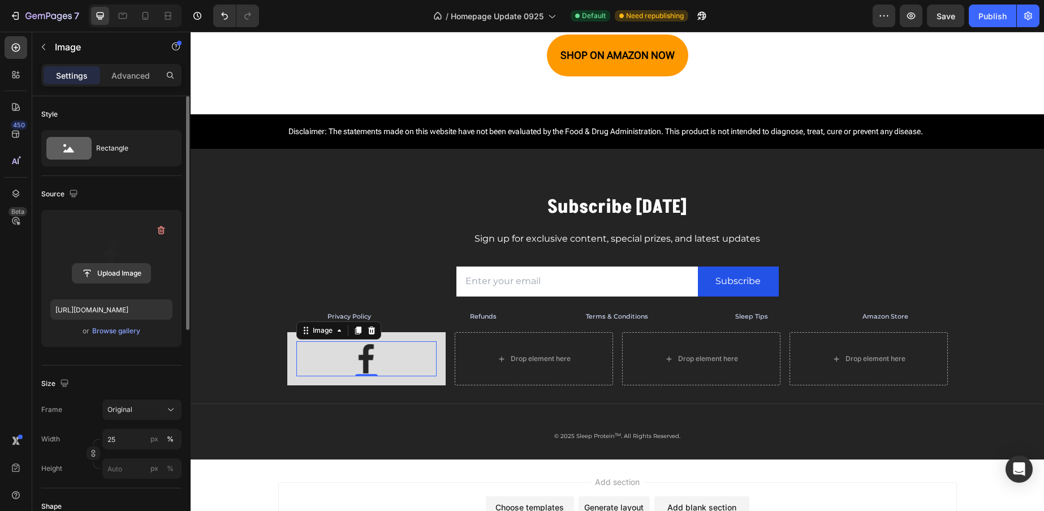
click at [118, 274] on input "file" at bounding box center [111, 272] width 78 height 19
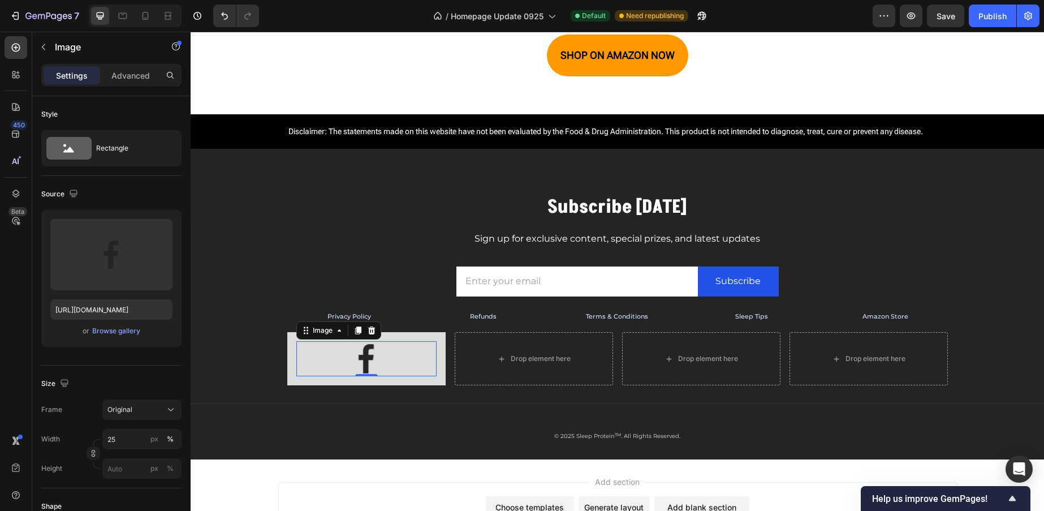
click at [365, 356] on img at bounding box center [366, 358] width 35 height 35
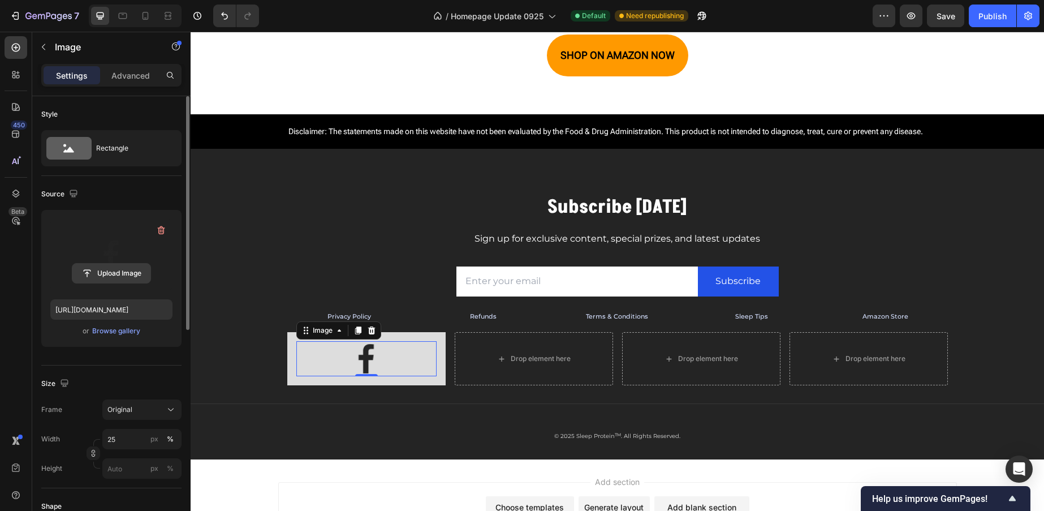
click at [106, 269] on input "file" at bounding box center [111, 272] width 78 height 19
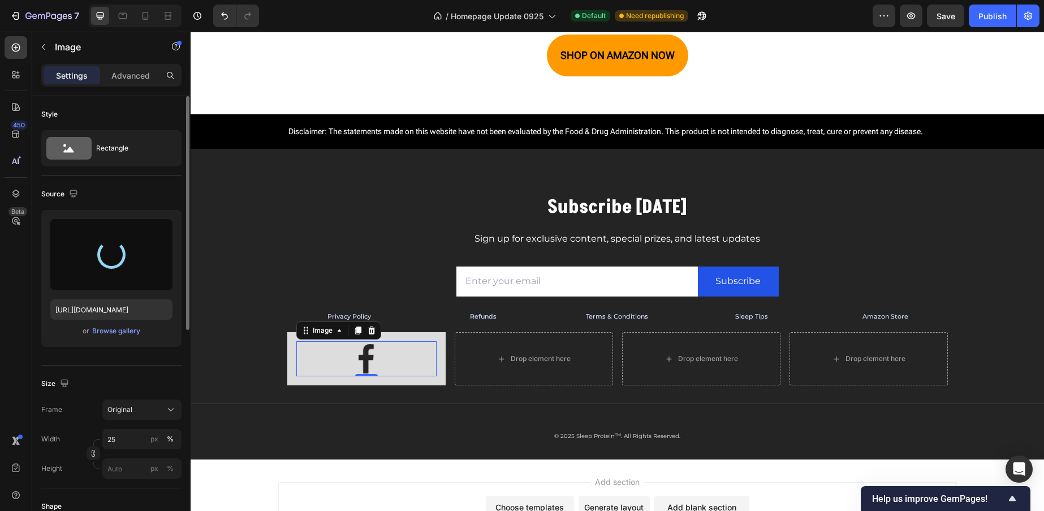
type input "https://cdn.shopify.com/s/files/1/0913/3411/5635/files/gempages_561426315719213…"
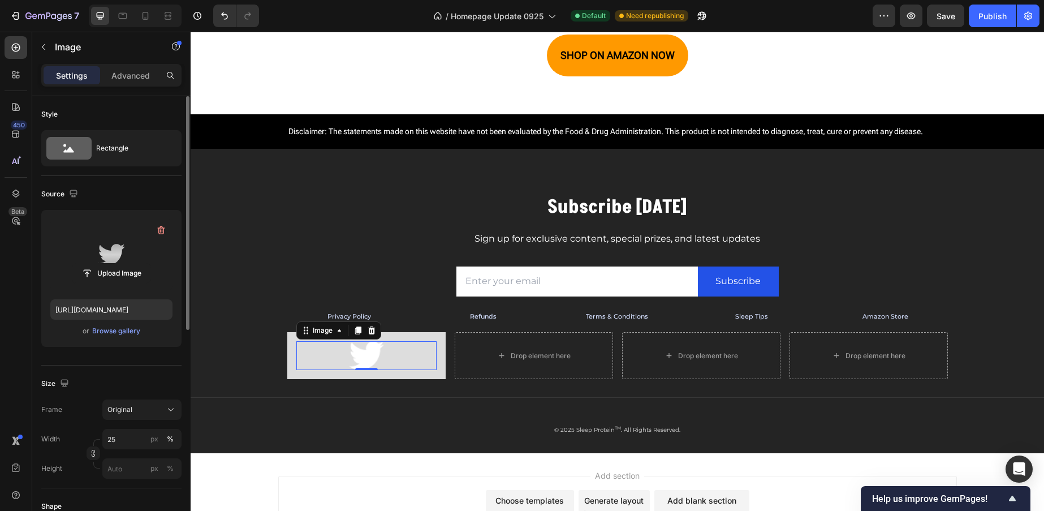
click at [379, 355] on div at bounding box center [366, 355] width 140 height 28
click at [392, 378] on div "Image 0 Row" at bounding box center [366, 355] width 158 height 46
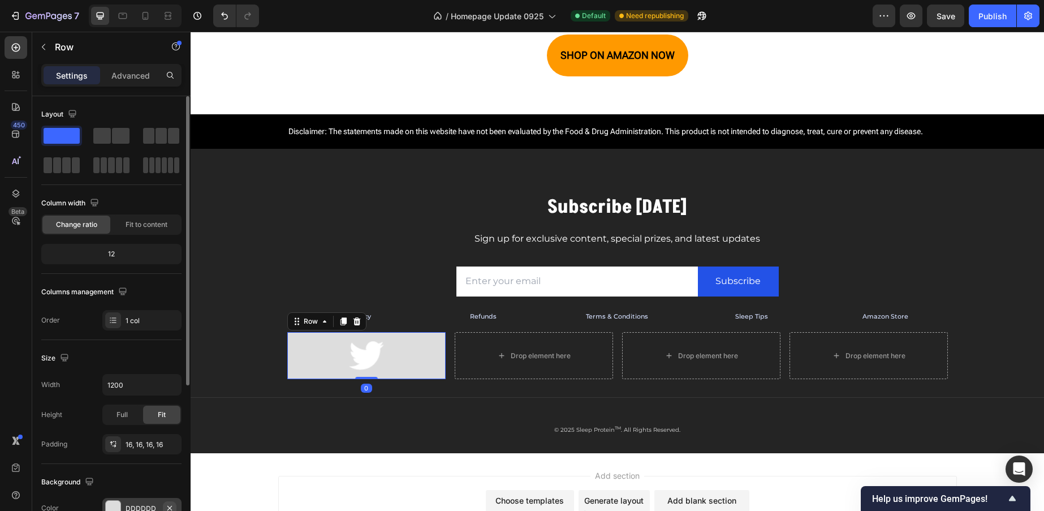
click at [167, 507] on icon "button" at bounding box center [169, 507] width 9 height 9
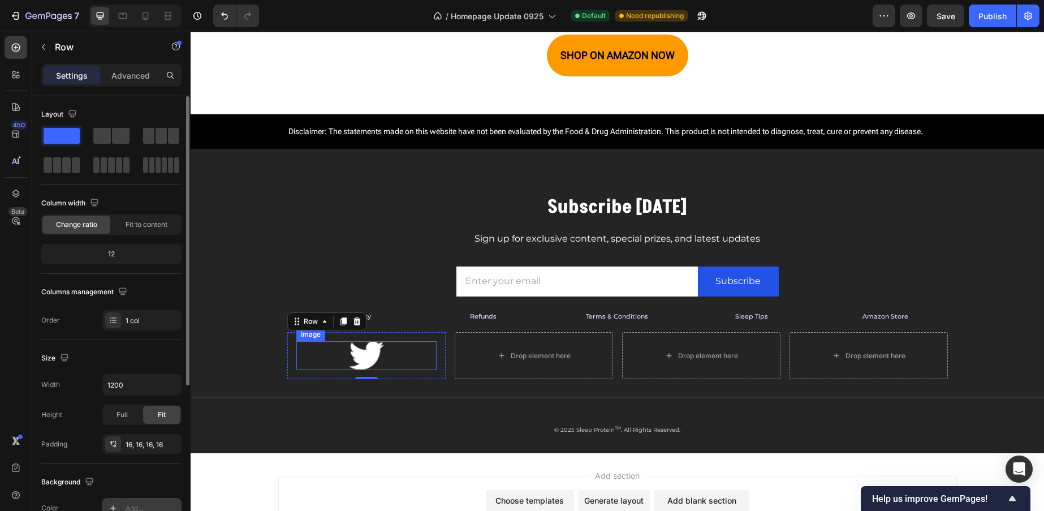
click at [369, 360] on img at bounding box center [366, 355] width 35 height 28
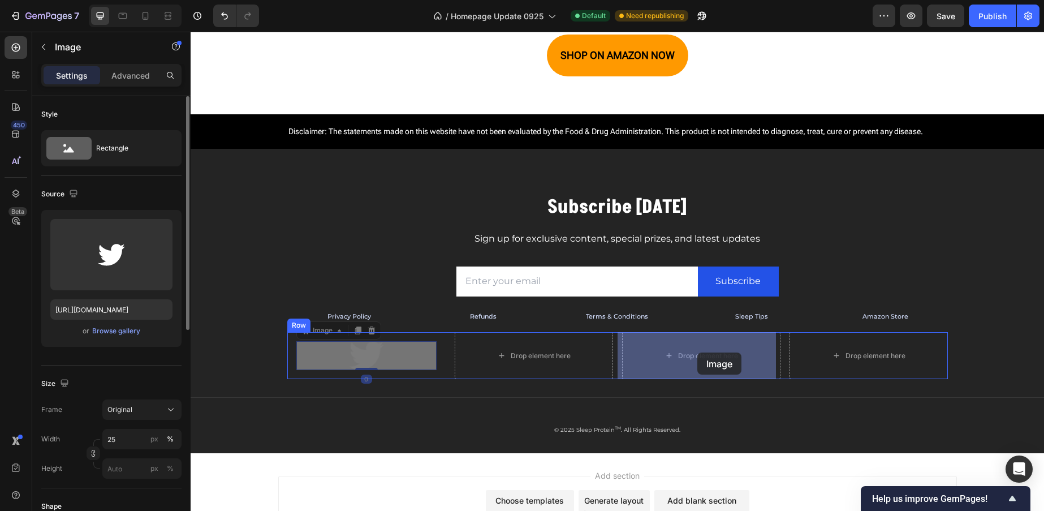
drag, startPoint x: 361, startPoint y: 356, endPoint x: 698, endPoint y: 352, distance: 337.0
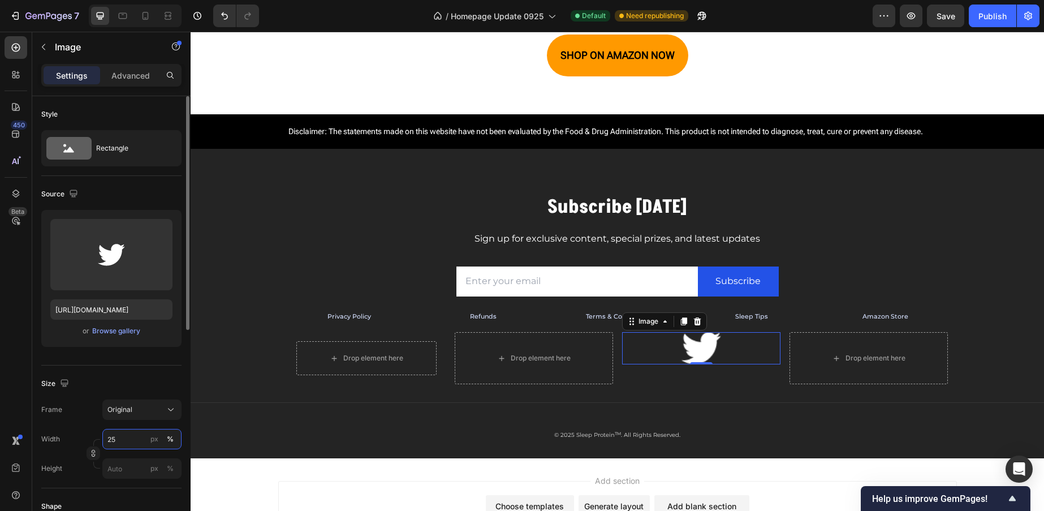
click at [132, 442] on input "25" at bounding box center [141, 439] width 79 height 20
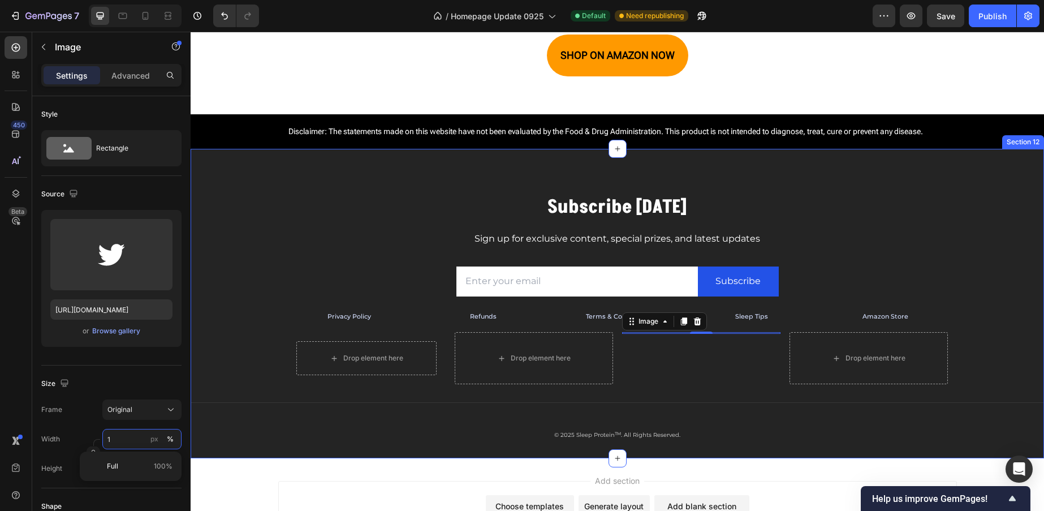
type input "10"
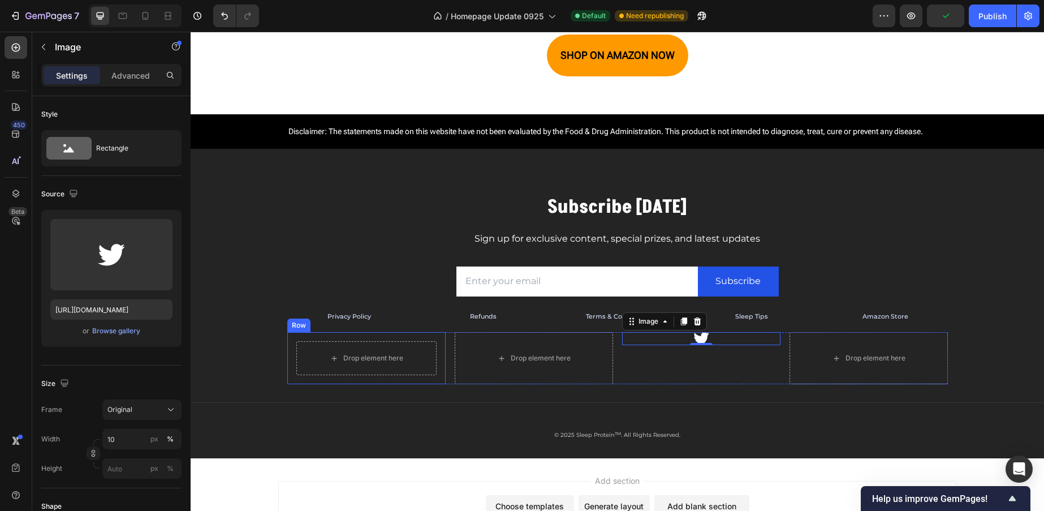
click at [434, 356] on div "Drop element here Row" at bounding box center [366, 358] width 158 height 52
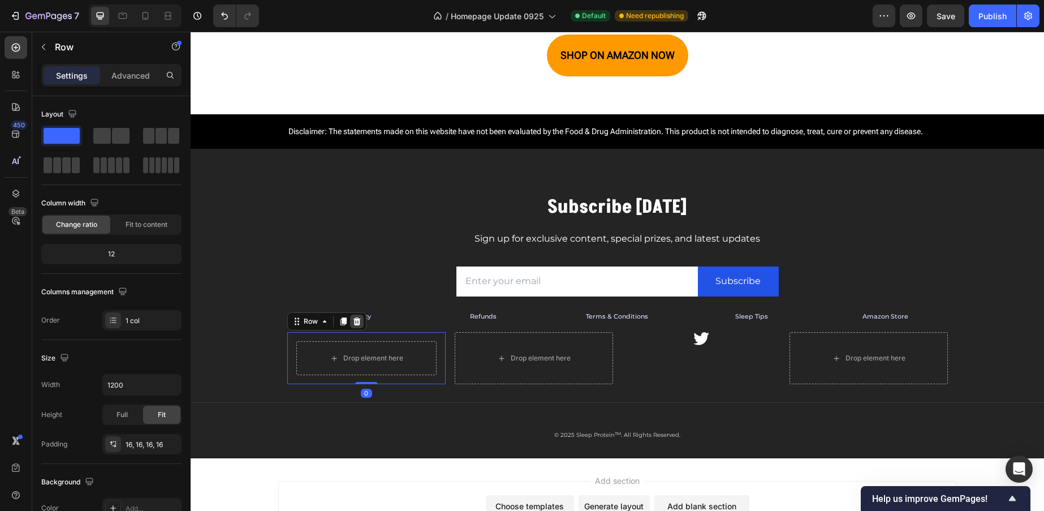
click at [353, 323] on icon at bounding box center [356, 321] width 7 height 8
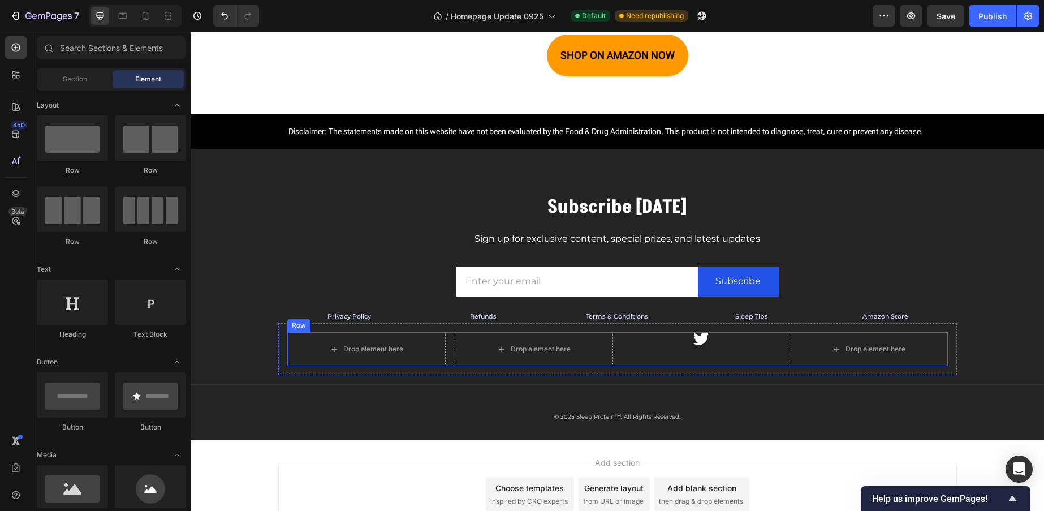
click at [697, 348] on div "Image" at bounding box center [701, 349] width 158 height 34
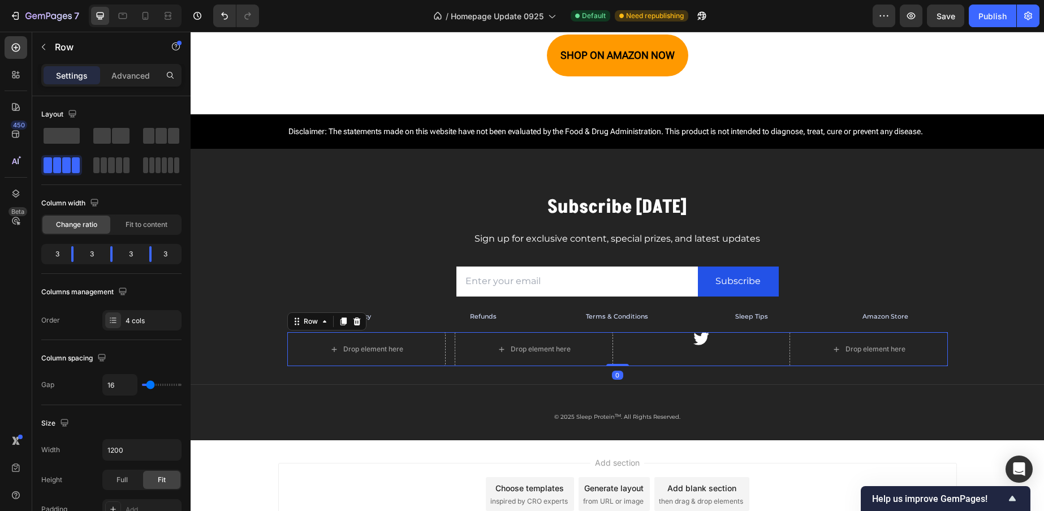
click at [716, 341] on div at bounding box center [701, 338] width 158 height 13
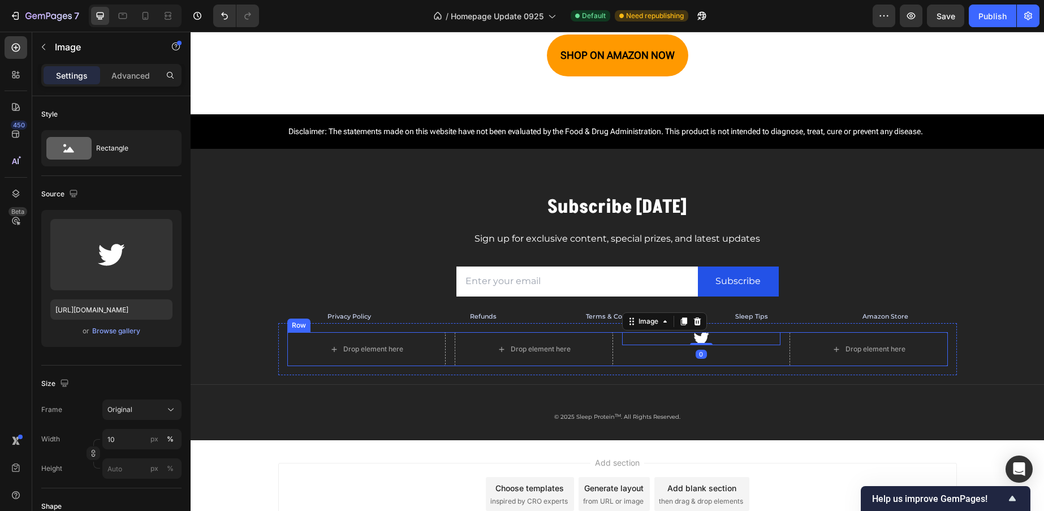
click at [771, 358] on div "Image 0" at bounding box center [701, 349] width 158 height 34
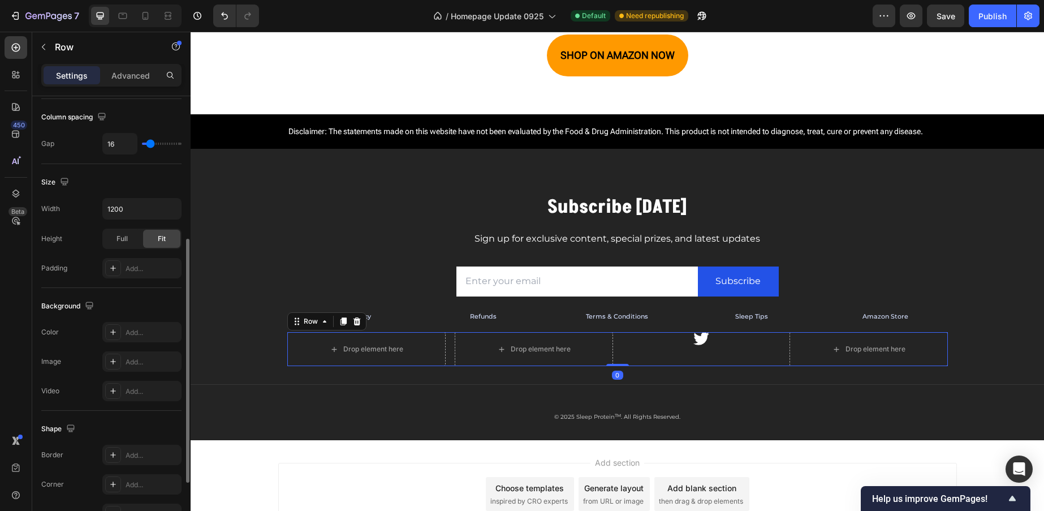
scroll to position [372, 0]
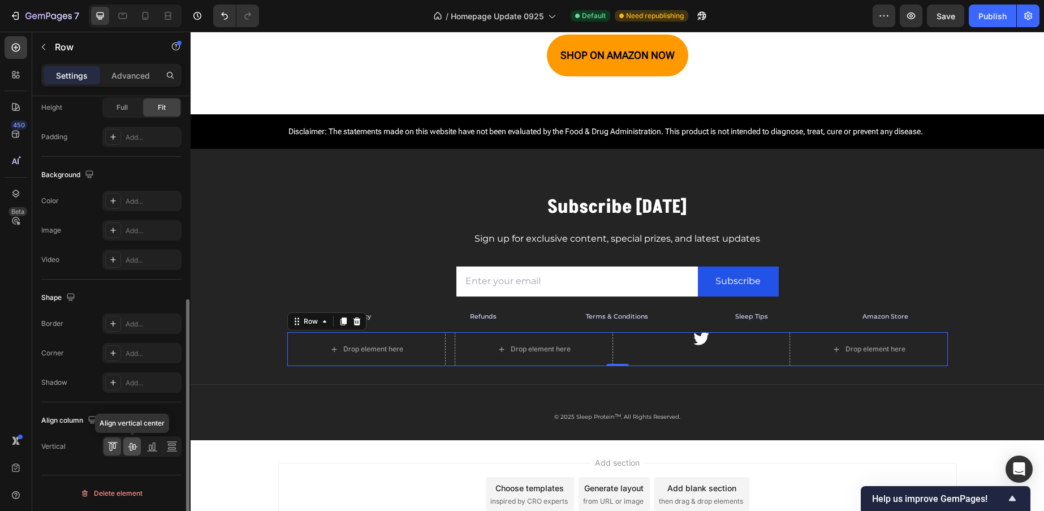
drag, startPoint x: 34, startPoint y: 392, endPoint x: 131, endPoint y: 447, distance: 111.2
click at [131, 447] on icon at bounding box center [132, 445] width 11 height 11
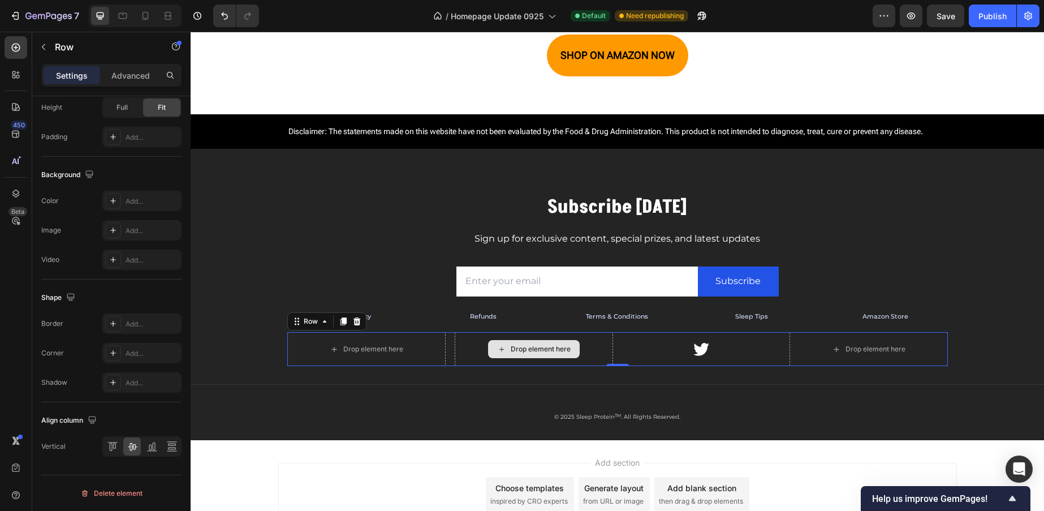
click at [517, 352] on div "Drop element here" at bounding box center [541, 348] width 60 height 9
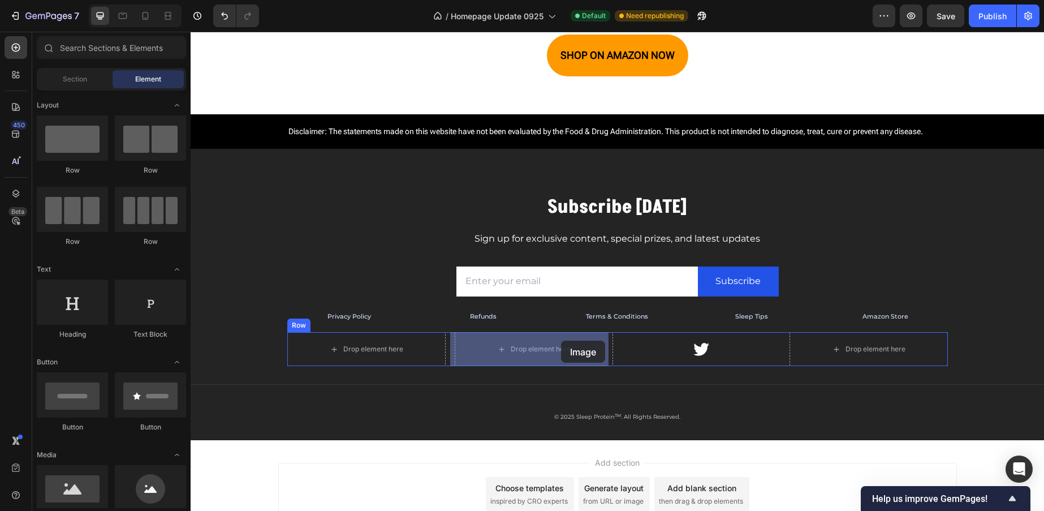
drag, startPoint x: 297, startPoint y: 516, endPoint x: 561, endPoint y: 340, distance: 317.3
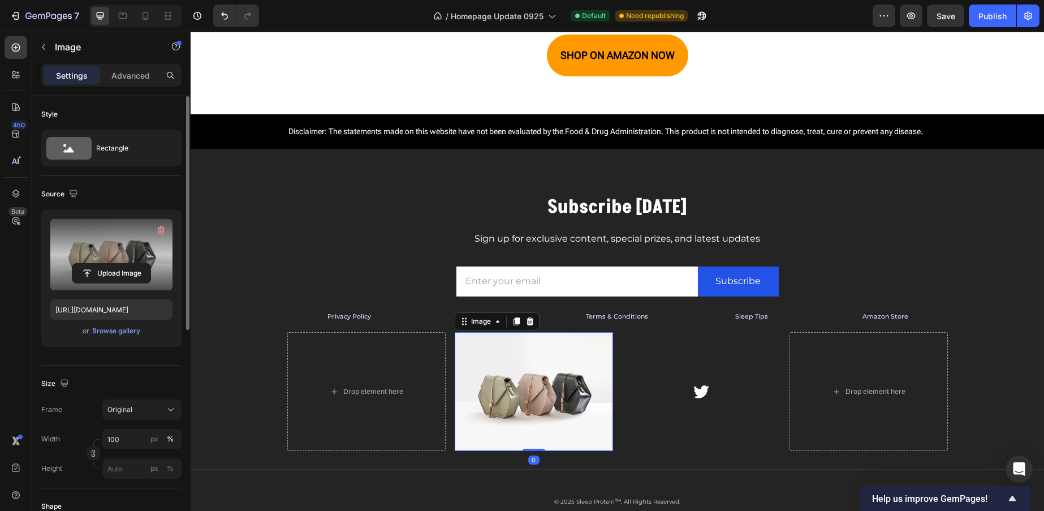
click at [142, 284] on label at bounding box center [111, 254] width 122 height 71
click at [142, 283] on input "file" at bounding box center [111, 272] width 78 height 19
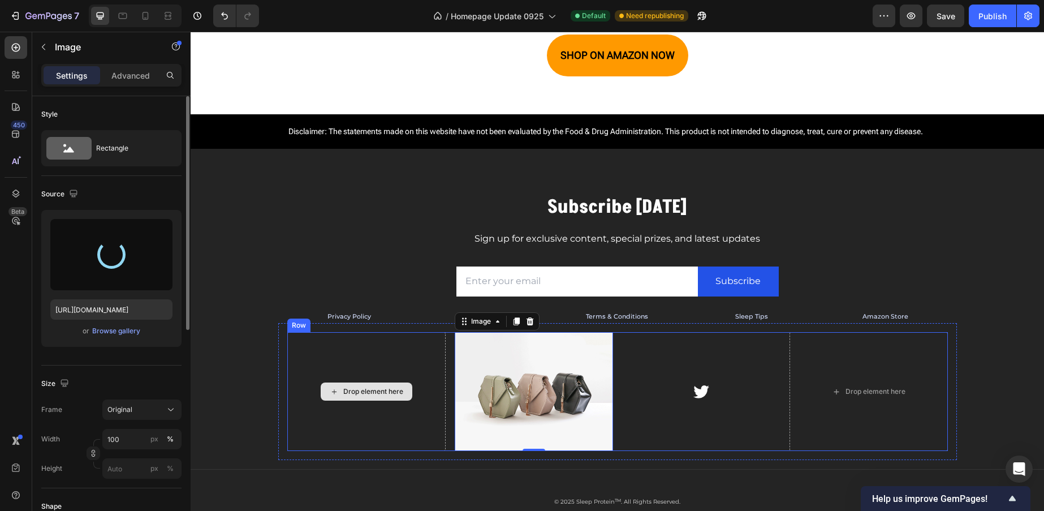
type input "https://cdn.shopify.com/s/files/1/0913/3411/5635/files/gempages_561426315719213…"
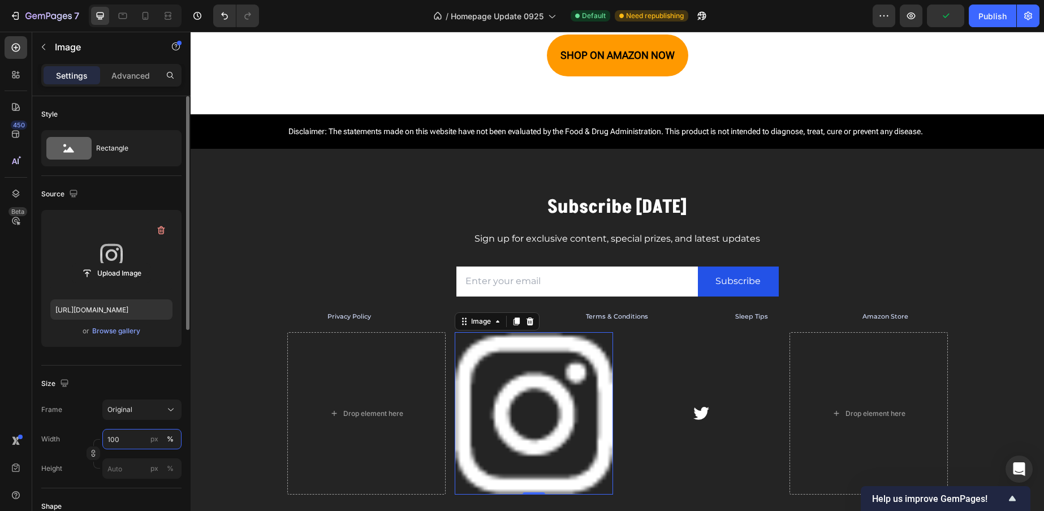
click at [126, 442] on input "100" at bounding box center [141, 439] width 79 height 20
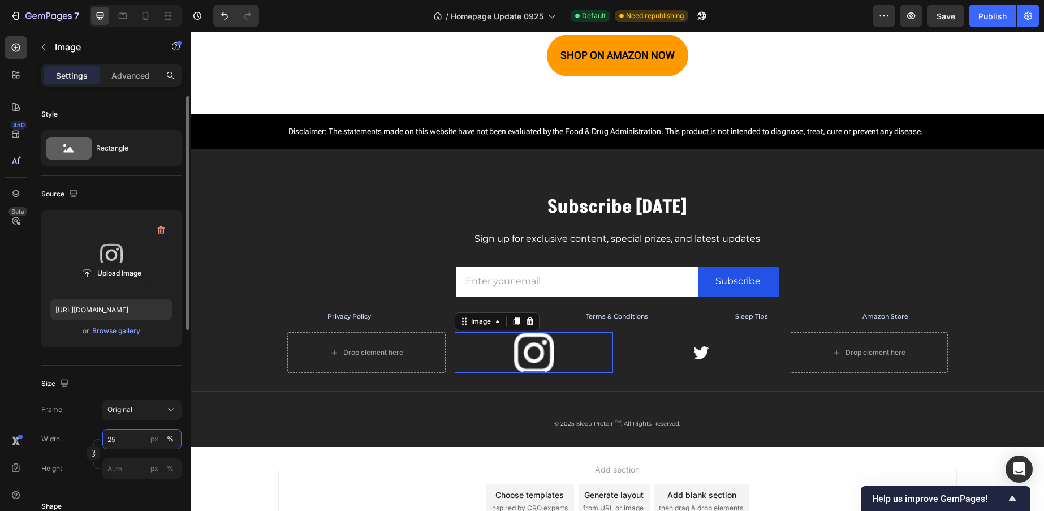
click at [133, 433] on input "25" at bounding box center [141, 439] width 79 height 20
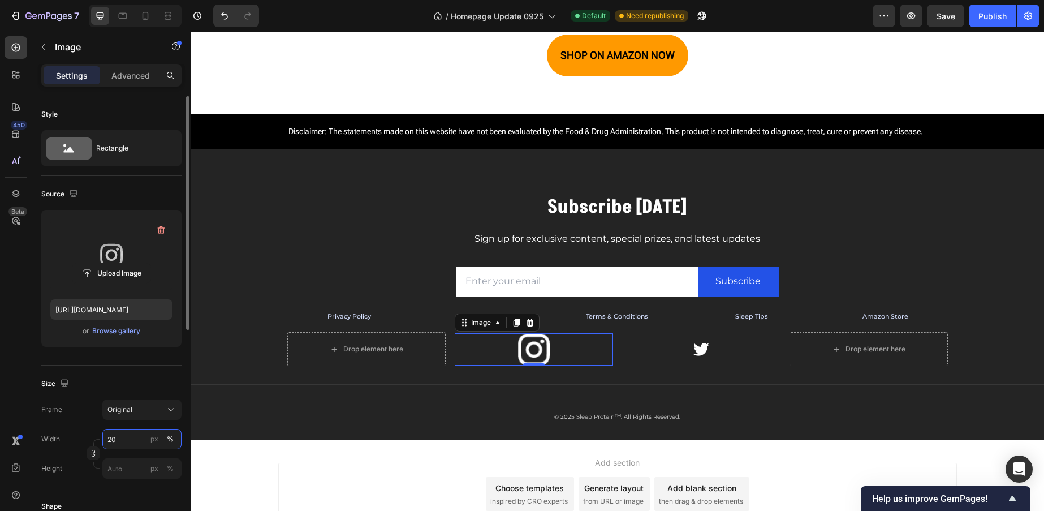
click at [143, 442] on input "20" at bounding box center [141, 439] width 79 height 20
click at [145, 441] on input "20" at bounding box center [141, 439] width 79 height 20
click at [141, 443] on input "15" at bounding box center [141, 439] width 79 height 20
type input "10"
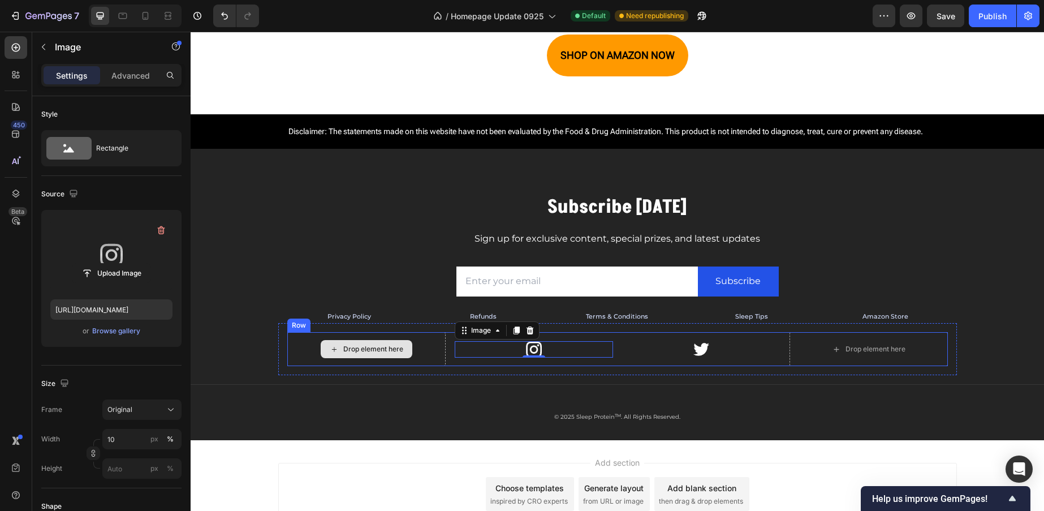
click at [389, 349] on div "Drop element here" at bounding box center [373, 348] width 60 height 9
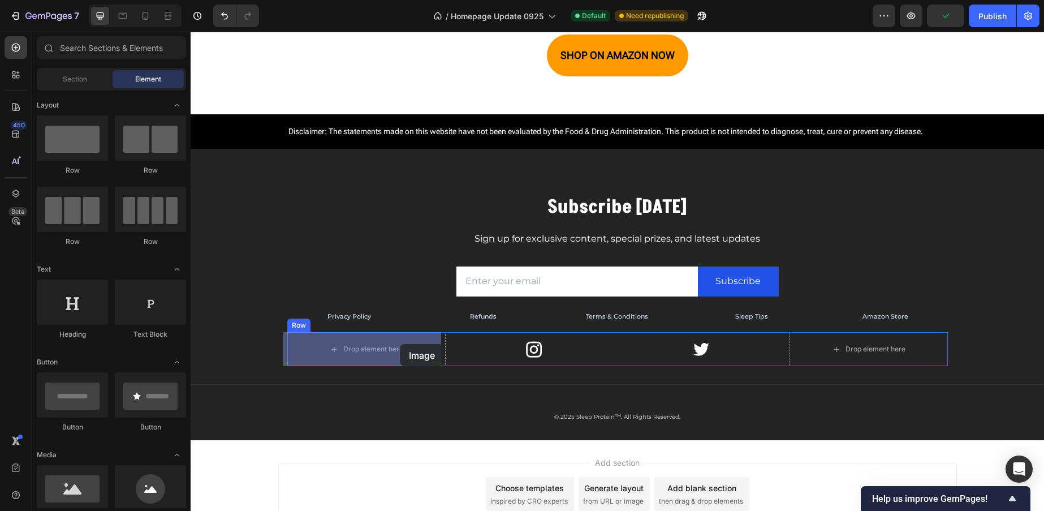
drag, startPoint x: 380, startPoint y: 472, endPoint x: 393, endPoint y: 348, distance: 124.0
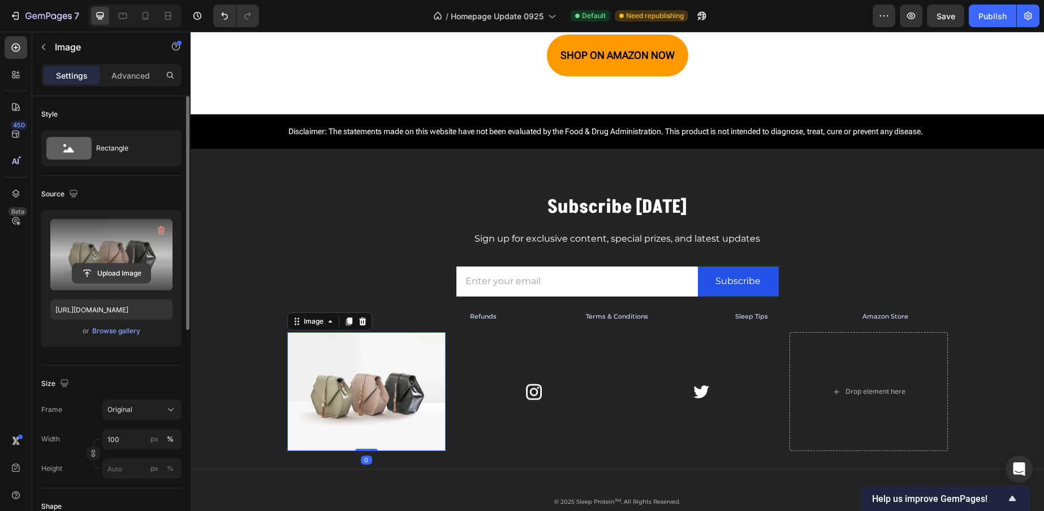
click at [127, 267] on input "file" at bounding box center [111, 272] width 78 height 19
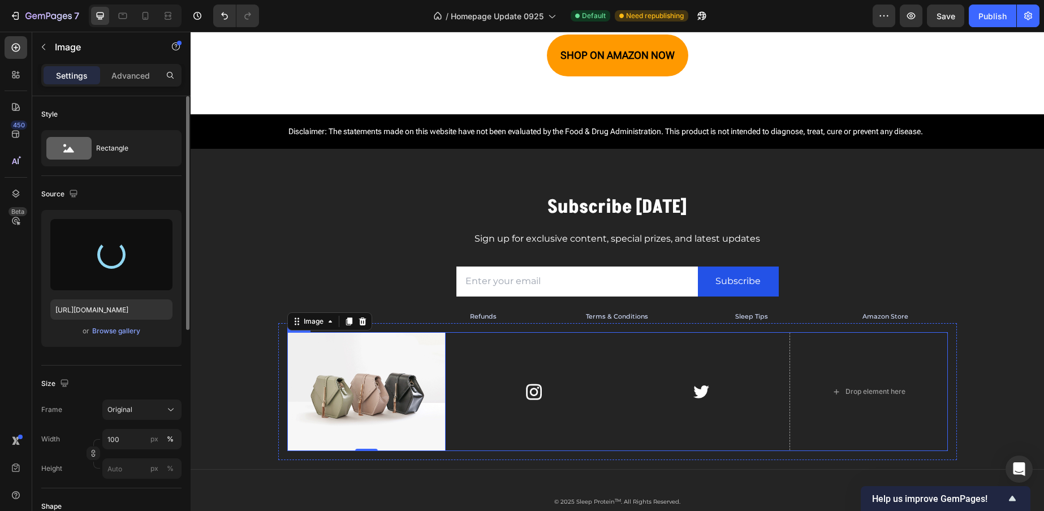
type input "https://cdn.shopify.com/s/files/1/0913/3411/5635/files/gempages_561426315719213…"
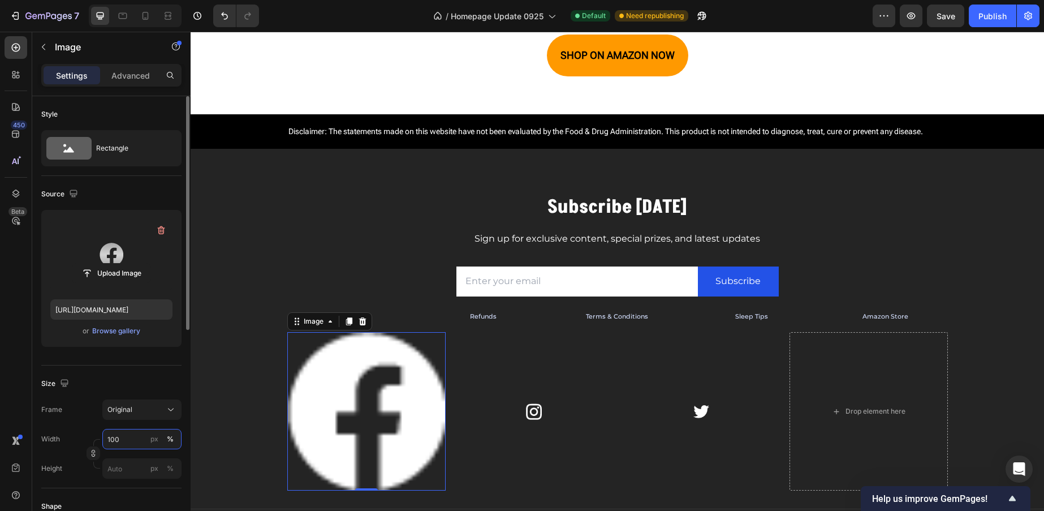
click at [107, 442] on input "100" at bounding box center [141, 439] width 79 height 20
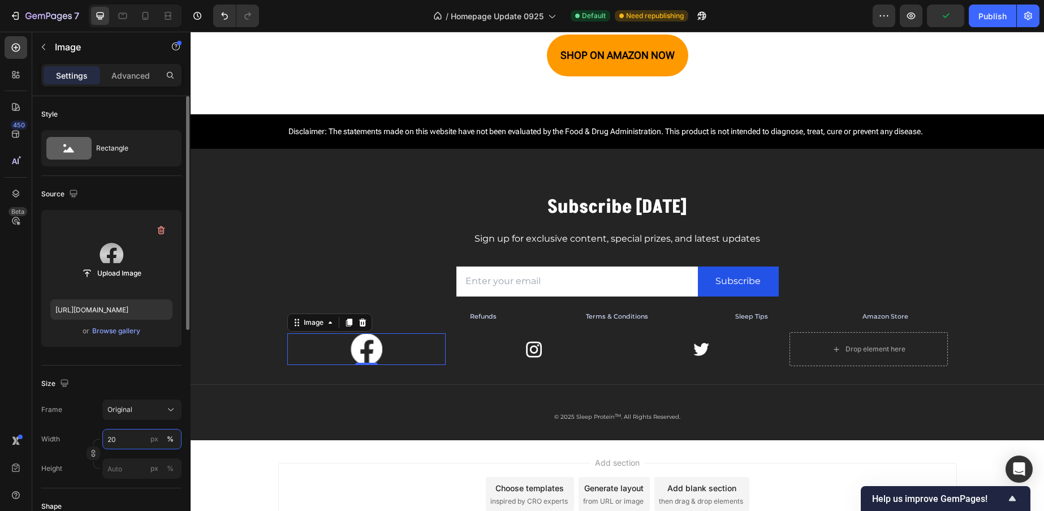
click at [114, 442] on input "20" at bounding box center [141, 439] width 79 height 20
click at [121, 436] on input "15" at bounding box center [141, 439] width 79 height 20
type input "12"
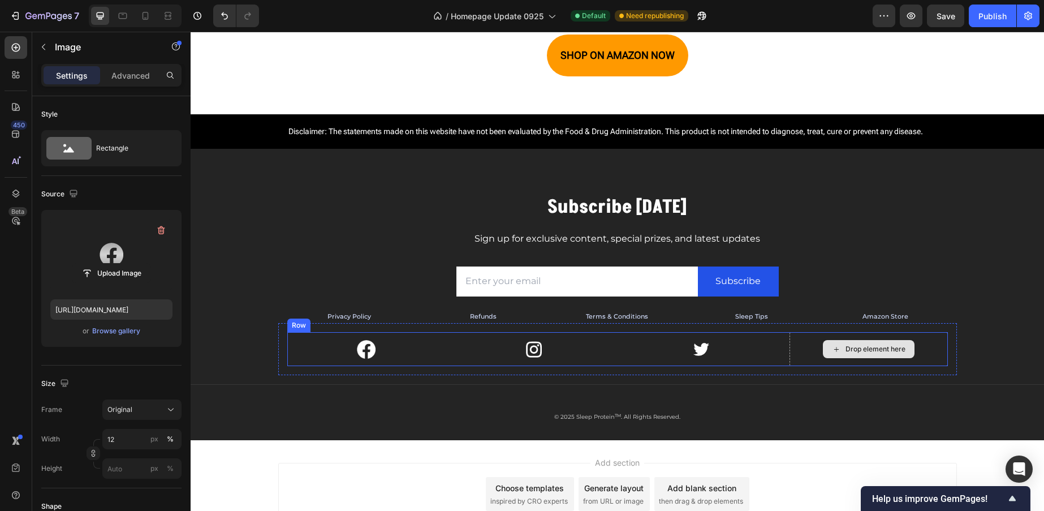
click at [853, 348] on div "Drop element here" at bounding box center [875, 348] width 60 height 9
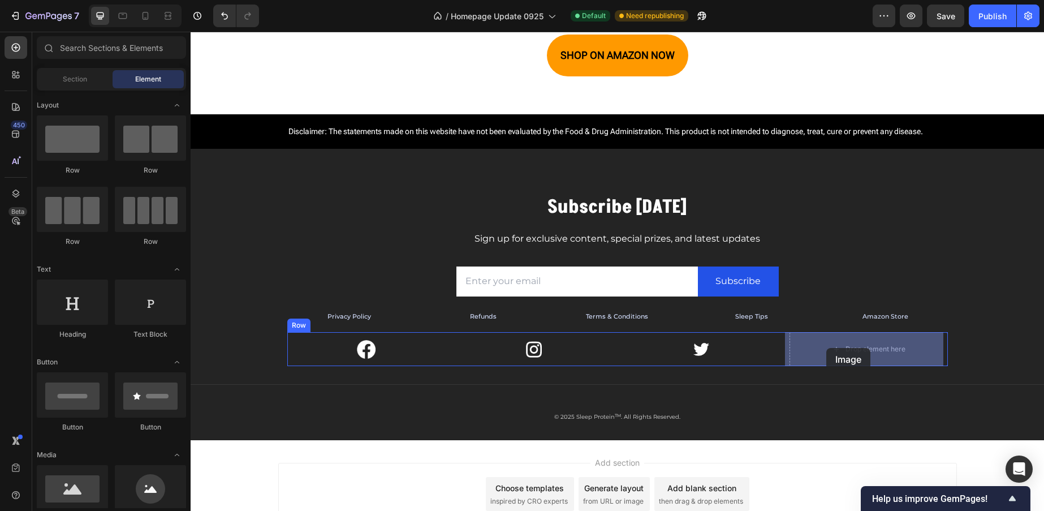
drag, startPoint x: 277, startPoint y: 503, endPoint x: 854, endPoint y: 362, distance: 594.2
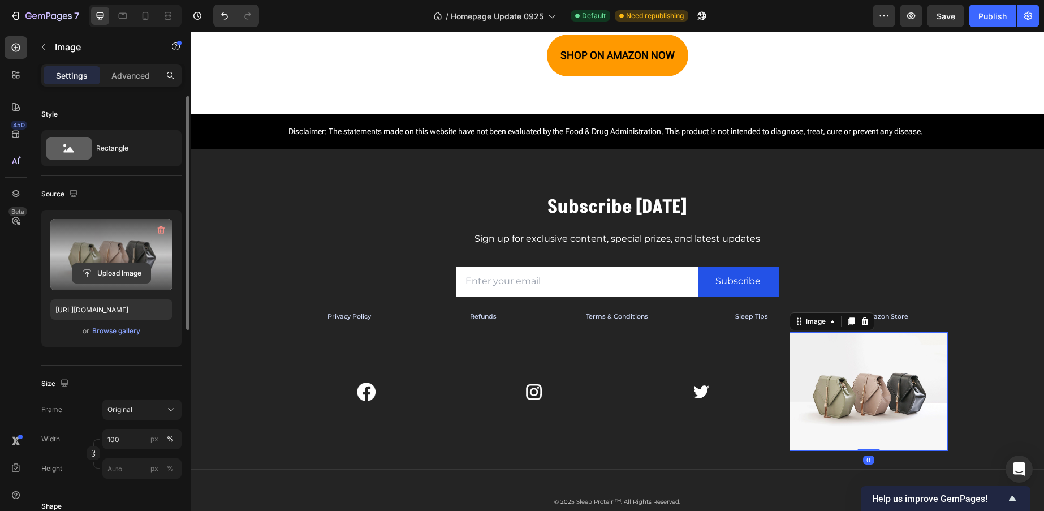
click at [131, 279] on input "file" at bounding box center [111, 272] width 78 height 19
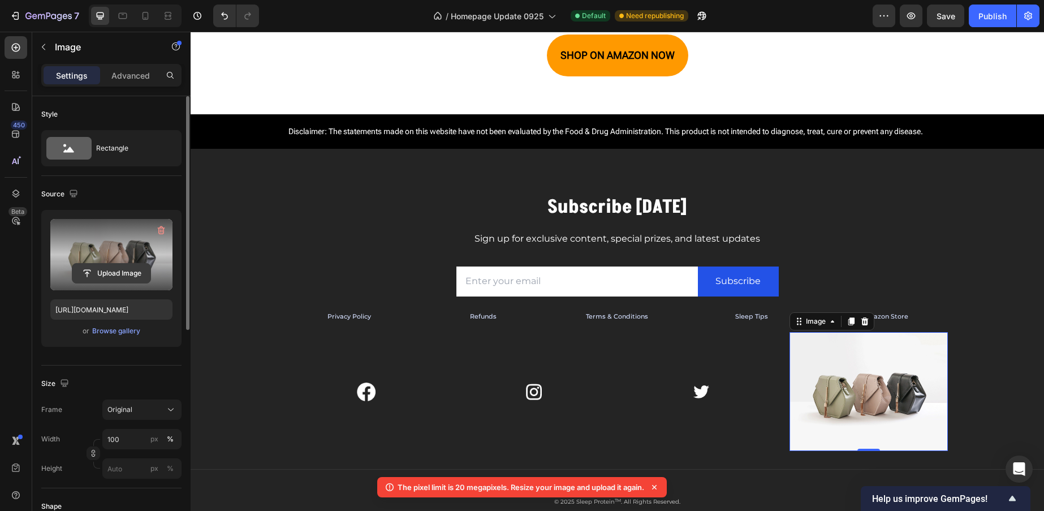
click at [136, 270] on input "file" at bounding box center [111, 272] width 78 height 19
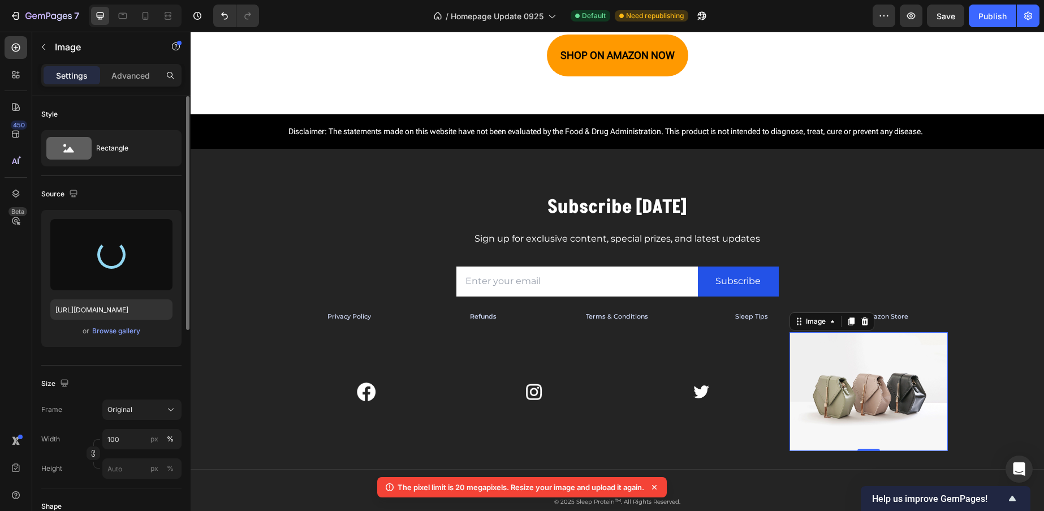
click at [659, 487] on icon at bounding box center [654, 486] width 11 height 11
type input "https://cdn.shopify.com/s/files/1/0913/3411/5635/files/gempages_561426315719213…"
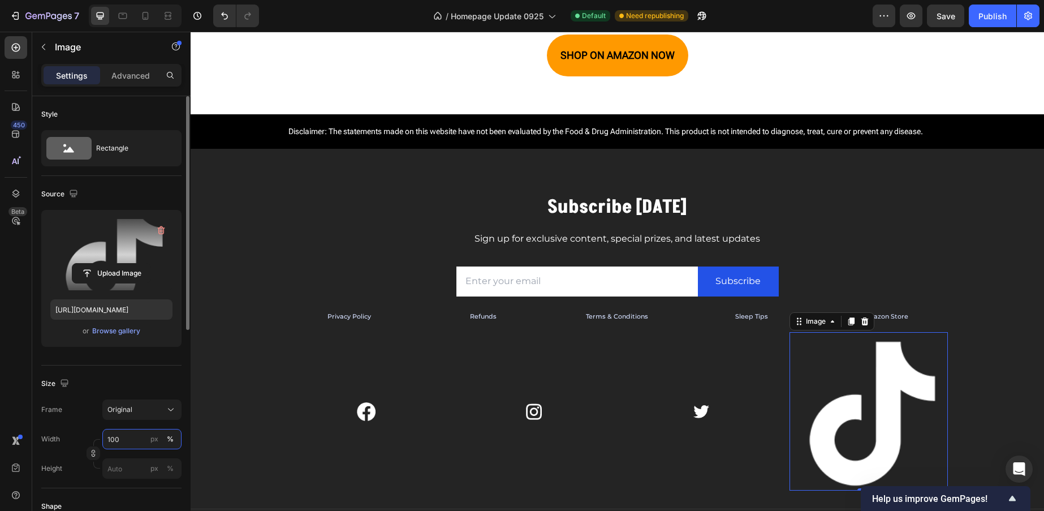
click at [133, 440] on input "100" at bounding box center [141, 439] width 79 height 20
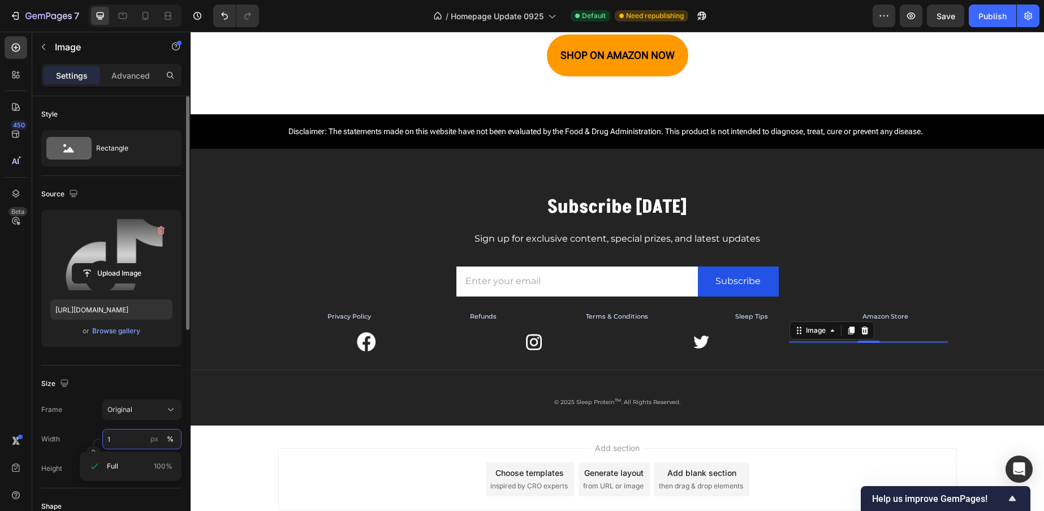
type input "10"
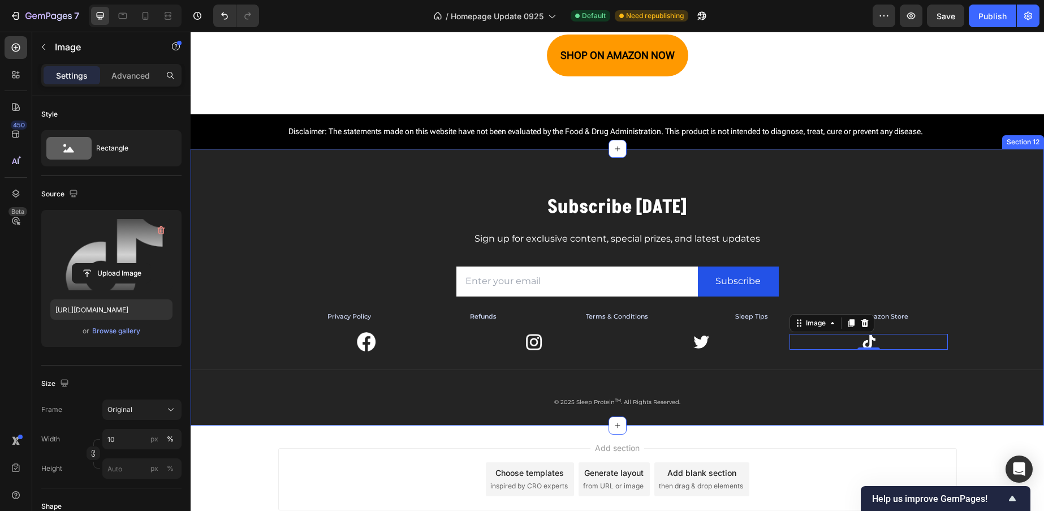
drag, startPoint x: 927, startPoint y: 223, endPoint x: 948, endPoint y: 212, distance: 23.8
click at [926, 223] on div "Subscribe Today Heading Sign up for exclusive content, special prizes, and late…" at bounding box center [618, 258] width 662 height 129
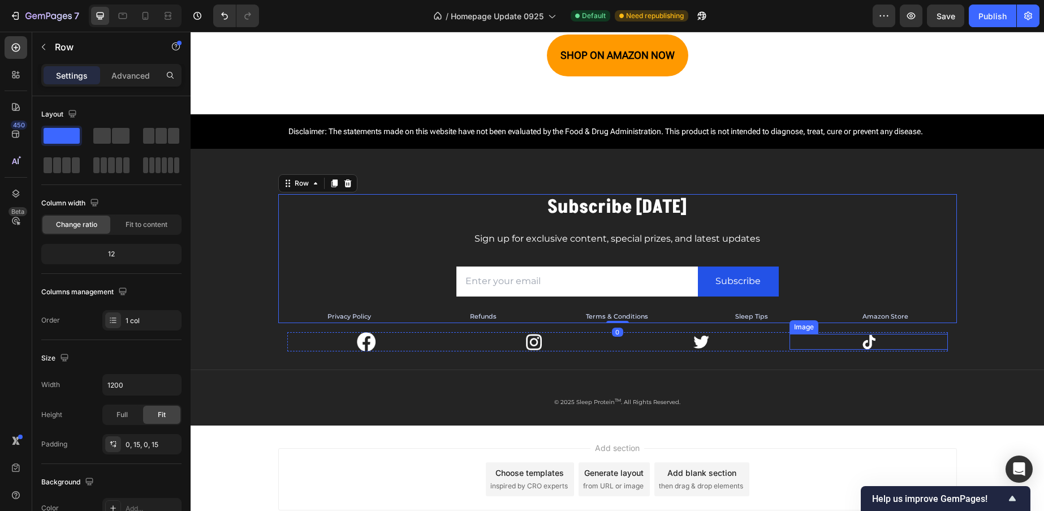
click at [874, 344] on div at bounding box center [868, 342] width 158 height 16
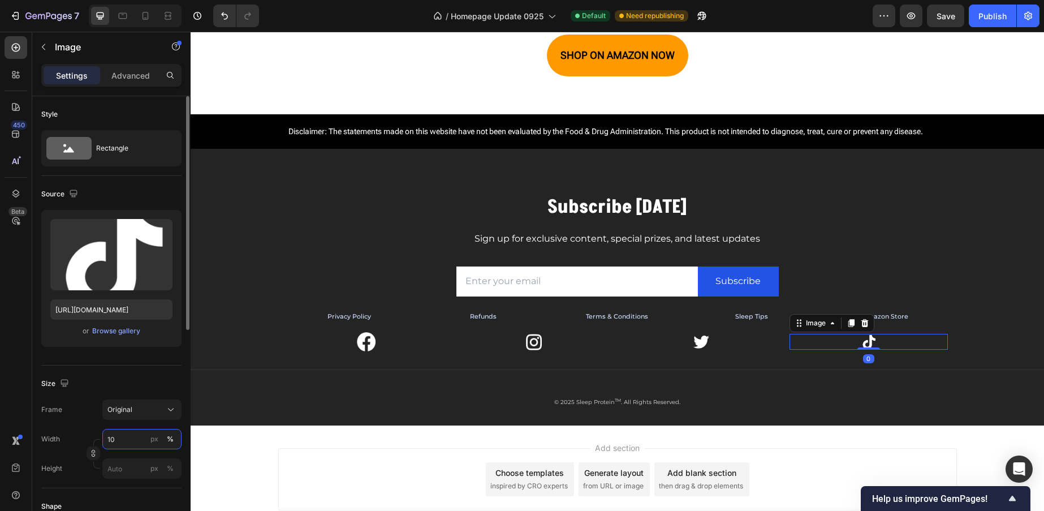
drag, startPoint x: 111, startPoint y: 435, endPoint x: 118, endPoint y: 442, distance: 9.6
click at [123, 436] on input "10" at bounding box center [141, 439] width 79 height 20
click at [128, 440] on input "12" at bounding box center [141, 439] width 79 height 20
type input "11"
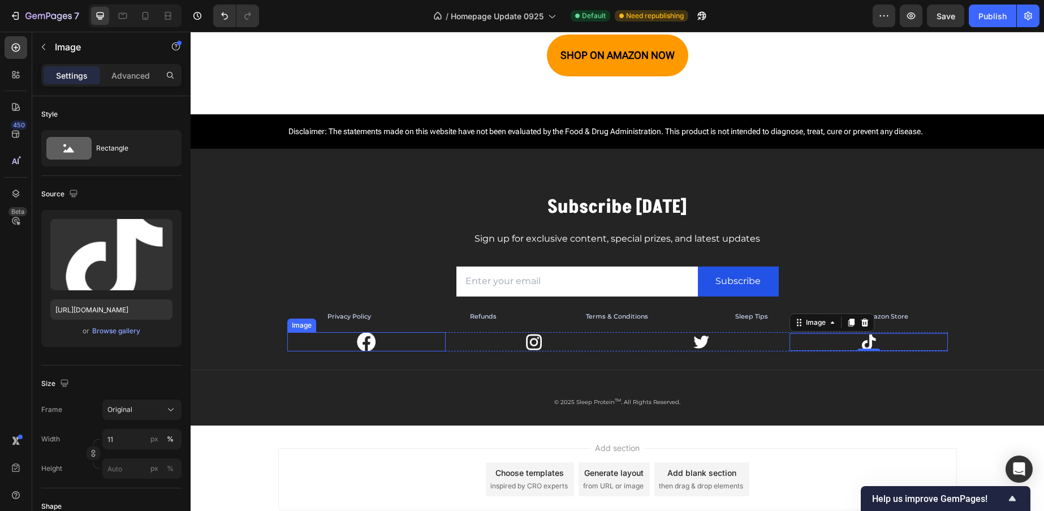
click at [386, 333] on div at bounding box center [366, 341] width 158 height 19
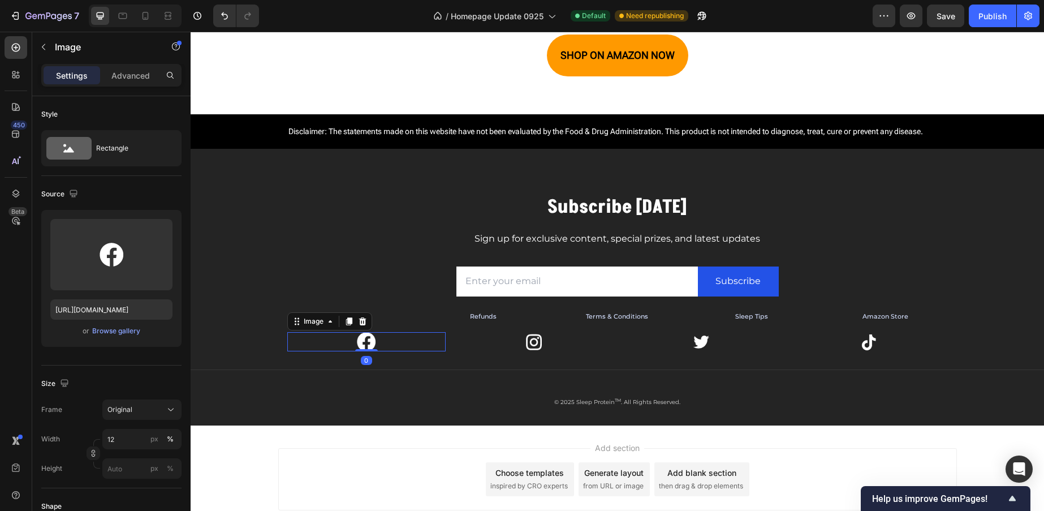
scroll to position [328, 0]
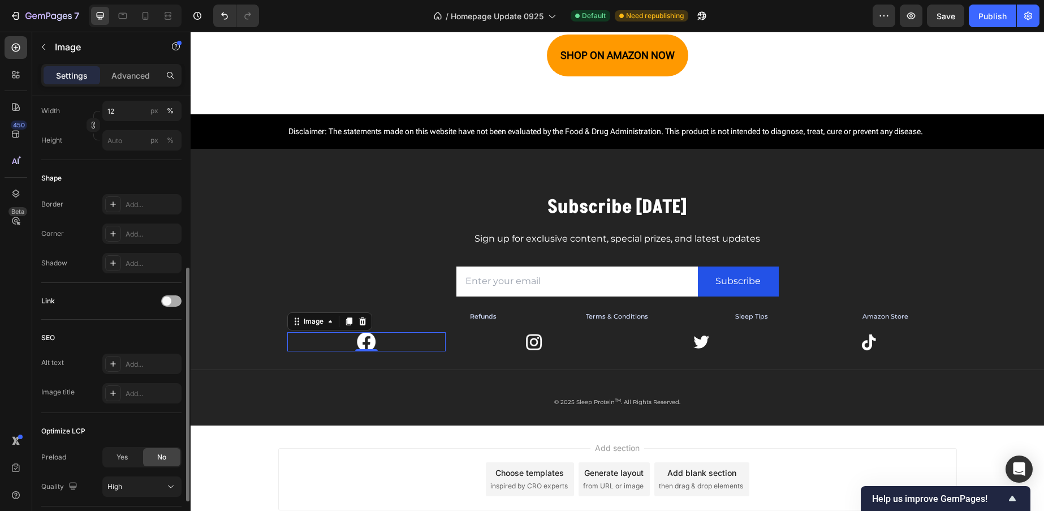
click at [170, 302] on span at bounding box center [166, 300] width 9 height 9
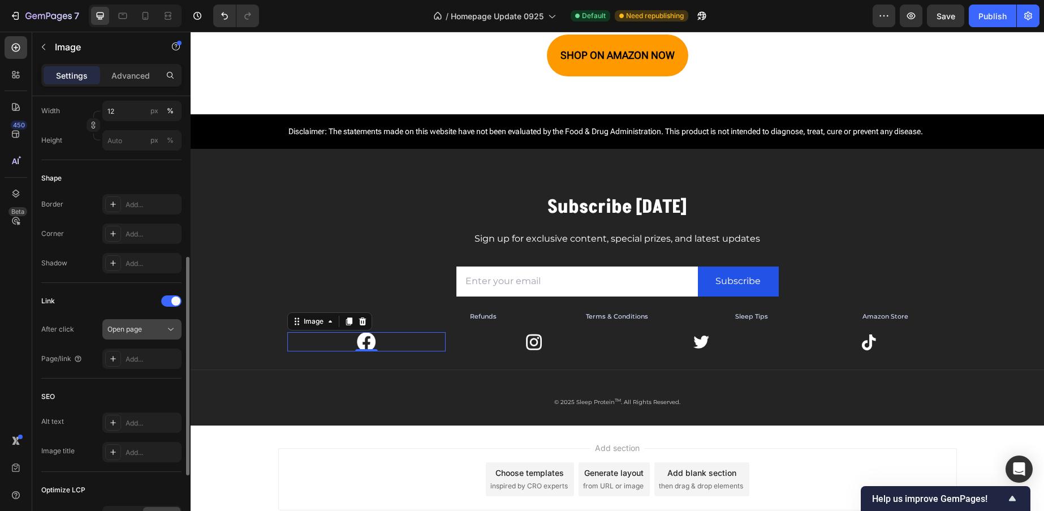
click at [144, 332] on div "Open page" at bounding box center [136, 329] width 58 height 10
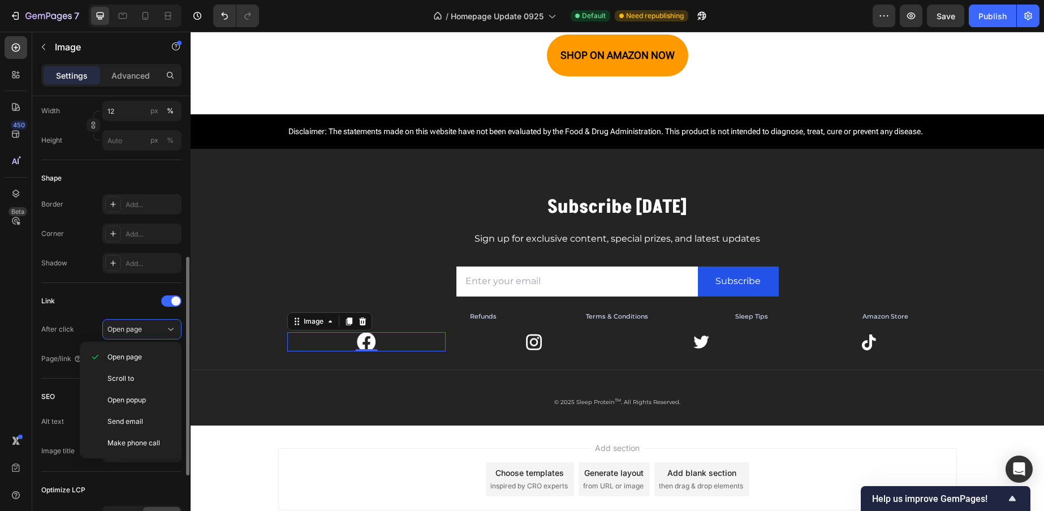
click at [131, 311] on div "Link After click Open page Page/link Add..." at bounding box center [111, 330] width 140 height 77
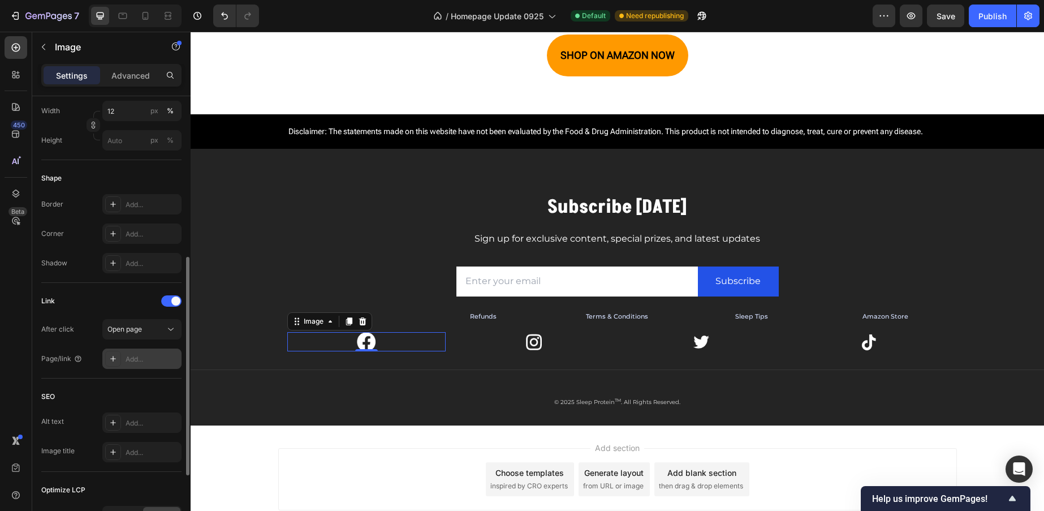
click at [141, 356] on div "Add..." at bounding box center [152, 359] width 53 height 10
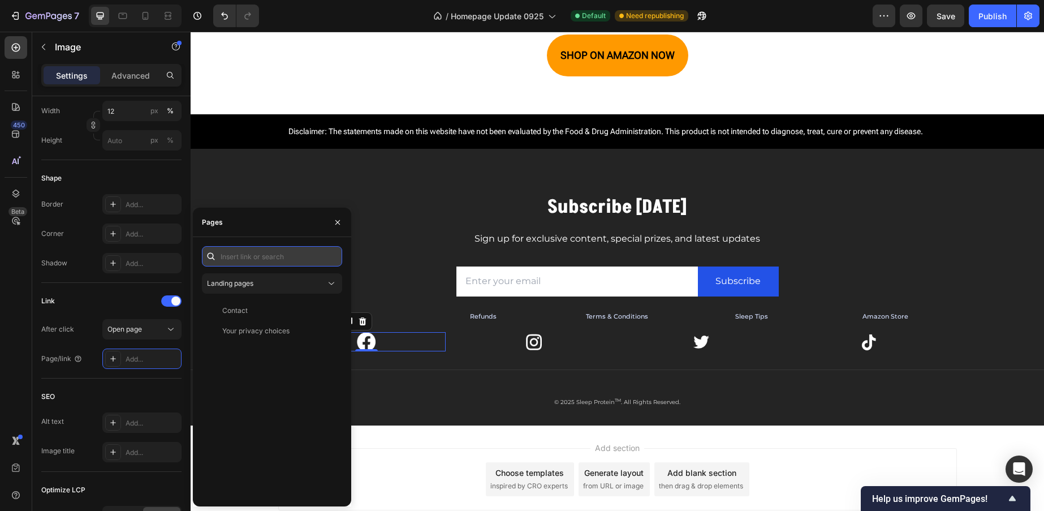
click at [260, 255] on input "text" at bounding box center [272, 256] width 140 height 20
paste input "https://www.facebook.com/sleepprotein"
type input "https://www.facebook.com/sleepprotein"
click at [291, 282] on div "https://www.facebook.com/sleepprotein" at bounding box center [258, 283] width 73 height 10
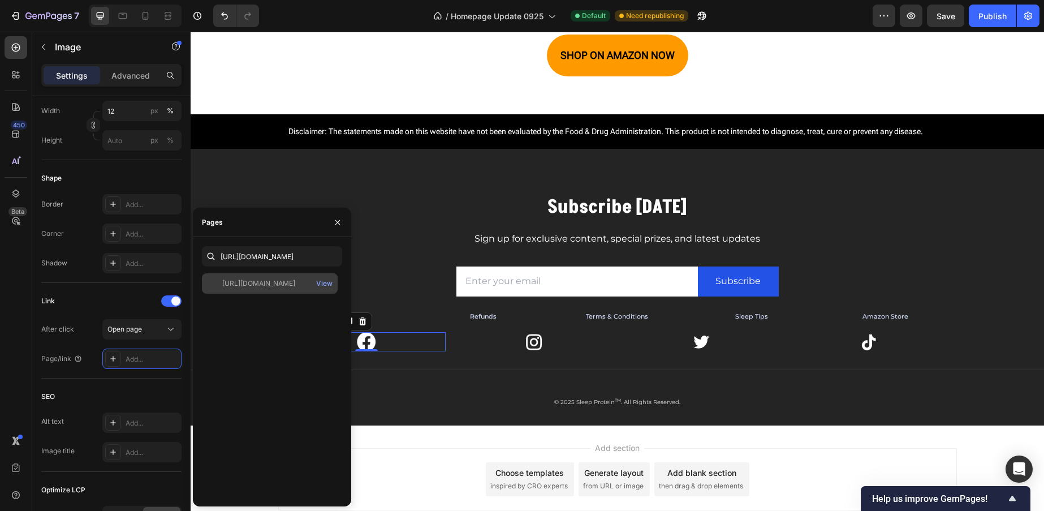
scroll to position [0, 0]
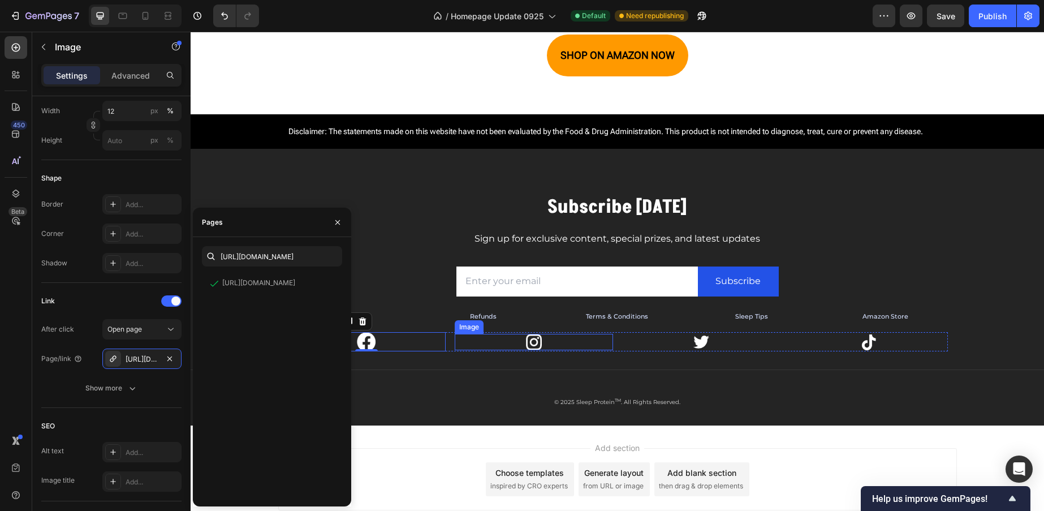
click at [537, 341] on div at bounding box center [534, 342] width 158 height 16
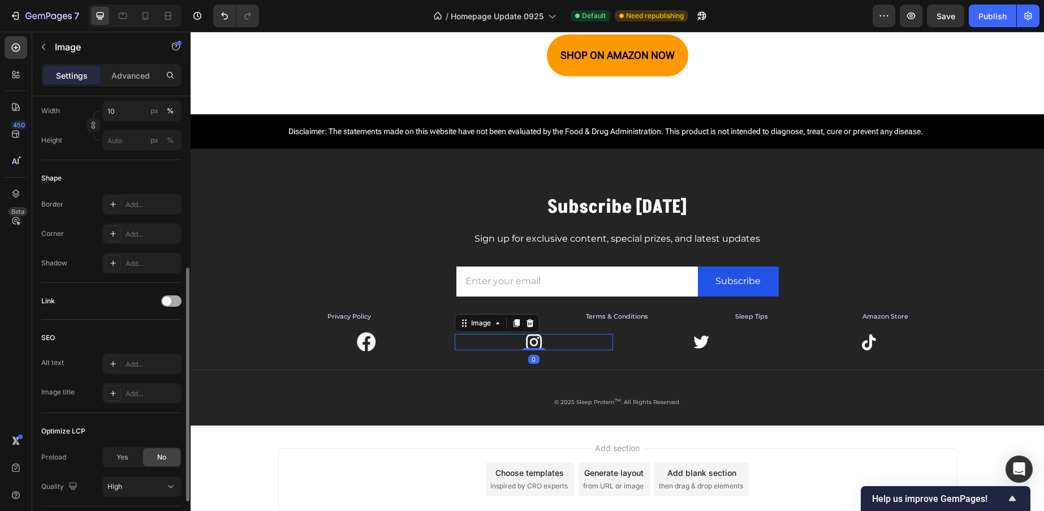
click at [162, 299] on span at bounding box center [166, 300] width 9 height 9
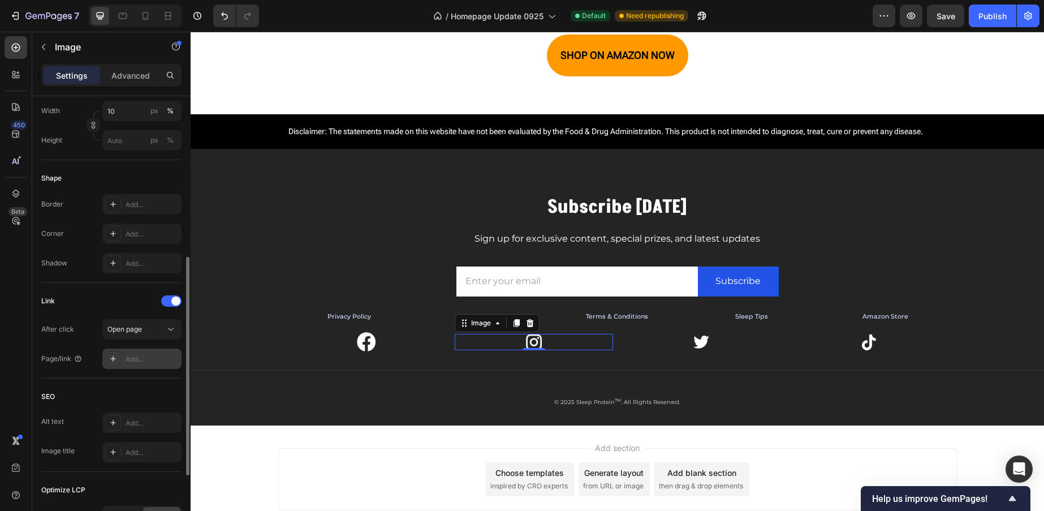
click at [149, 358] on div "Add..." at bounding box center [152, 359] width 53 height 10
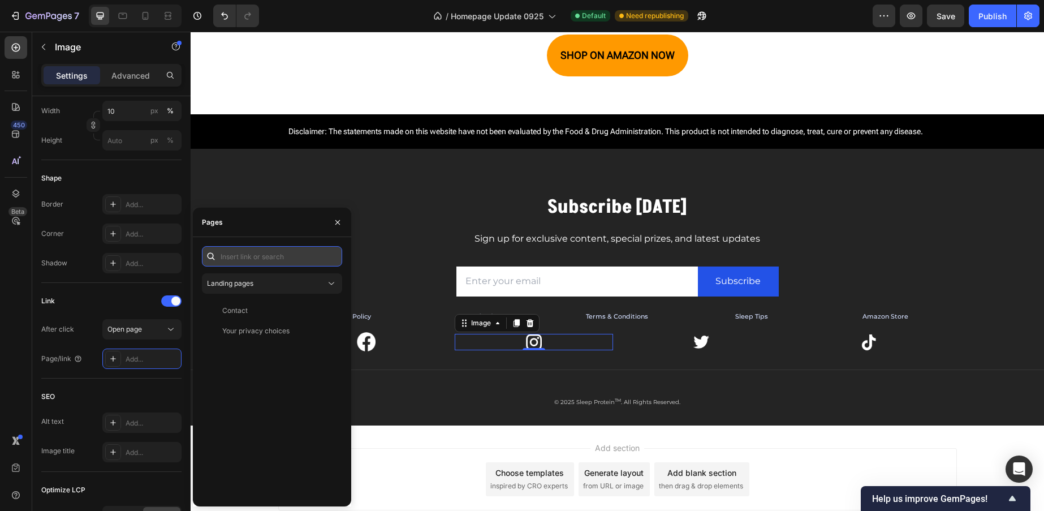
click at [274, 261] on input "text" at bounding box center [272, 256] width 140 height 20
paste input "https://www.instagram.com/sleepprotein/"
type input "https://www.instagram.com/sleepprotein/"
click at [273, 284] on div "https://www.instagram.com/sleepprotein/" at bounding box center [258, 283] width 73 height 10
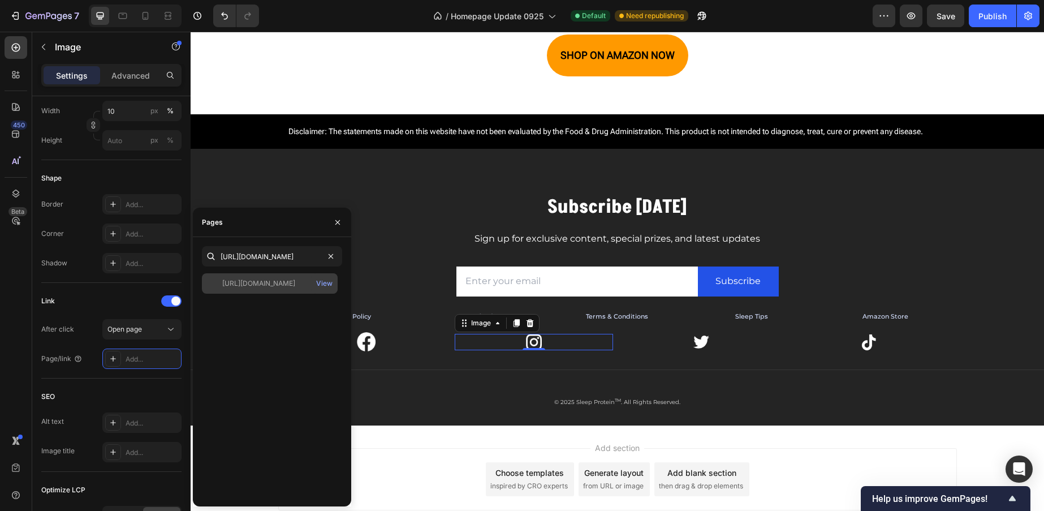
scroll to position [0, 0]
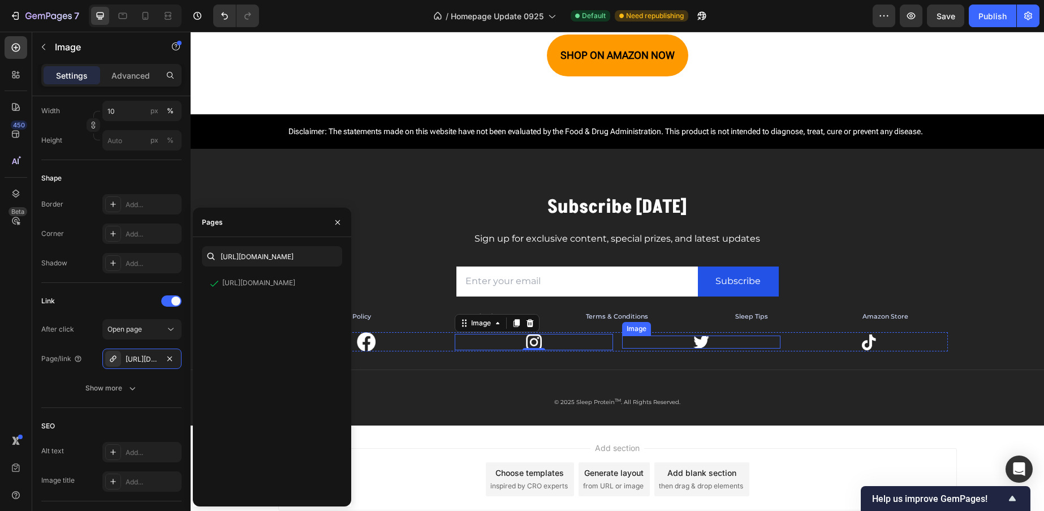
click at [698, 342] on img at bounding box center [701, 341] width 16 height 13
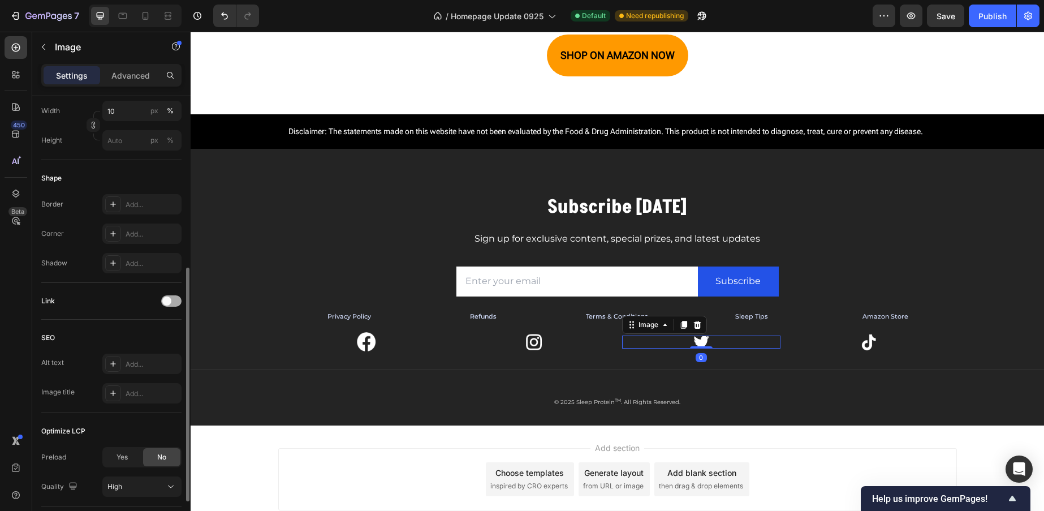
click at [174, 297] on div at bounding box center [171, 300] width 20 height 11
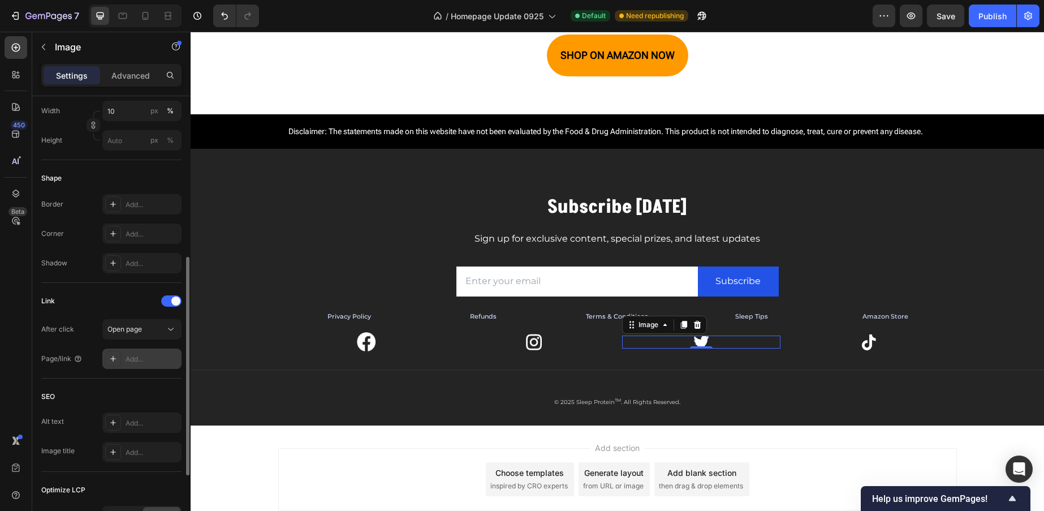
click at [146, 362] on div "Add..." at bounding box center [152, 359] width 53 height 10
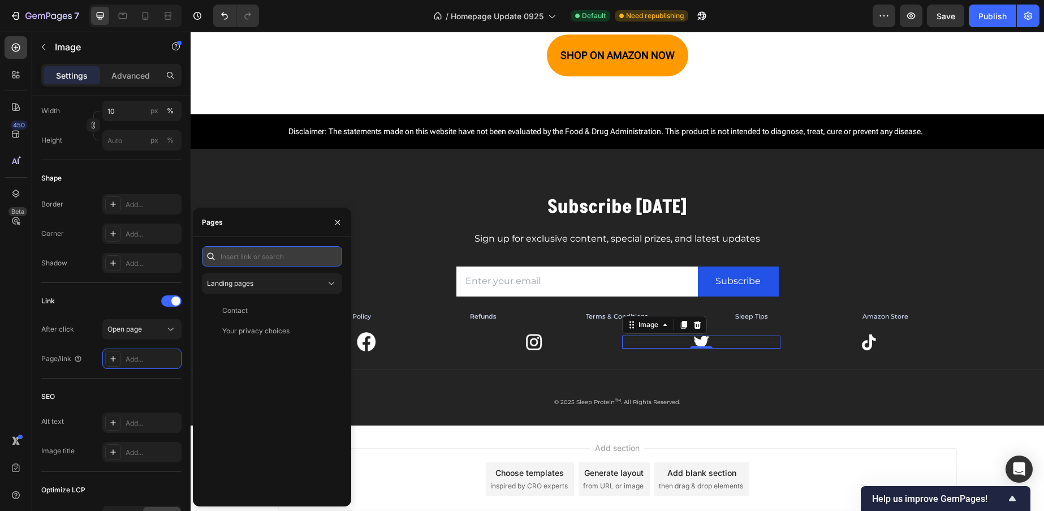
click at [287, 256] on input "text" at bounding box center [272, 256] width 140 height 20
paste input "https://x.com/sleepprotein"
type input "https://x.com/sleepprotein"
click at [284, 284] on div "https://x.com/sleepprotein" at bounding box center [258, 283] width 73 height 10
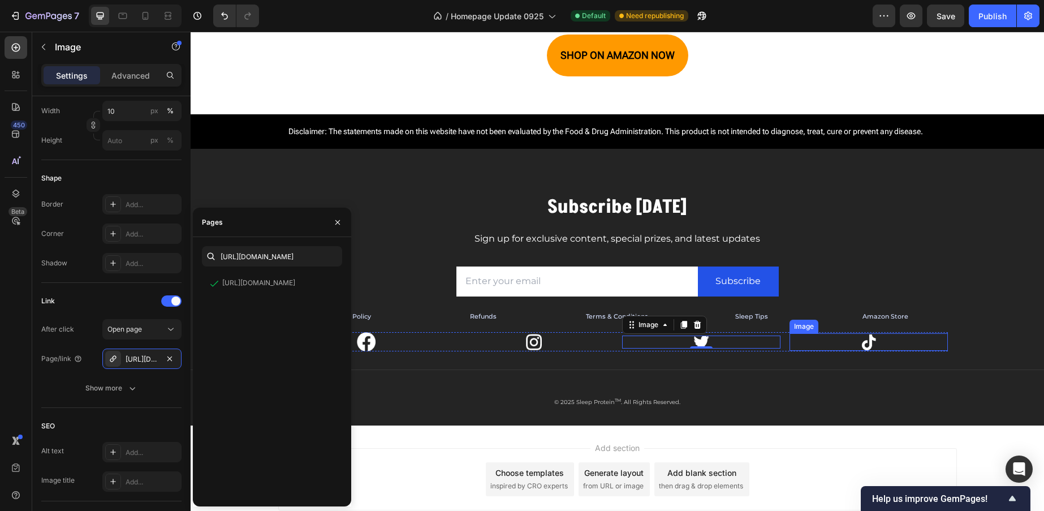
click at [867, 342] on img at bounding box center [868, 342] width 18 height 18
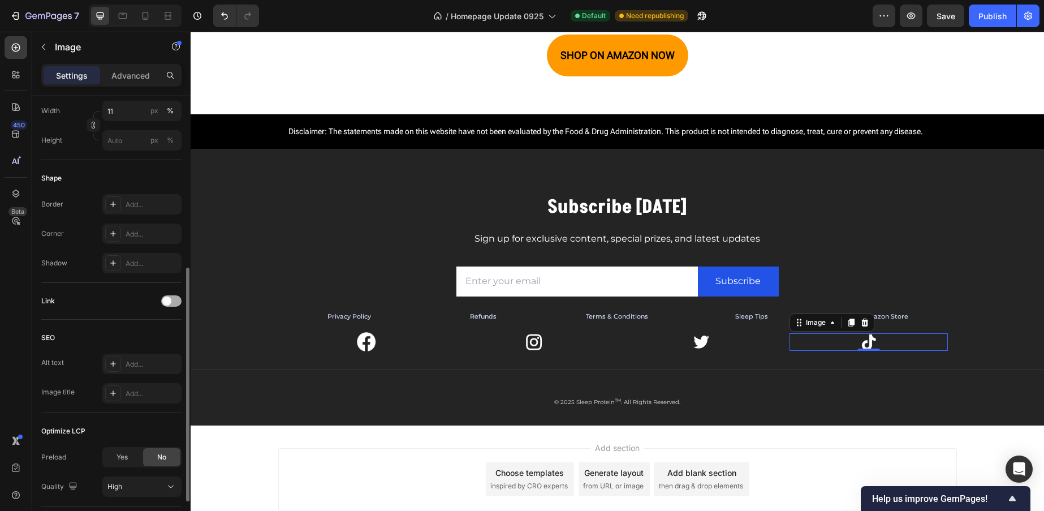
drag, startPoint x: 170, startPoint y: 296, endPoint x: 169, endPoint y: 305, distance: 8.6
click at [170, 296] on div at bounding box center [171, 300] width 20 height 11
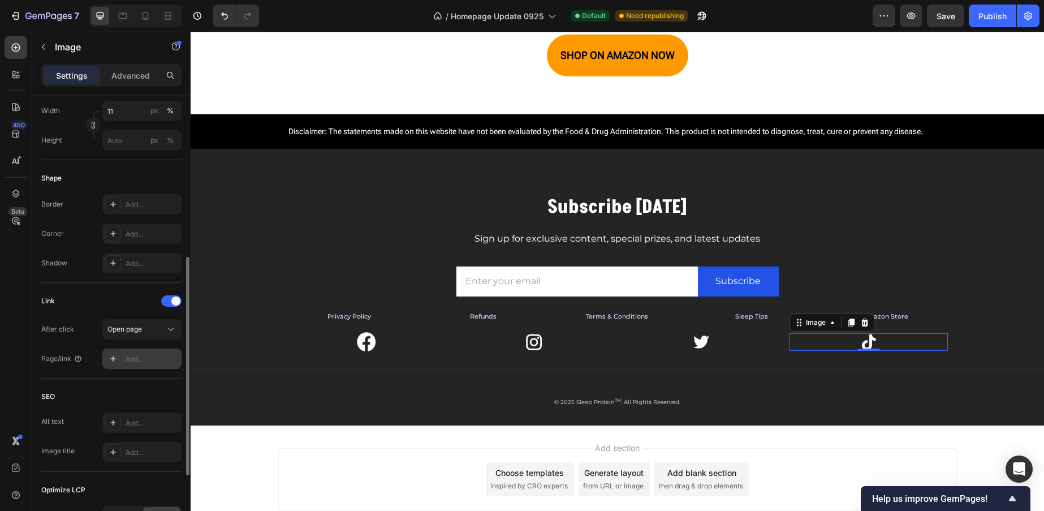
click at [146, 360] on div "Add..." at bounding box center [152, 359] width 53 height 10
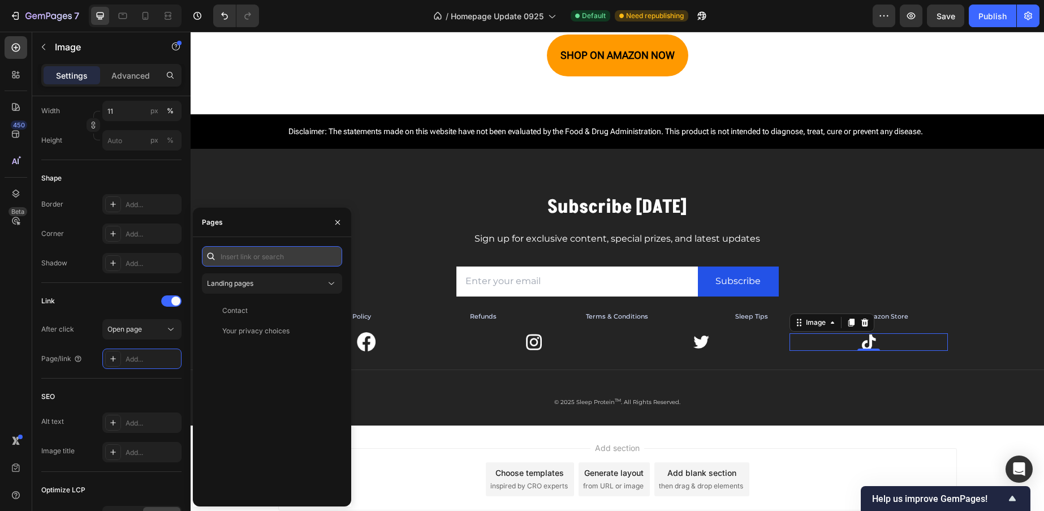
click at [270, 261] on input "text" at bounding box center [272, 256] width 140 height 20
paste input "https://www.tiktok.com/@sleepprotein"
type input "https://www.tiktok.com/@sleepprotein"
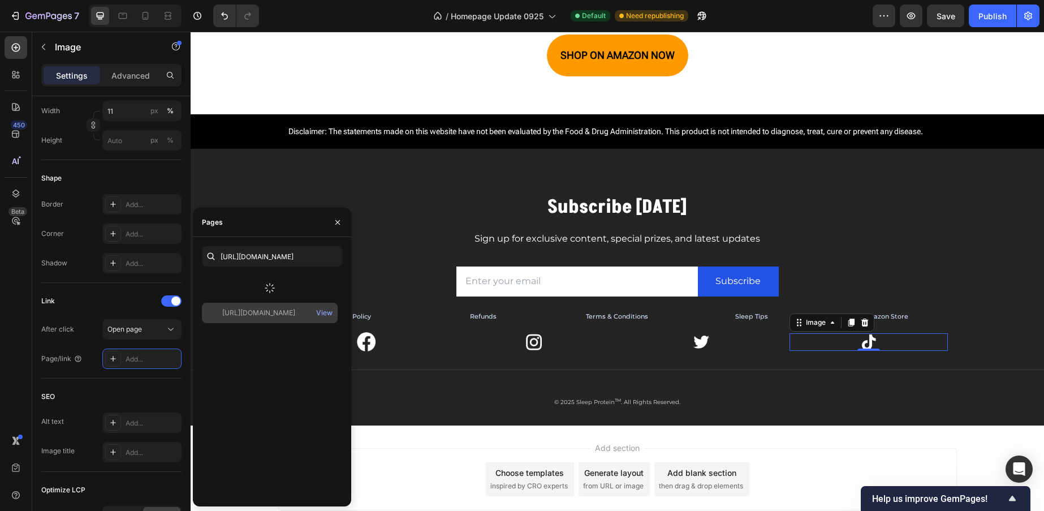
click at [279, 283] on div at bounding box center [270, 287] width 136 height 29
click at [279, 282] on div "https://www.tiktok.com/@sleepprotein" at bounding box center [258, 283] width 73 height 10
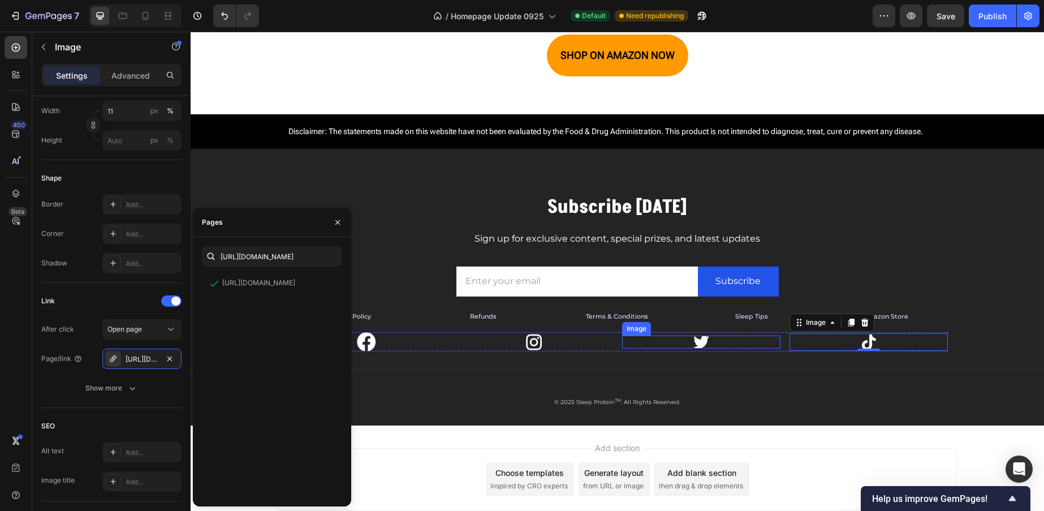
click at [693, 339] on img at bounding box center [701, 341] width 16 height 13
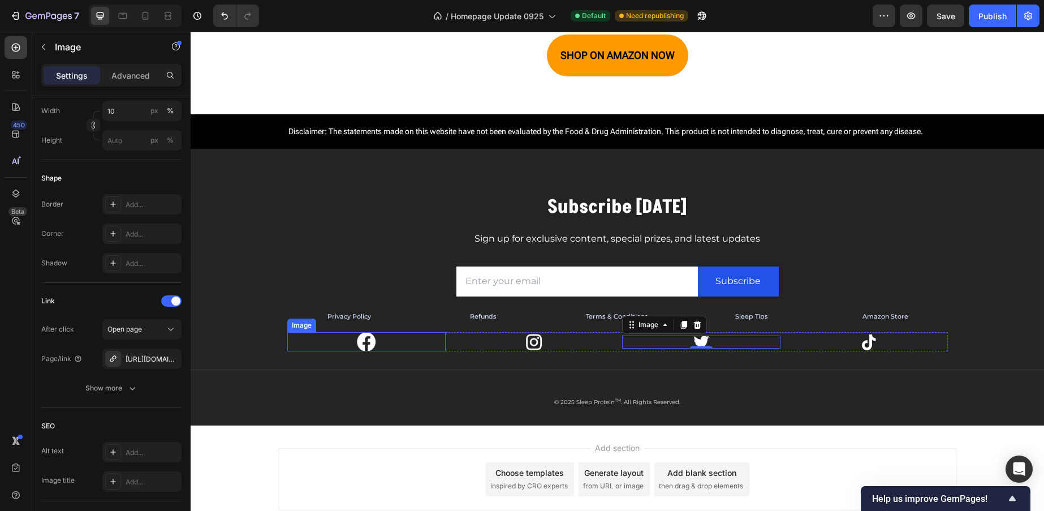
click at [422, 342] on link at bounding box center [366, 341] width 158 height 19
click at [445, 350] on div "Image 0 Image Image Image Row" at bounding box center [617, 341] width 660 height 19
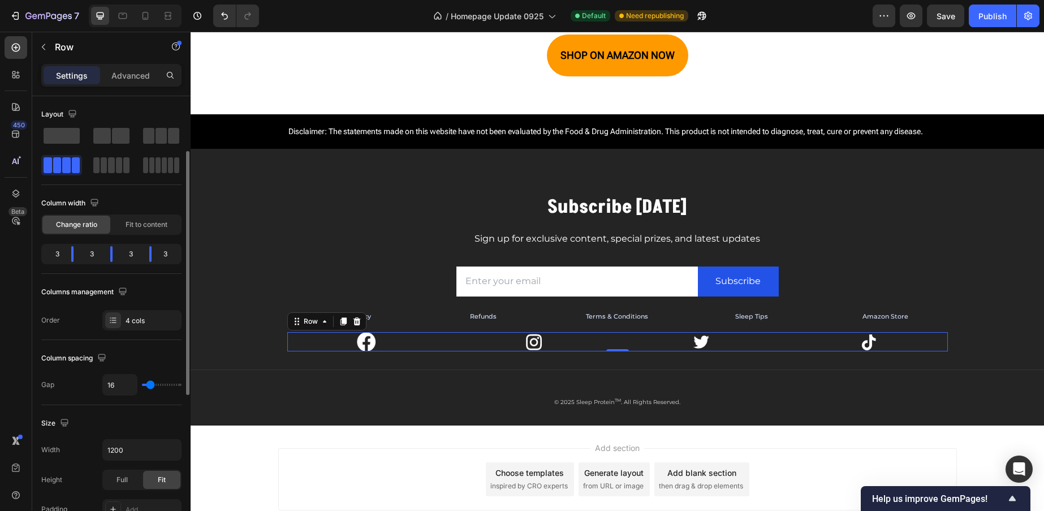
scroll to position [36, 0]
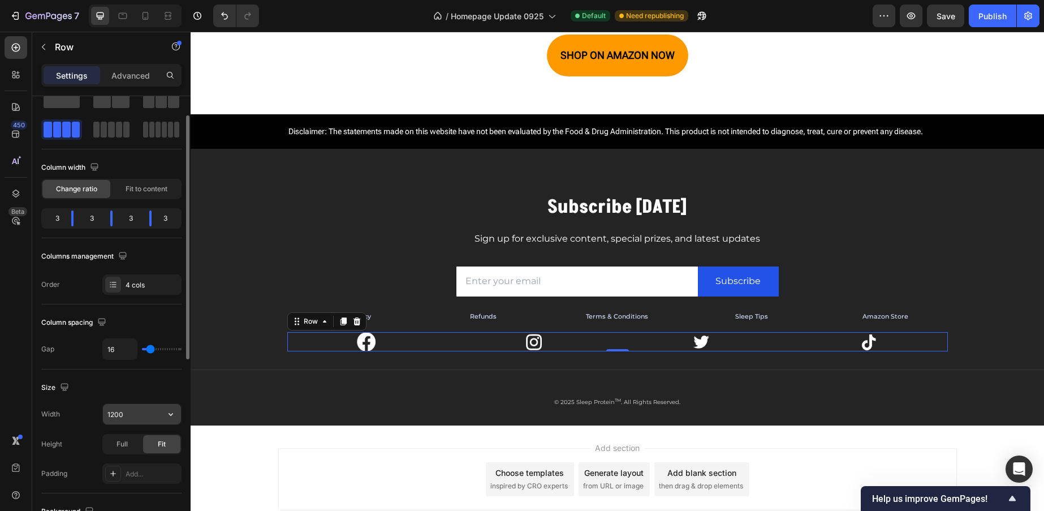
click at [131, 414] on input "1200" at bounding box center [142, 414] width 78 height 20
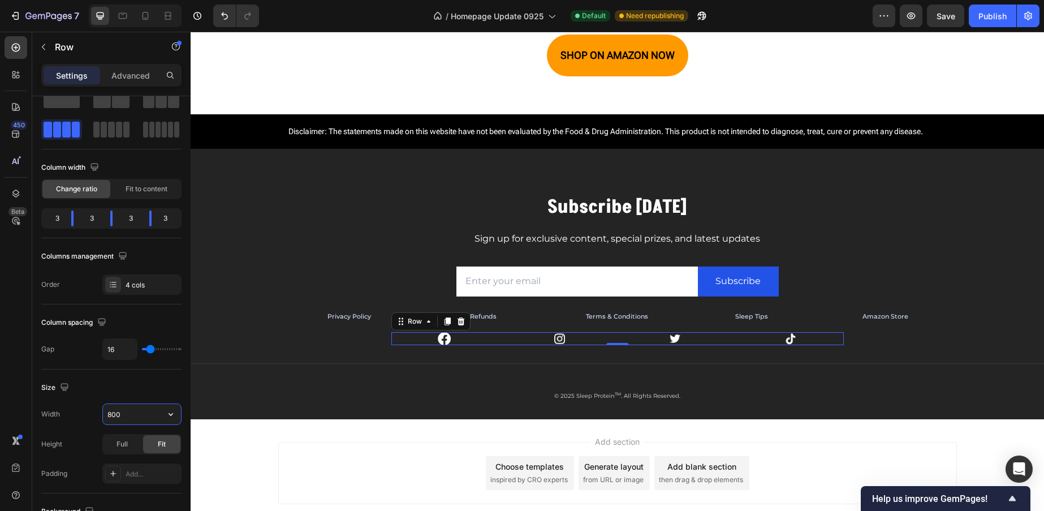
drag, startPoint x: 131, startPoint y: 416, endPoint x: 54, endPoint y: 410, distance: 76.6
click at [70, 412] on div "Width 800" at bounding box center [111, 413] width 140 height 21
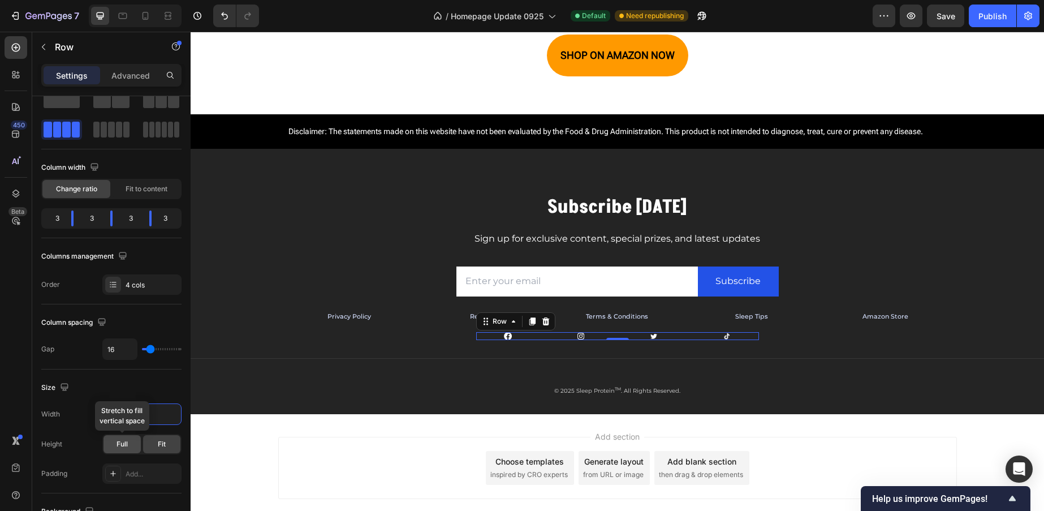
type input "500"
click at [122, 447] on span "Full" at bounding box center [121, 444] width 11 height 10
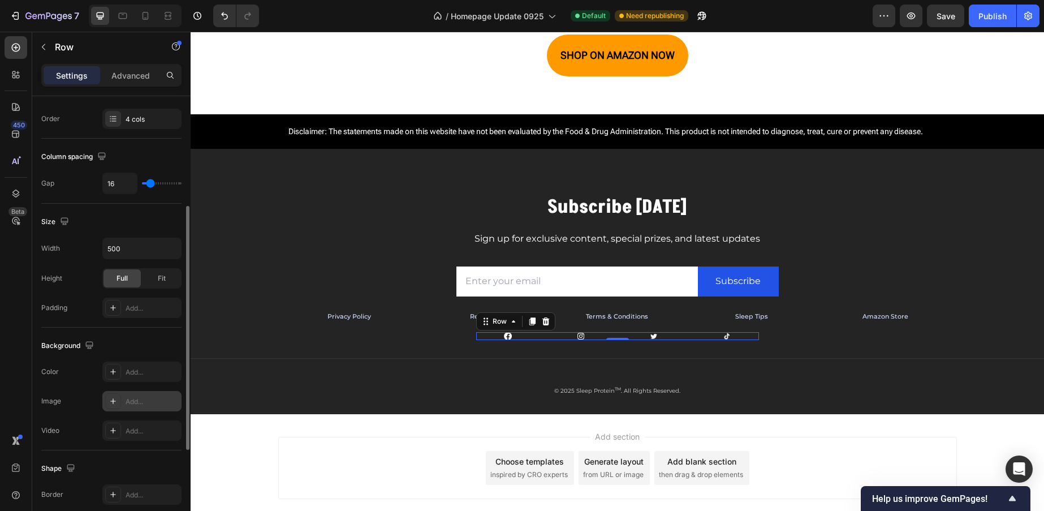
scroll to position [216, 0]
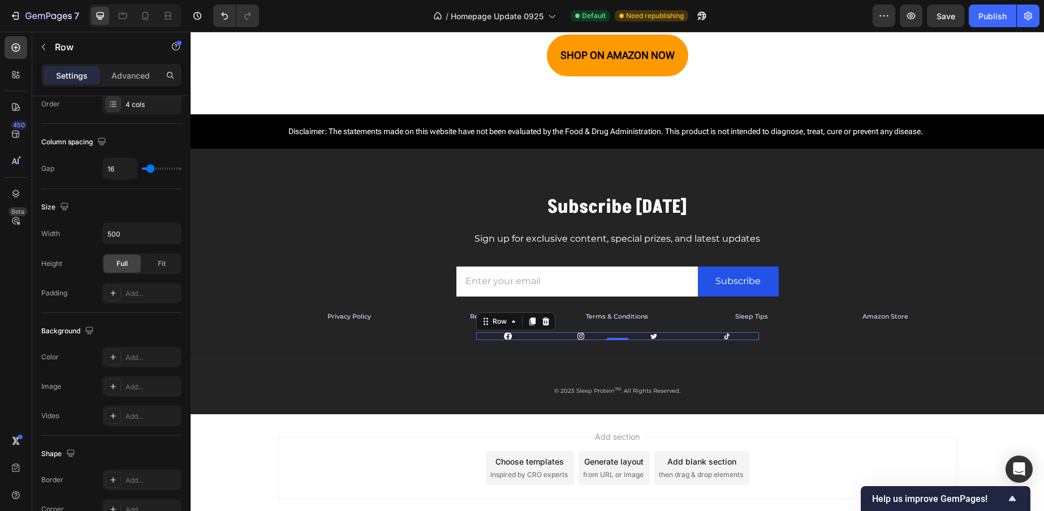
type input "22"
type input "98"
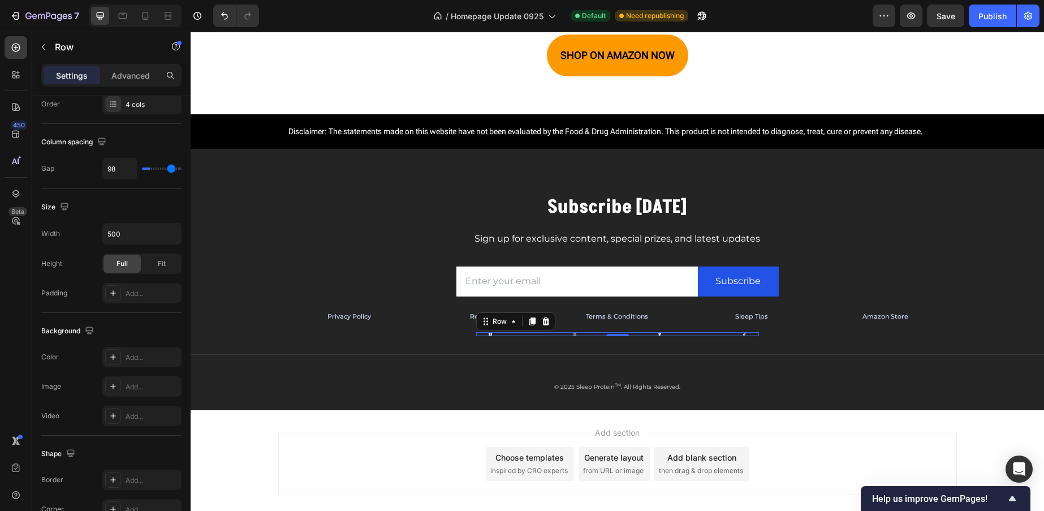
type input "120"
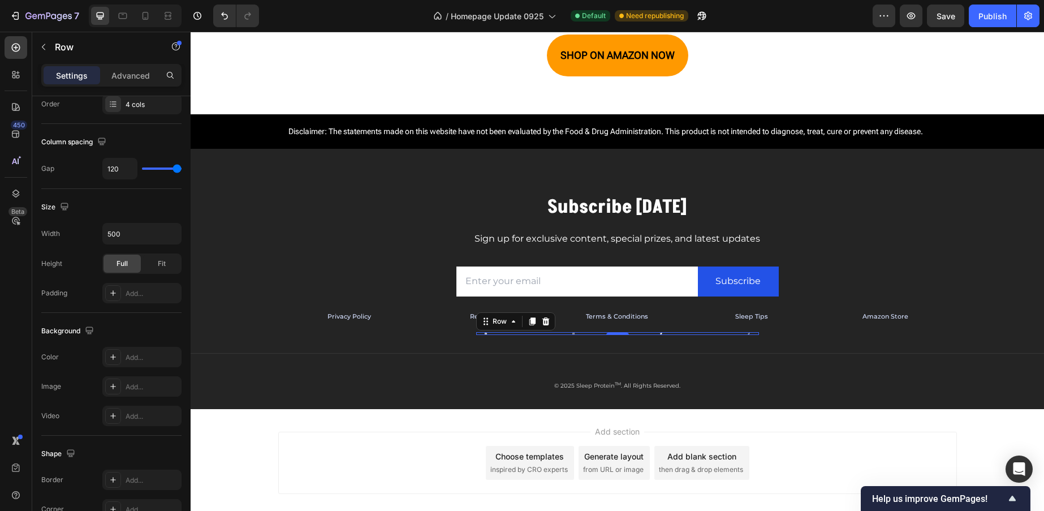
type input "105"
type input "7"
type input "0"
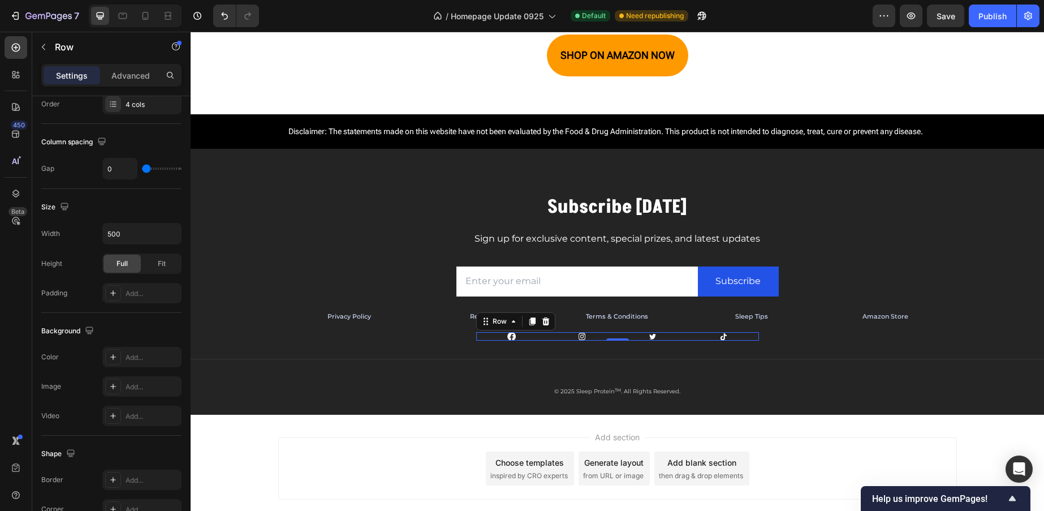
drag, startPoint x: 152, startPoint y: 169, endPoint x: 11, endPoint y: 167, distance: 140.8
type input "0"
click at [142, 167] on input "range" at bounding box center [162, 168] width 40 height 2
click at [142, 235] on input "500" at bounding box center [142, 233] width 78 height 20
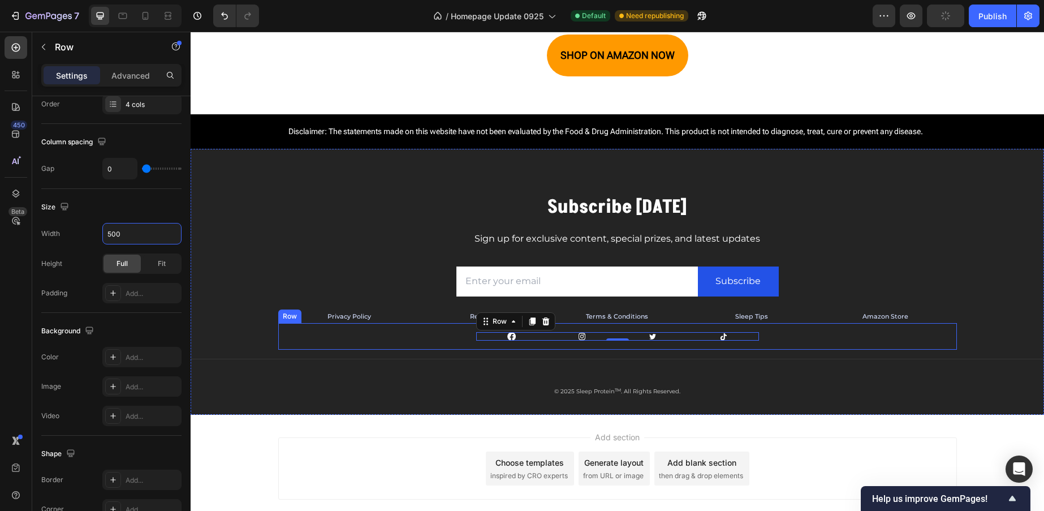
click at [792, 331] on div "Image Image Image Image Row 0 Row" at bounding box center [617, 336] width 679 height 27
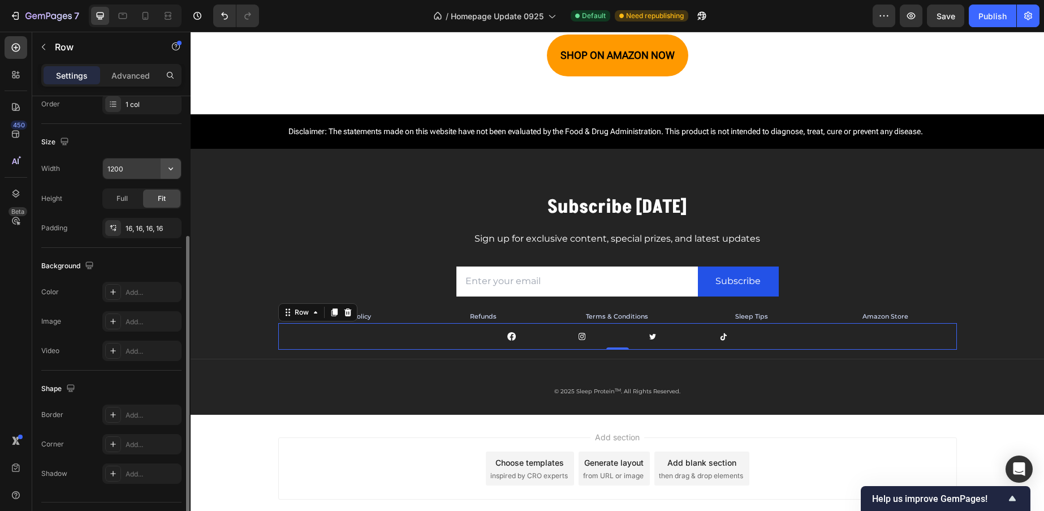
click at [169, 167] on icon "button" at bounding box center [171, 168] width 5 height 3
click at [147, 211] on div "Full 100%" at bounding box center [130, 218] width 93 height 21
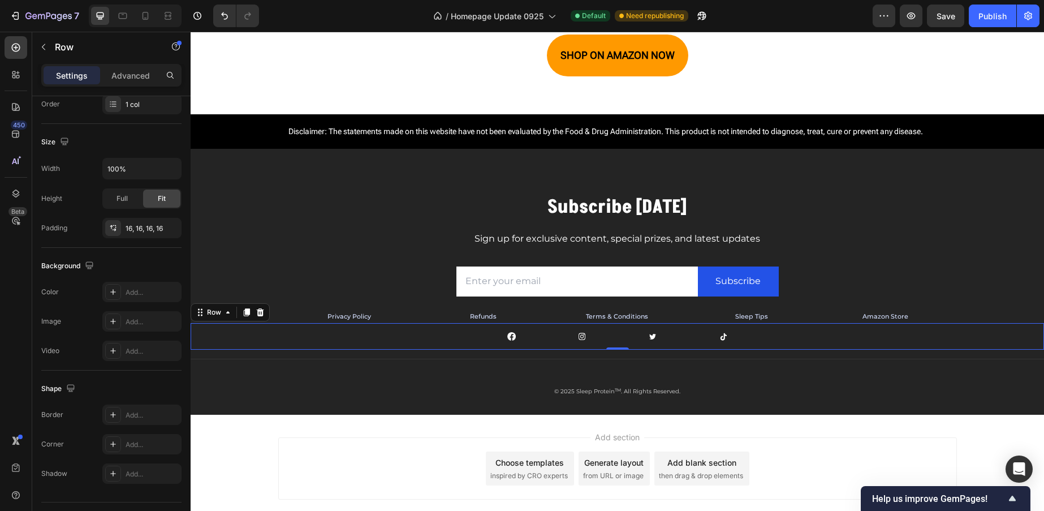
type input "1200"
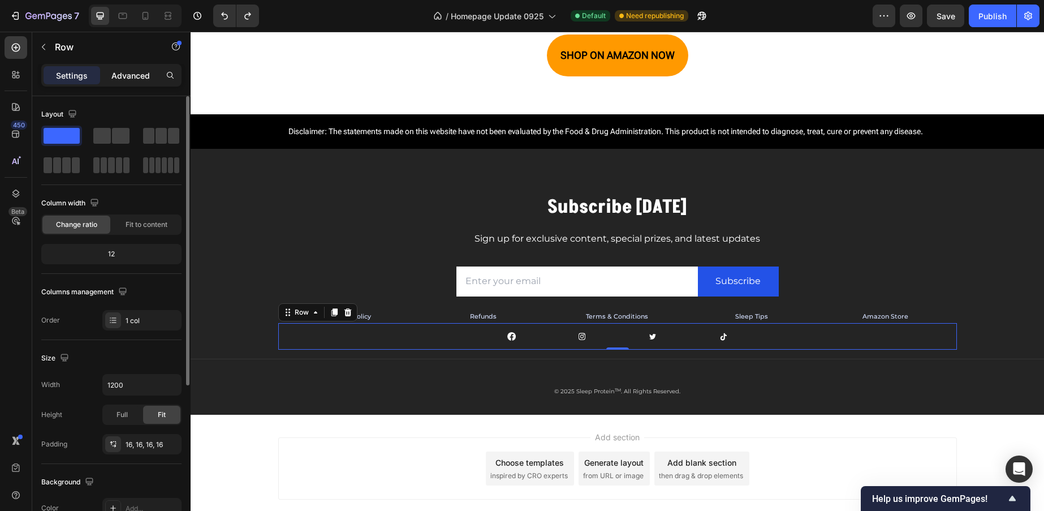
click at [118, 76] on p "Advanced" at bounding box center [130, 76] width 38 height 12
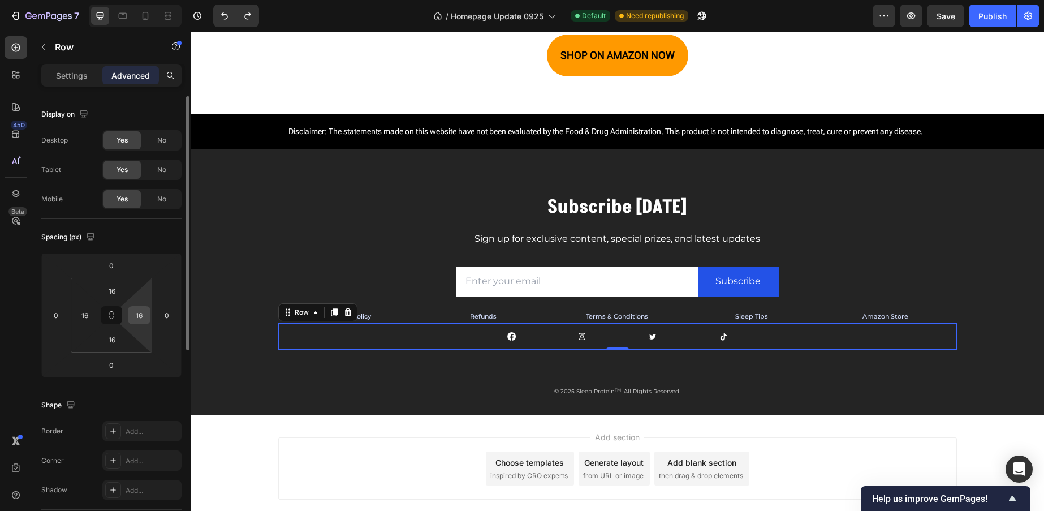
click at [141, 316] on input "16" at bounding box center [139, 314] width 17 height 17
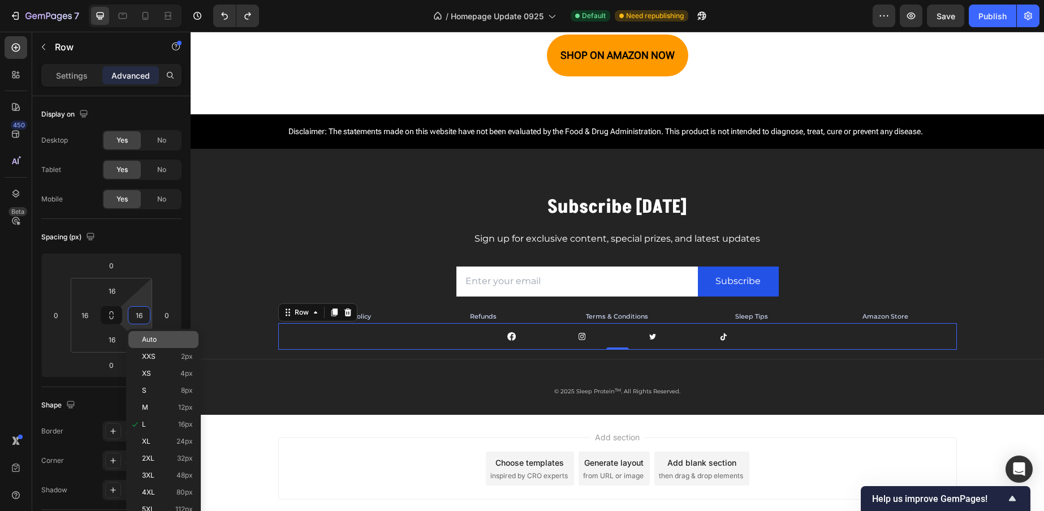
click at [154, 333] on div "Auto" at bounding box center [163, 339] width 70 height 17
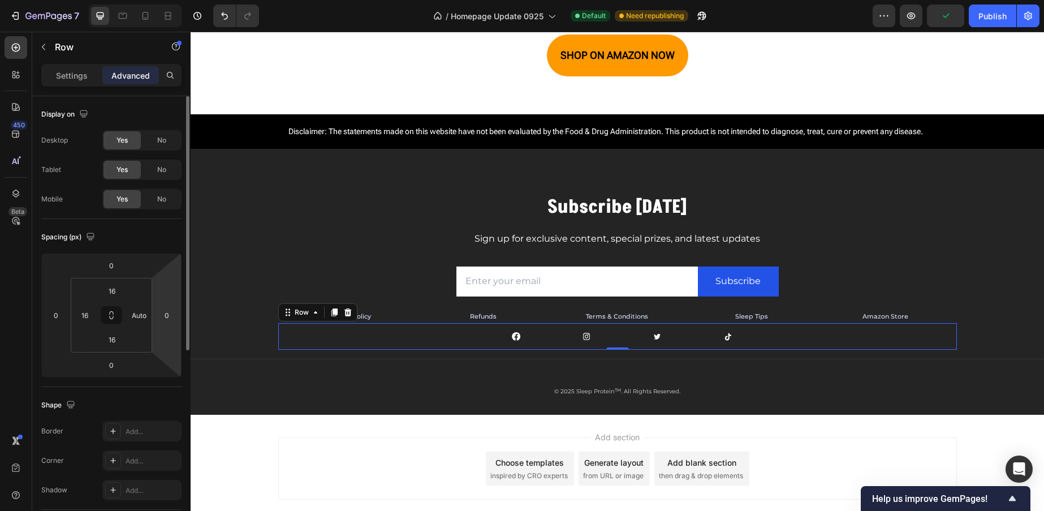
type input "16"
click at [443, 333] on div "Image Image Image Image Row" at bounding box center [617, 336] width 660 height 8
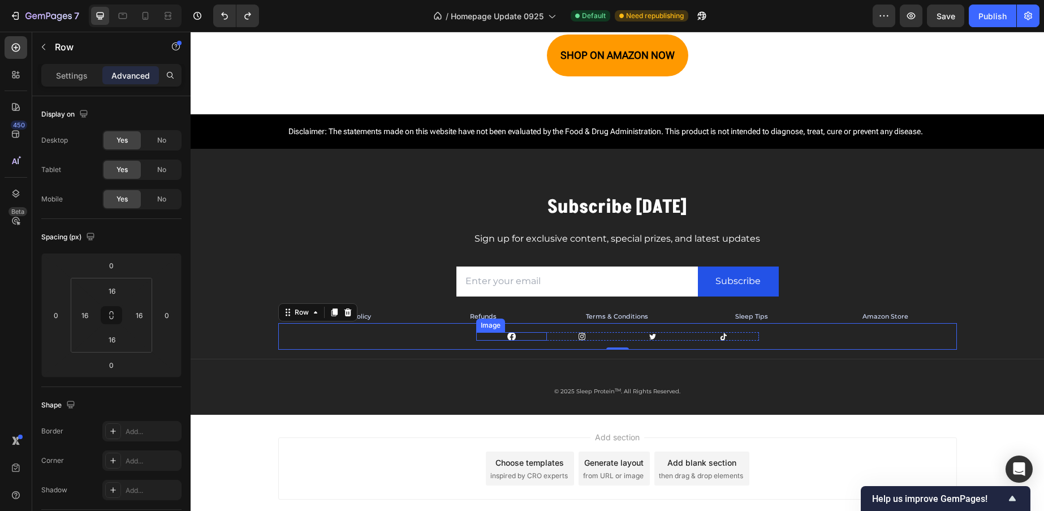
click at [480, 340] on link at bounding box center [511, 336] width 71 height 8
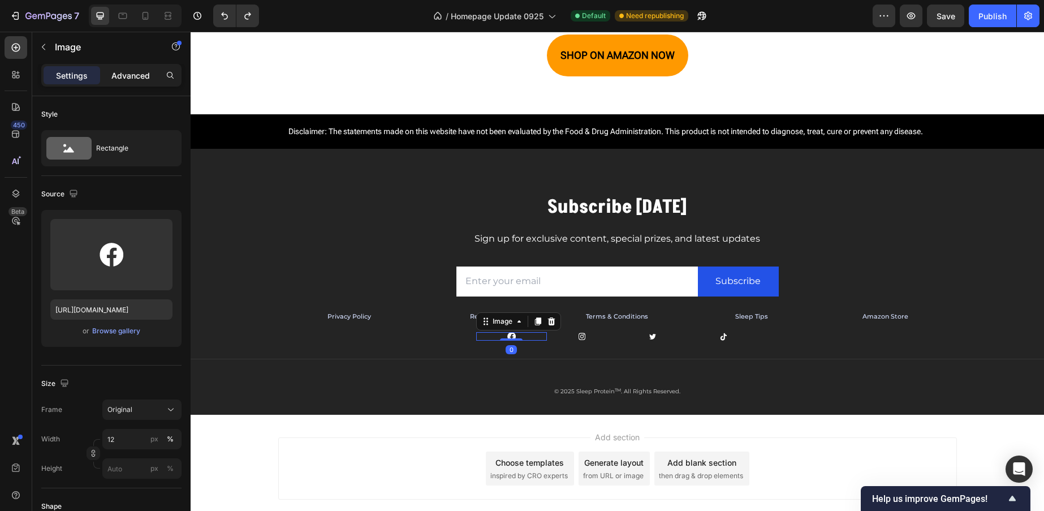
click at [125, 71] on p "Advanced" at bounding box center [130, 76] width 38 height 12
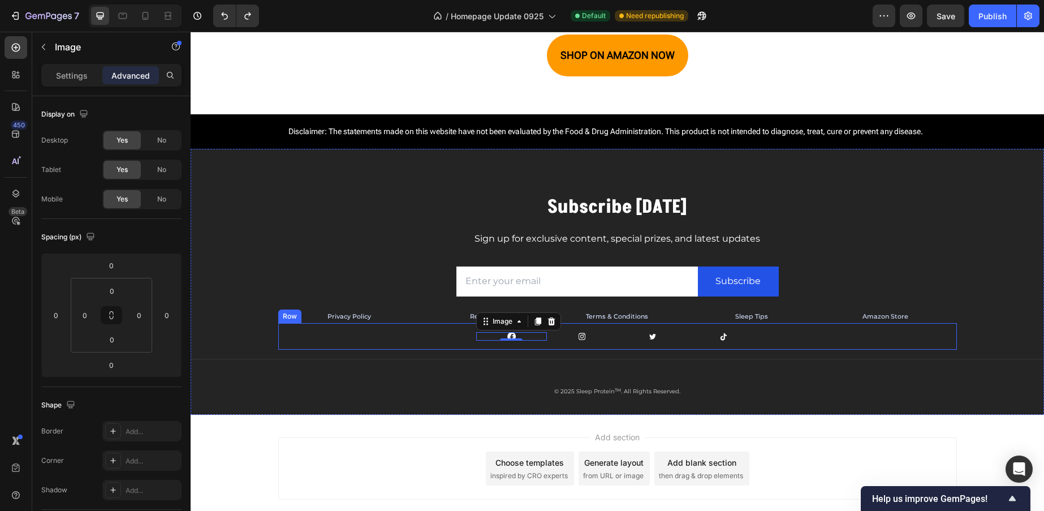
click at [556, 340] on div "Image 0 Image Image Image Row Row" at bounding box center [617, 336] width 679 height 27
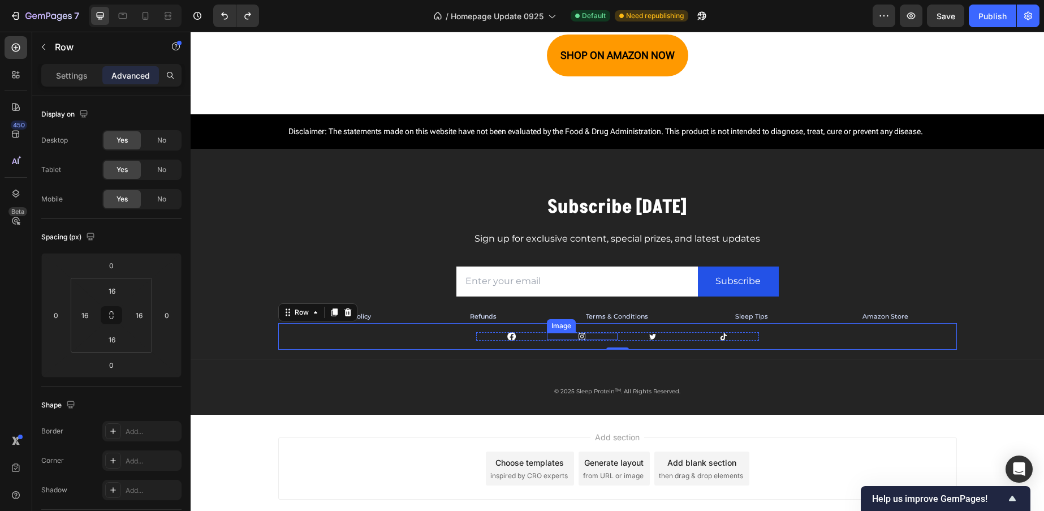
click at [548, 338] on link at bounding box center [582, 335] width 71 height 7
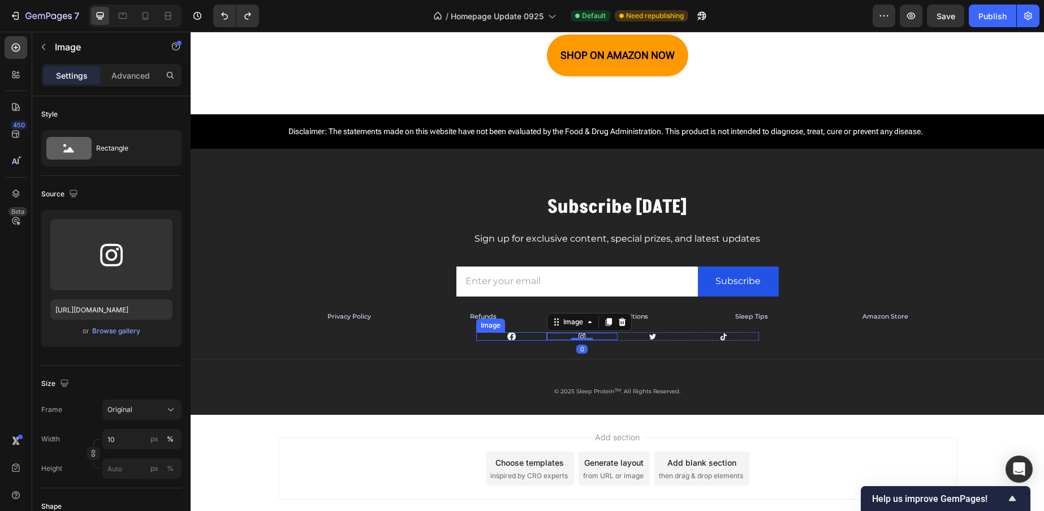
click at [542, 337] on div "Image Image 0 Image Image Row" at bounding box center [617, 336] width 283 height 8
click at [547, 331] on div "Image 0 Image Image Image Row Row" at bounding box center [617, 336] width 679 height 27
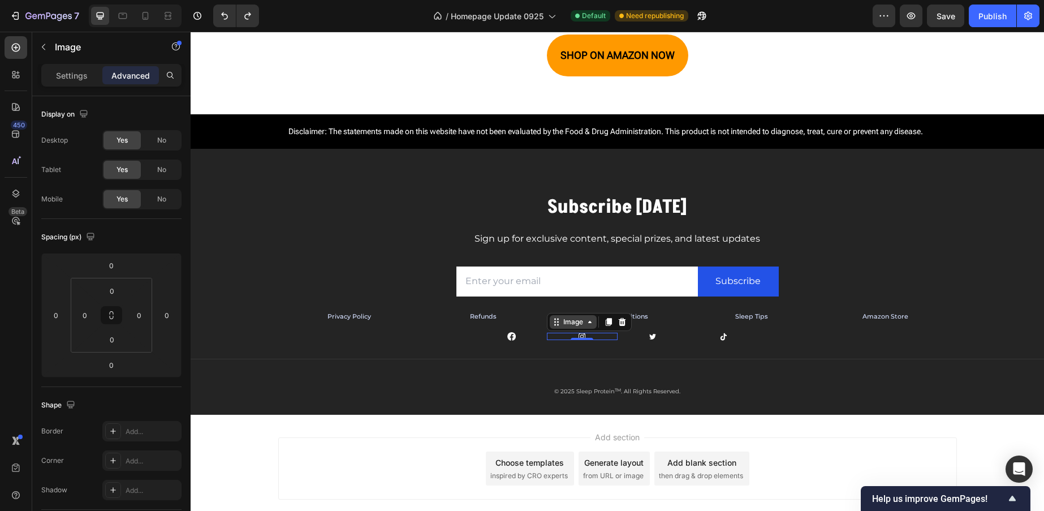
click at [568, 319] on div "Image" at bounding box center [573, 322] width 24 height 10
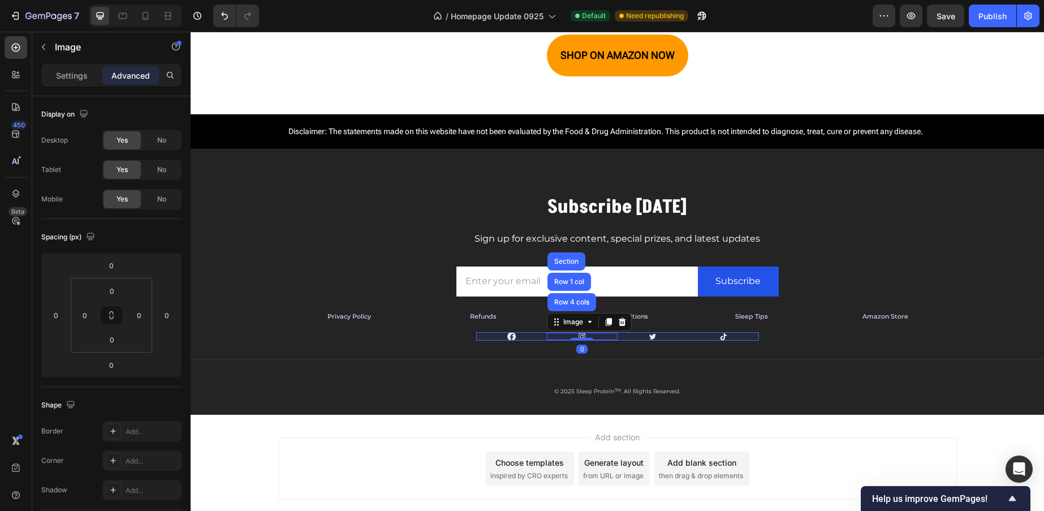
click at [569, 299] on div "Row 4 cols" at bounding box center [572, 302] width 40 height 7
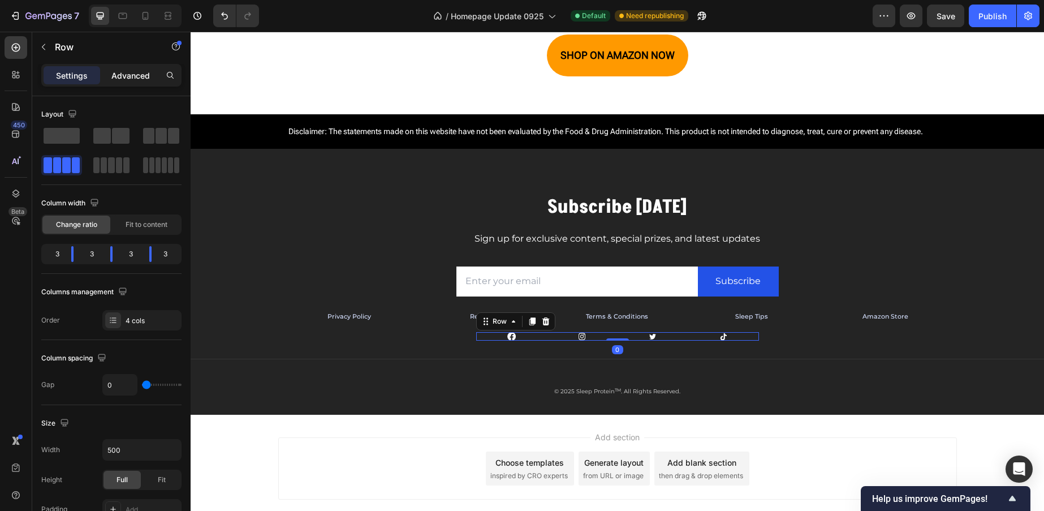
click at [127, 67] on div "Advanced" at bounding box center [130, 75] width 57 height 18
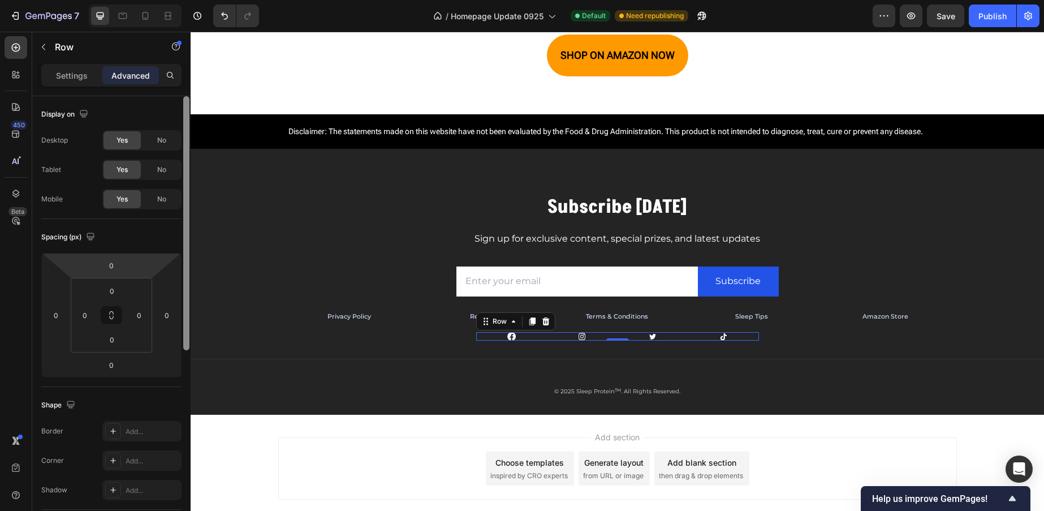
click at [78, 76] on p "Settings" at bounding box center [72, 76] width 32 height 12
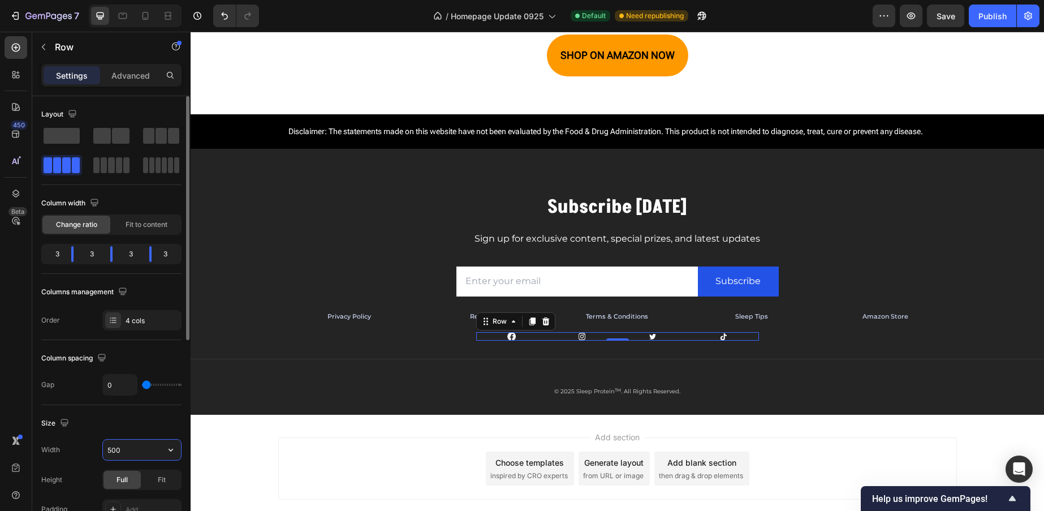
click at [146, 451] on input "500" at bounding box center [142, 449] width 78 height 20
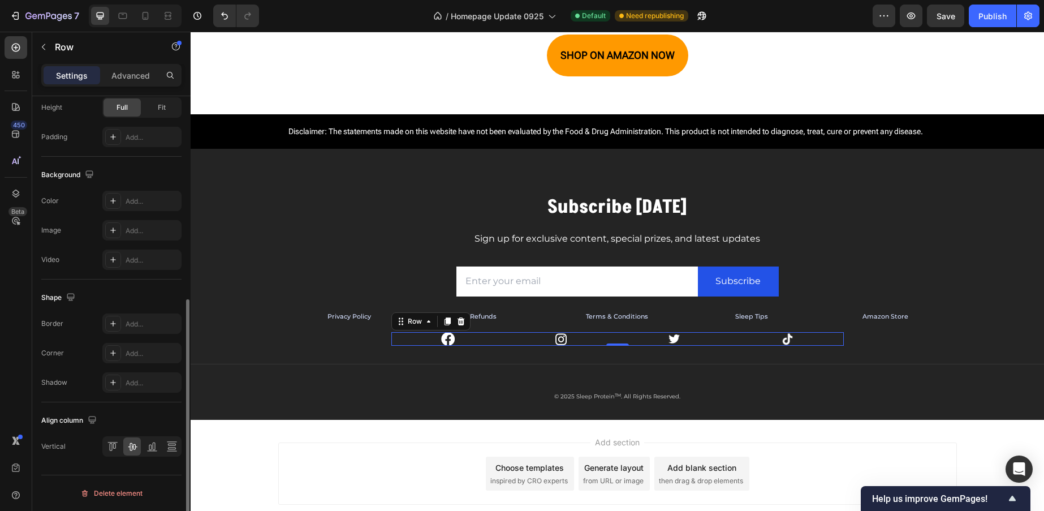
scroll to position [139, 0]
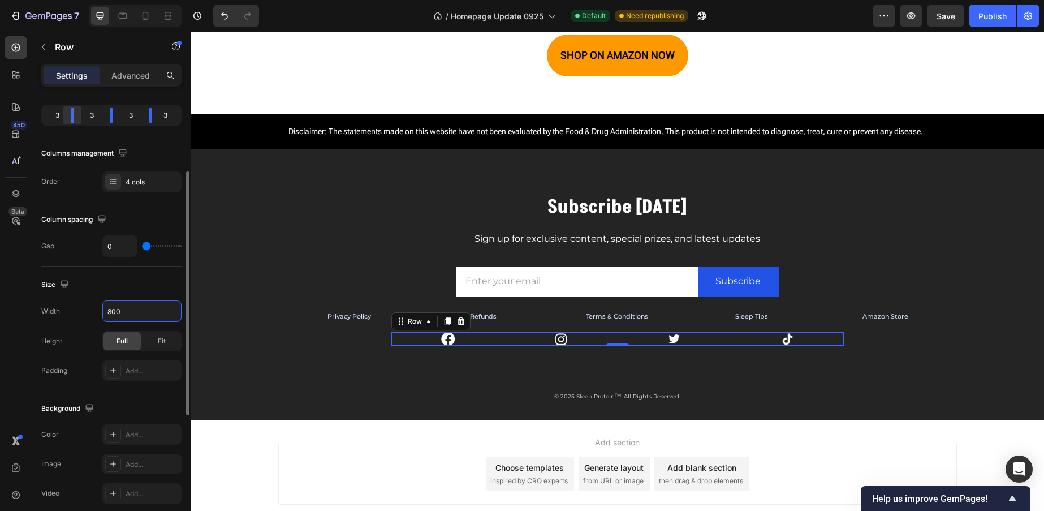
type input "800"
drag, startPoint x: 76, startPoint y: 113, endPoint x: 72, endPoint y: 118, distance: 6.8
click at [81, 0] on body "7 / Homepage Update 0925 Default Need republishing Preview Save Publish 450 Bet…" at bounding box center [522, 0] width 1044 height 0
drag, startPoint x: 72, startPoint y: 118, endPoint x: 78, endPoint y: 118, distance: 6.2
click at [78, 0] on body "7 / Homepage Update 0925 Default Need republishing Preview Save Publish 450 Bet…" at bounding box center [522, 0] width 1044 height 0
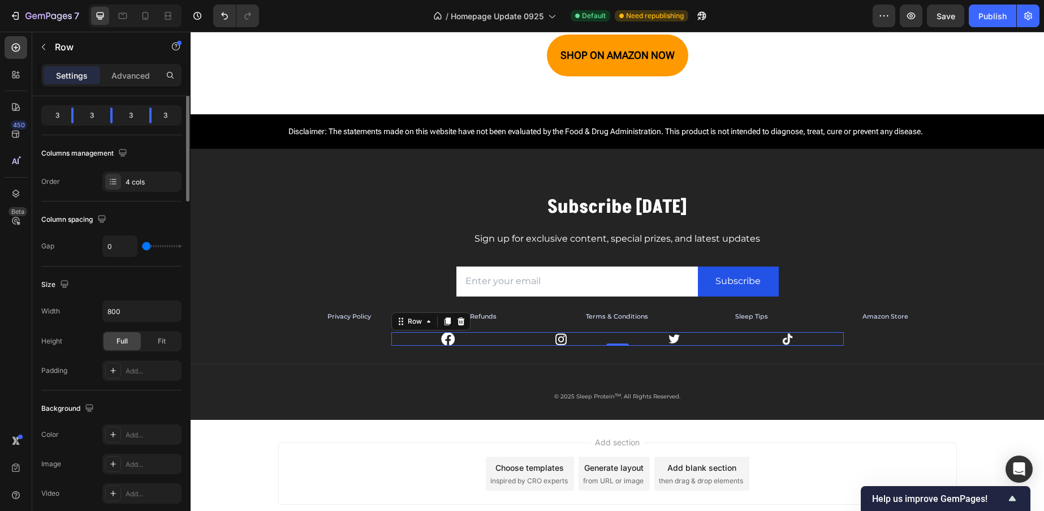
scroll to position [0, 0]
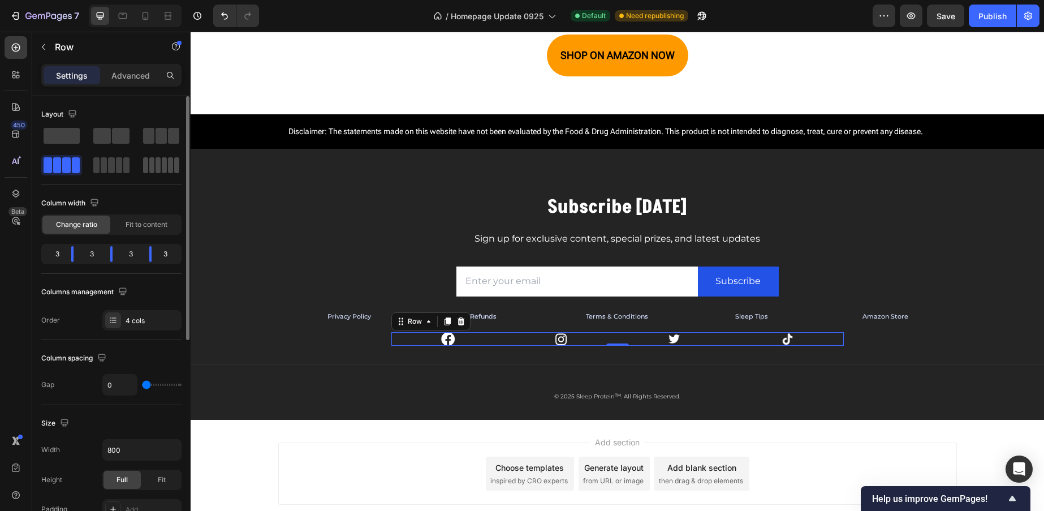
click at [163, 169] on span at bounding box center [164, 165] width 5 height 16
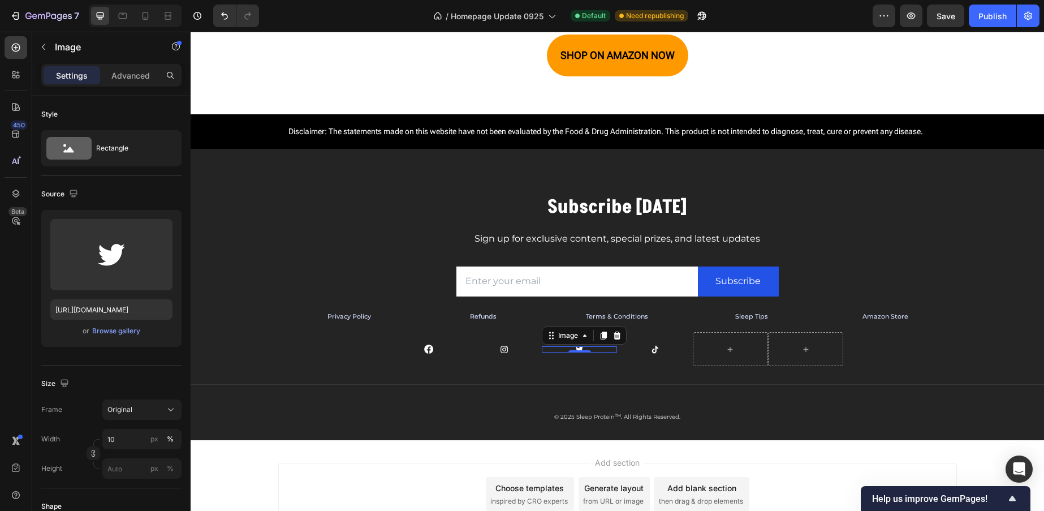
click at [574, 364] on div "0" at bounding box center [579, 361] width 11 height 9
click at [595, 355] on div "Image 0" at bounding box center [579, 349] width 75 height 34
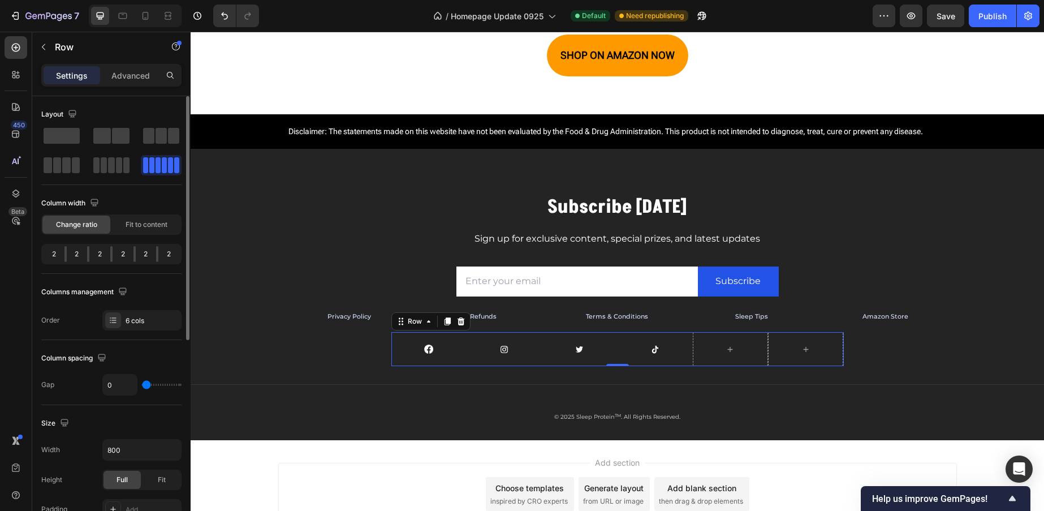
type input "37"
type input "99"
type input "117"
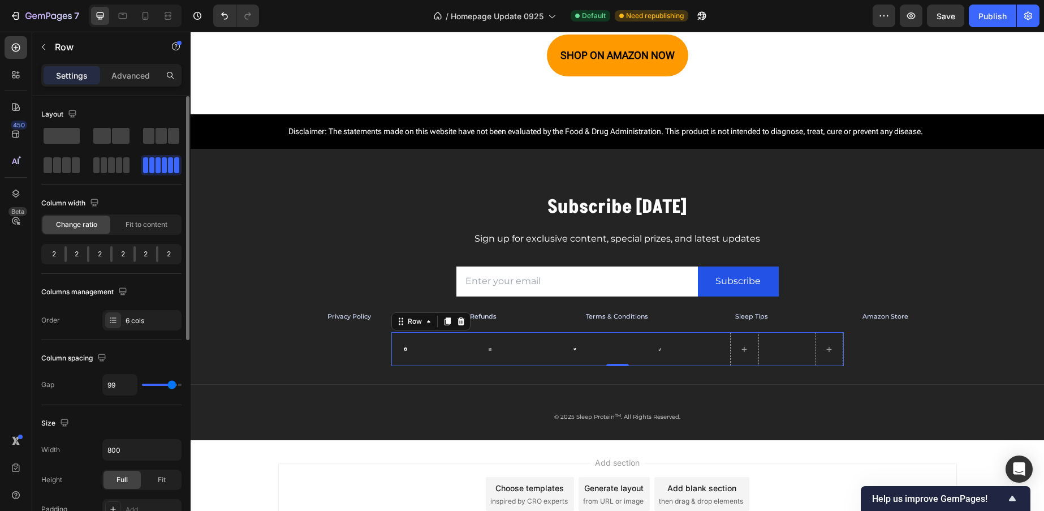
type input "117"
type input "115"
type input "114"
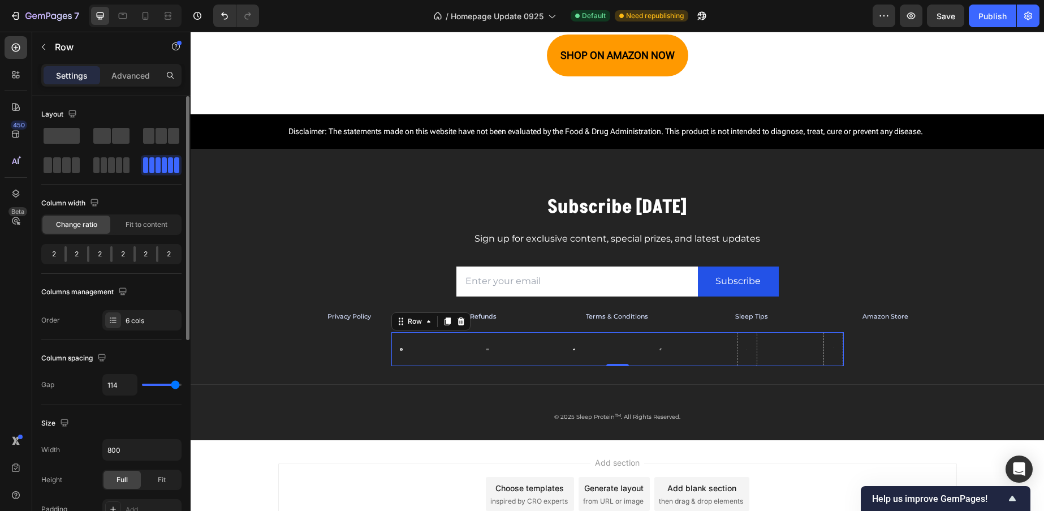
type input "113"
type input "19"
type input "0"
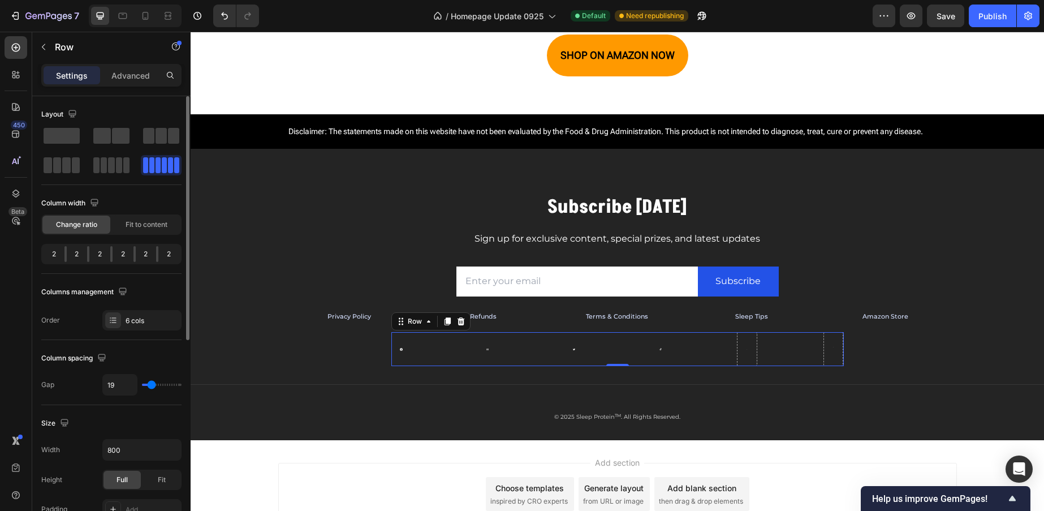
type input "0"
drag, startPoint x: 171, startPoint y: 387, endPoint x: 5, endPoint y: 414, distance: 168.4
click at [142, 386] on input "range" at bounding box center [162, 384] width 40 height 2
click at [146, 320] on div "6 cols" at bounding box center [152, 321] width 53 height 10
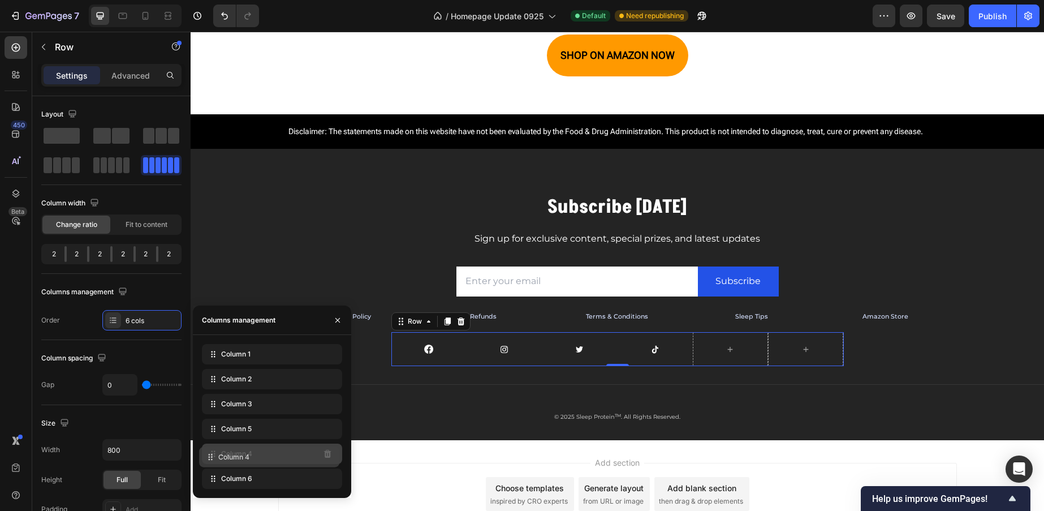
drag, startPoint x: 211, startPoint y: 427, endPoint x: 208, endPoint y: 451, distance: 24.0
drag, startPoint x: 214, startPoint y: 407, endPoint x: 209, endPoint y: 427, distance: 20.9
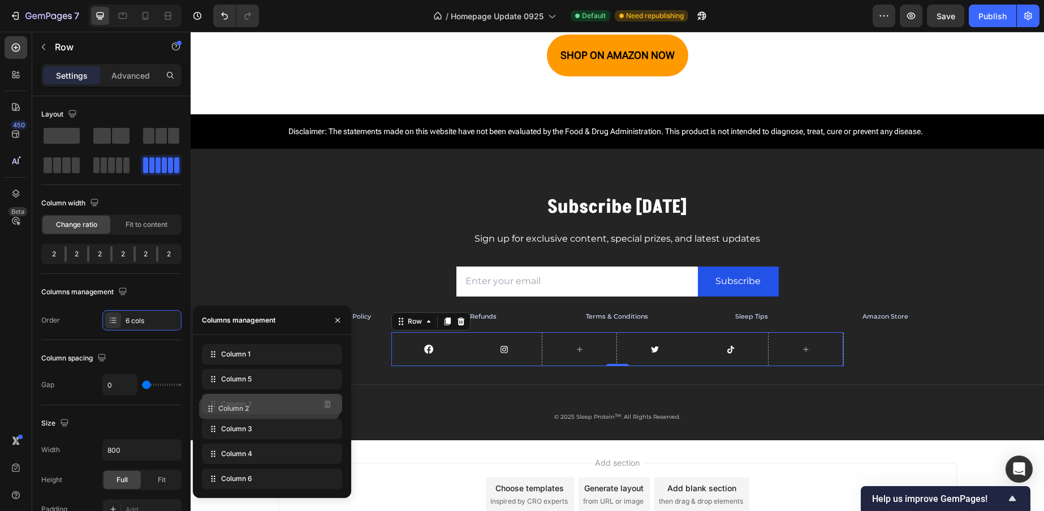
drag, startPoint x: 213, startPoint y: 379, endPoint x: 210, endPoint y: 407, distance: 27.9
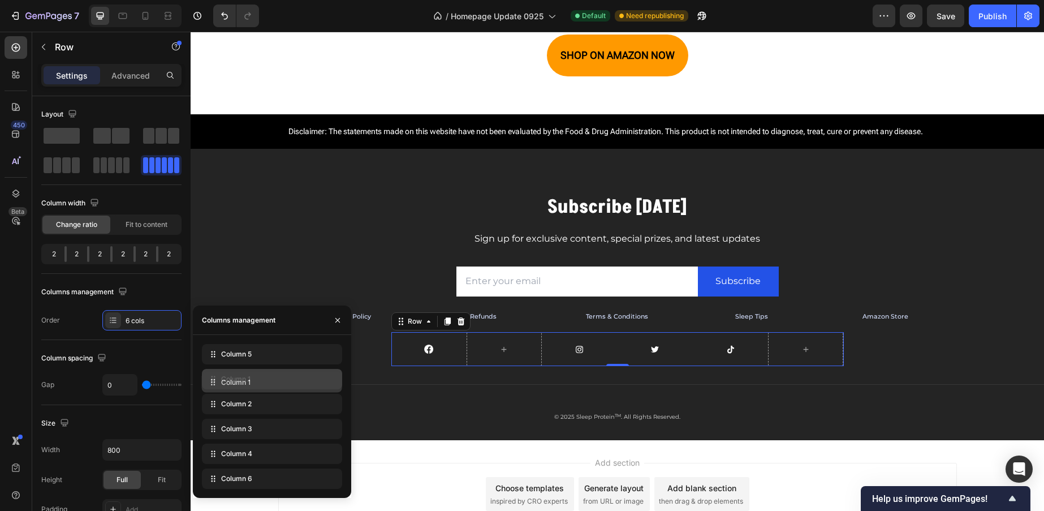
drag, startPoint x: 214, startPoint y: 351, endPoint x: 196, endPoint y: 374, distance: 28.6
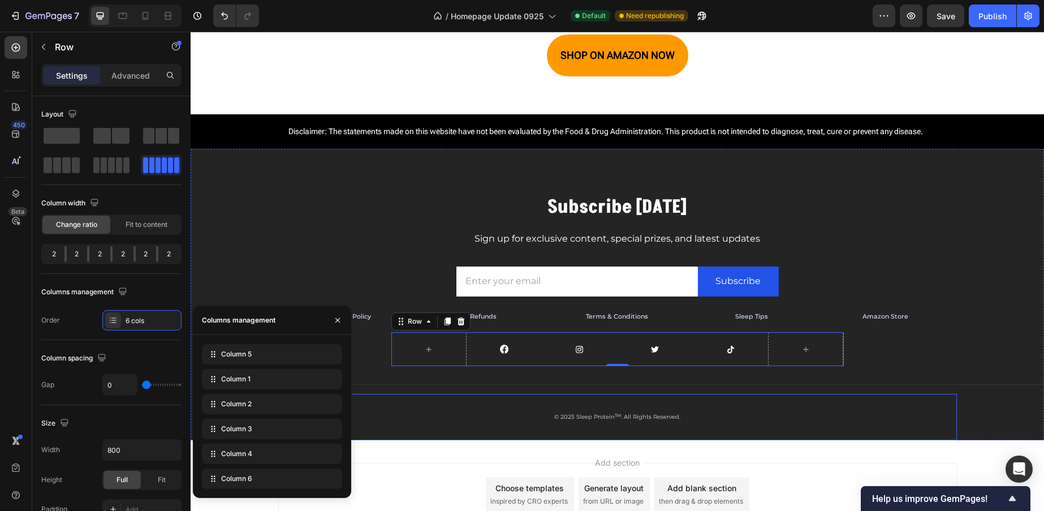
click at [499, 431] on div "© 2025 Sleep Protein TM . All Rights Reserved. Text block Row" at bounding box center [617, 417] width 679 height 46
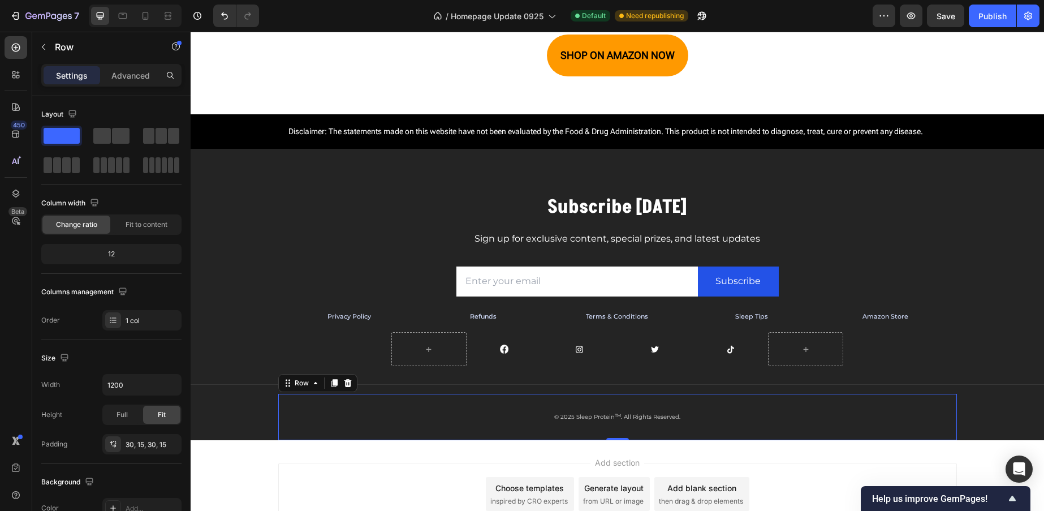
click at [348, 468] on div "Add section Choose templates inspired by CRO experts Generate layout from URL o…" at bounding box center [617, 494] width 679 height 62
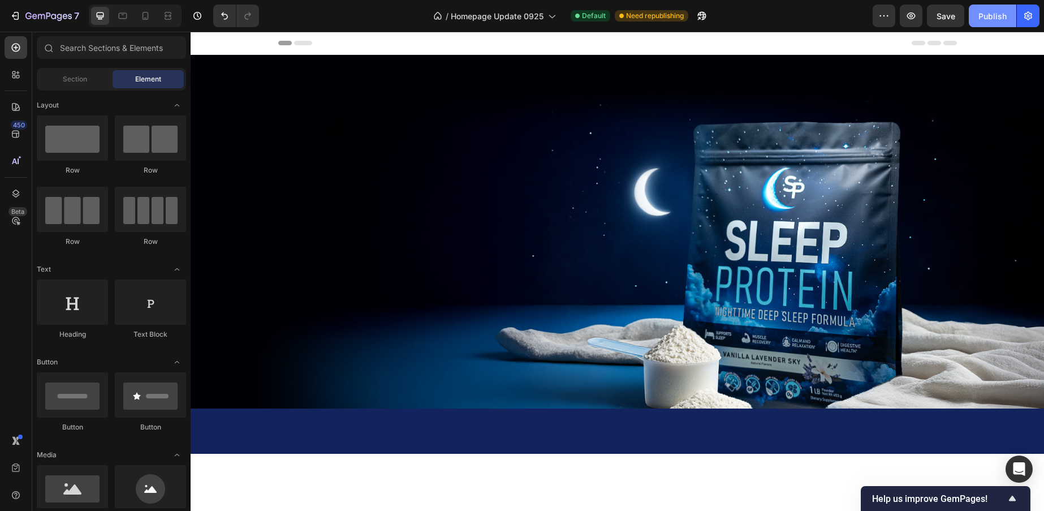
scroll to position [3684, 0]
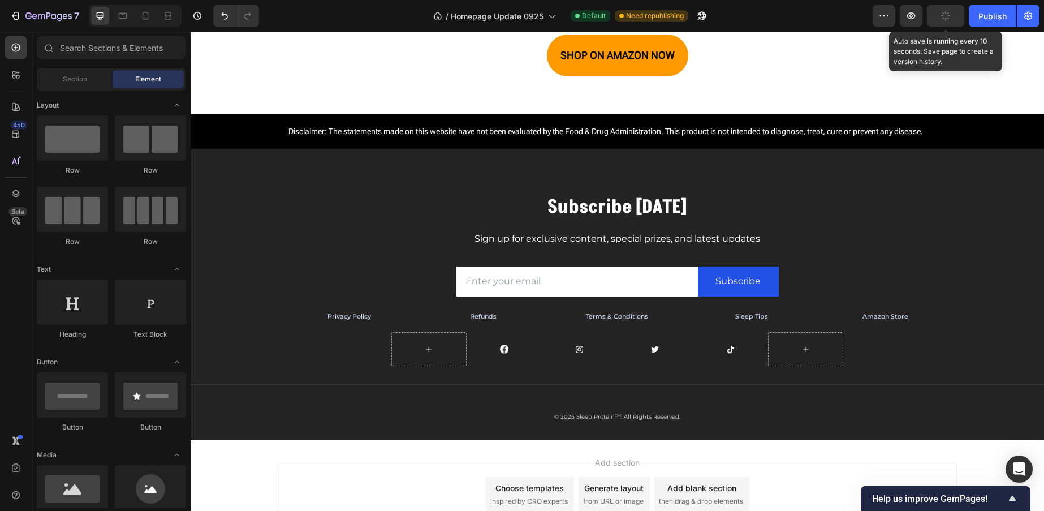
click at [942, 18] on icon "button" at bounding box center [945, 16] width 12 height 12
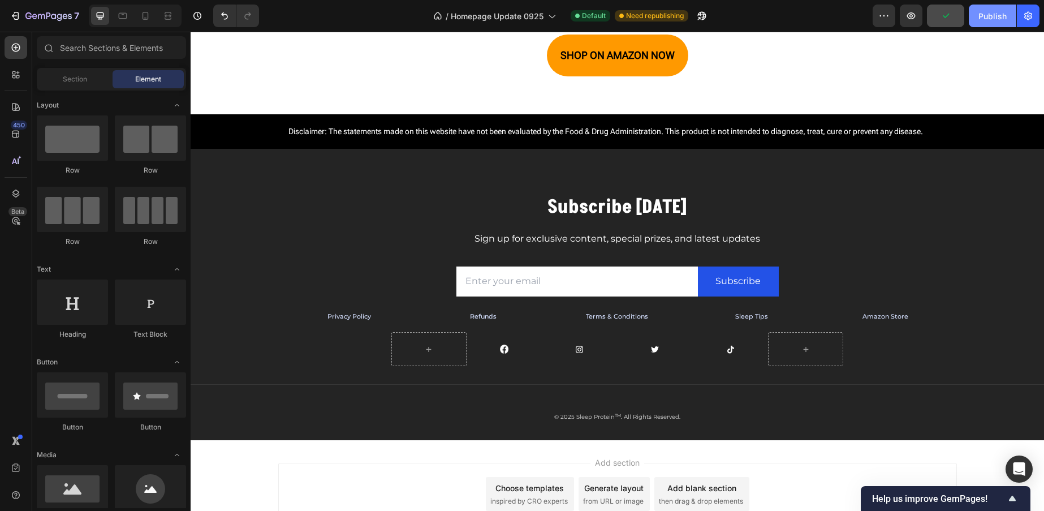
click at [988, 15] on div "Publish" at bounding box center [992, 16] width 28 height 12
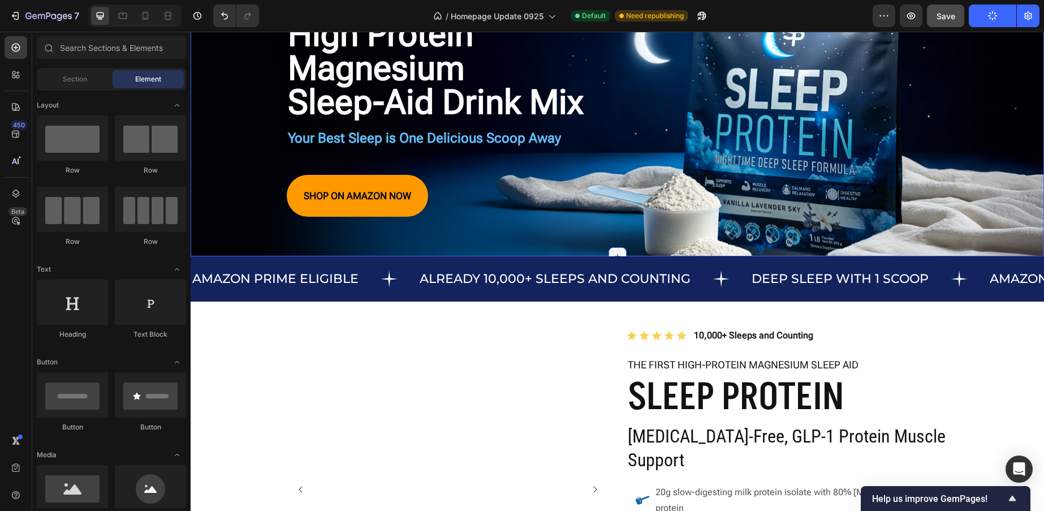
scroll to position [0, 0]
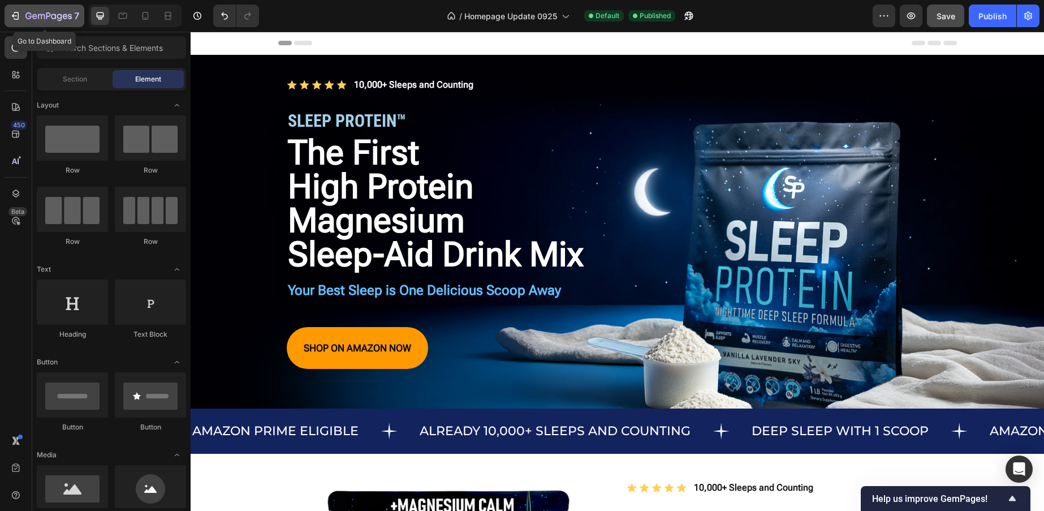
click at [63, 16] on icon "button" at bounding box center [65, 16] width 5 height 5
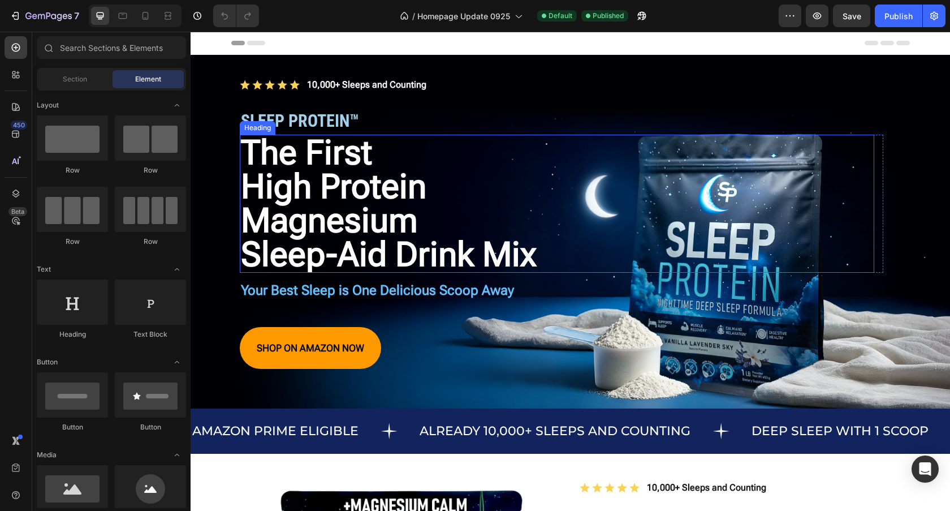
click at [380, 192] on h2 "The First High Protein Magnesium Sleep-Aid Drink Mix" at bounding box center [557, 204] width 634 height 138
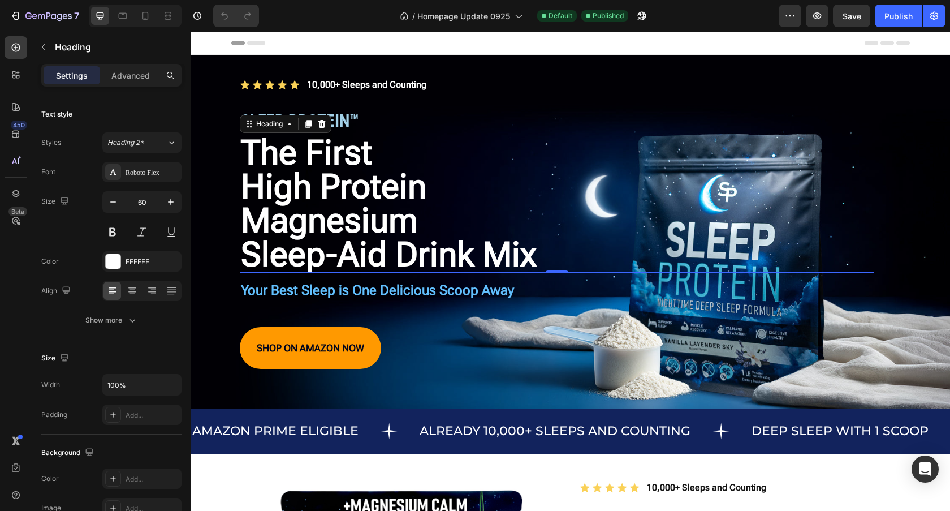
click at [334, 254] on h2 "The First High Protein Magnesium Sleep-Aid Drink Mix" at bounding box center [557, 204] width 634 height 138
click at [334, 254] on p "The First High Protein Magnesium Sleep-Aid Drink Mix" at bounding box center [557, 204] width 632 height 136
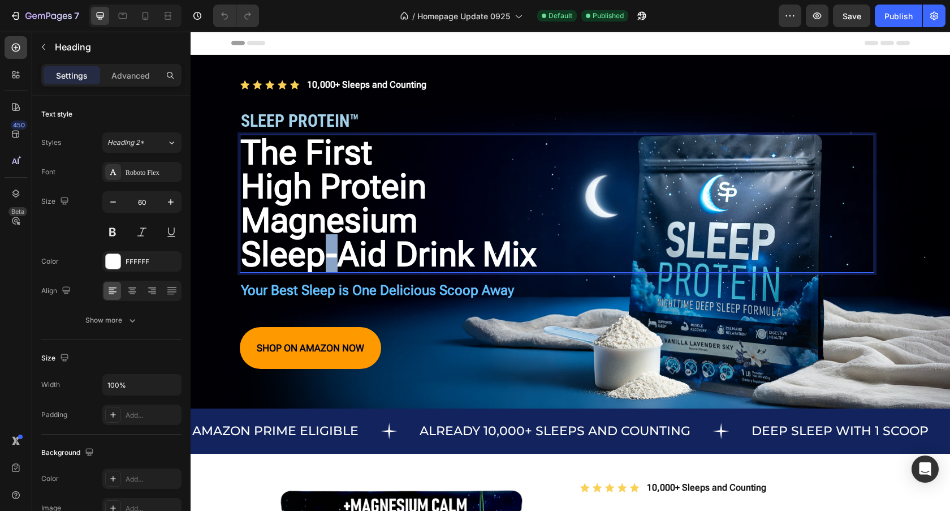
drag, startPoint x: 321, startPoint y: 256, endPoint x: 336, endPoint y: 257, distance: 15.3
click at [337, 257] on p "The First High Protein Magnesium Sleep-Aid Drink Mix" at bounding box center [557, 204] width 632 height 136
click at [150, 12] on icon at bounding box center [145, 15] width 11 height 11
type input "41"
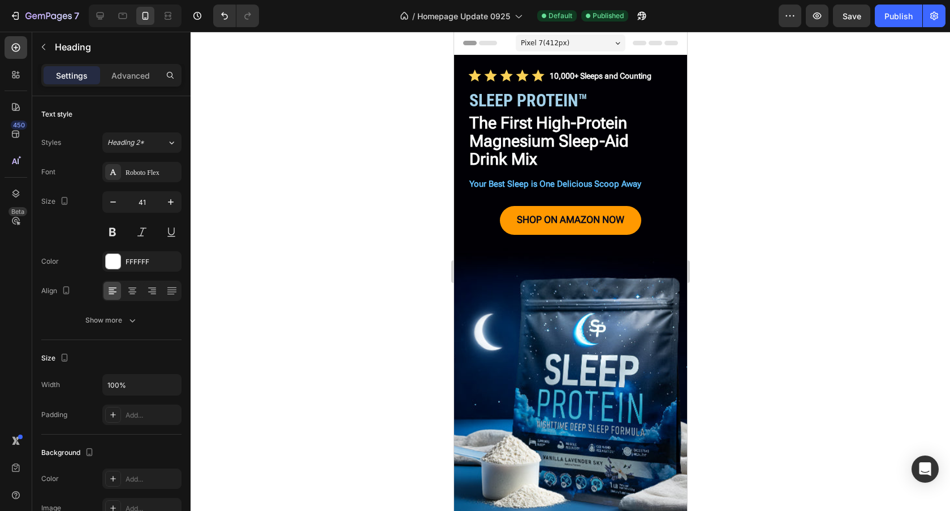
click at [548, 38] on span "Pixel 7 ( 412 px)" at bounding box center [544, 42] width 49 height 11
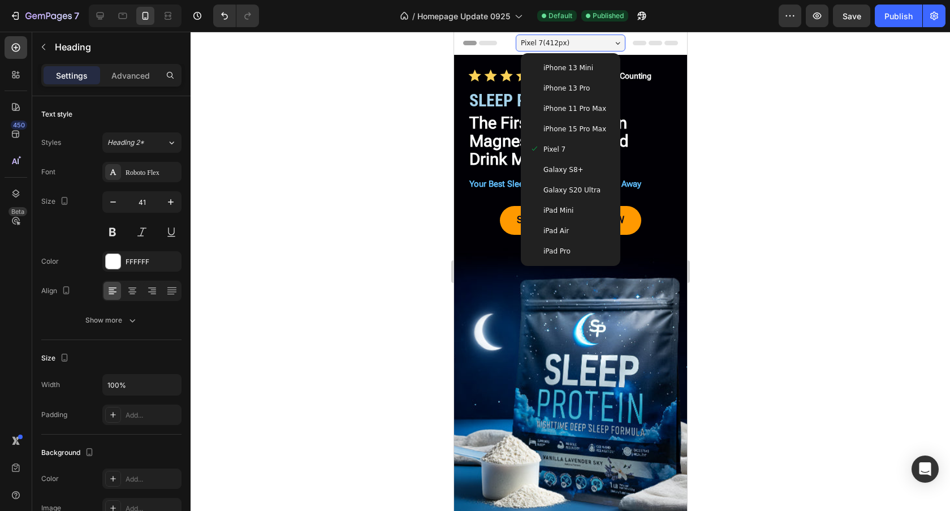
click at [580, 188] on span "Galaxy S20 Ultra" at bounding box center [571, 189] width 57 height 11
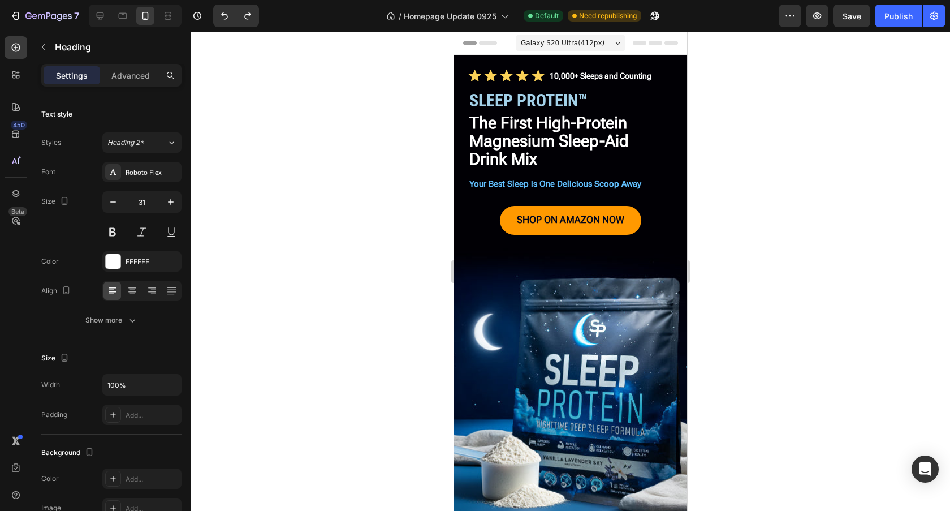
click at [582, 126] on span "The First High-Protein" at bounding box center [548, 122] width 158 height 19
click at [614, 141] on span "Magnesium Sleep-Aid" at bounding box center [548, 140] width 159 height 19
click at [126, 15] on icon at bounding box center [123, 16] width 8 height 6
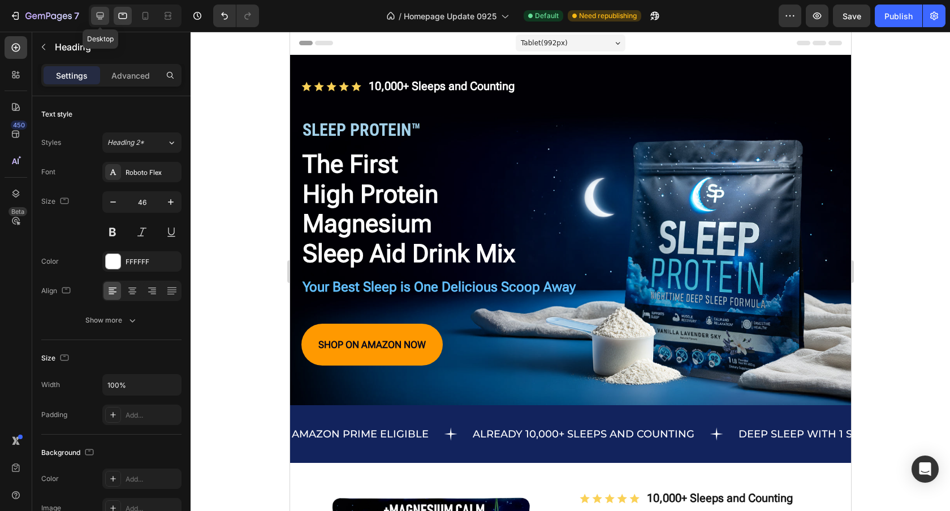
click at [97, 15] on icon at bounding box center [99, 15] width 11 height 11
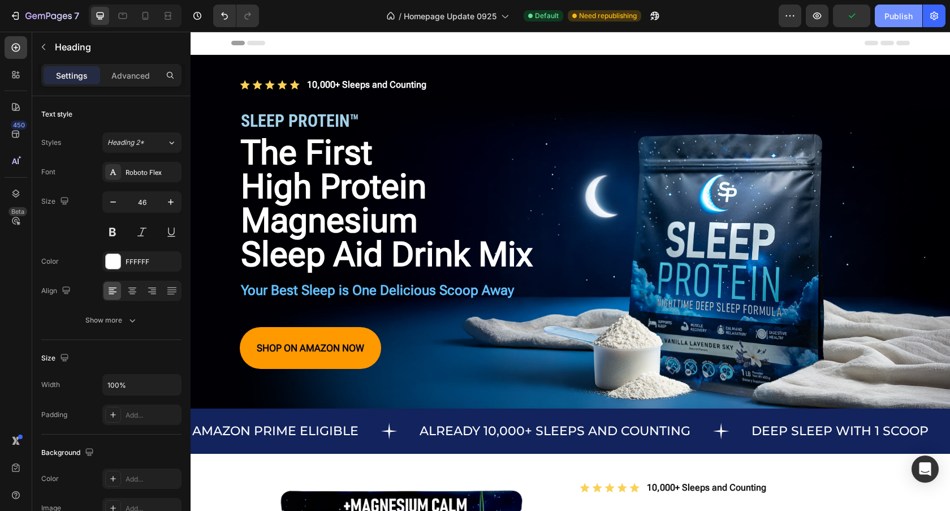
click at [904, 12] on div "Publish" at bounding box center [898, 16] width 28 height 12
click at [145, 17] on icon at bounding box center [145, 15] width 11 height 11
type input "31"
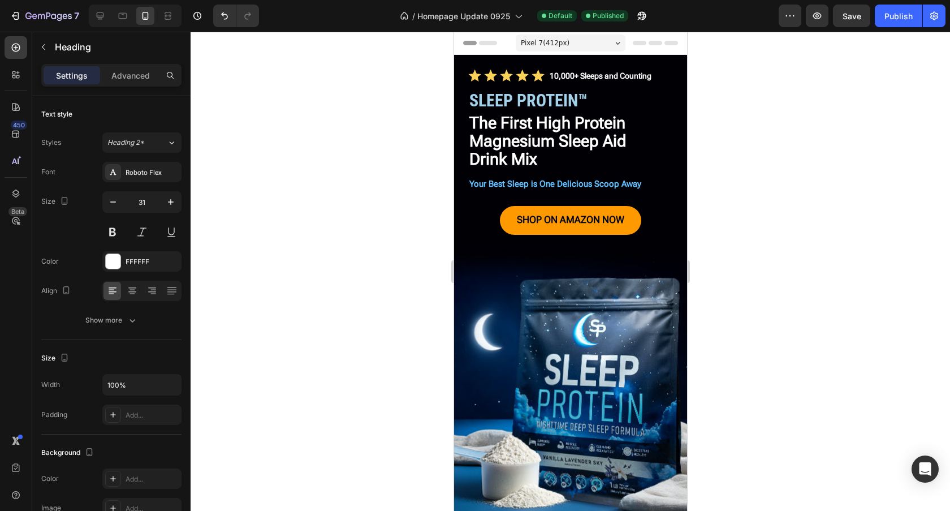
click at [626, 142] on span "Magnesium Sleep Aid" at bounding box center [547, 140] width 157 height 19
drag, startPoint x: 805, startPoint y: 172, endPoint x: 713, endPoint y: 177, distance: 92.3
click at [805, 172] on div at bounding box center [570, 271] width 759 height 479
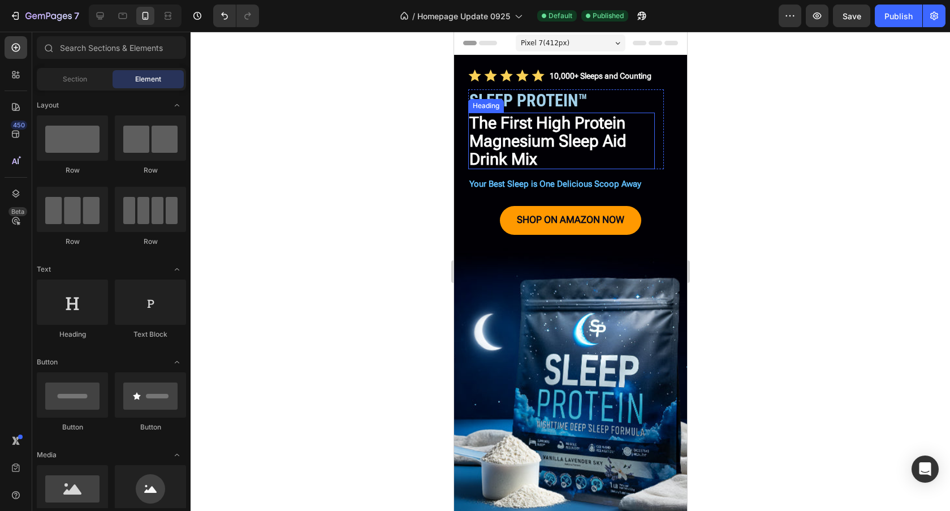
click at [623, 163] on p "⁠⁠⁠⁠⁠⁠⁠ The First High Protein Magnesium Sleep Aid Drink Mix" at bounding box center [561, 141] width 184 height 54
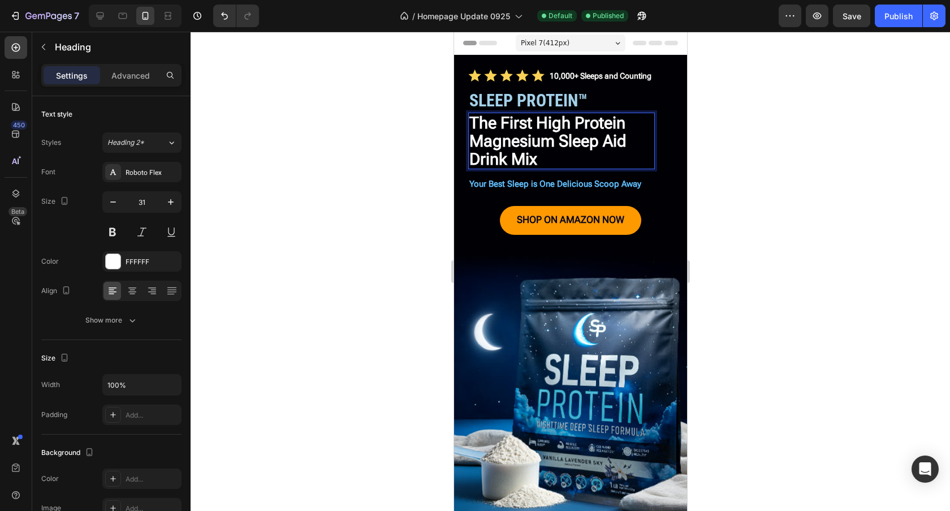
click at [578, 126] on span "The First High Protein" at bounding box center [547, 122] width 156 height 19
click at [584, 124] on span "The First High Protein" at bounding box center [547, 122] width 156 height 19
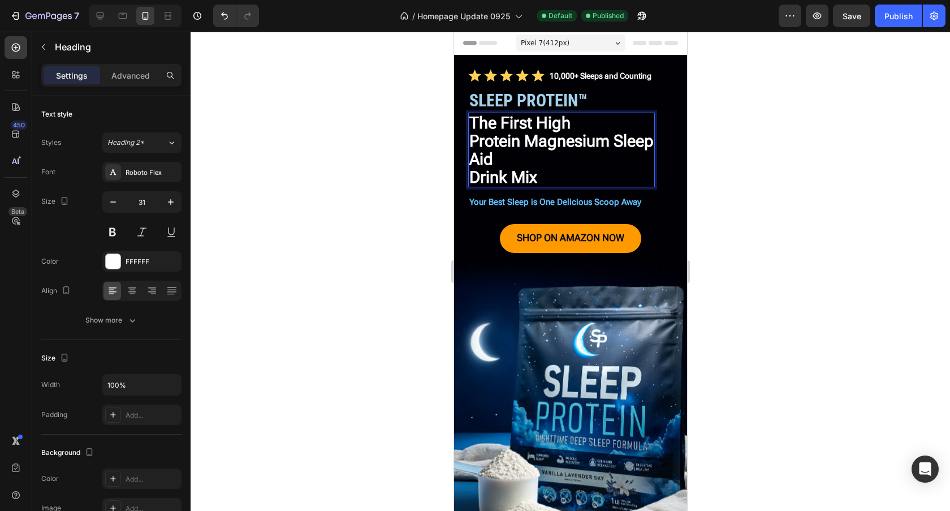
click at [629, 144] on span "Protein Magnesium Sleep Aid" at bounding box center [561, 149] width 184 height 37
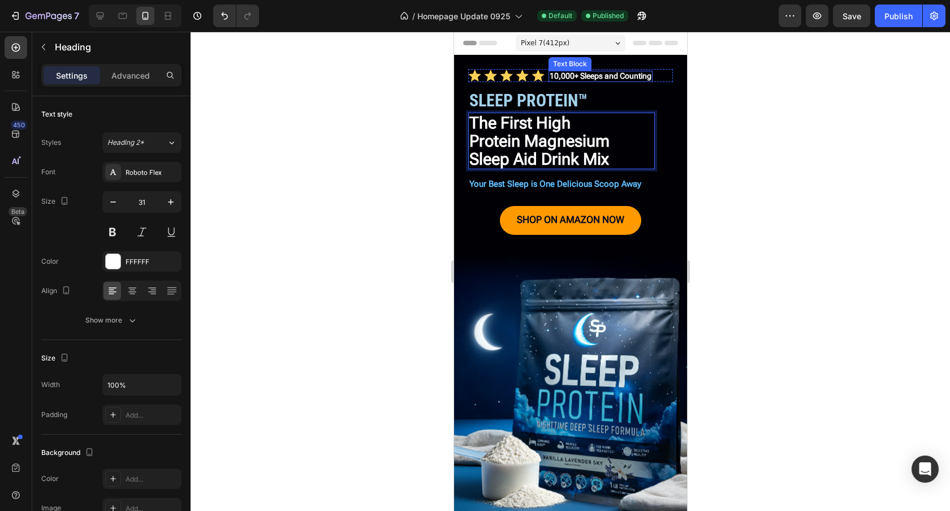
click at [614, 78] on p "10,000+ Sleeps and Counting" at bounding box center [600, 76] width 102 height 8
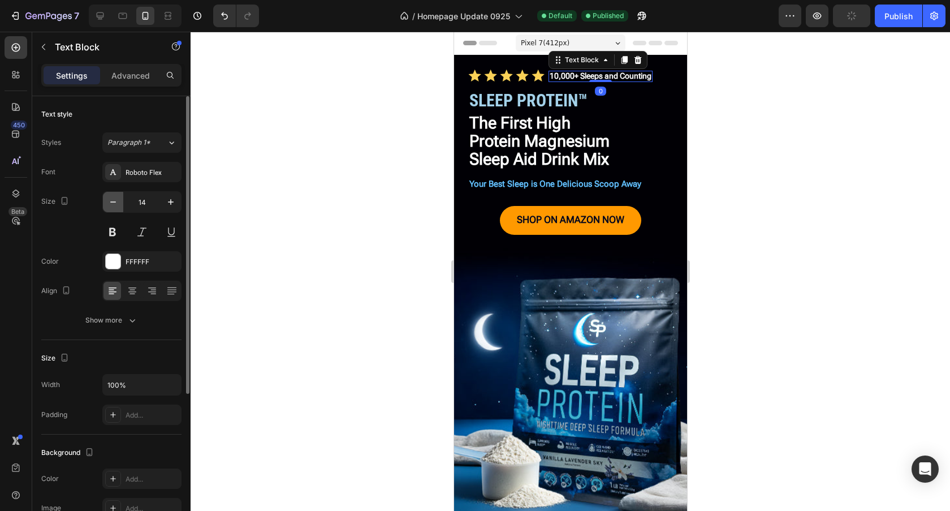
click at [110, 205] on icon "button" at bounding box center [112, 201] width 11 height 11
click at [110, 204] on icon "button" at bounding box center [112, 201] width 11 height 11
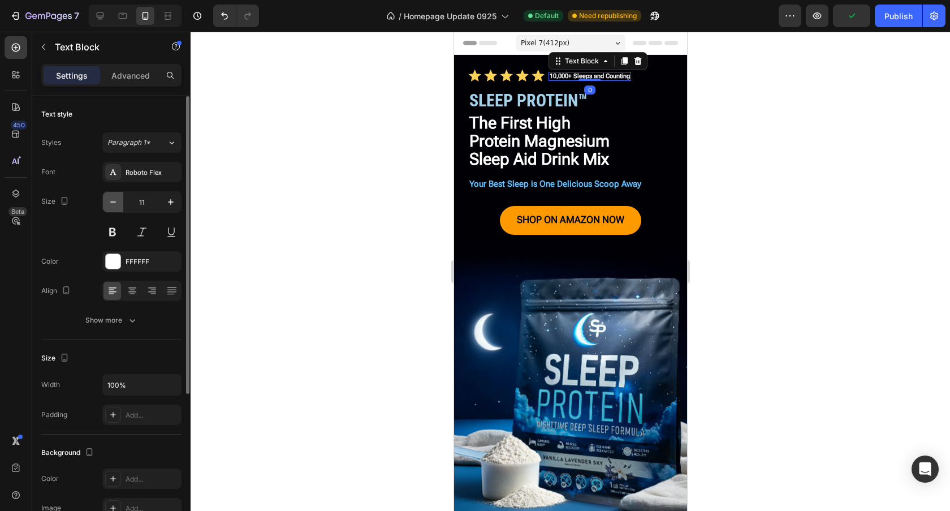
type input "10"
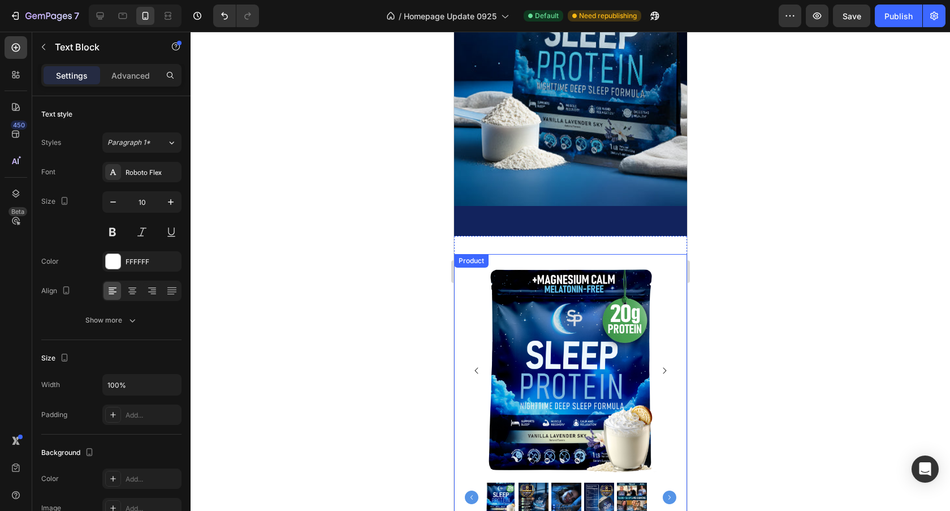
scroll to position [580, 0]
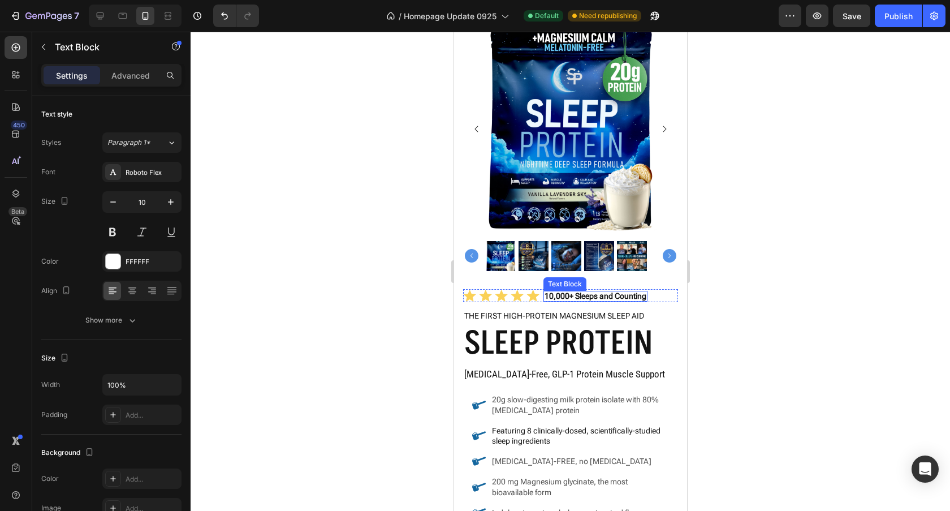
click at [586, 292] on p "10,000+ Sleeps and Counting" at bounding box center [595, 296] width 102 height 8
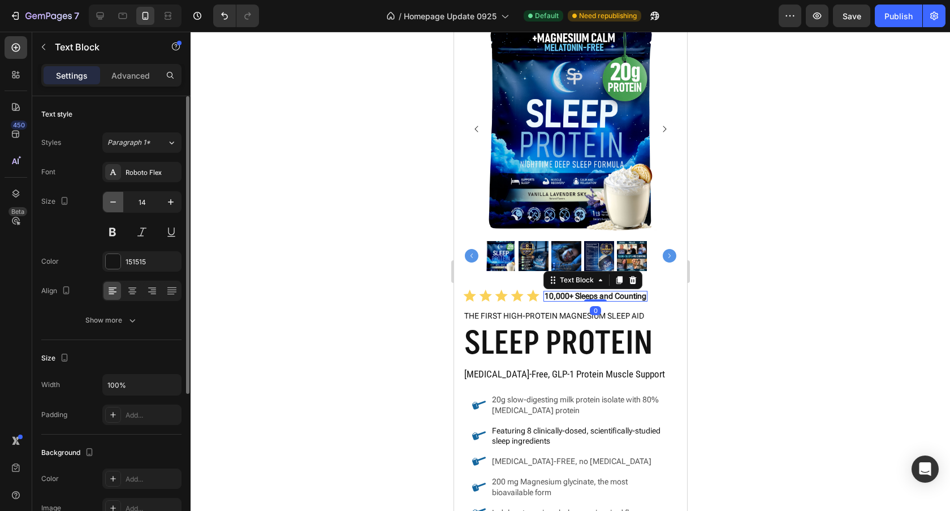
click at [106, 200] on button "button" at bounding box center [113, 202] width 20 height 20
click at [107, 200] on button "button" at bounding box center [113, 202] width 20 height 20
click at [107, 200] on icon "button" at bounding box center [112, 201] width 11 height 11
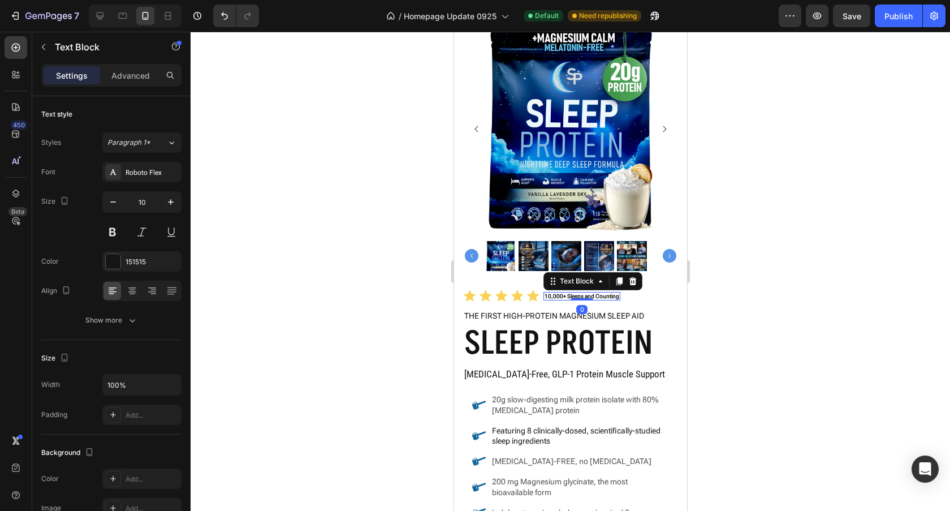
type input "9"
click at [533, 309] on h2 "THE FIRST HIGH-PROTEIN MAGNESIUM SLEEP AID" at bounding box center [570, 315] width 215 height 12
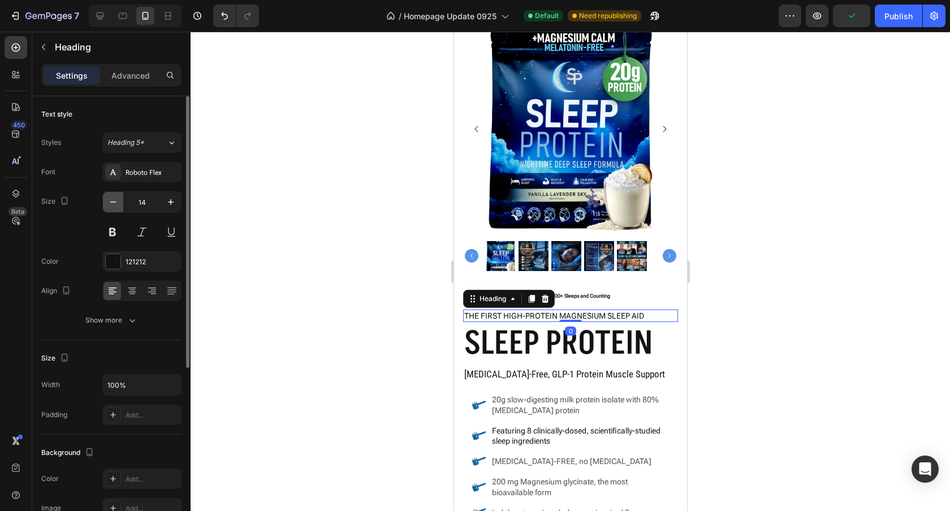
click at [120, 205] on button "button" at bounding box center [113, 202] width 20 height 20
click at [120, 204] on button "button" at bounding box center [113, 202] width 20 height 20
click at [119, 204] on button "button" at bounding box center [113, 202] width 20 height 20
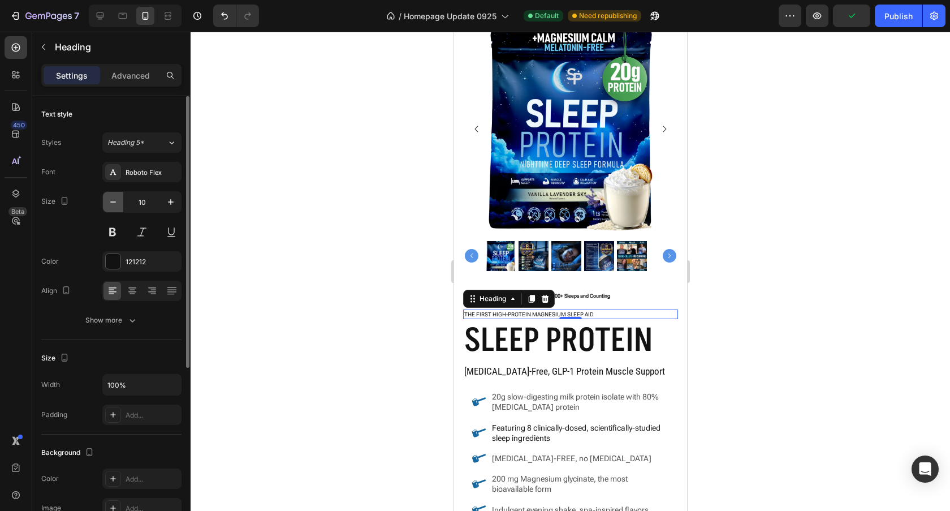
click at [118, 202] on icon "button" at bounding box center [112, 201] width 11 height 11
click at [172, 205] on icon "button" at bounding box center [170, 201] width 11 height 11
type input "10"
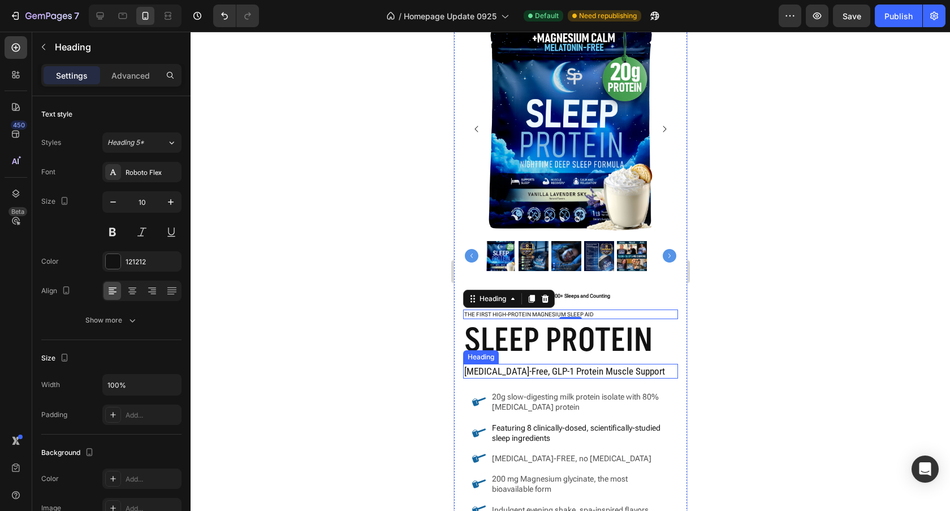
click at [608, 364] on h2 "[MEDICAL_DATA]-Free, GLP-1 Protein Muscle Support" at bounding box center [570, 371] width 215 height 15
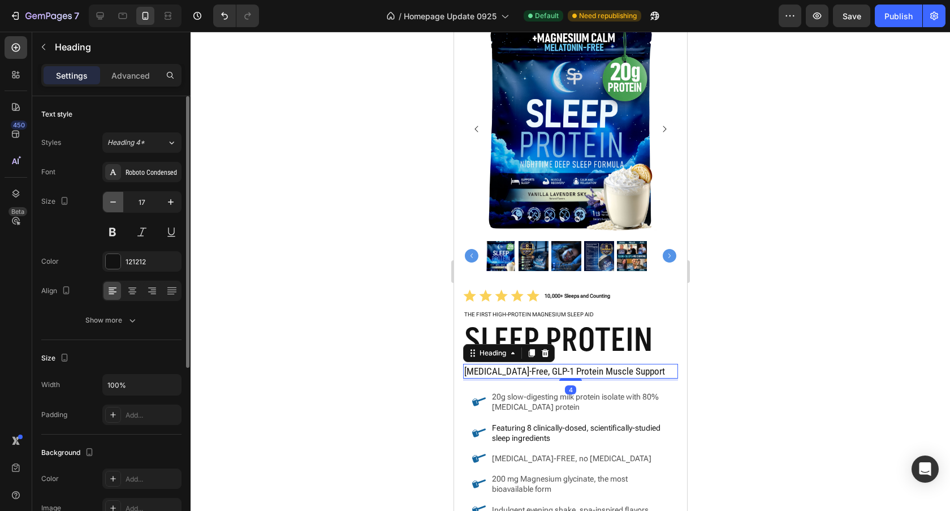
click at [109, 202] on icon "button" at bounding box center [112, 201] width 11 height 11
click at [108, 202] on icon "button" at bounding box center [112, 201] width 11 height 11
click at [110, 203] on icon "button" at bounding box center [112, 201] width 11 height 11
type input "14"
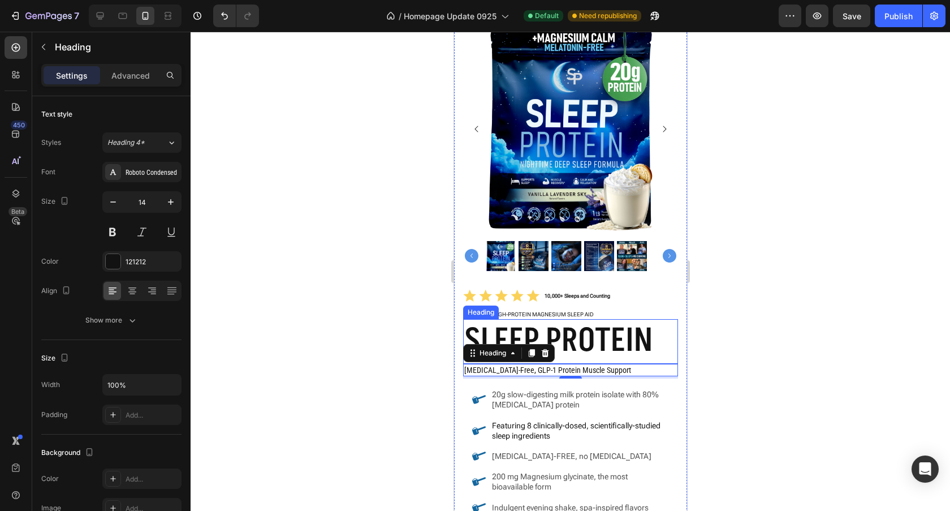
click at [645, 349] on h2 "SLEEP PROTEIN" at bounding box center [570, 341] width 215 height 45
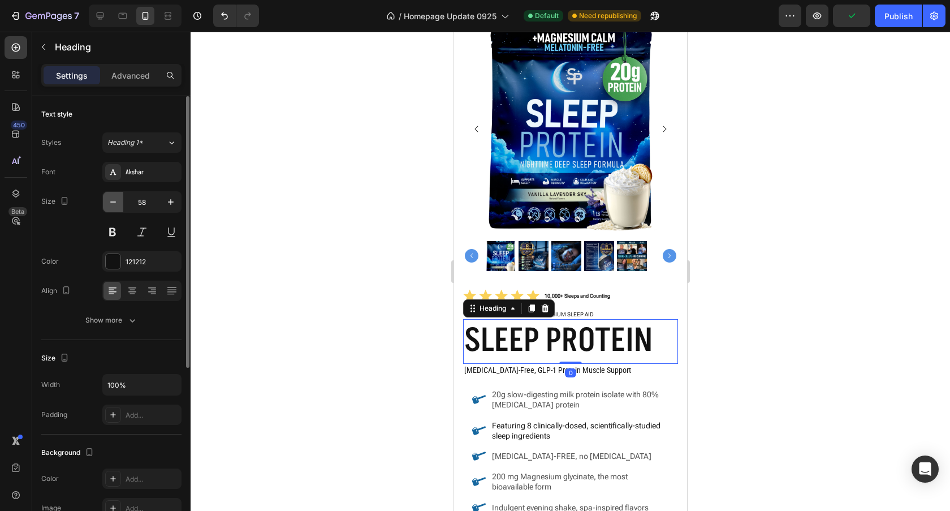
click at [113, 205] on icon "button" at bounding box center [112, 201] width 11 height 11
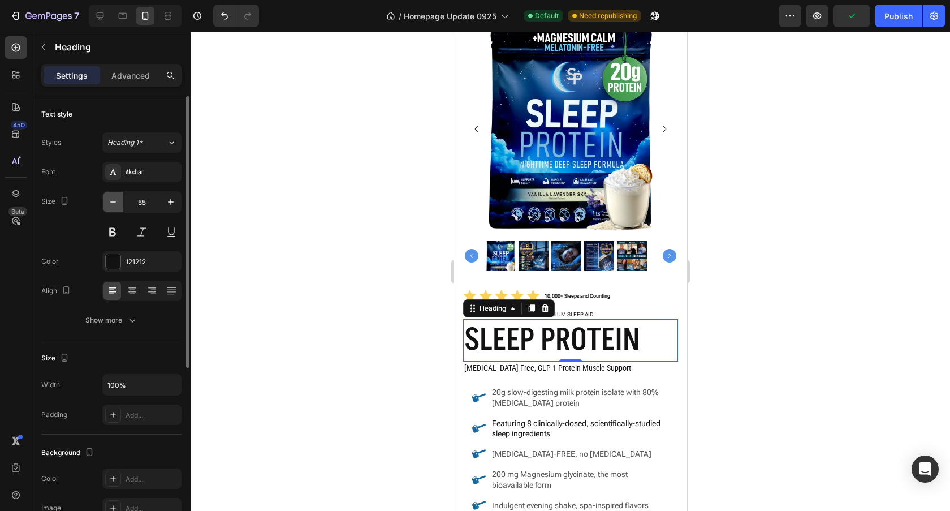
click at [114, 205] on icon "button" at bounding box center [112, 201] width 11 height 11
click at [114, 204] on icon "button" at bounding box center [112, 201] width 11 height 11
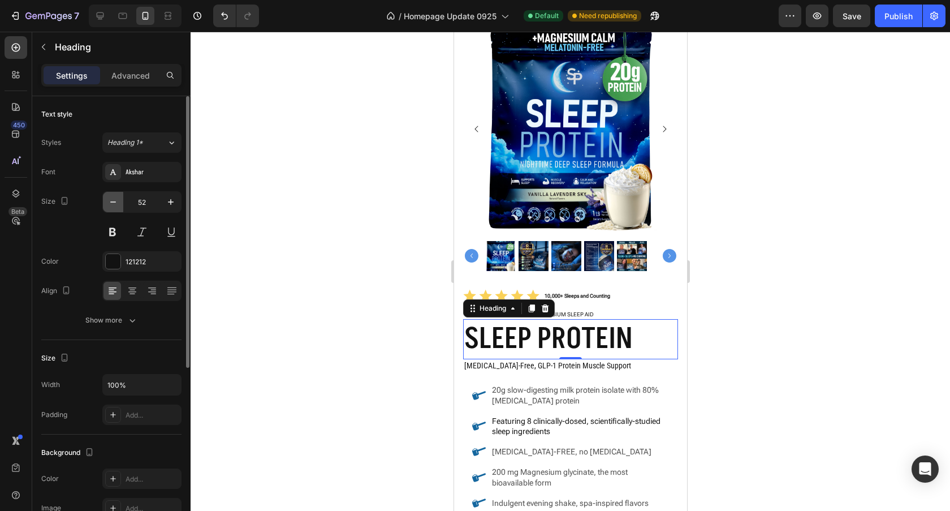
click at [114, 203] on icon "button" at bounding box center [112, 201] width 11 height 11
click at [114, 202] on icon "button" at bounding box center [112, 201] width 11 height 11
type input "50"
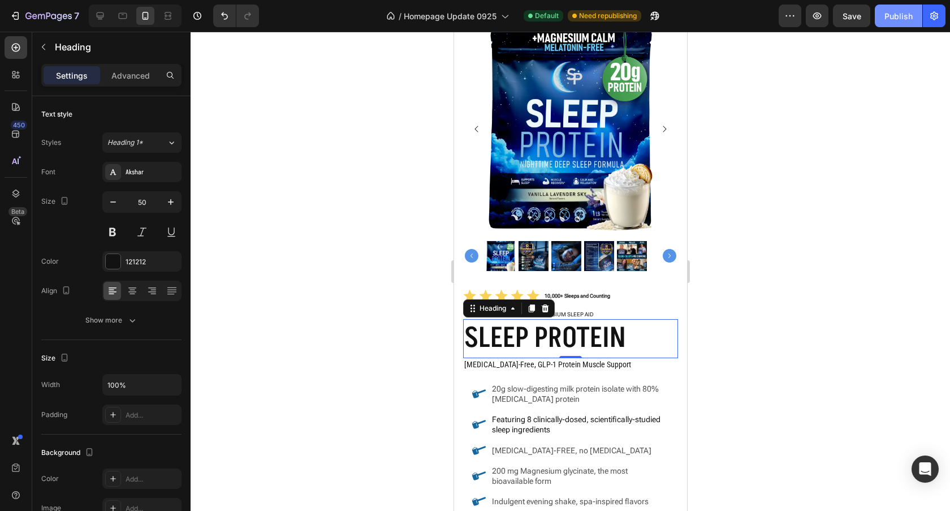
click at [894, 16] on div "Publish" at bounding box center [898, 16] width 28 height 12
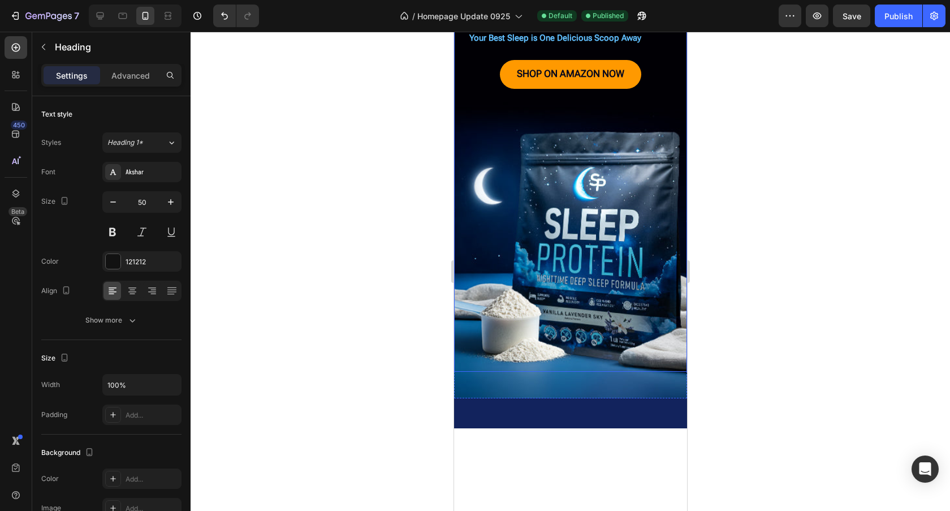
scroll to position [0, 0]
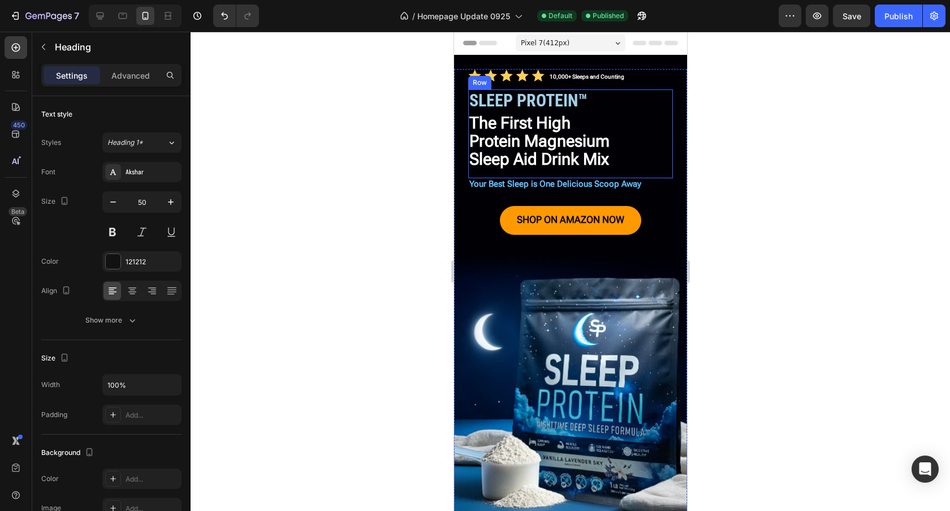
click at [587, 158] on span "Sleep Aid Drink Mix" at bounding box center [539, 158] width 140 height 19
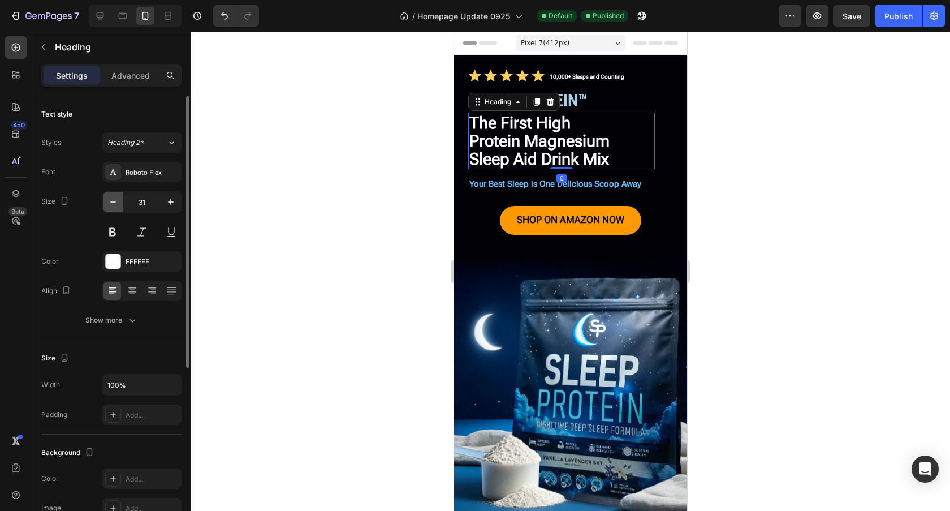
click at [112, 202] on icon "button" at bounding box center [112, 201] width 11 height 11
click at [113, 203] on icon "button" at bounding box center [112, 201] width 11 height 11
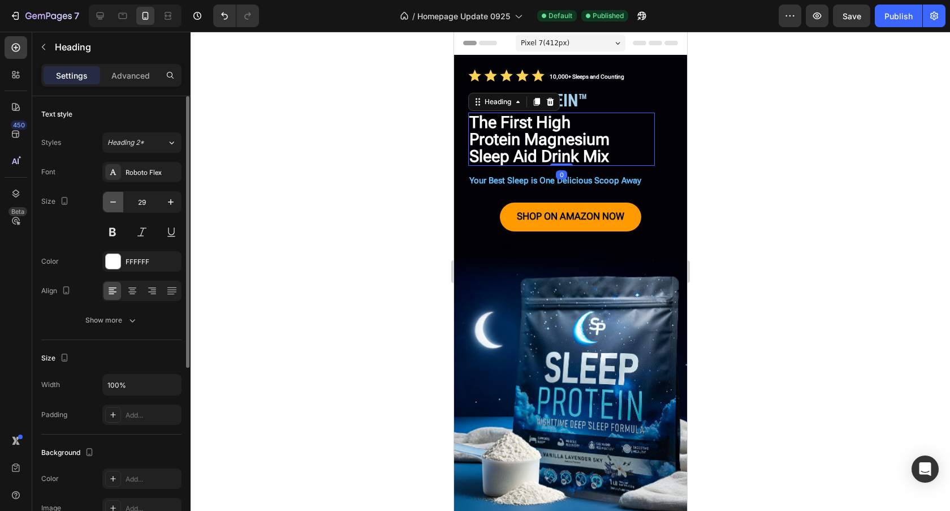
click at [113, 203] on icon "button" at bounding box center [112, 201] width 11 height 11
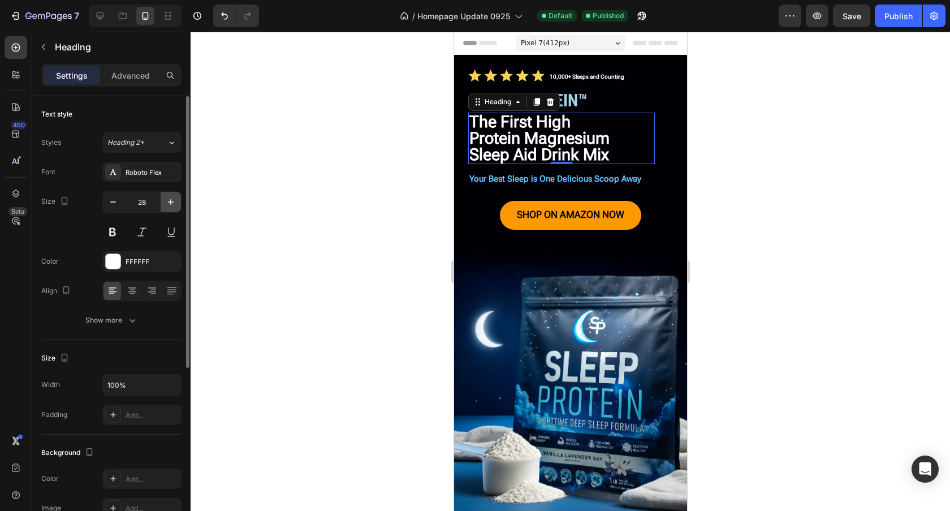
click at [169, 201] on icon "button" at bounding box center [171, 202] width 6 height 6
click at [169, 201] on icon "button" at bounding box center [170, 201] width 11 height 11
click at [170, 201] on icon "button" at bounding box center [171, 202] width 6 height 6
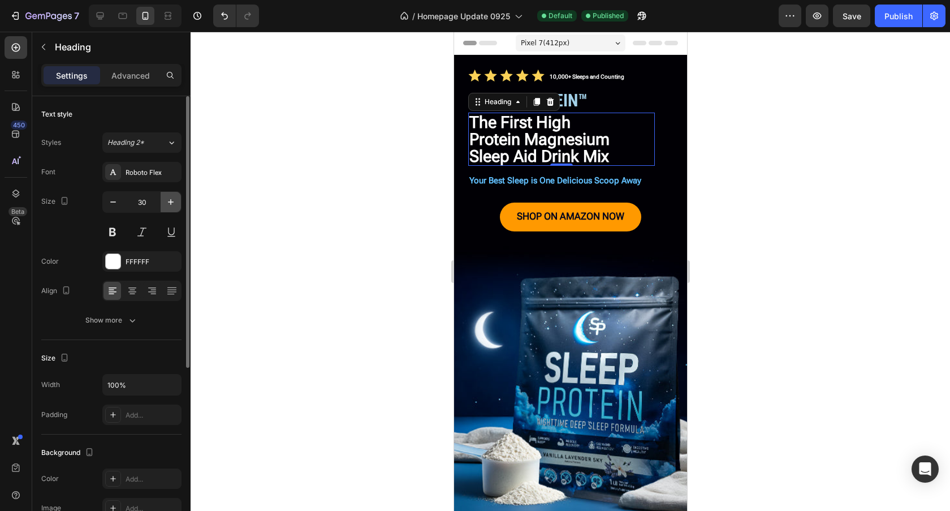
type input "31"
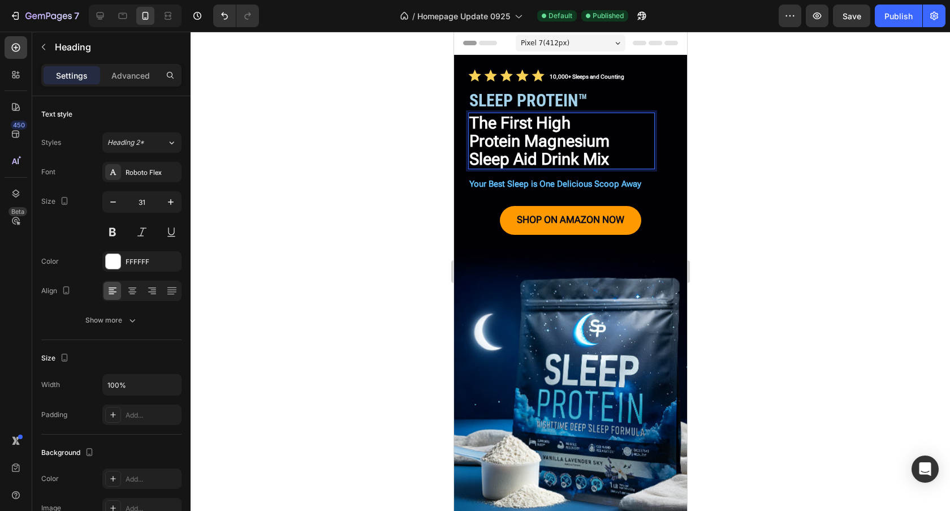
click at [609, 148] on span "Protein Magnesium" at bounding box center [539, 140] width 140 height 19
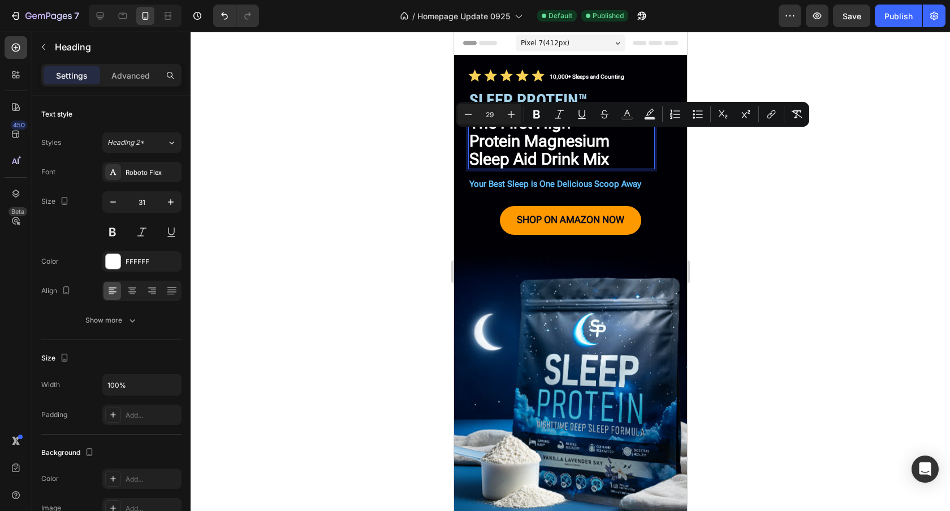
click at [624, 159] on p "The First High Protein Magnesium Sleep Aid Drink Mix" at bounding box center [561, 141] width 184 height 54
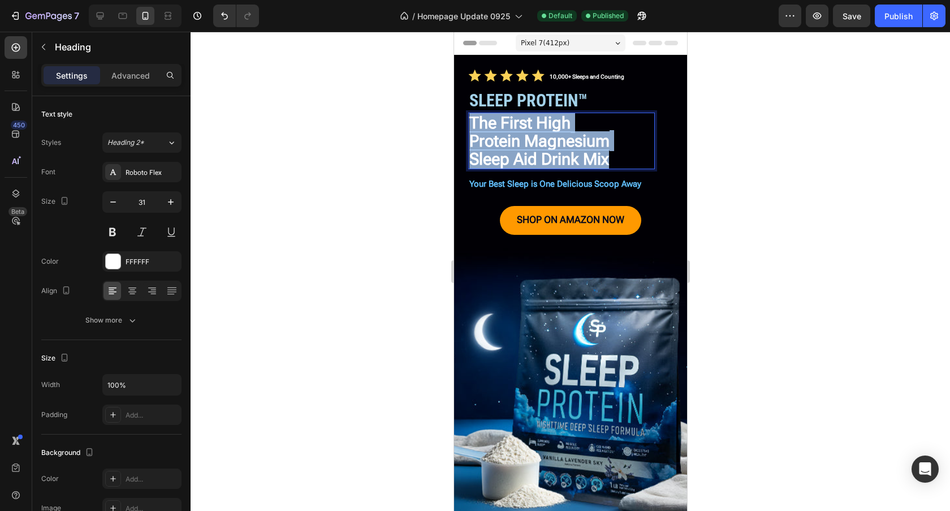
drag, startPoint x: 635, startPoint y: 163, endPoint x: 468, endPoint y: 114, distance: 174.3
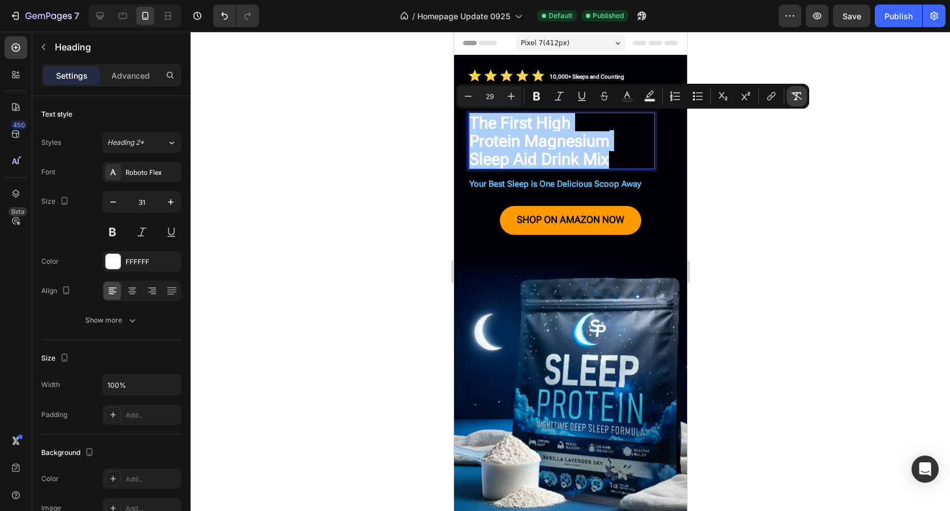
click at [800, 99] on icon "Editor contextual toolbar" at bounding box center [796, 95] width 11 height 11
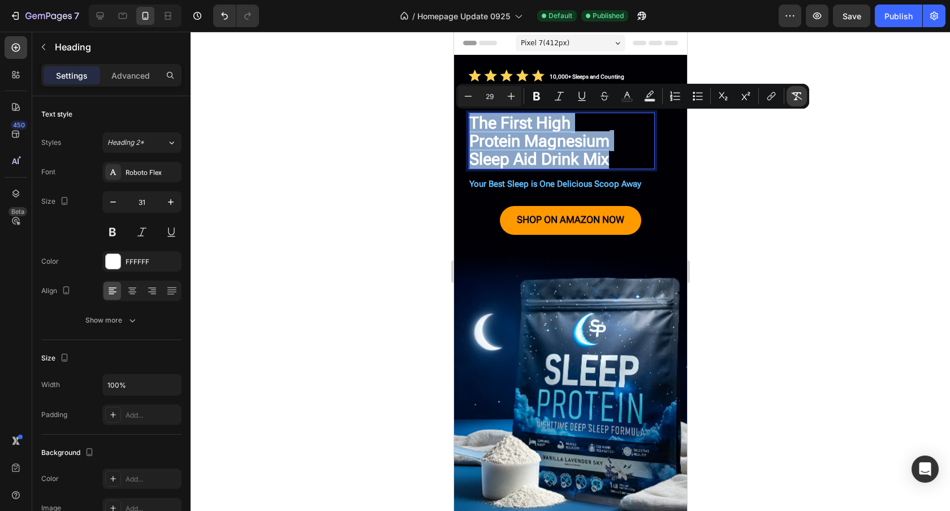
type input "31"
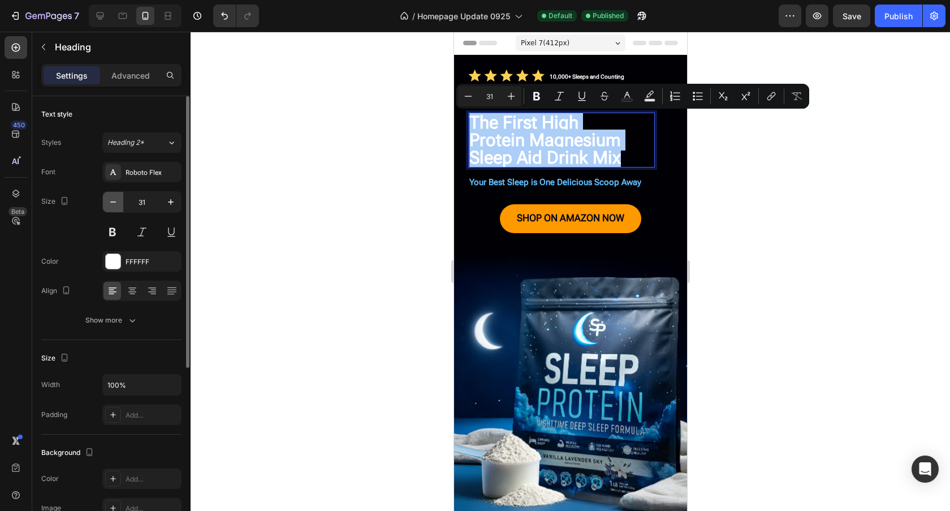
click at [123, 204] on input "31" at bounding box center [141, 202] width 37 height 20
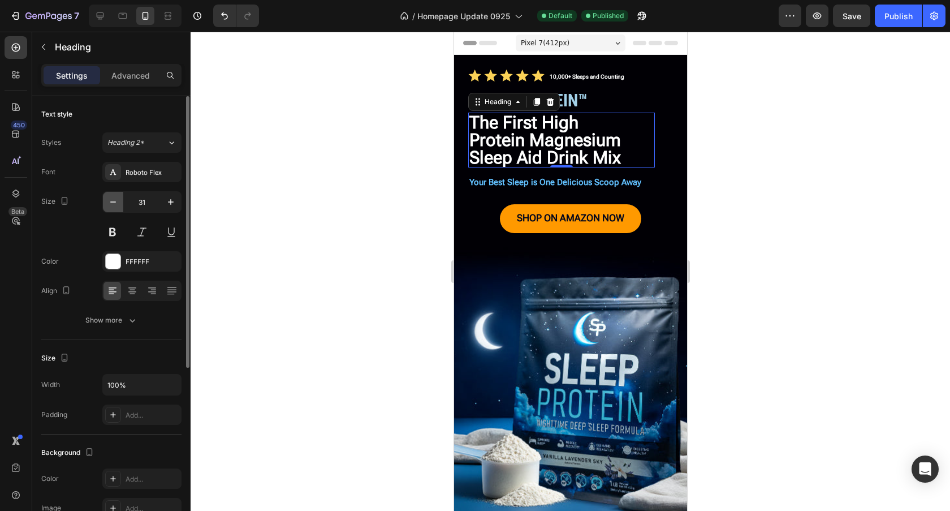
click at [119, 204] on button "button" at bounding box center [113, 202] width 20 height 20
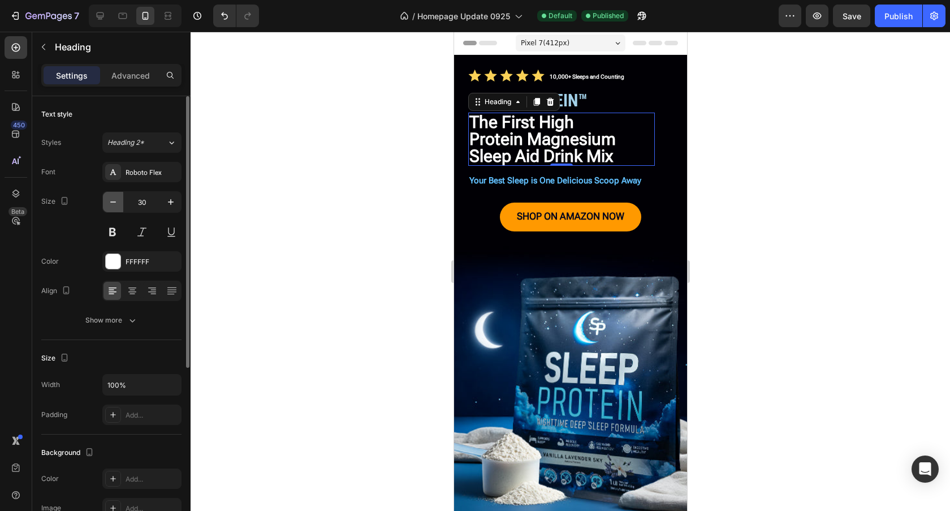
click at [116, 204] on icon "button" at bounding box center [112, 201] width 11 height 11
type input "29"
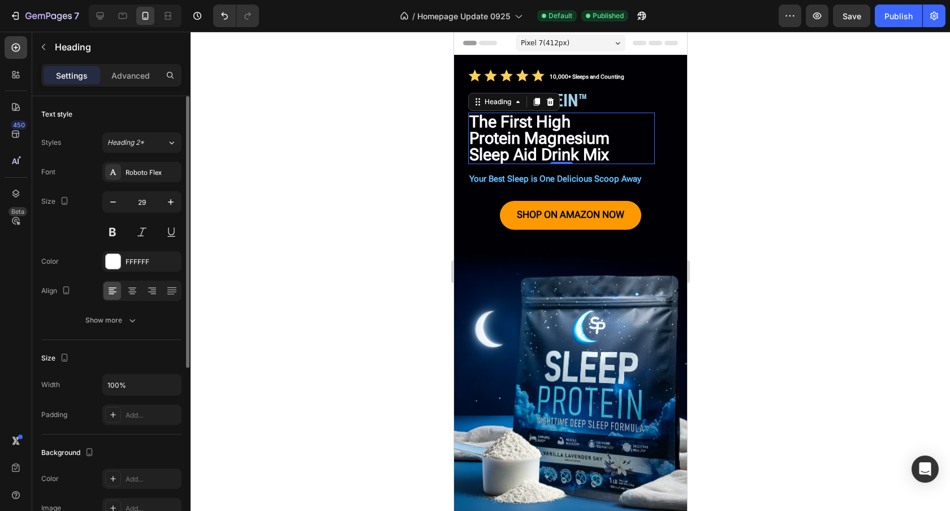
click at [133, 324] on icon "button" at bounding box center [132, 319] width 11 height 11
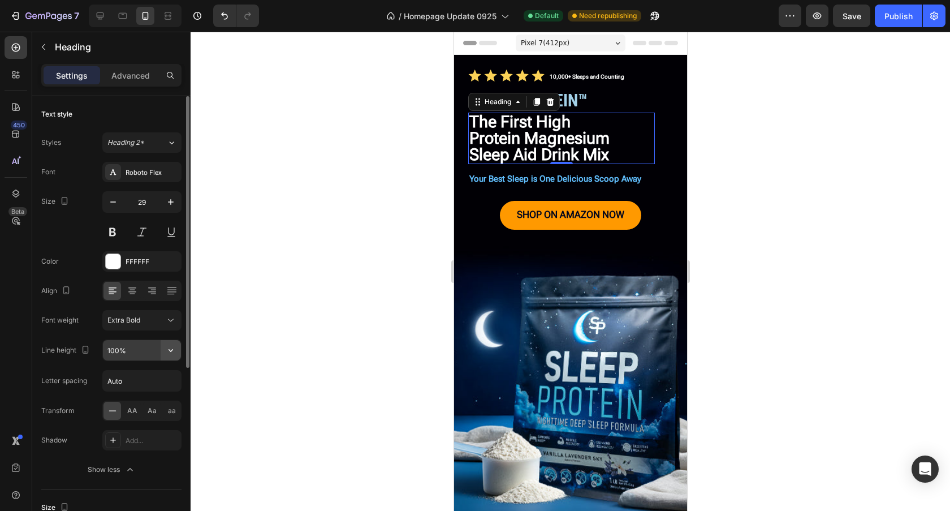
click at [172, 350] on icon "button" at bounding box center [171, 350] width 5 height 3
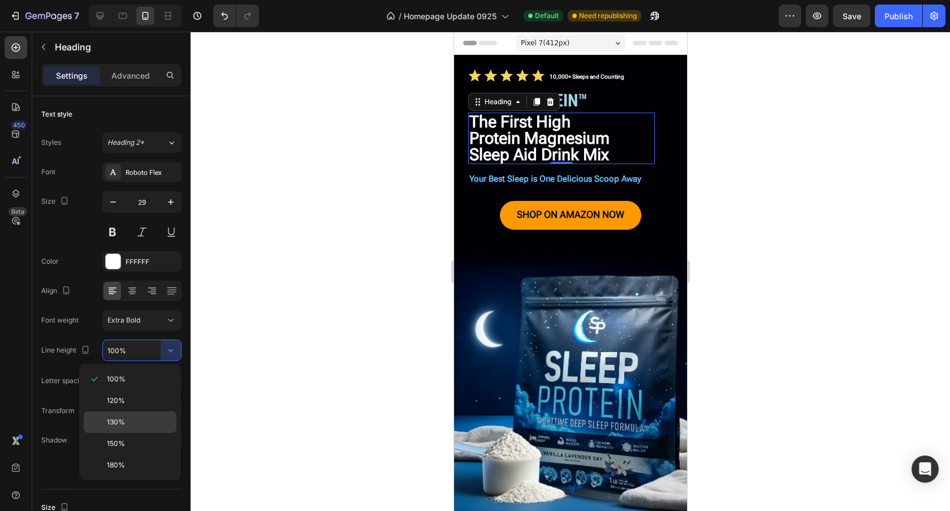
click at [144, 418] on p "130%" at bounding box center [139, 422] width 64 height 10
type input "130%"
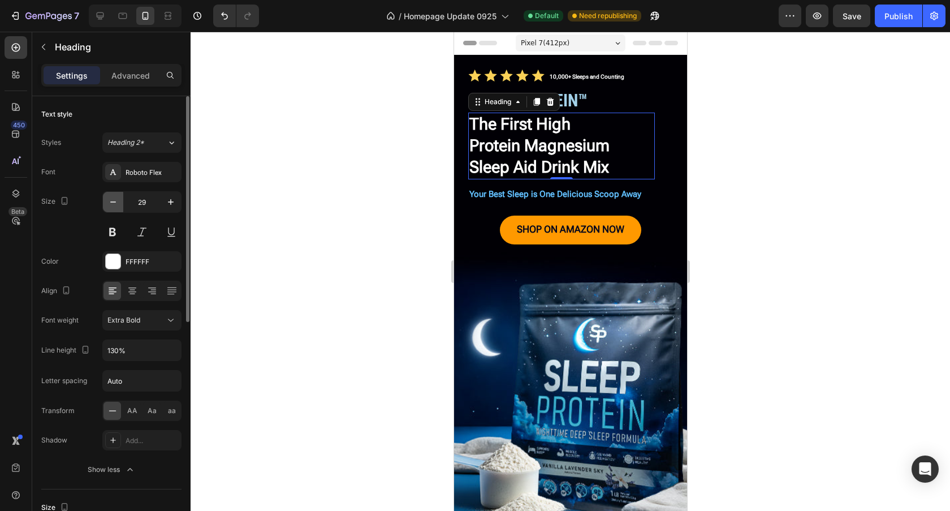
click at [116, 203] on icon "button" at bounding box center [112, 201] width 11 height 11
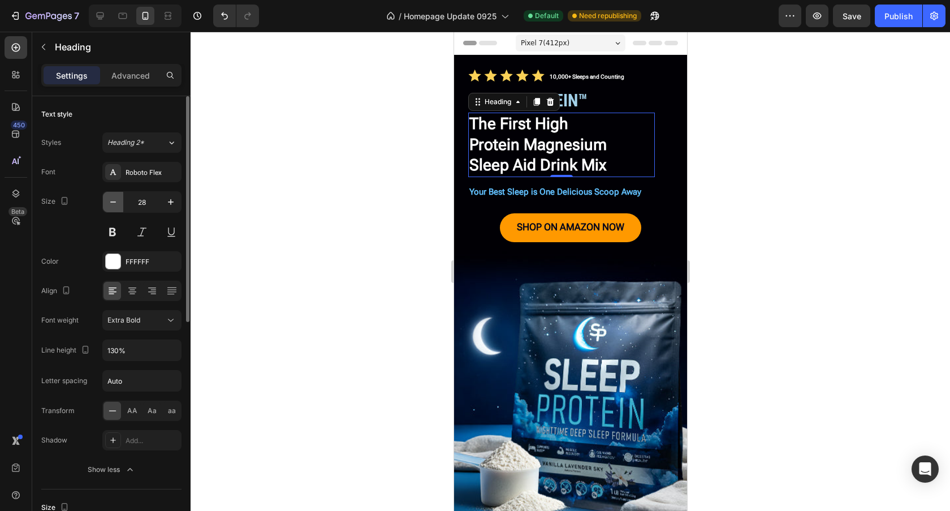
click at [115, 202] on icon "button" at bounding box center [112, 201] width 11 height 11
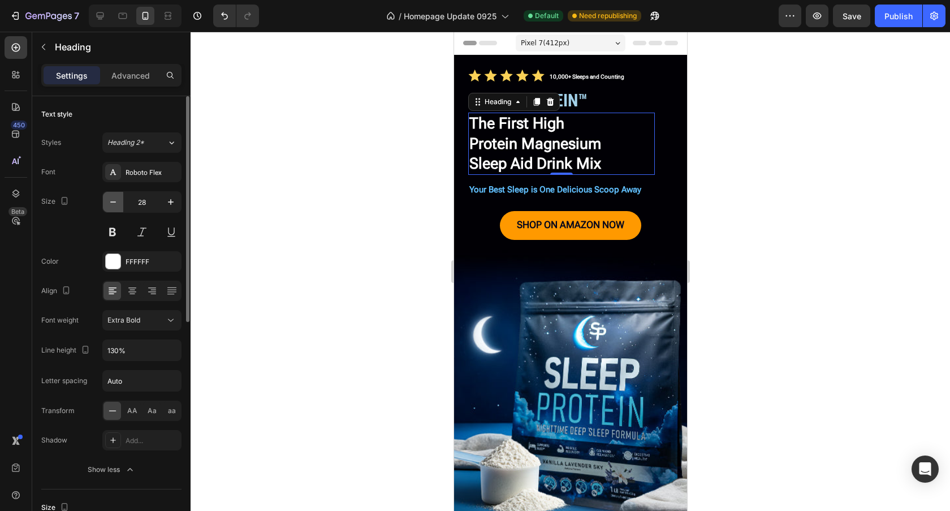
type input "27"
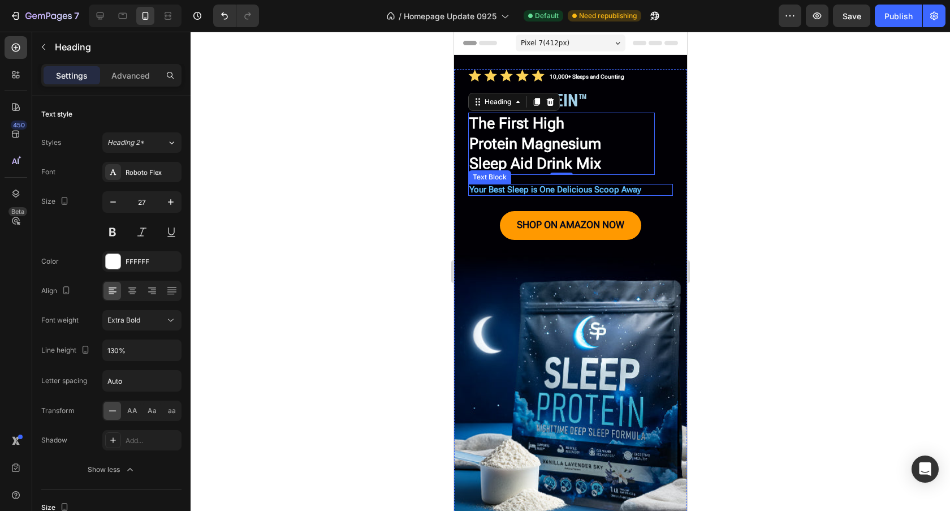
click at [630, 190] on span "Your Best Sleep is One Delicious Scoop Away" at bounding box center [555, 189] width 172 height 10
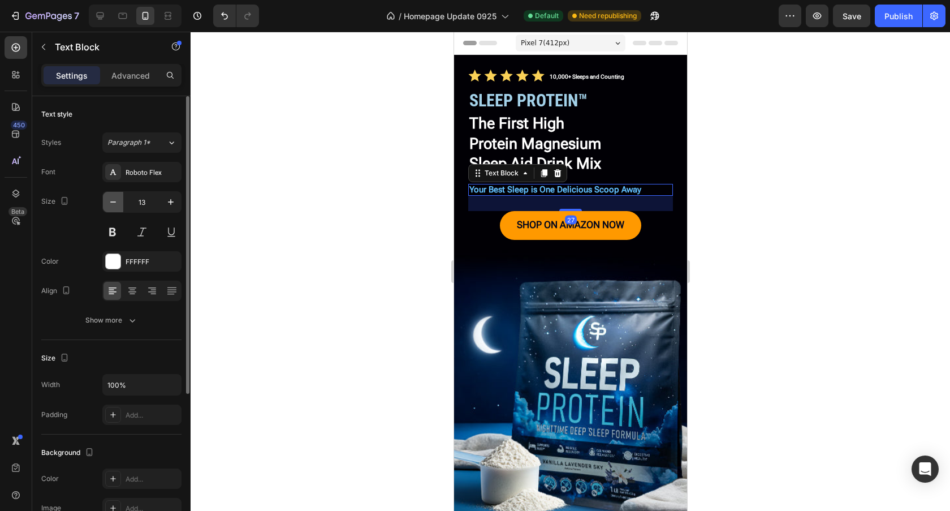
click at [110, 202] on icon "button" at bounding box center [112, 201] width 11 height 11
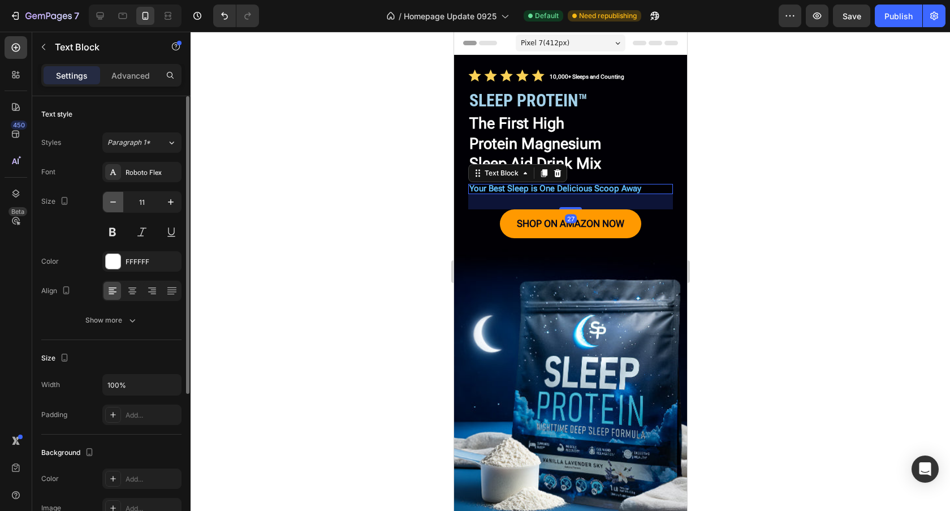
click at [111, 201] on icon "button" at bounding box center [112, 201] width 11 height 11
type input "10"
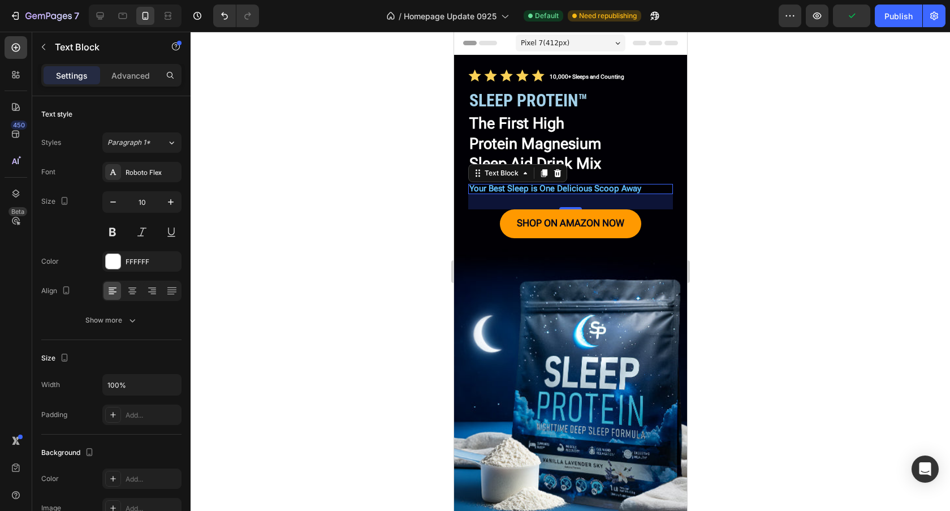
click at [641, 192] on span "Your Best Sleep is One Delicious Scoop Away" at bounding box center [555, 188] width 172 height 10
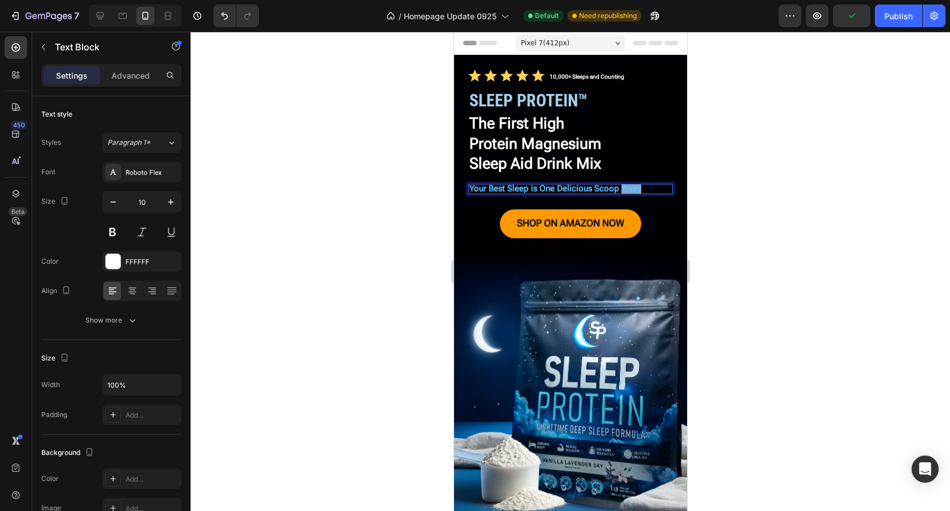
click at [641, 192] on span "Your Best Sleep is One Delicious Scoop Away" at bounding box center [555, 188] width 172 height 10
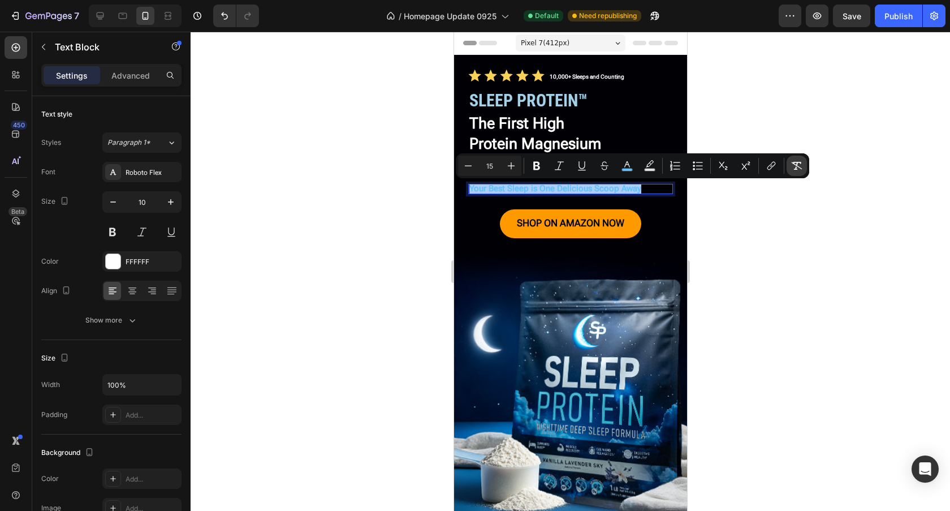
click at [801, 166] on icon "Editor contextual toolbar" at bounding box center [796, 165] width 11 height 11
type input "10"
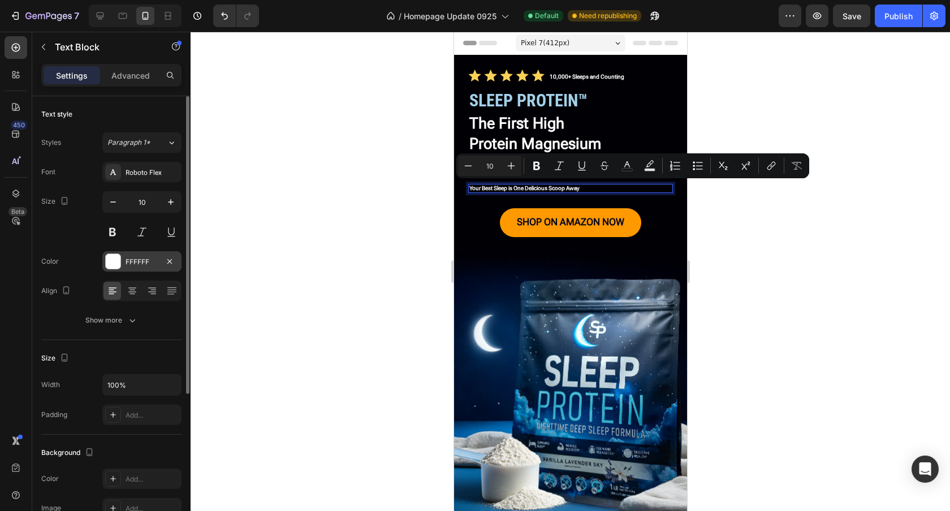
click at [110, 259] on div at bounding box center [113, 261] width 15 height 15
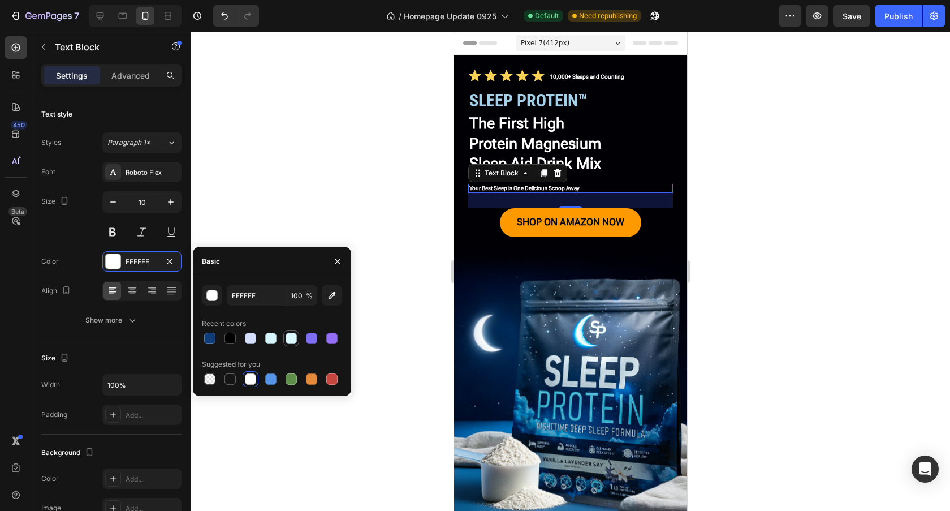
click at [291, 338] on div at bounding box center [291, 337] width 11 height 11
type input "DBF7FF"
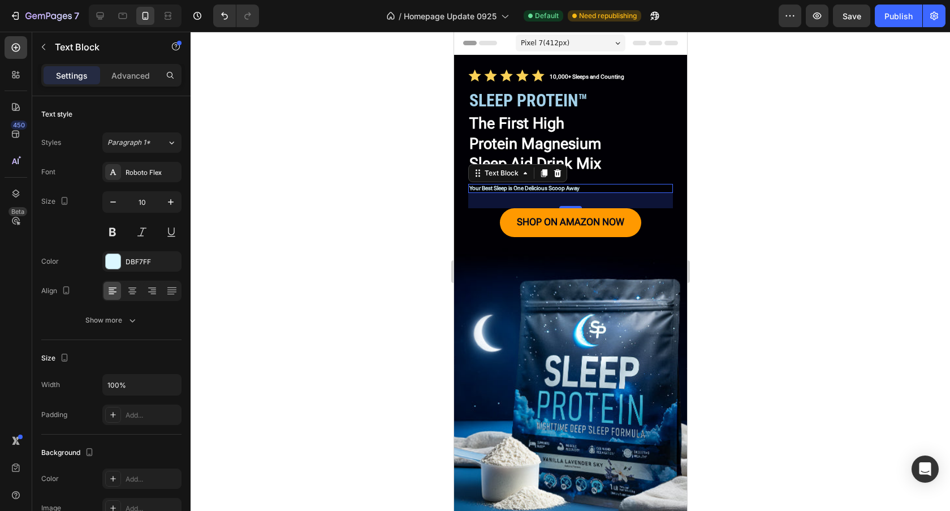
drag, startPoint x: 267, startPoint y: 191, endPoint x: 273, endPoint y: 192, distance: 6.3
click at [267, 191] on div at bounding box center [570, 271] width 759 height 479
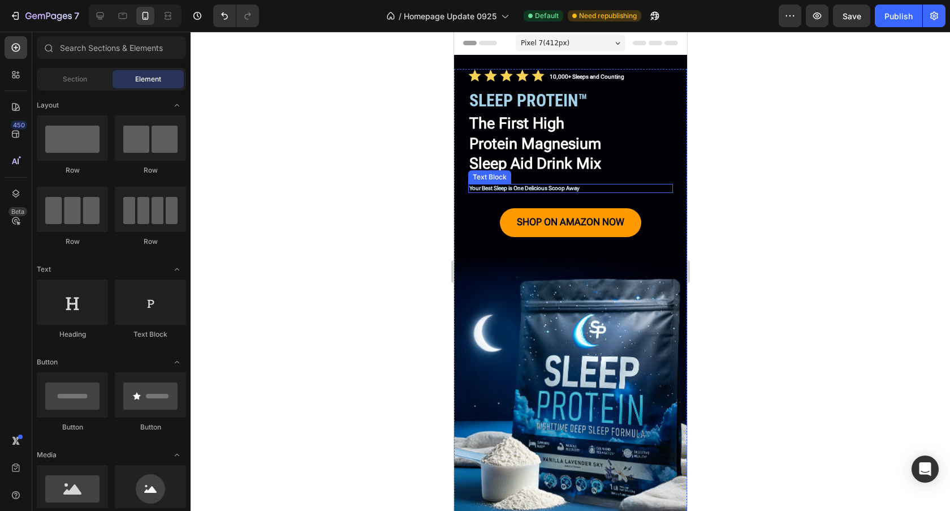
click at [516, 185] on p "Your Best Sleep is One Delicious Scoop Away" at bounding box center [570, 188] width 202 height 7
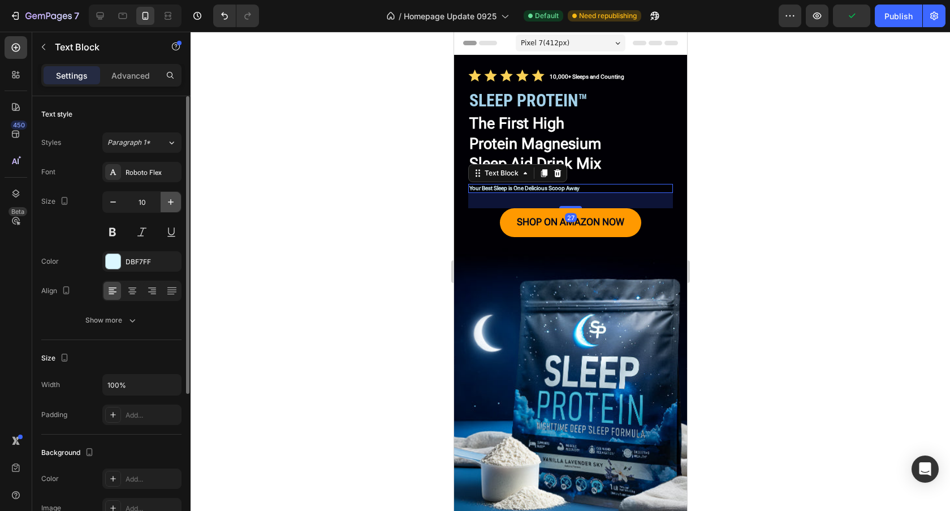
click at [179, 206] on button "button" at bounding box center [171, 202] width 20 height 20
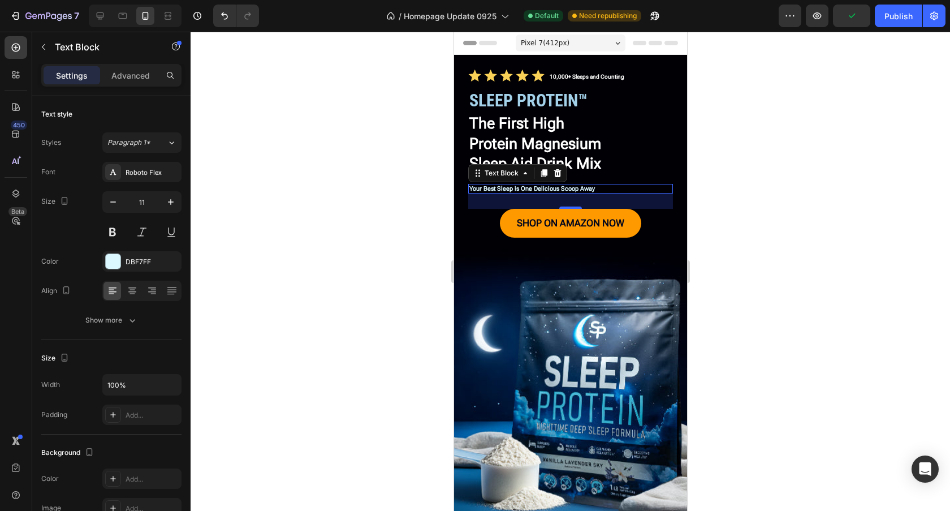
type input "12"
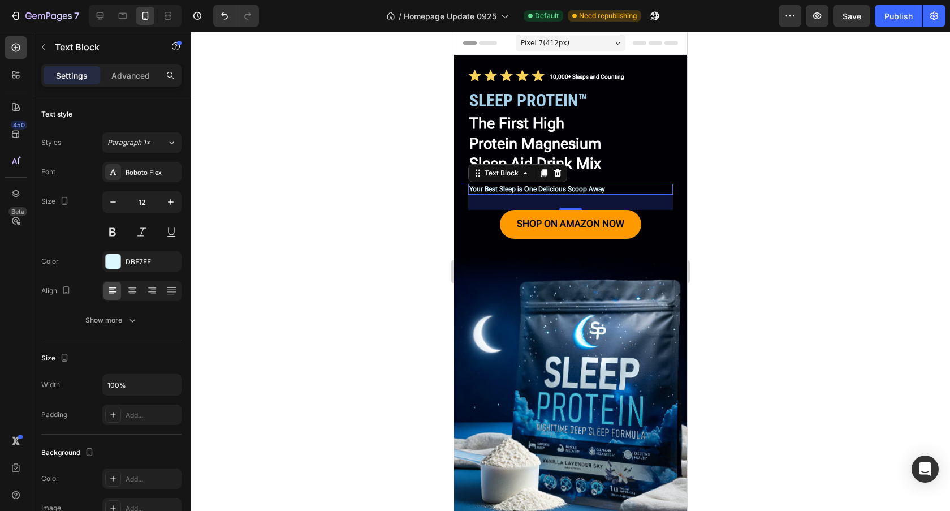
drag, startPoint x: 895, startPoint y: 17, endPoint x: 859, endPoint y: 119, distance: 108.4
click at [894, 17] on div "Publish" at bounding box center [898, 16] width 28 height 12
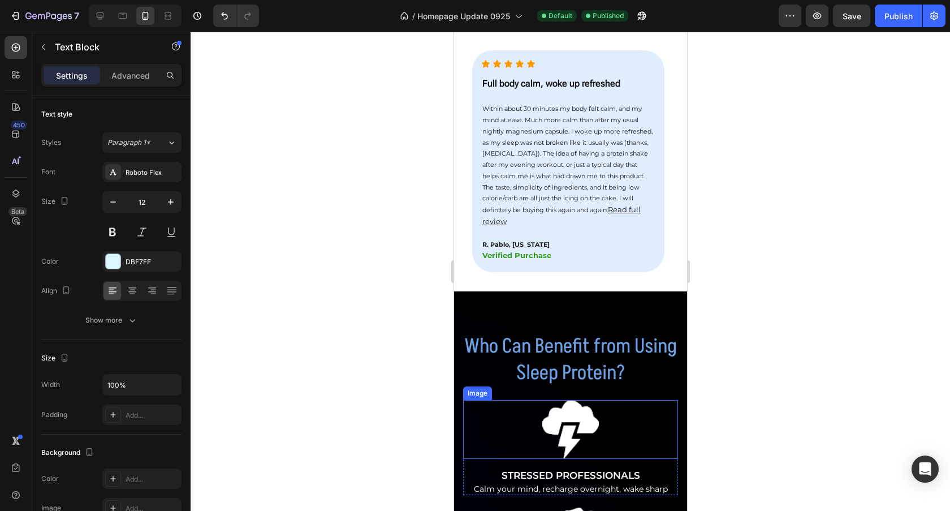
scroll to position [1219, 0]
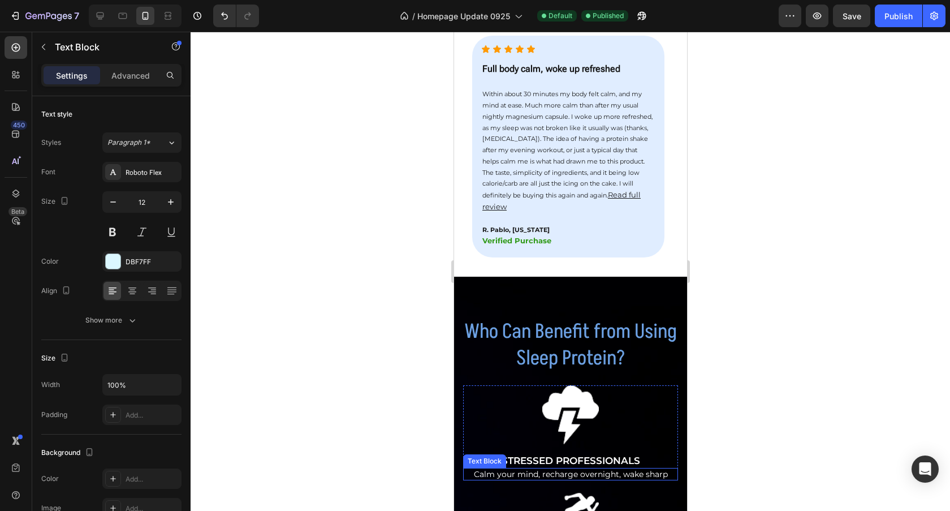
click at [626, 469] on p "Calm your mind, recharge overnight, wake sharp" at bounding box center [570, 474] width 213 height 10
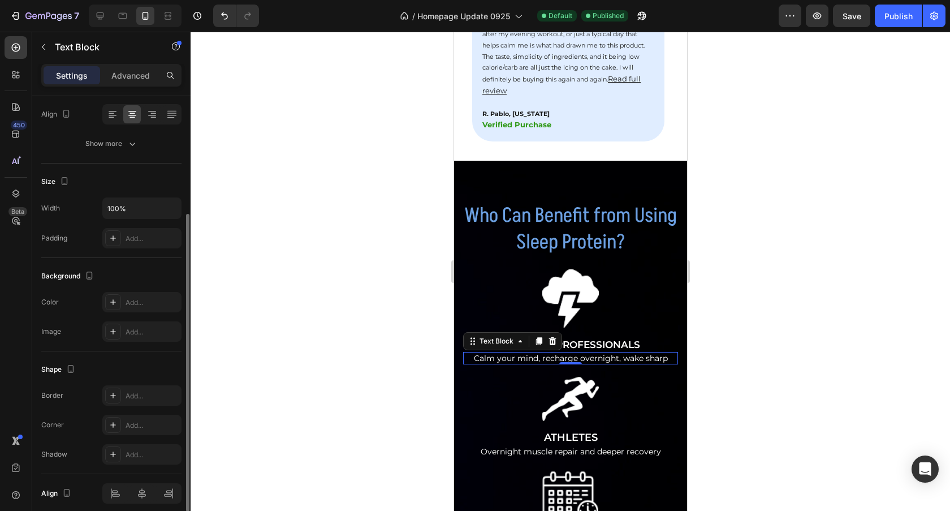
scroll to position [223, 0]
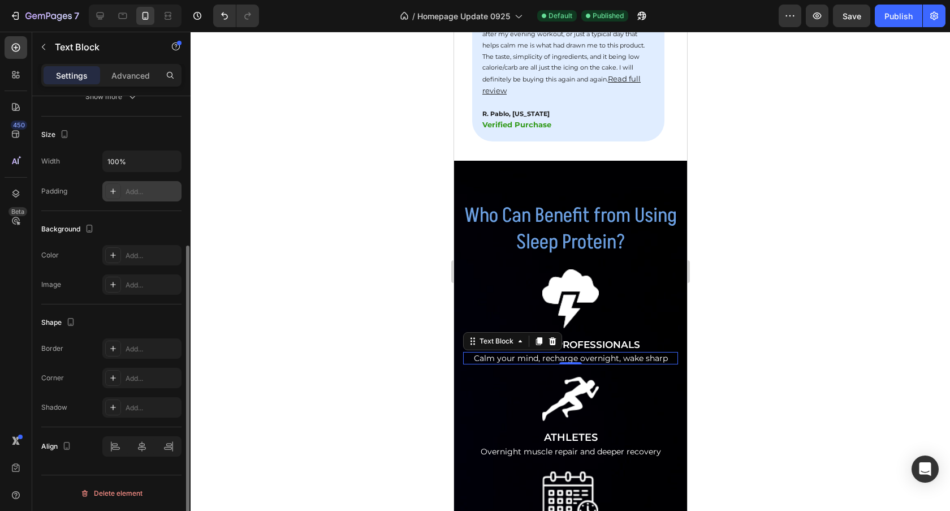
click at [140, 197] on div "Add..." at bounding box center [141, 191] width 79 height 20
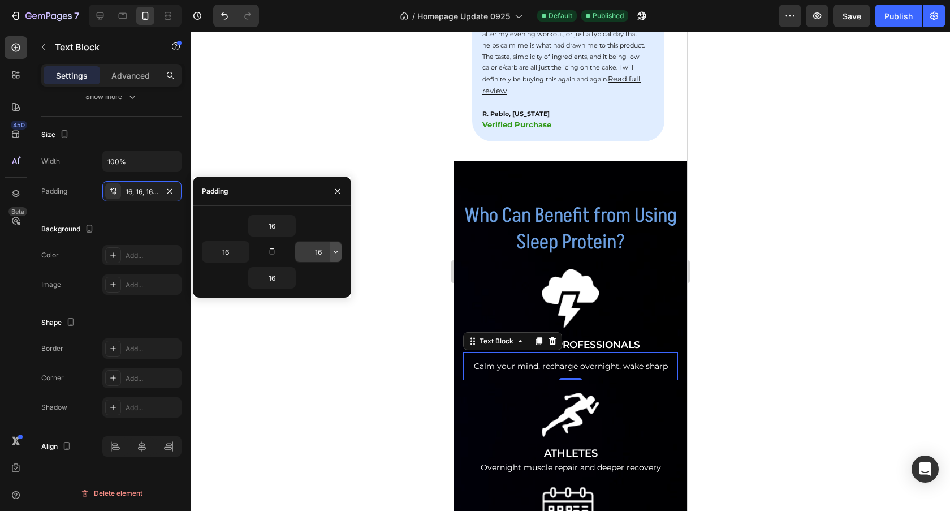
click at [335, 252] on icon "button" at bounding box center [335, 251] width 9 height 9
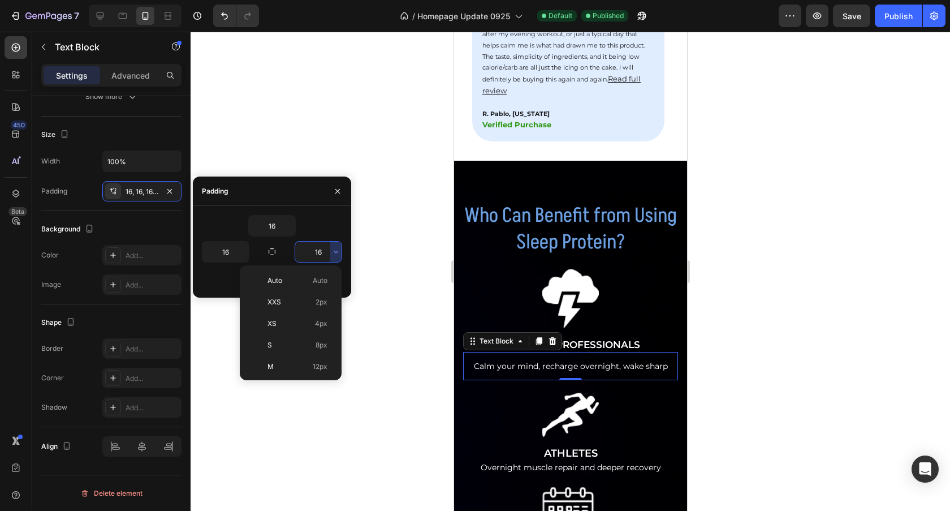
scroll to position [90, 0]
click at [309, 317] on p "XL 24px" at bounding box center [297, 319] width 60 height 10
type input "24"
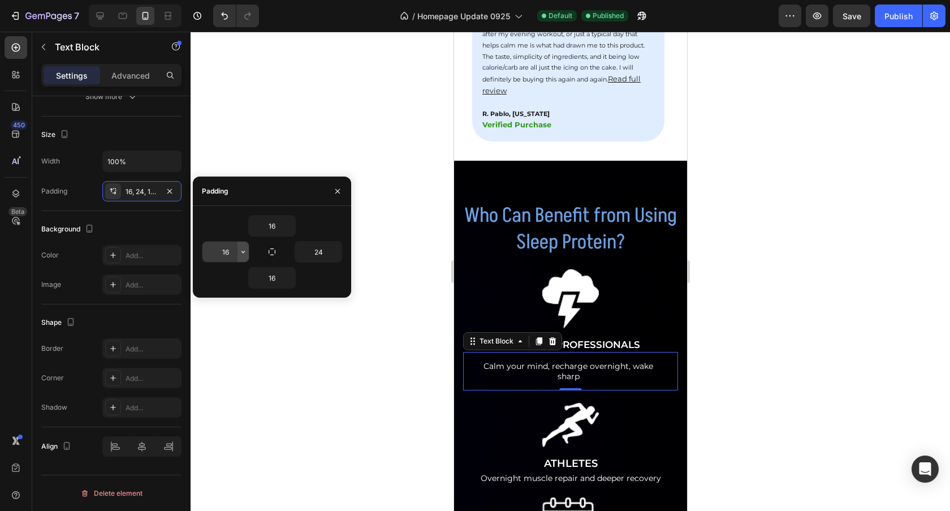
click at [246, 253] on icon "button" at bounding box center [243, 251] width 9 height 9
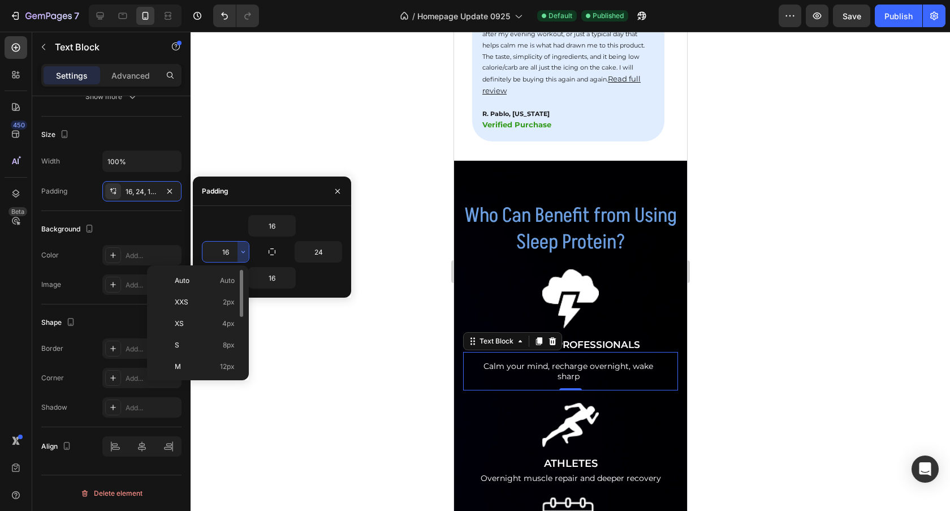
scroll to position [62, 0]
click at [213, 346] on p "XL 24px" at bounding box center [205, 347] width 60 height 10
type input "24"
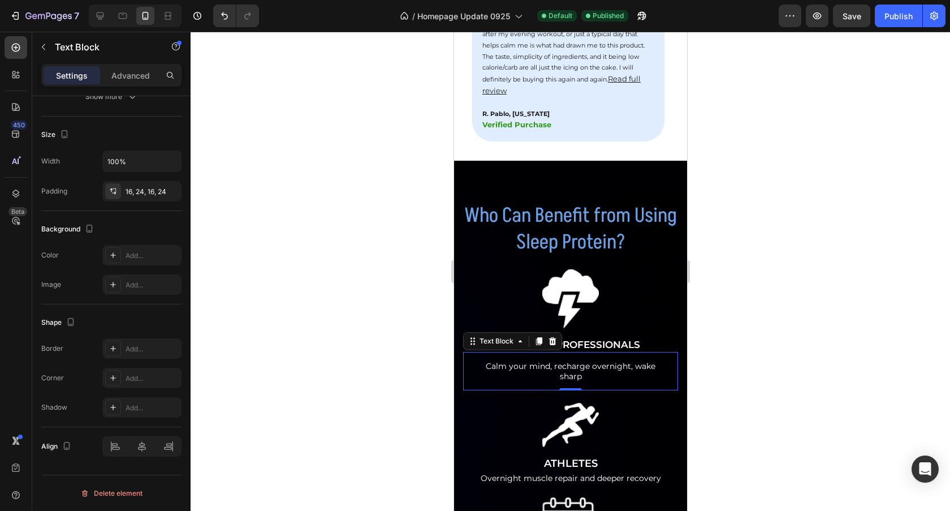
click at [711, 337] on div at bounding box center [570, 271] width 759 height 479
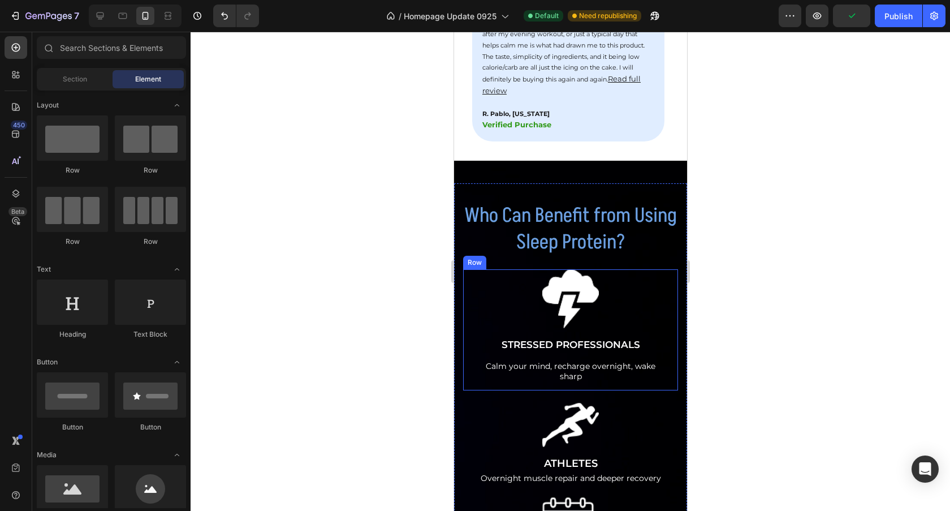
click at [667, 326] on div "Image STRESSED PROFESSIONALS Text Block Calm your mind, recharge overnight, wak…" at bounding box center [570, 329] width 215 height 121
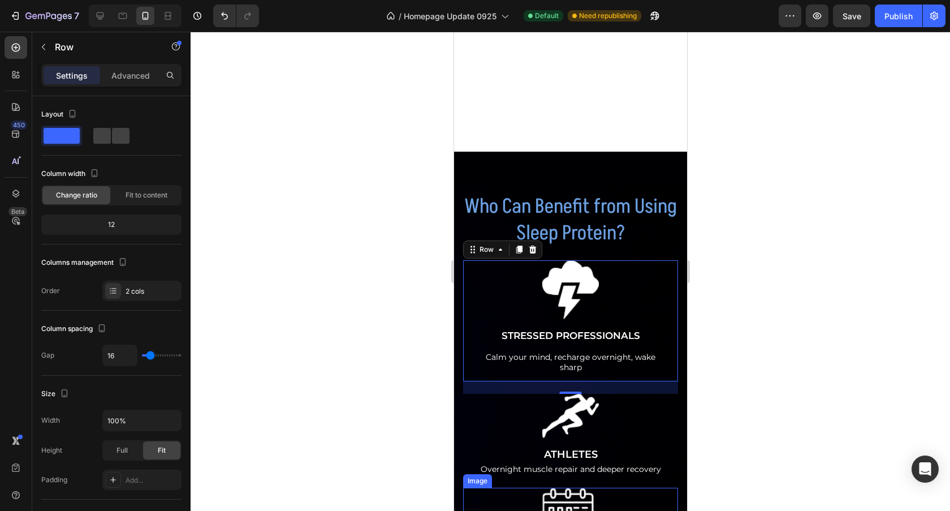
scroll to position [1501, 0]
